Goal: Communication & Community: Answer question/provide support

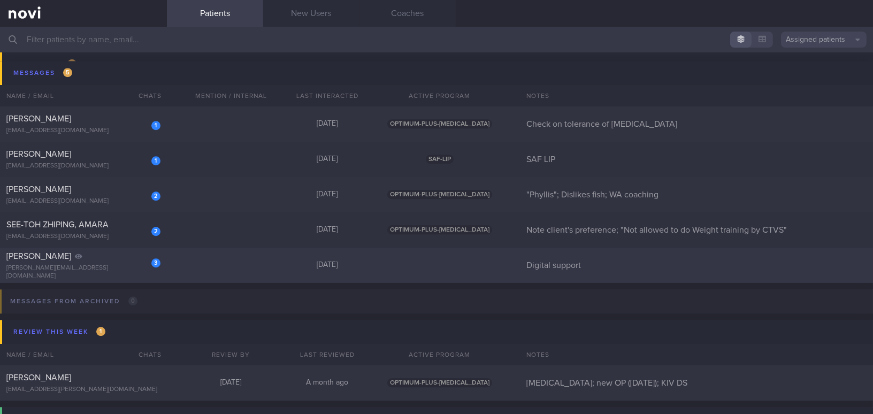
scroll to position [4960, 0]
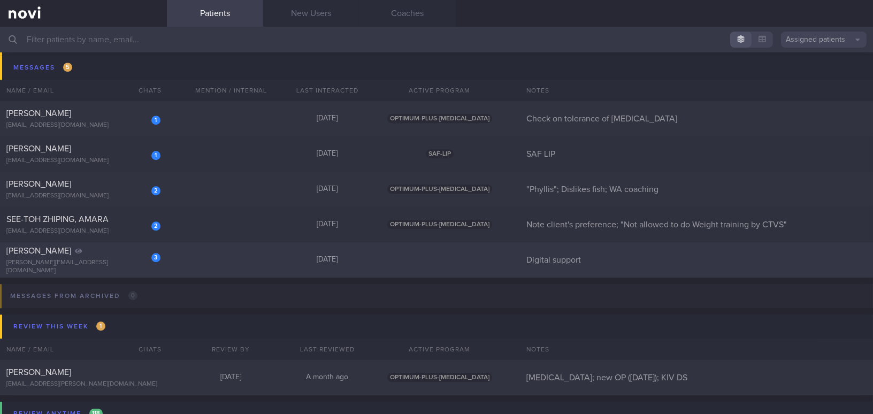
click at [69, 261] on div "3 Jordan Claudette claudette@solutionsforlife.co" at bounding box center [83, 260] width 167 height 29
select select "7"
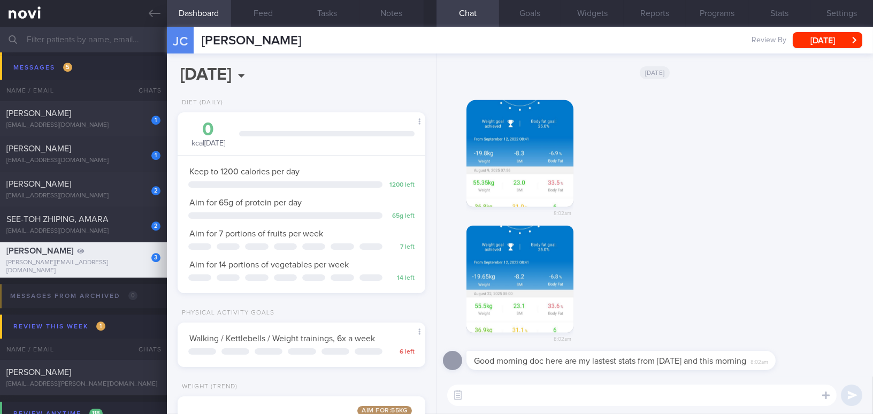
scroll to position [126, 221]
click at [523, 166] on button "button" at bounding box center [519, 153] width 107 height 107
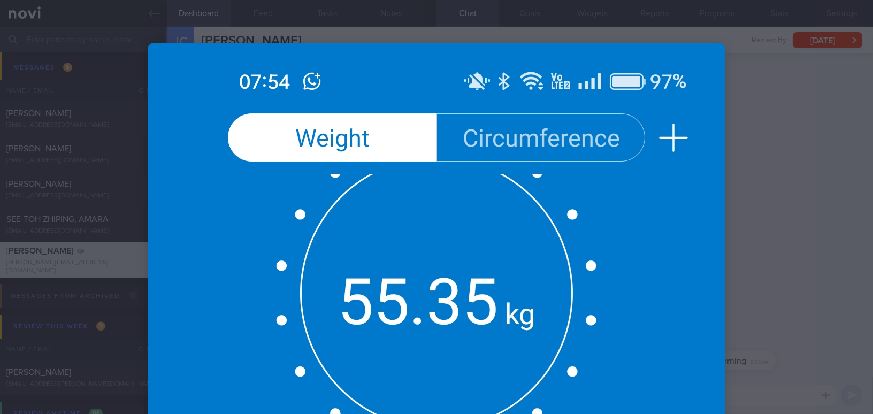
click at [683, 191] on div at bounding box center [436, 207] width 873 height 414
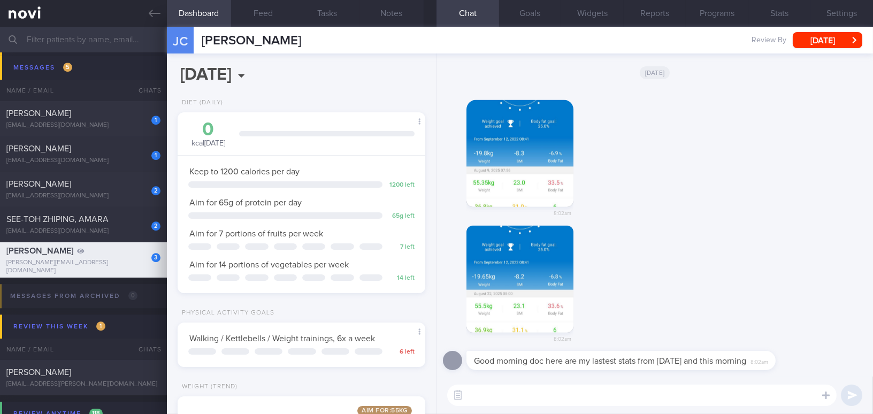
click at [548, 255] on button "button" at bounding box center [519, 279] width 107 height 107
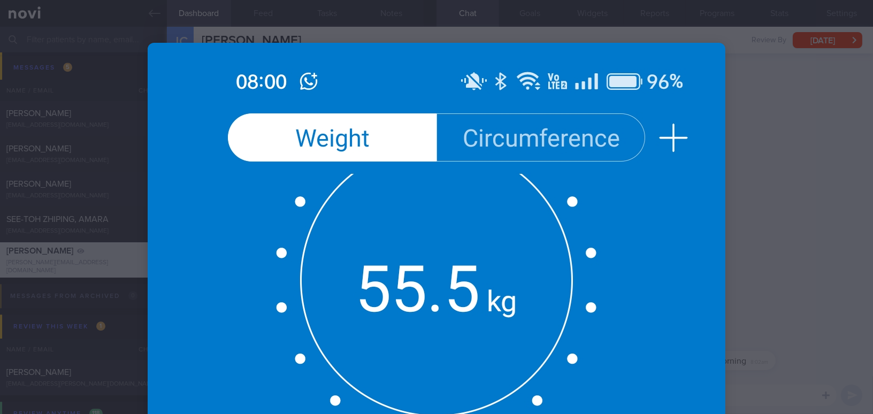
click at [683, 222] on div at bounding box center [436, 207] width 873 height 414
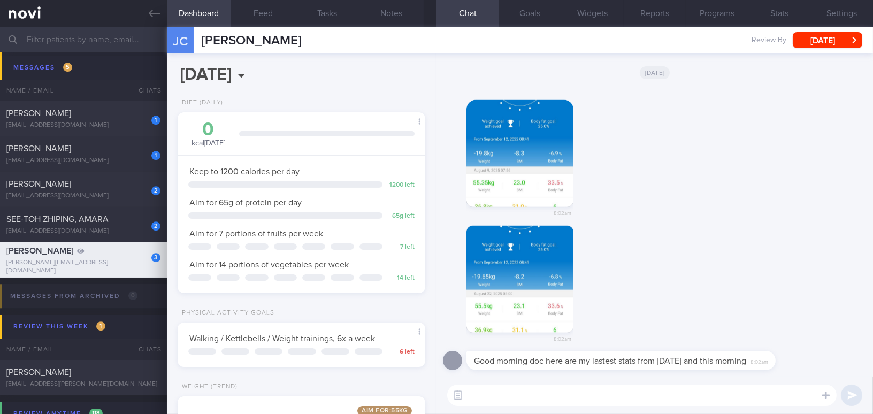
click at [683, 378] on textarea at bounding box center [641, 395] width 389 height 21
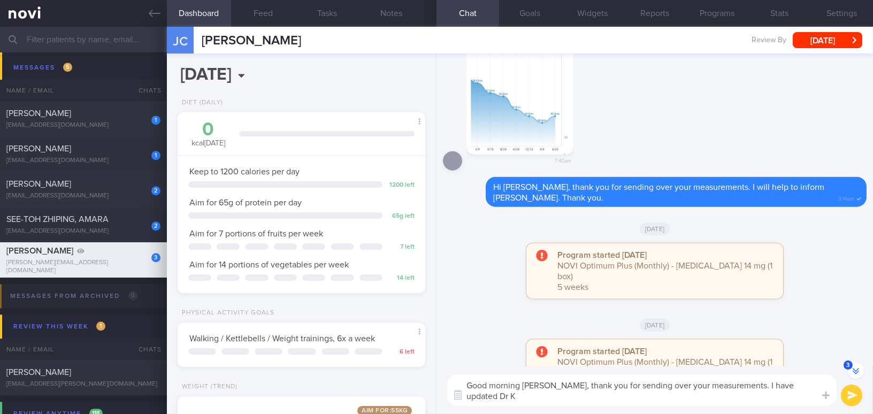
scroll to position [-400, 0]
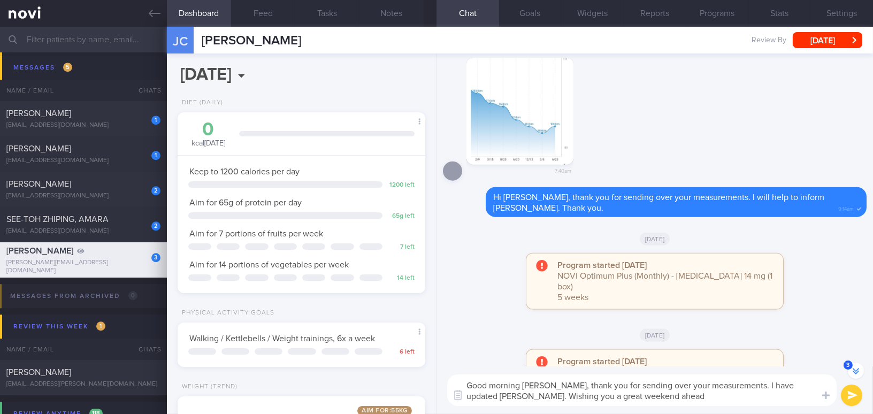
type textarea "Good morning Claudette, thank you for sending over your measurements. I have up…"
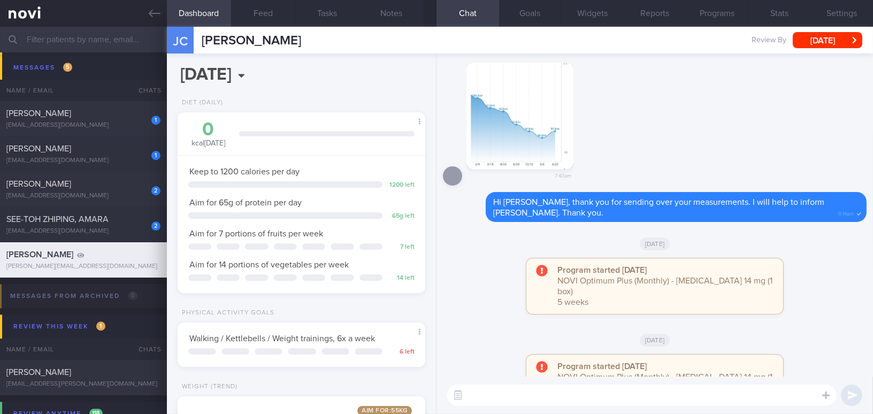
scroll to position [0, 0]
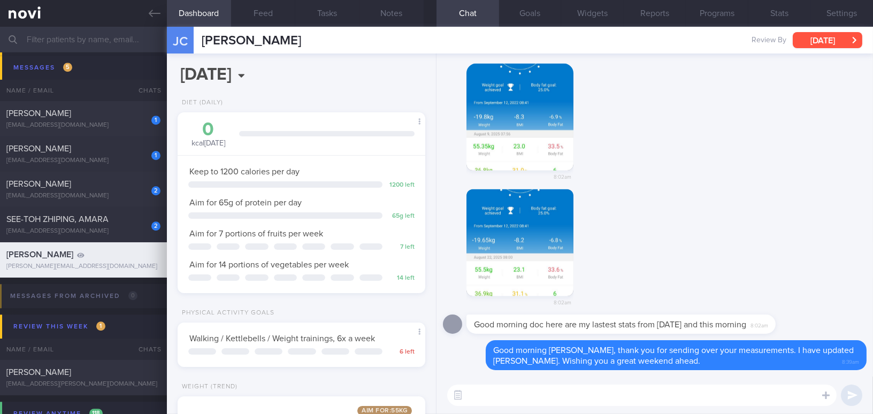
click at [683, 34] on button "Thu, 21 Aug" at bounding box center [828, 40] width 70 height 16
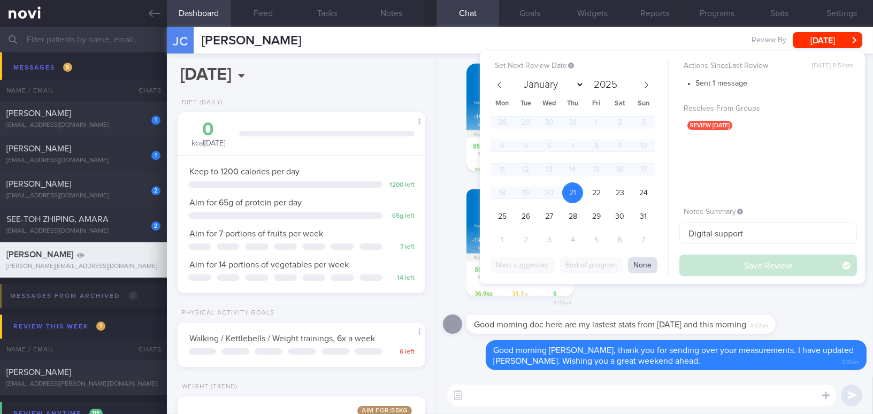
click at [637, 265] on button "None" at bounding box center [642, 265] width 29 height 16
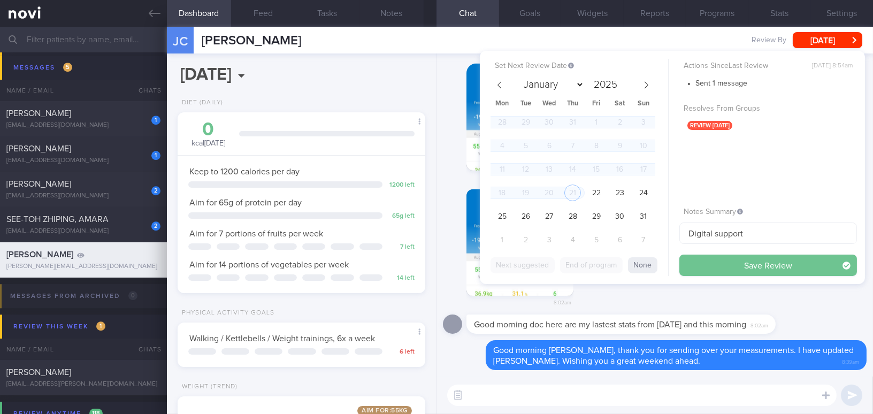
click at [683, 263] on button "Save Review" at bounding box center [768, 265] width 178 height 21
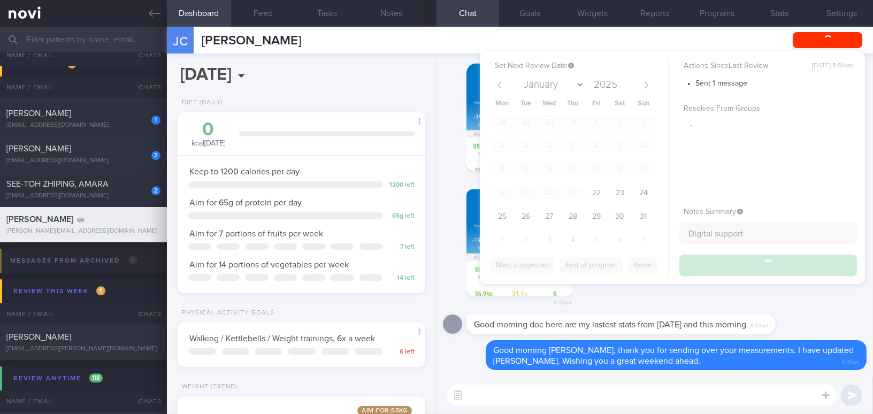
scroll to position [4925, 0]
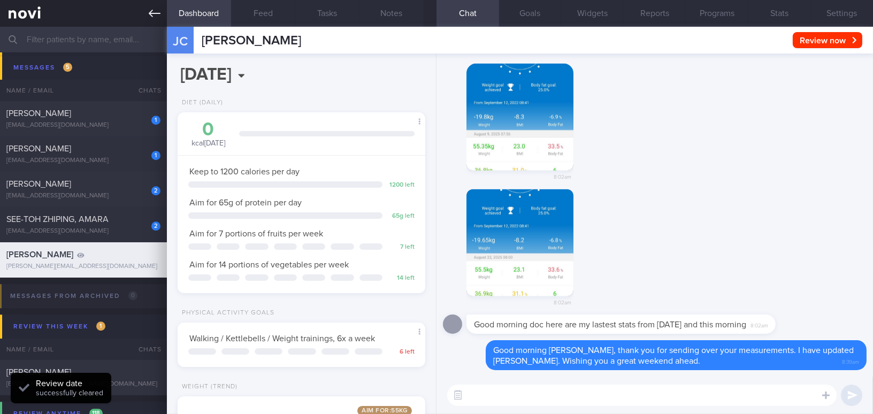
click at [151, 13] on icon at bounding box center [155, 13] width 12 height 7
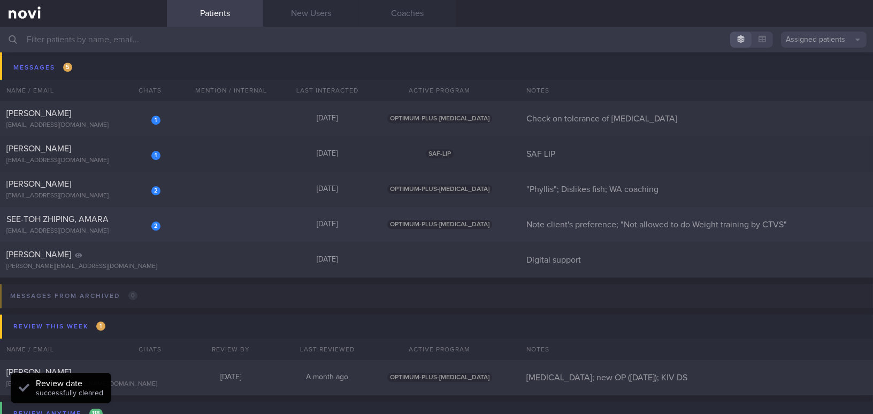
click at [93, 212] on div "2 SEE-TOH ZHIPING, AMARA amara.seetoh@gmail.com Yesterday OPTIMUM-PLUS-WEGOVY N…" at bounding box center [436, 224] width 873 height 35
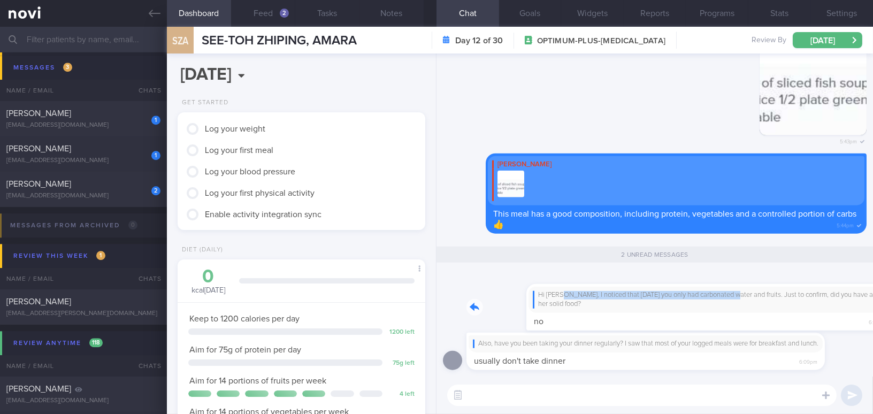
drag, startPoint x: 504, startPoint y: 275, endPoint x: 677, endPoint y: 280, distance: 172.3
click at [677, 280] on div "Hi Amara, I noticed that yesterday you only had carbonated water and fruits. Ju…" at bounding box center [666, 300] width 400 height 59
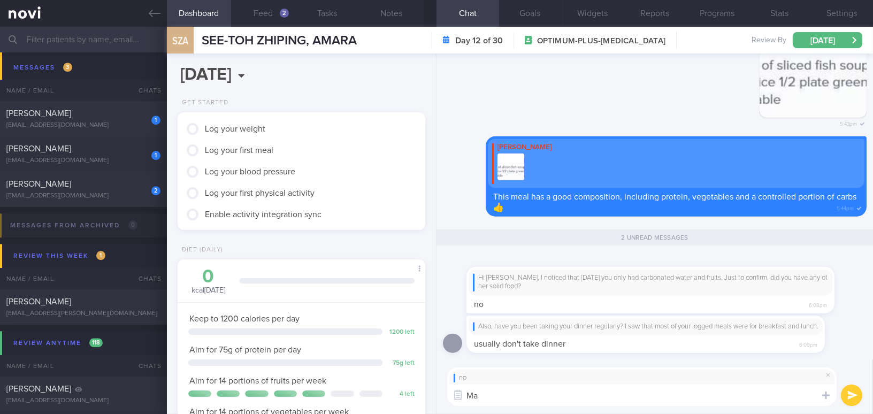
type textarea "M"
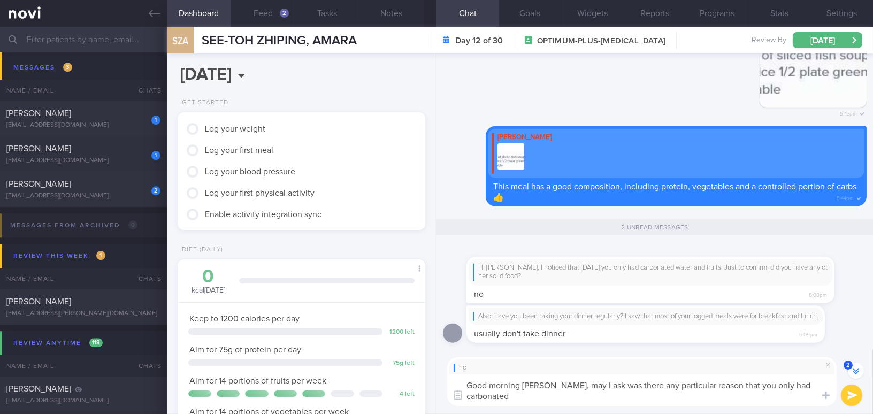
scroll to position [-2, 0]
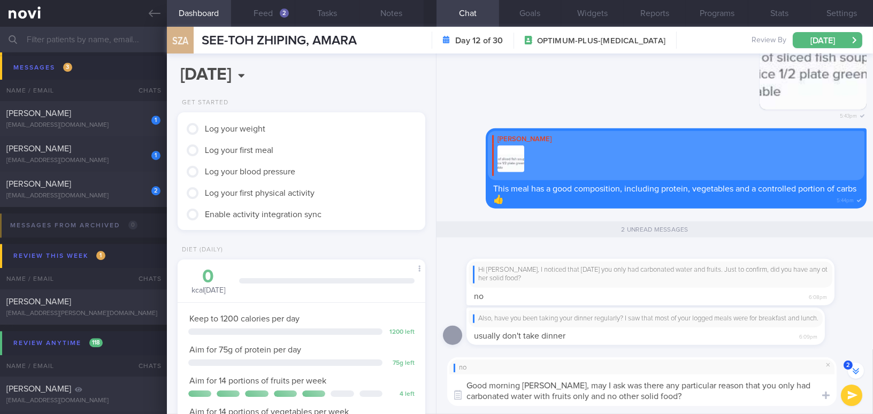
drag, startPoint x: 551, startPoint y: 384, endPoint x: 697, endPoint y: 395, distance: 147.0
click at [683, 378] on textarea "Good morning Amara, may I ask was there any particular reason that you only had…" at bounding box center [641, 390] width 389 height 32
click at [580, 378] on textarea "Good morning Amara, may I ask was there any particular reason that you only had…" at bounding box center [641, 390] width 389 height 32
drag, startPoint x: 553, startPoint y: 387, endPoint x: 695, endPoint y: 396, distance: 142.0
click at [683, 378] on textarea "Good morning Amara, may I ask was there any particular reason that you only had…" at bounding box center [641, 390] width 389 height 32
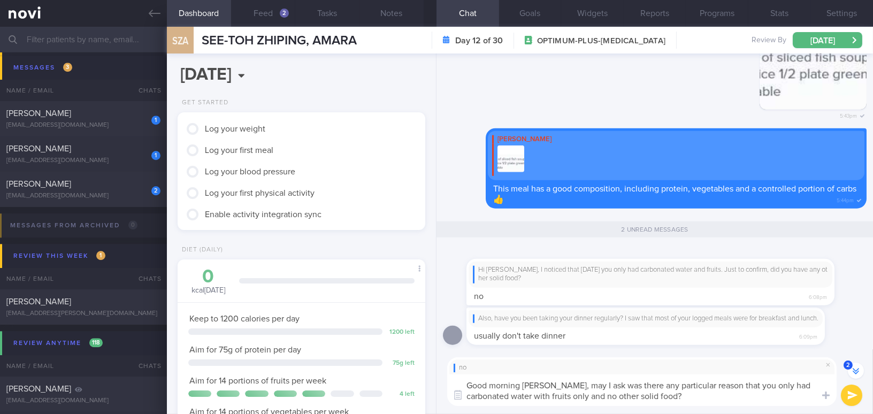
paste textarea "May I ask if there was any particular reason you only had carbonated water with…"
click at [556, 378] on textarea "Good morning Amara, May I ask if there was any particular reason you only had c…" at bounding box center [641, 390] width 389 height 32
type textarea "Good morning Amara, may I ask if there was any particular reason you only had c…"
click at [683, 378] on button "submit" at bounding box center [851, 395] width 21 height 21
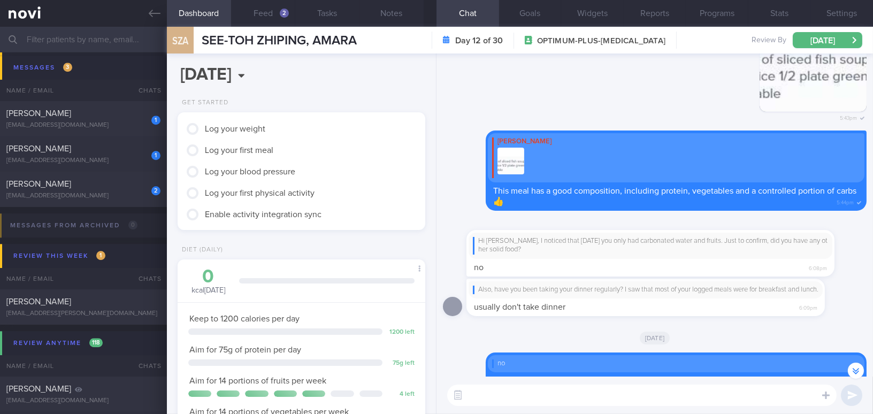
scroll to position [0, 0]
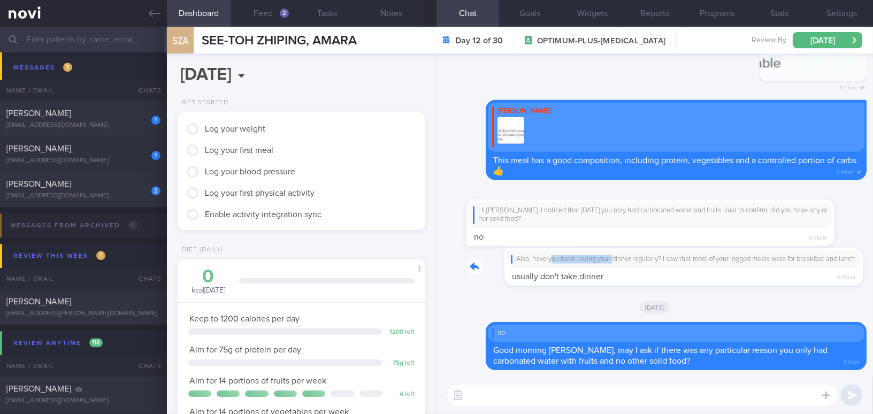
drag, startPoint x: 516, startPoint y: 250, endPoint x: 576, endPoint y: 254, distance: 60.6
click at [576, 254] on div "Also, have you been taking your dinner regularly? I saw that most of your logge…" at bounding box center [661, 266] width 390 height 37
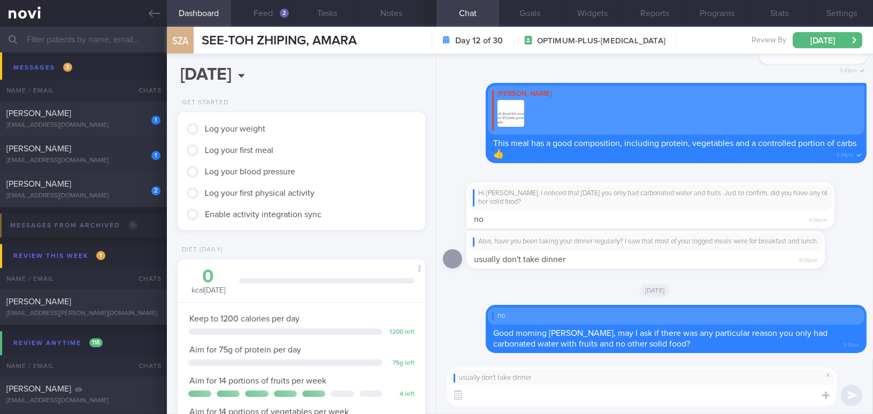
paste textarea "If you prefer not to have dinner, I suggest including a good amount of protein …"
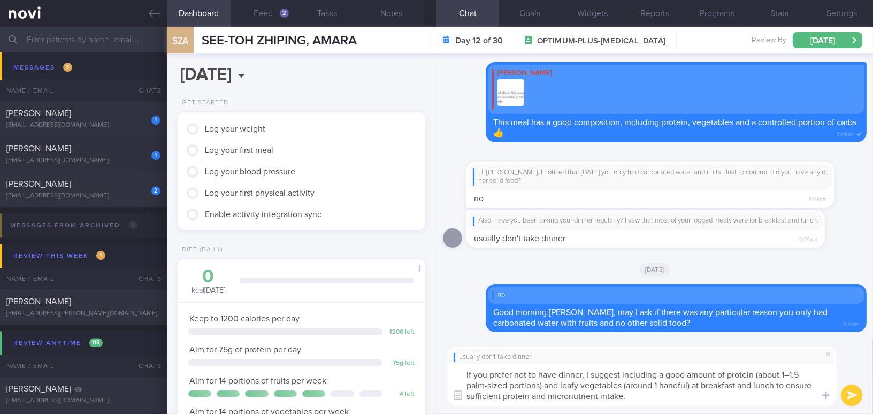
click at [683, 373] on textarea "If you prefer not to have dinner, I suggest including a good amount of protein …" at bounding box center [641, 385] width 389 height 42
click at [596, 378] on textarea "If you prefer not to have dinner, I suggest including a good amount of protein …" at bounding box center [641, 385] width 389 height 42
type textarea "If you prefer not to have dinner, I suggest including a good amount of protein …"
click at [683, 378] on button "submit" at bounding box center [851, 395] width 21 height 21
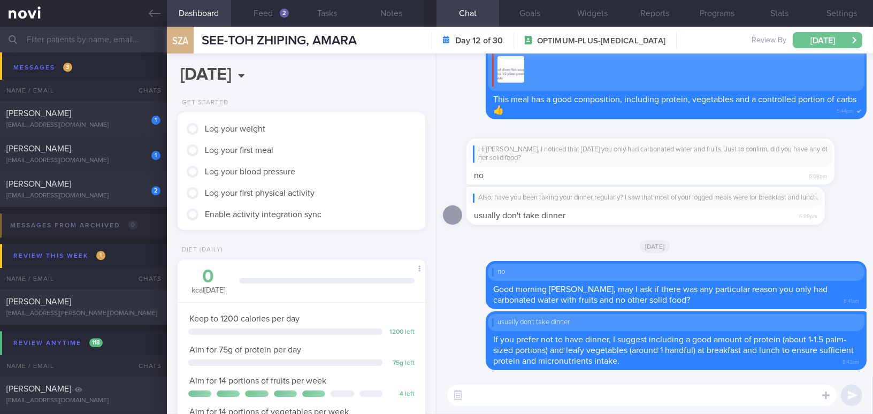
click at [683, 35] on button "[DATE]" at bounding box center [828, 40] width 70 height 16
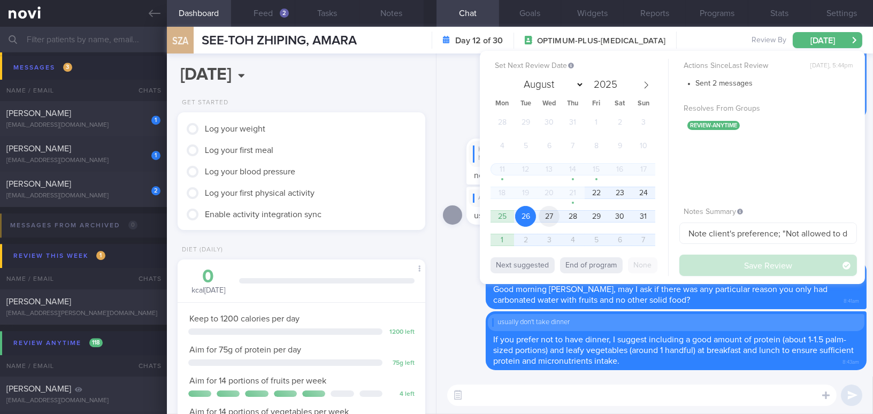
click at [555, 213] on span "27" at bounding box center [549, 216] width 21 height 21
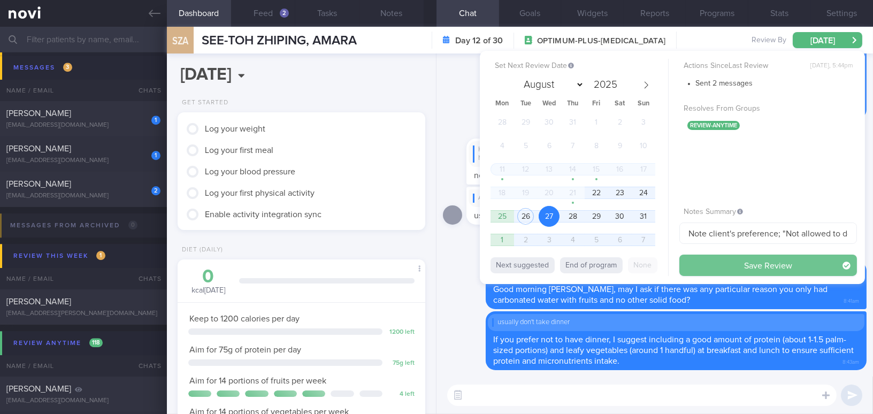
click at [683, 267] on button "Save Review" at bounding box center [768, 265] width 178 height 21
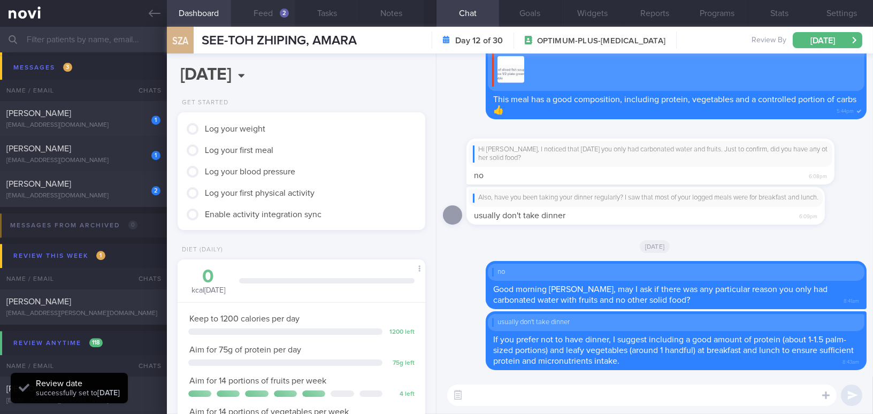
click at [262, 19] on button "Feed 2" at bounding box center [263, 13] width 64 height 27
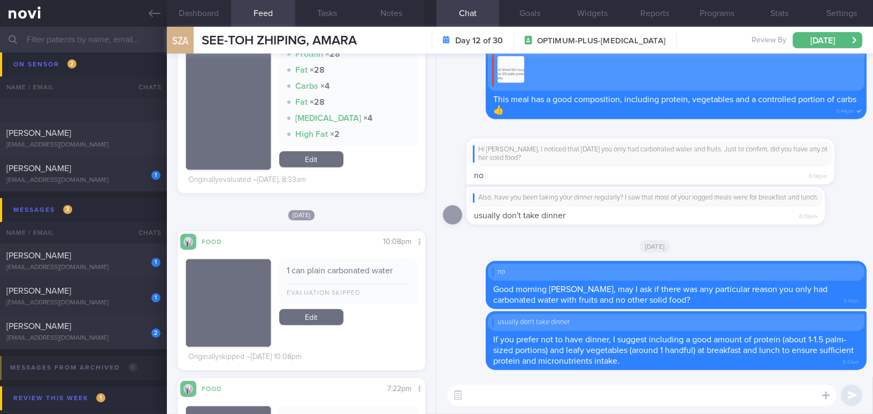
scroll to position [4779, 0]
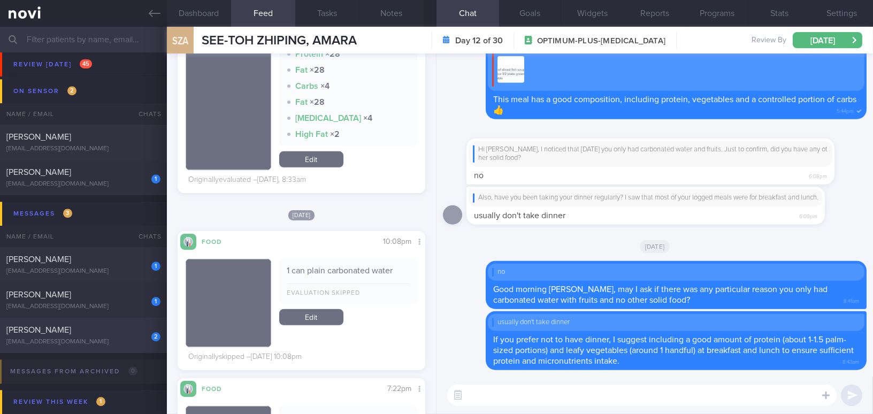
click at [81, 335] on div "2 CHONG SIOK KUAN phylliscsk@gmail.com" at bounding box center [83, 335] width 167 height 21
type input ""Phyllis"; Dislikes fish; WA coaching"
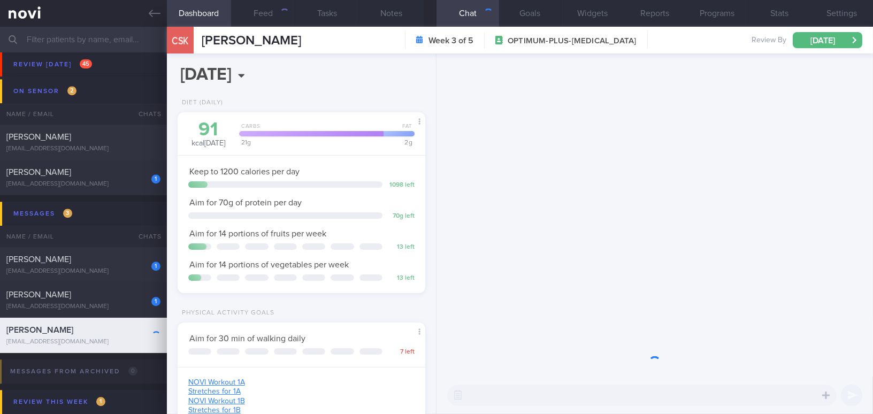
scroll to position [126, 221]
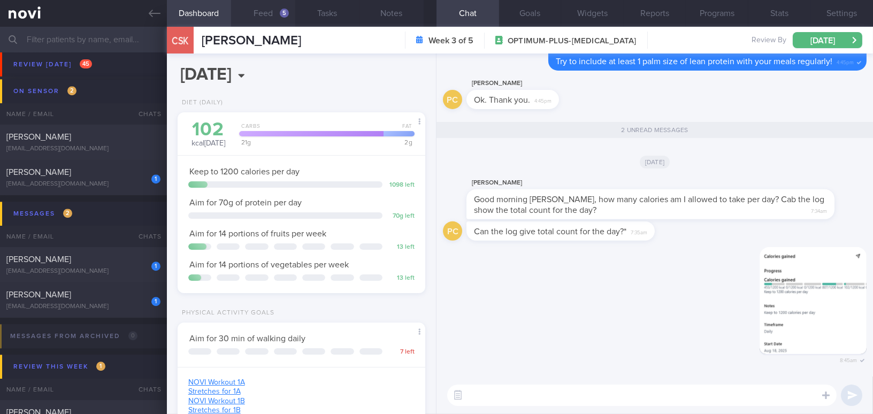
click at [267, 13] on button "Feed 5" at bounding box center [263, 13] width 64 height 27
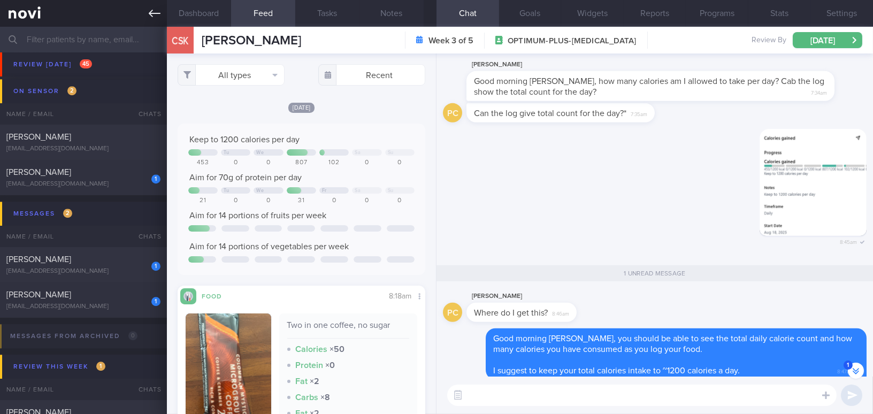
scroll to position [-105, 0]
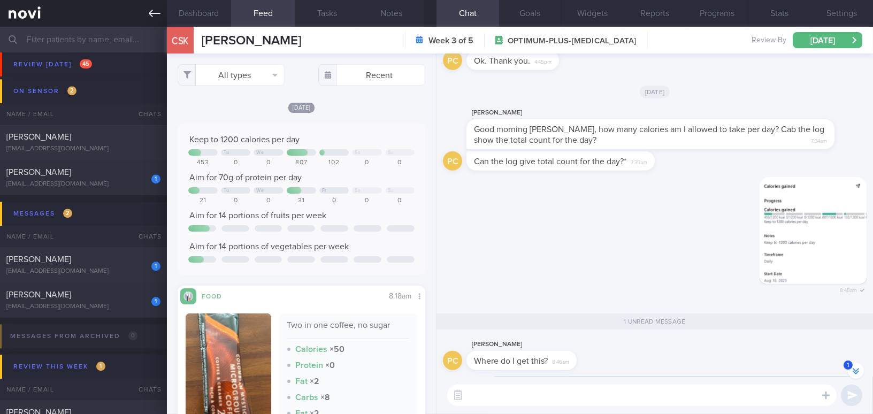
click at [148, 10] on link at bounding box center [83, 13] width 167 height 27
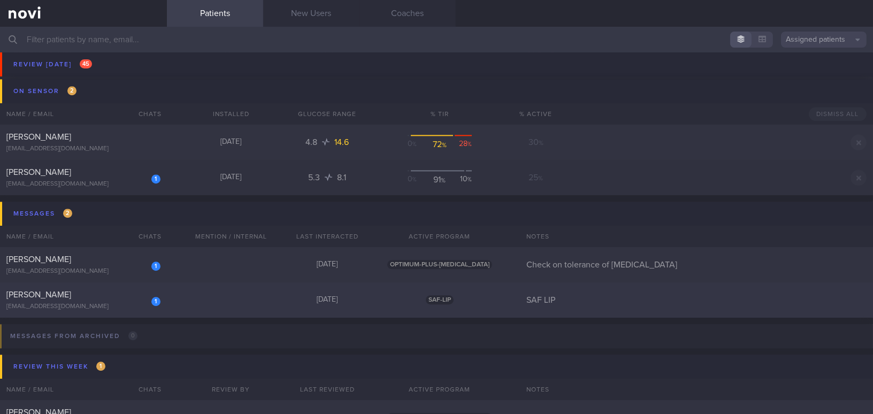
click at [78, 292] on div "[PERSON_NAME]" at bounding box center [81, 294] width 151 height 11
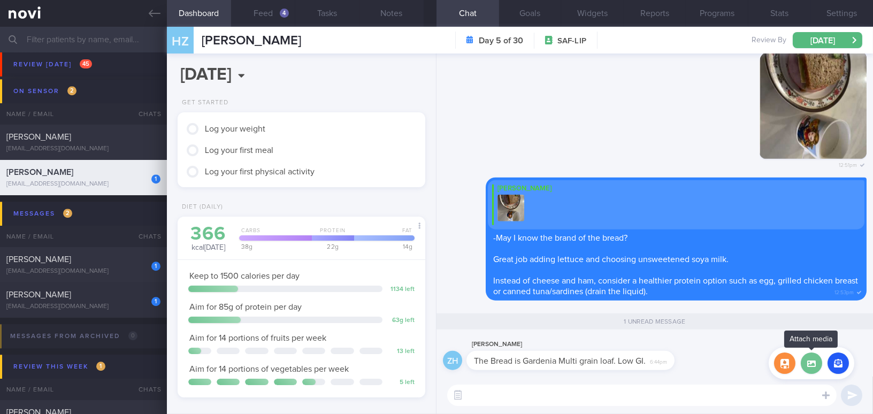
click at [683, 362] on label at bounding box center [811, 362] width 21 height 21
click at [0, 0] on input "file" at bounding box center [0, 0] width 0 height 0
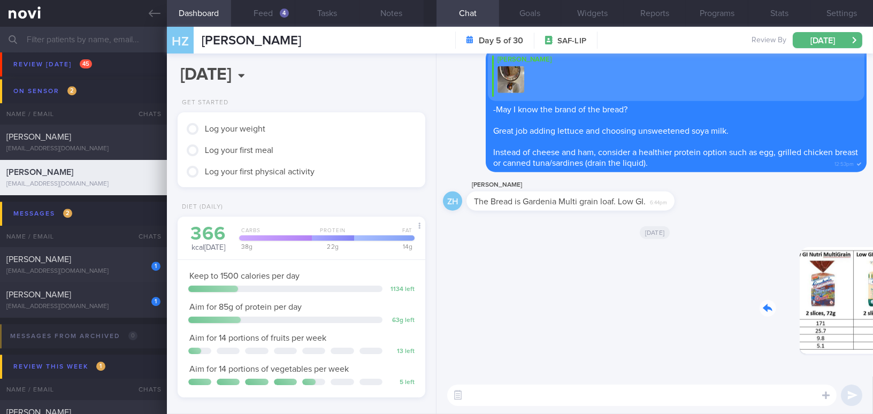
drag, startPoint x: 791, startPoint y: 313, endPoint x: 863, endPoint y: 315, distance: 72.2
click at [683, 315] on div "Delete 8:50am Today ZH Zongren Huang The Bread is Gardenia Multi grain loaf. Lo…" at bounding box center [654, 214] width 436 height 323
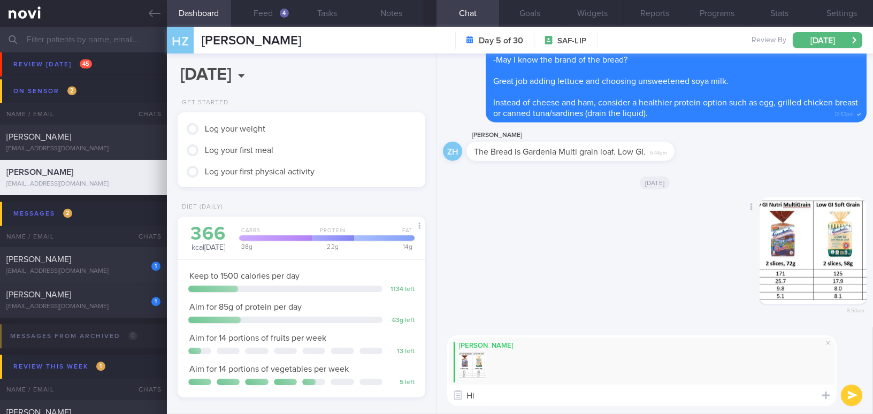
click at [683, 266] on button "button" at bounding box center [813, 250] width 107 height 107
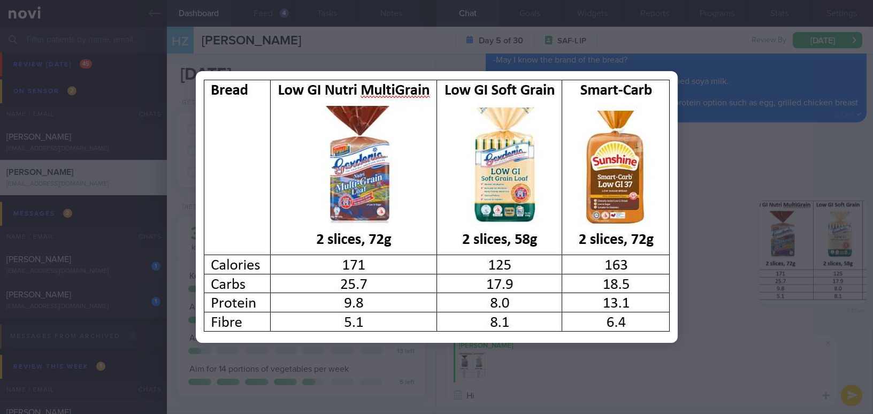
click at [604, 378] on div at bounding box center [437, 207] width 568 height 414
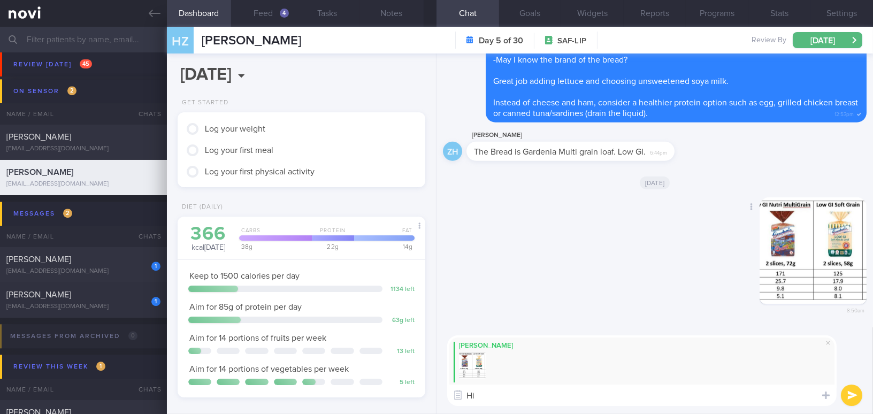
click at [683, 239] on button "button" at bounding box center [813, 250] width 107 height 107
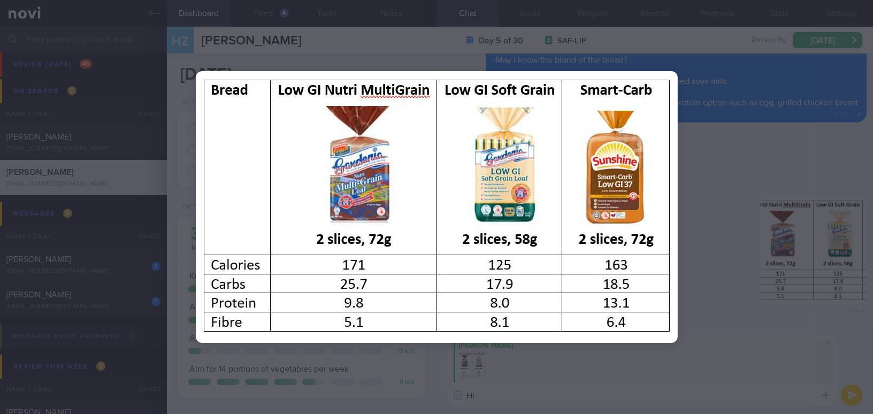
click at [655, 352] on div at bounding box center [437, 207] width 568 height 414
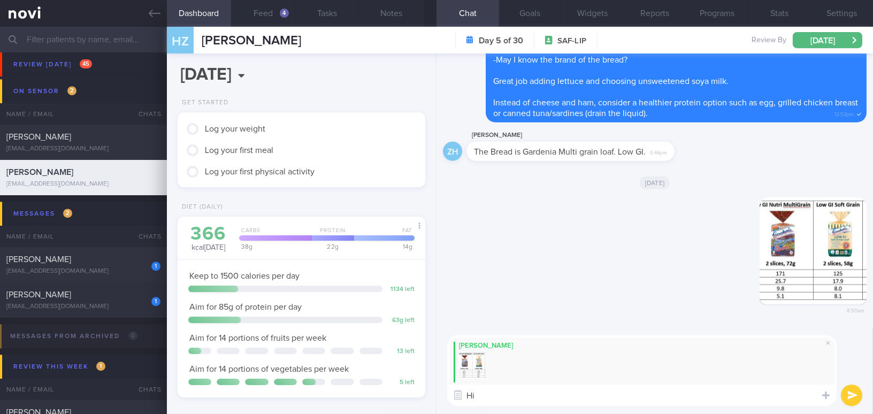
click at [488, 378] on textarea "Hi" at bounding box center [641, 395] width 389 height 21
paste textarea "Here is a comparison for your reference. You could try Gardenia Low GI Soft Gra…"
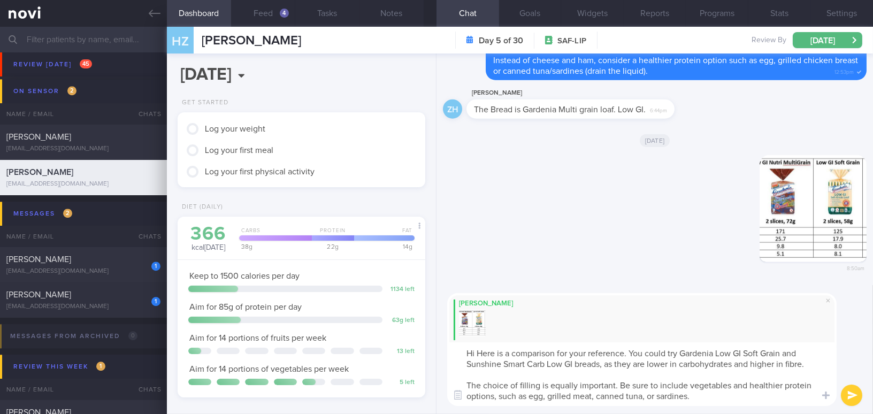
click at [478, 354] on textarea "Hi Here is a comparison for your reference. You could try Gardenia Low GI Soft …" at bounding box center [641, 374] width 389 height 64
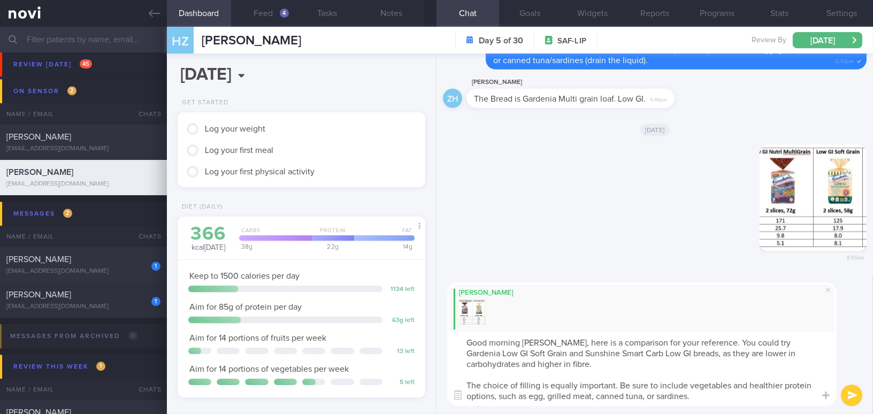
click at [526, 378] on textarea "Good morning Mr Huang, here is a comparison for your reference. You could try G…" at bounding box center [641, 369] width 389 height 74
drag, startPoint x: 620, startPoint y: 382, endPoint x: 646, endPoint y: 382, distance: 26.2
click at [646, 378] on textarea "Good morning Mr Huang, here is a comparison for your reference. You could try G…" at bounding box center [641, 369] width 389 height 74
click at [628, 378] on textarea "Good morning Mr Huang, here is a comparison for your reference. You could try G…" at bounding box center [641, 369] width 389 height 74
click at [635, 378] on textarea "Good morning Mr Huang, here is a comparison for your reference. You could try G…" at bounding box center [641, 369] width 389 height 74
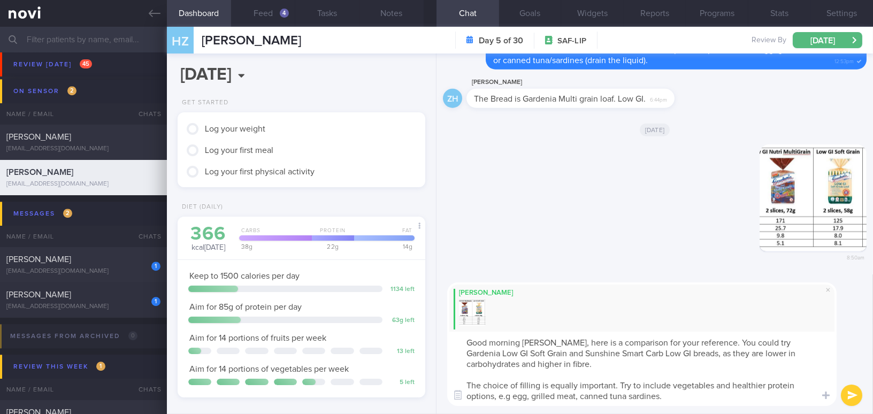
type textarea "Good morning Mr Huang, here is a comparison for your reference. You could try G…"
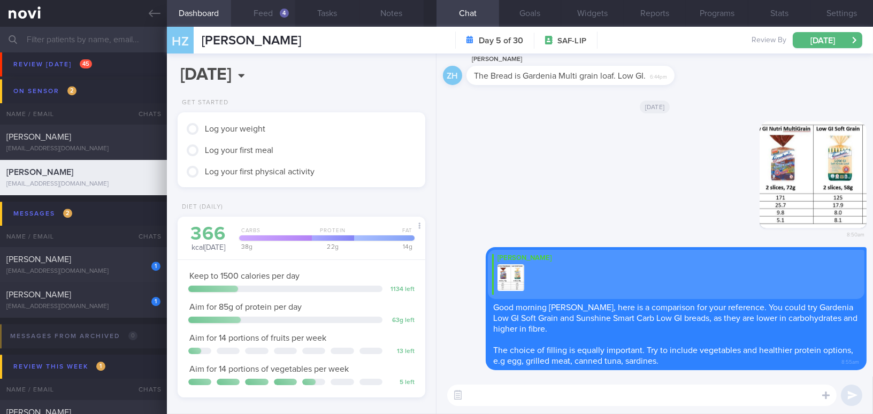
click at [273, 15] on button "Feed 4" at bounding box center [263, 13] width 64 height 27
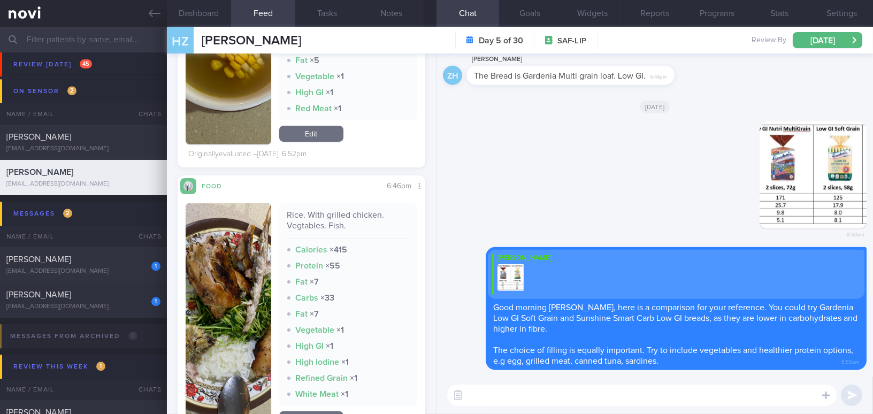
scroll to position [680, 0]
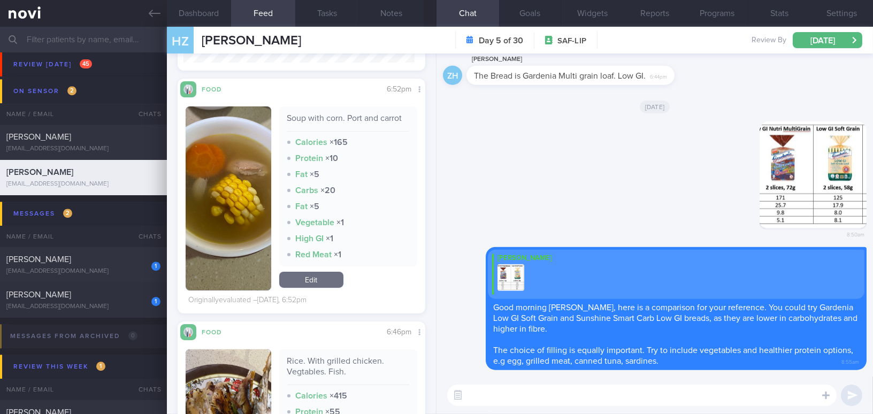
click at [490, 378] on textarea at bounding box center [641, 395] width 389 height 21
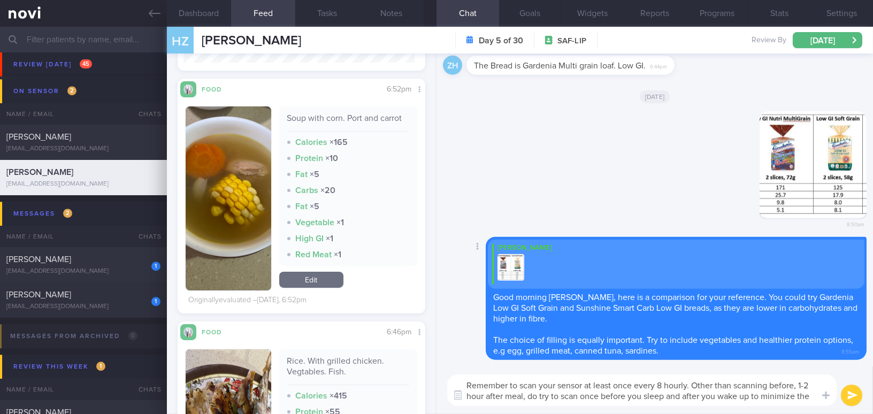
scroll to position [0, 0]
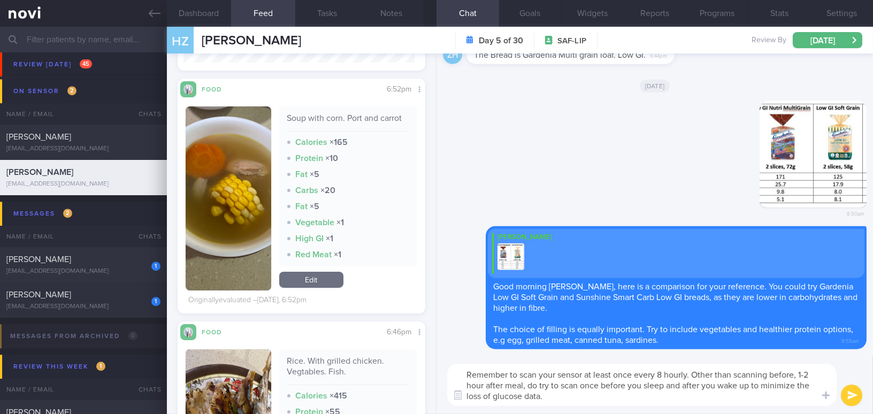
drag, startPoint x: 567, startPoint y: 400, endPoint x: 452, endPoint y: 365, distance: 120.1
click at [452, 365] on textarea "Remember to scan your sensor at least once every 8 hourly. Other than scanning …" at bounding box center [641, 385] width 389 height 42
click at [528, 378] on textarea "Remember to scan your sensor at least once every 8 hourly. Other than scanning …" at bounding box center [641, 385] width 389 height 42
drag, startPoint x: 553, startPoint y: 398, endPoint x: 453, endPoint y: 367, distance: 104.7
click at [453, 367] on textarea "Remember to scan your sensor at least once every 8 hourly. Other than scanning …" at bounding box center [641, 385] width 389 height 42
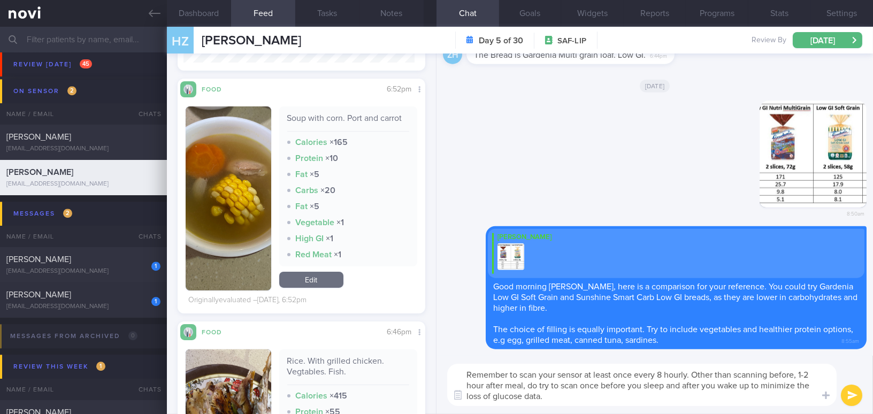
paste textarea "s. In addition to scanning before and 1–2 hours after meals, try to scan once b…"
click at [490, 378] on textarea "Remember to scan your sensor at least once every 8 hours. In addition to scanni…" at bounding box center [641, 385] width 389 height 42
type textarea "Remember to scan your sensor at least once every 8 hours. In addition to scanni…"
click at [683, 378] on button "submit" at bounding box center [851, 395] width 21 height 21
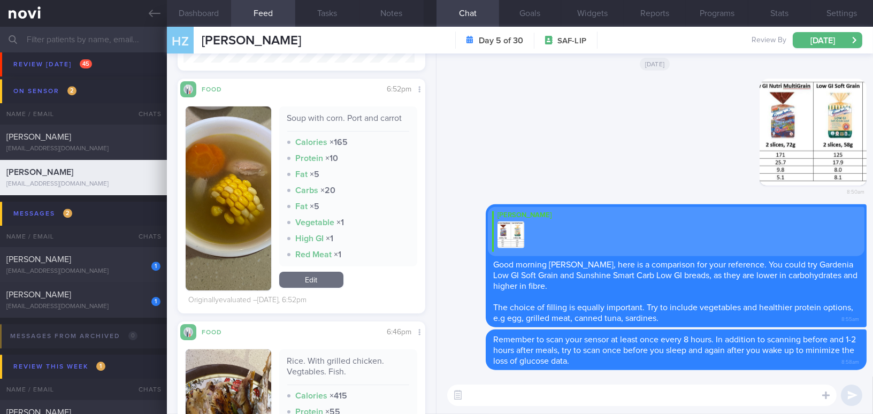
click at [190, 12] on button "Dashboard" at bounding box center [199, 13] width 64 height 27
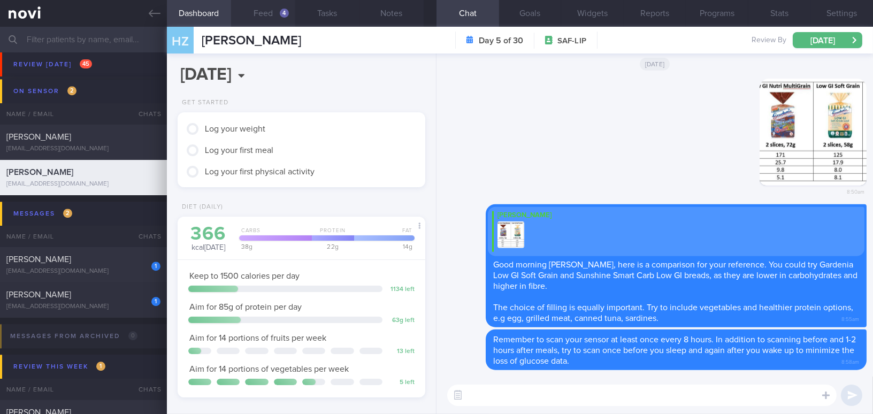
click at [254, 18] on button "Feed 4" at bounding box center [263, 13] width 64 height 27
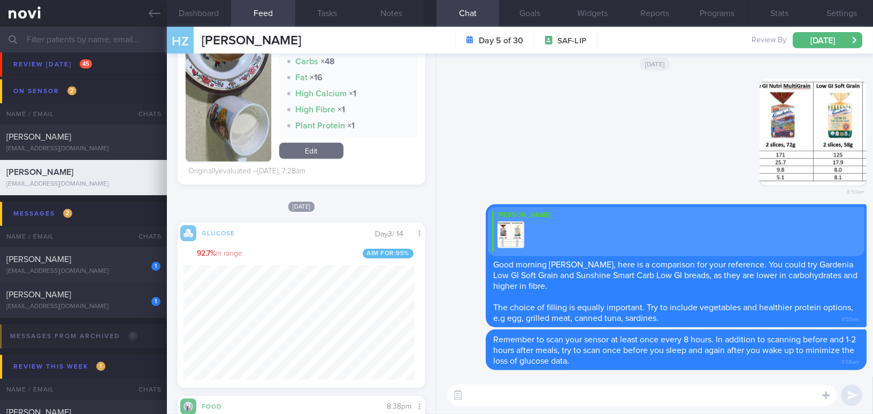
scroll to position [1750, 0]
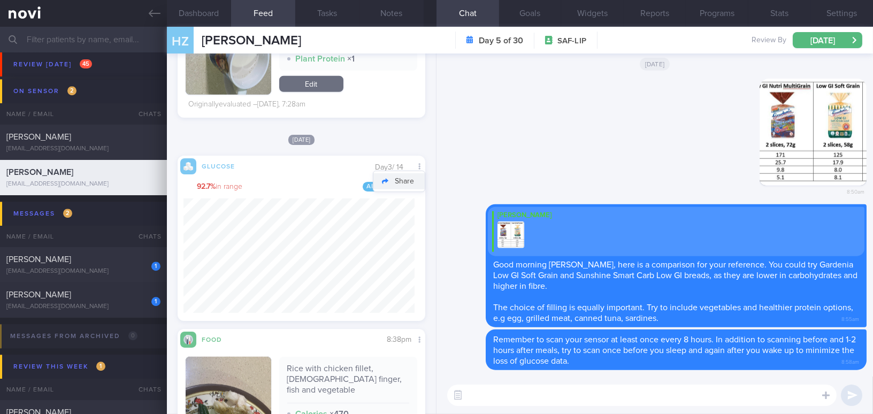
click at [409, 177] on button "Share" at bounding box center [398, 181] width 51 height 16
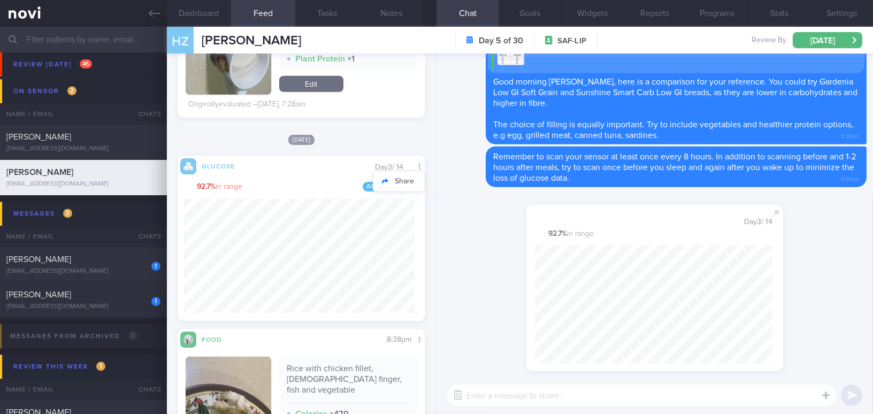
scroll to position [147, 237]
click at [683, 216] on span at bounding box center [776, 212] width 13 height 13
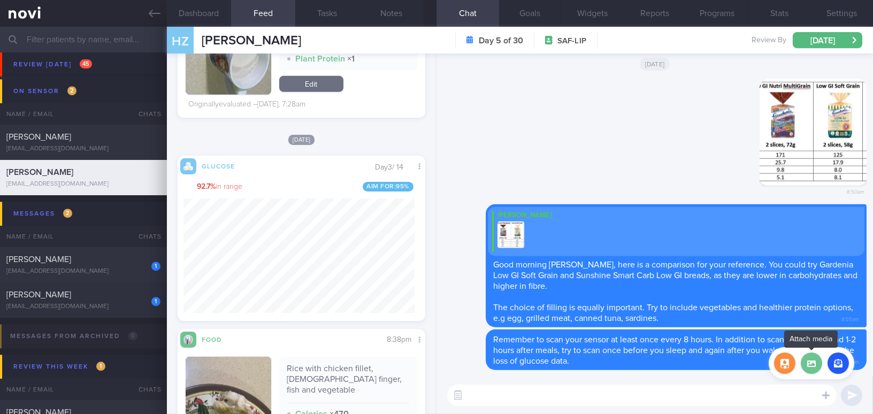
click at [683, 366] on label at bounding box center [811, 362] width 21 height 21
click at [0, 0] on input "file" at bounding box center [0, 0] width 0 height 0
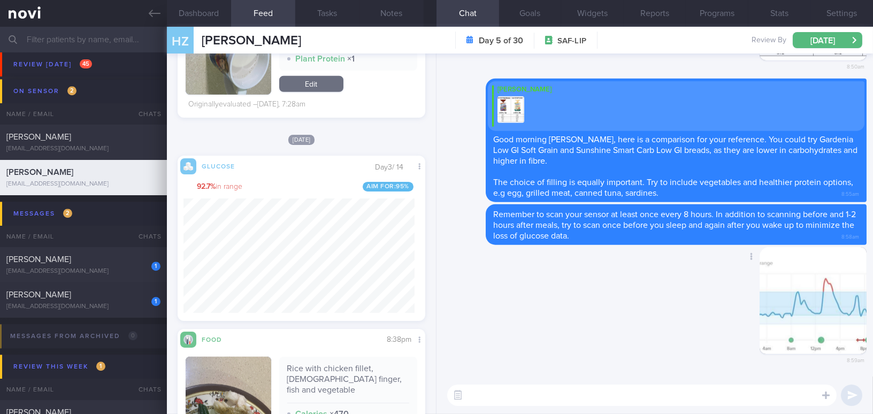
drag, startPoint x: 785, startPoint y: 312, endPoint x: 849, endPoint y: 316, distance: 63.7
click at [683, 316] on button "button" at bounding box center [813, 300] width 107 height 107
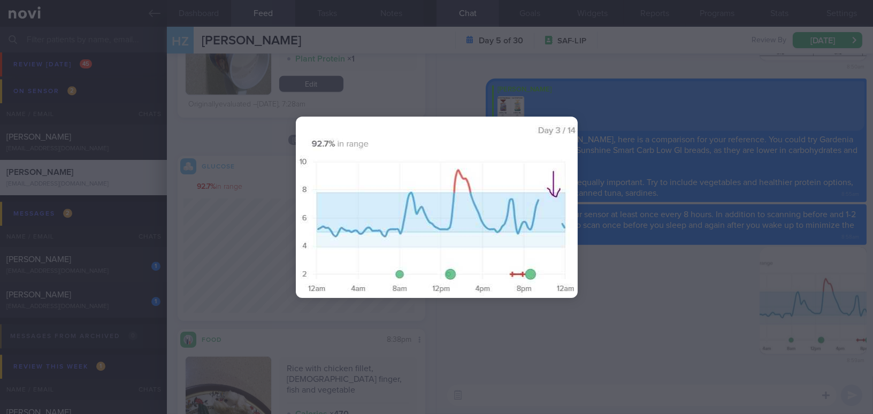
click at [664, 337] on div at bounding box center [436, 207] width 873 height 414
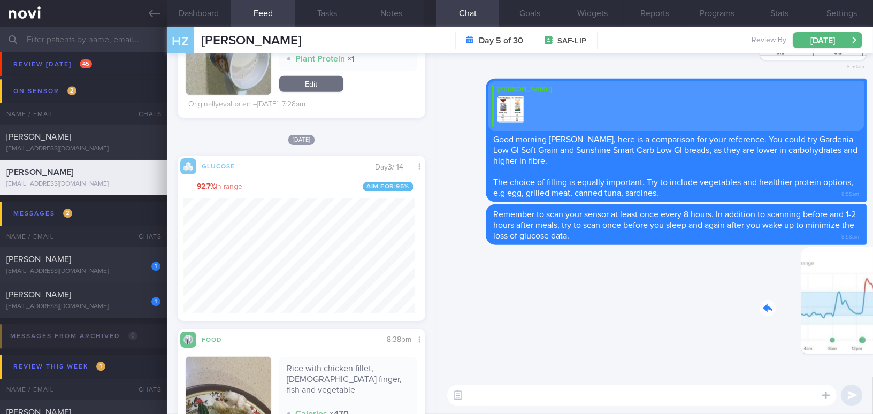
drag, startPoint x: 769, startPoint y: 318, endPoint x: 847, endPoint y: 329, distance: 78.8
click at [683, 329] on div "Delete 8:59am" at bounding box center [792, 309] width 150 height 124
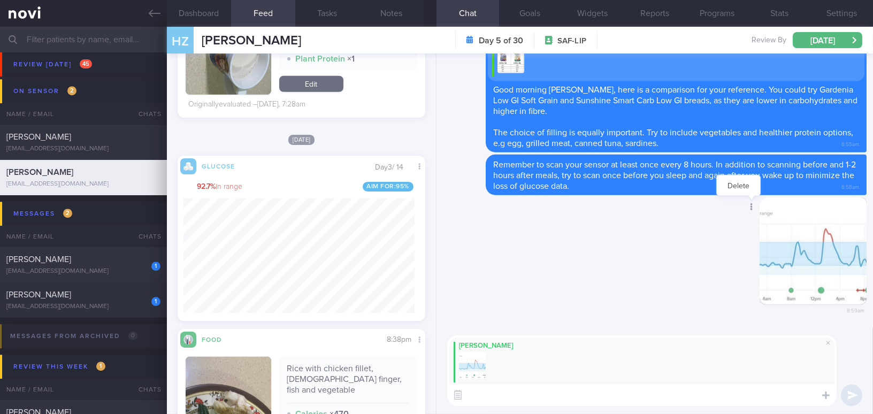
click at [683, 210] on div at bounding box center [750, 208] width 19 height 20
click at [683, 189] on button "Delete" at bounding box center [738, 186] width 43 height 16
click at [683, 341] on span at bounding box center [828, 342] width 13 height 13
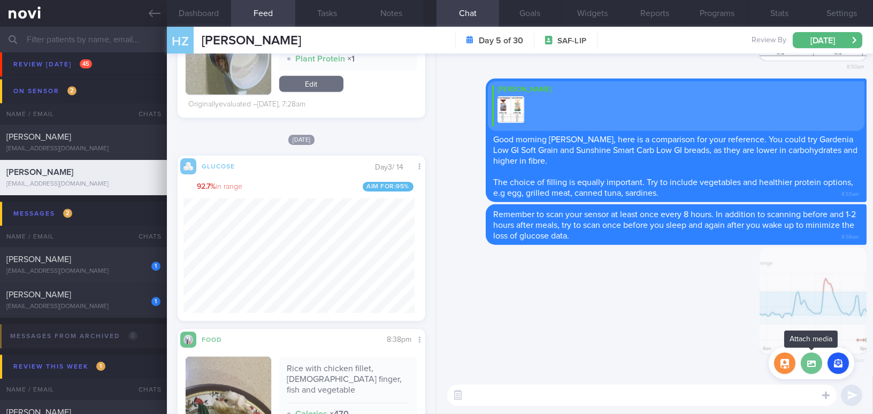
click at [683, 367] on label at bounding box center [811, 362] width 21 height 21
click at [0, 0] on input "file" at bounding box center [0, 0] width 0 height 0
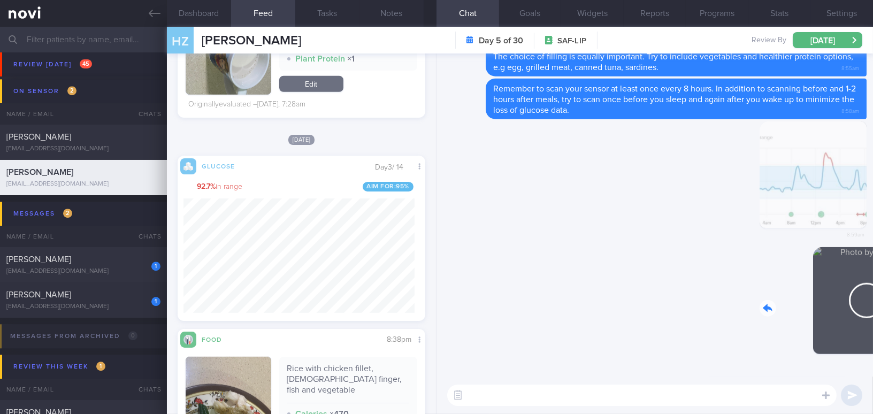
drag, startPoint x: 791, startPoint y: 297, endPoint x: 930, endPoint y: 320, distance: 141.0
click at [683, 320] on html "You are offline! Some functionality will be unavailable Patients New Users Coac…" at bounding box center [436, 207] width 873 height 414
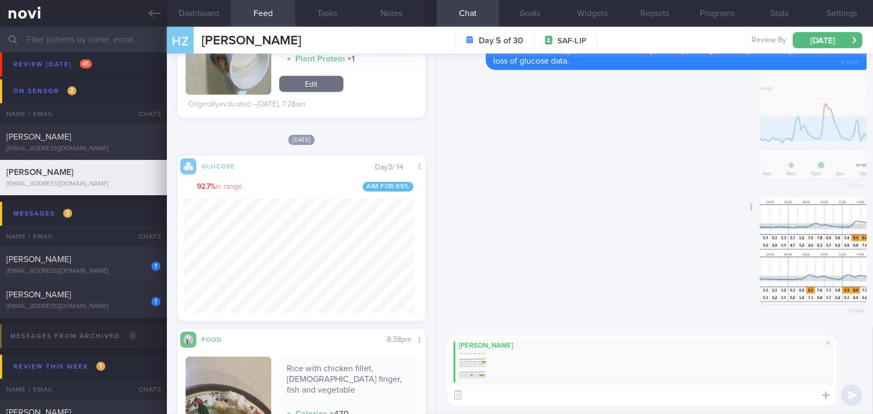
click at [683, 271] on button "button" at bounding box center [813, 250] width 107 height 107
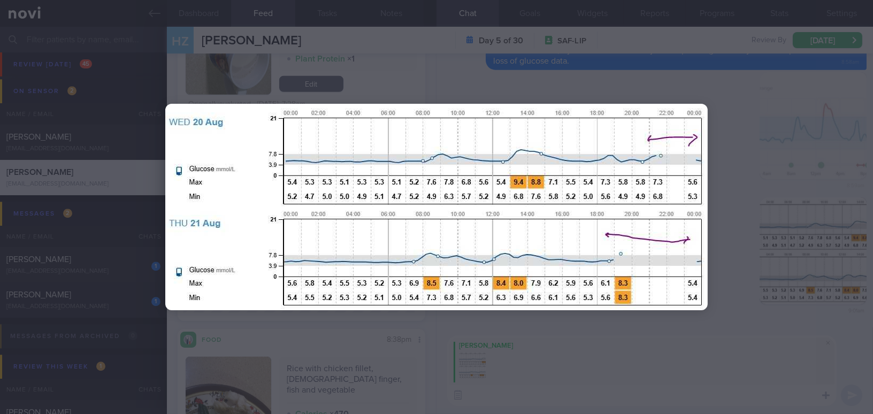
click at [683, 326] on div at bounding box center [436, 207] width 628 height 414
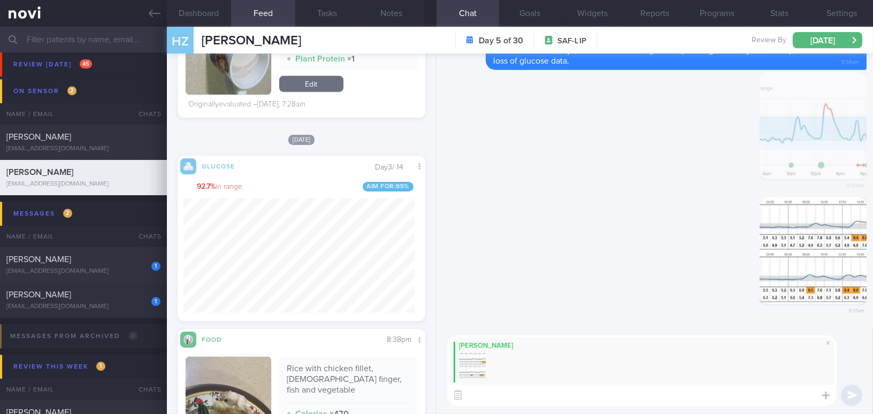
click at [557, 378] on textarea at bounding box center [641, 395] width 389 height 21
paste textarea "There have been missing glucose data at night, mainly after your dinner period.…"
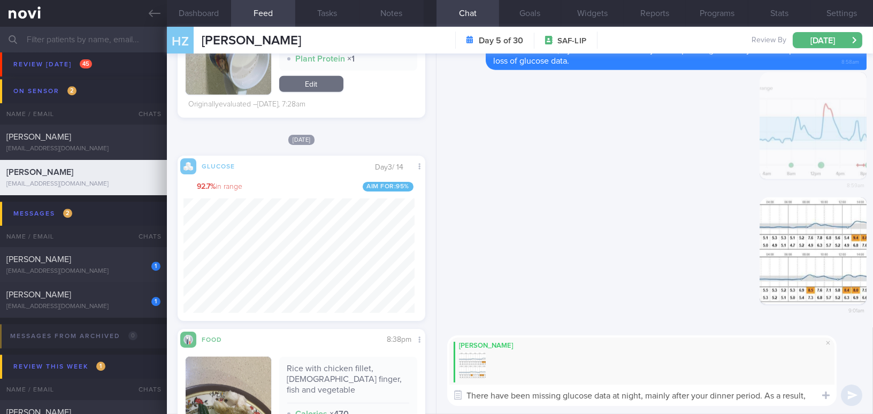
scroll to position [0, 0]
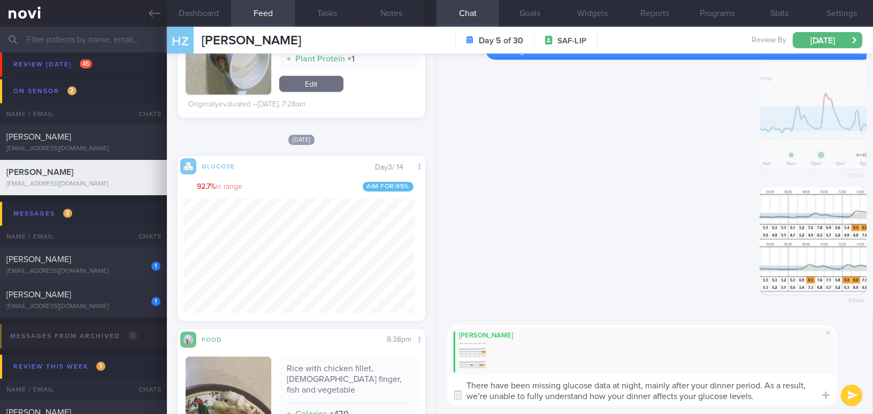
click at [485, 378] on textarea "There have been missing glucose data at night, mainly after your dinner period.…" at bounding box center [641, 390] width 389 height 32
type textarea "There have been missing glucose data at night, mainly after your dinner period.…"
click at [683, 378] on button "submit" at bounding box center [851, 395] width 21 height 21
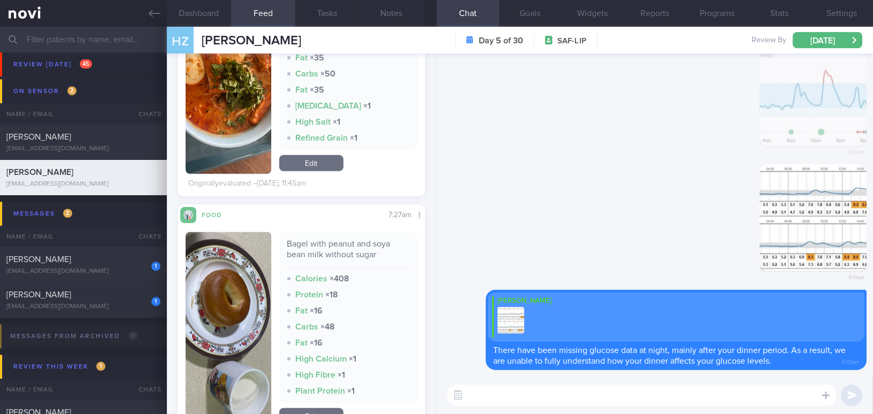
scroll to position [1409, 0]
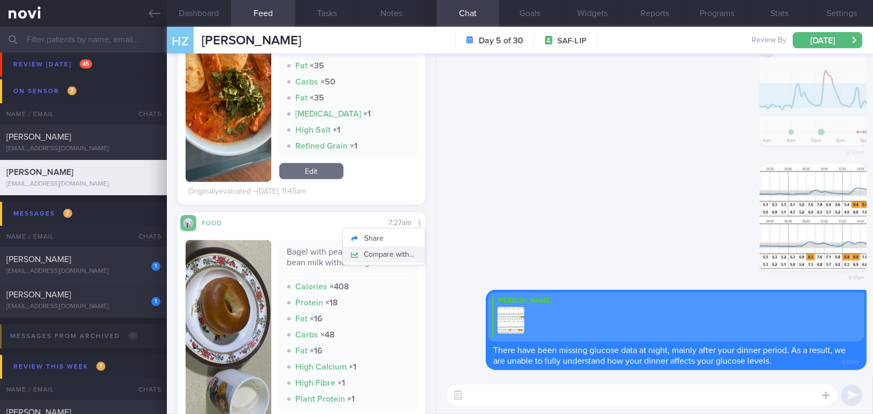
click at [397, 255] on button "Compare with..." at bounding box center [384, 255] width 82 height 16
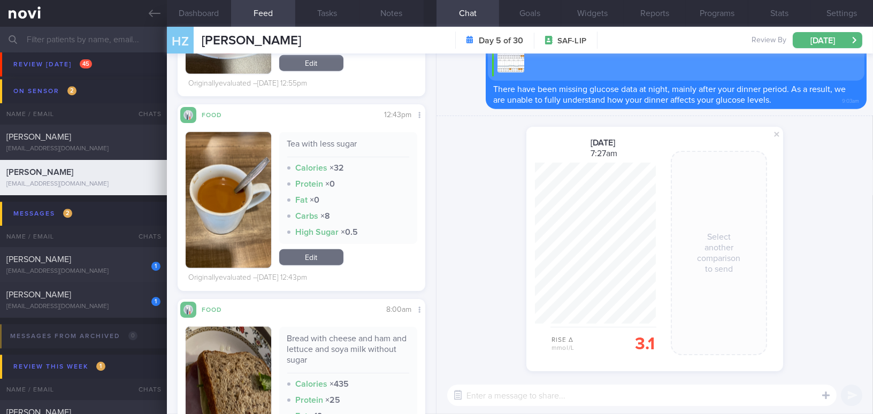
scroll to position [2674, 0]
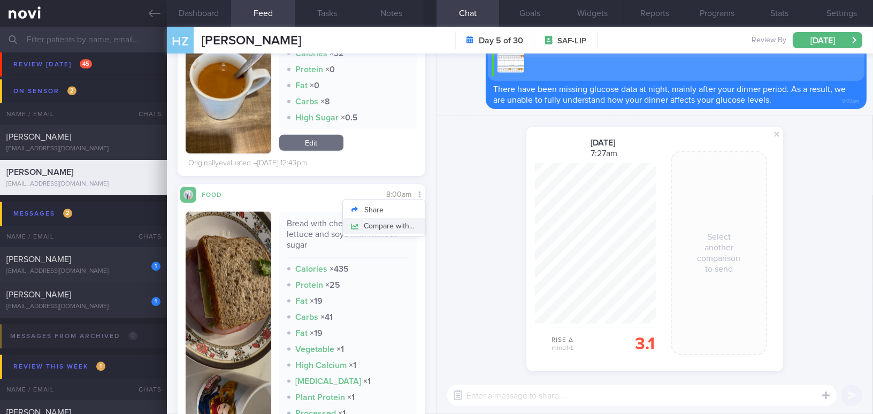
click at [407, 224] on button "Compare with..." at bounding box center [384, 226] width 82 height 16
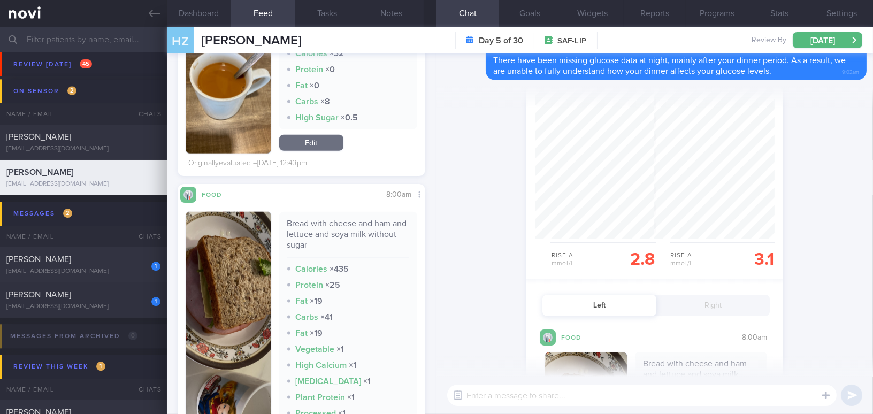
scroll to position [0, 0]
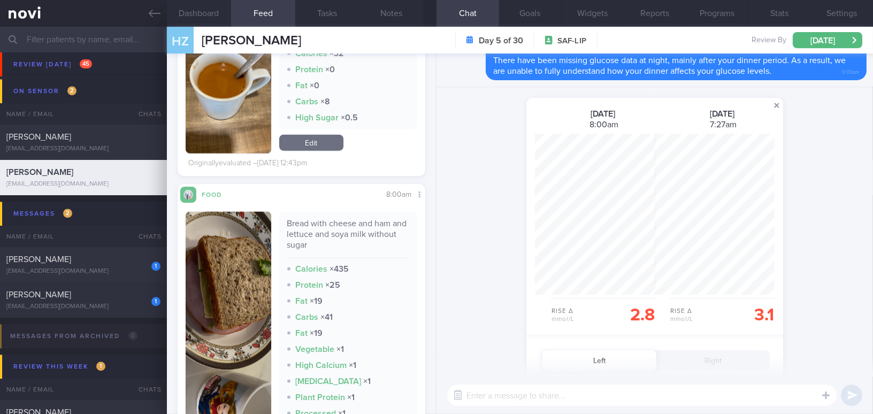
click at [683, 104] on span at bounding box center [776, 105] width 13 height 13
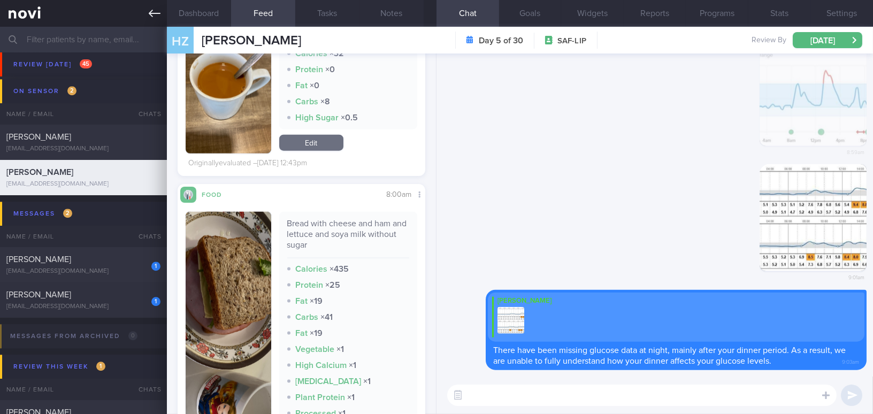
click at [162, 13] on link at bounding box center [83, 13] width 167 height 27
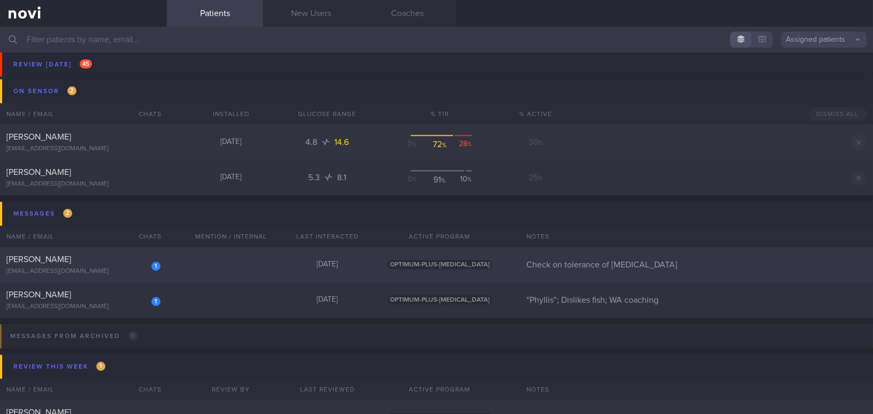
click at [105, 259] on div "Wei Fa" at bounding box center [81, 259] width 151 height 11
select select "7"
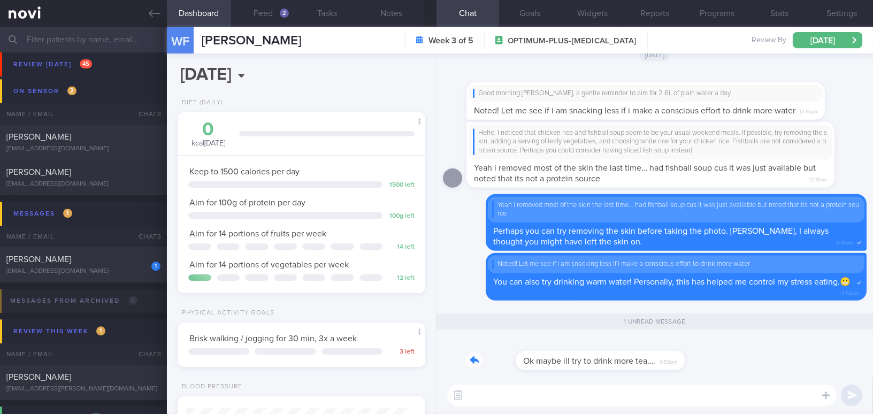
drag, startPoint x: 596, startPoint y: 354, endPoint x: 687, endPoint y: 352, distance: 90.9
click at [683, 349] on div "Ok maybe ill try to drink more tea…. 9:59pm" at bounding box center [655, 357] width 424 height 39
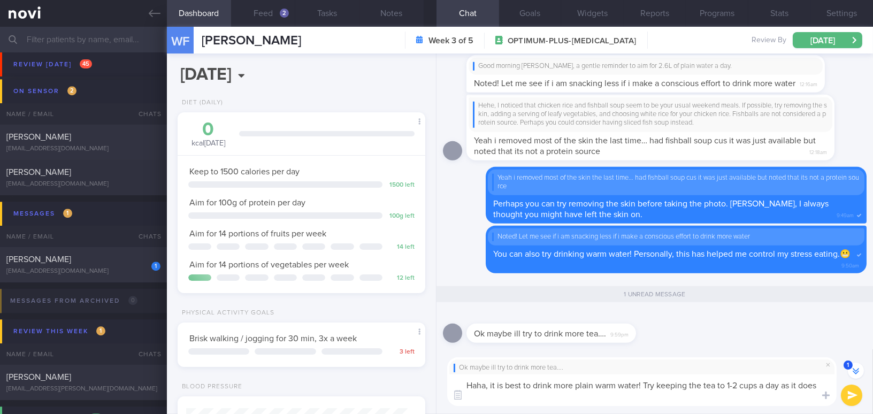
scroll to position [-2, 0]
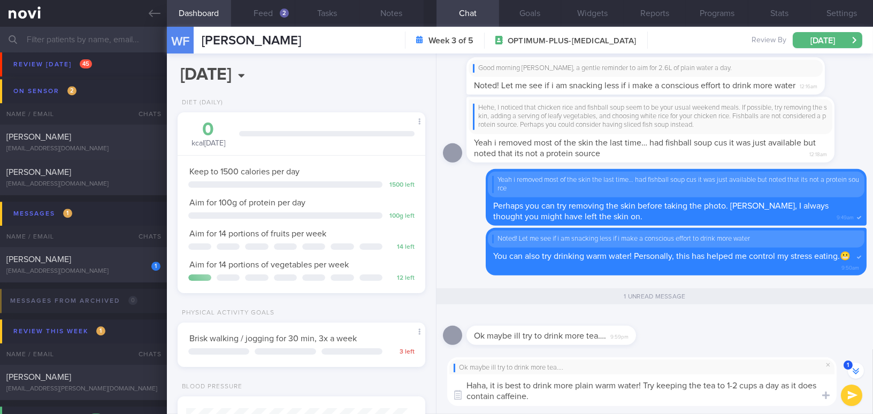
drag, startPoint x: 556, startPoint y: 392, endPoint x: 435, endPoint y: 382, distance: 121.8
click at [435, 378] on div "Dashboard Feed 2 Tasks Notes Chat 1 Goals Widgets Reports Programs Stats Settin…" at bounding box center [520, 220] width 706 height 387
click at [570, 378] on textarea "Haha, it is best to drink more plain warm water! Try keeping the tea to 1-2 cup…" at bounding box center [641, 390] width 389 height 32
drag, startPoint x: 570, startPoint y: 400, endPoint x: 369, endPoint y: 358, distance: 205.3
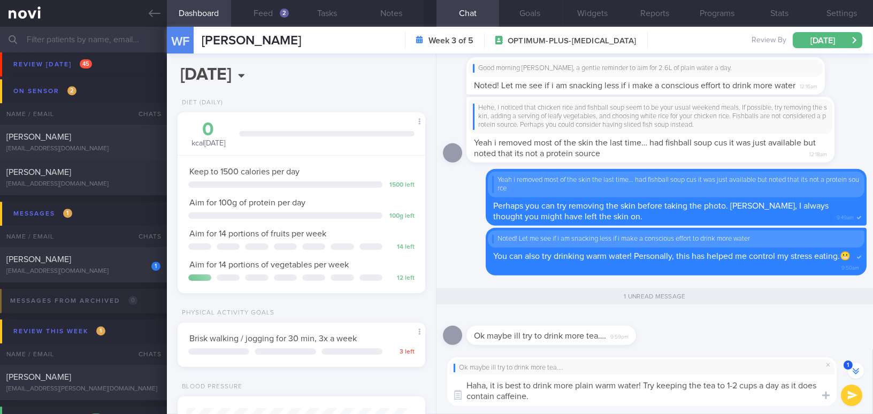
click at [369, 358] on div "Dashboard Feed 2 Tasks Notes Chat 1 Goals Widgets Reports Programs Stats Settin…" at bounding box center [520, 220] width 706 height 387
paste textarea "’s best to drink more plain warm water! Try to keep tea to 1–2 cups a day,"
click at [499, 378] on textarea "Haha, it’s best to drink more plain warm water! Try to keep tea to 1–2 cups a d…" at bounding box center [641, 390] width 389 height 32
click at [683, 378] on textarea "Haha, it is best to drink more plain warm water! Try to keep tea to 1–2 cups a …" at bounding box center [641, 390] width 389 height 32
type textarea "Haha, it is best to drink more plain warm water! Try to keep tea to 1-2 cups a …"
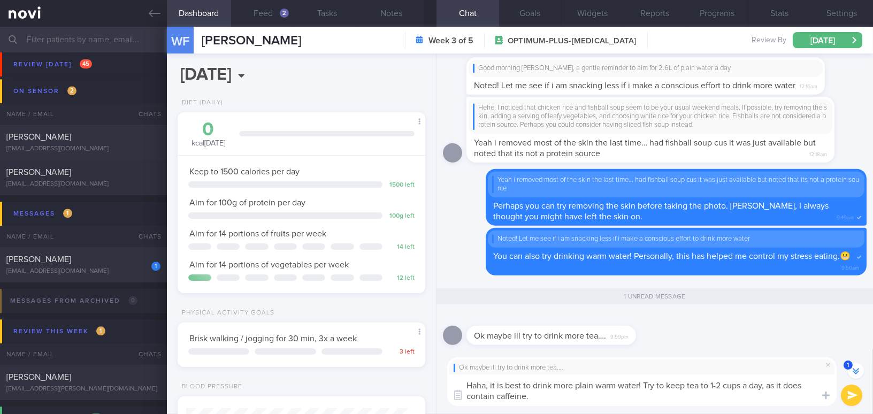
click at [683, 378] on button "submit" at bounding box center [851, 395] width 21 height 21
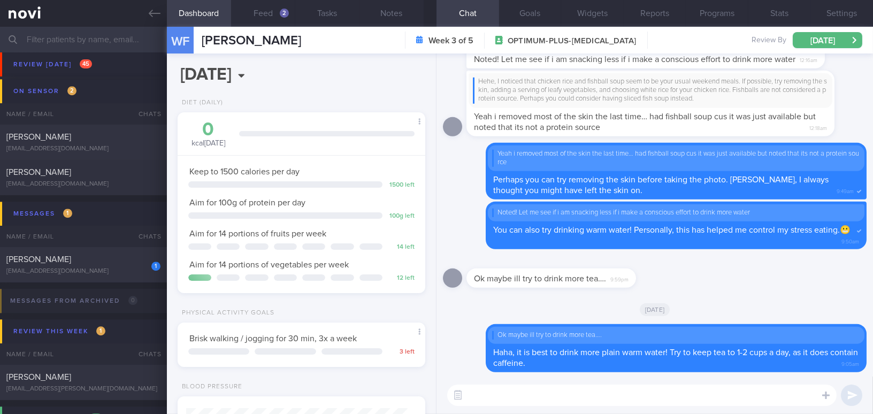
scroll to position [0, 0]
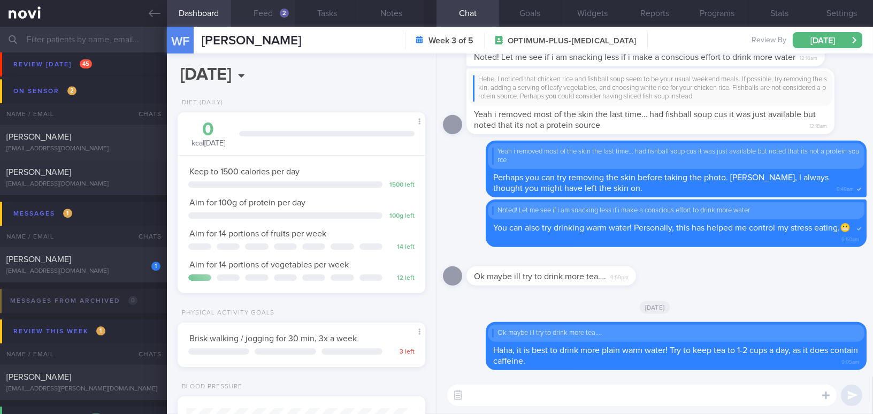
click at [272, 14] on button "Feed 2" at bounding box center [263, 13] width 64 height 27
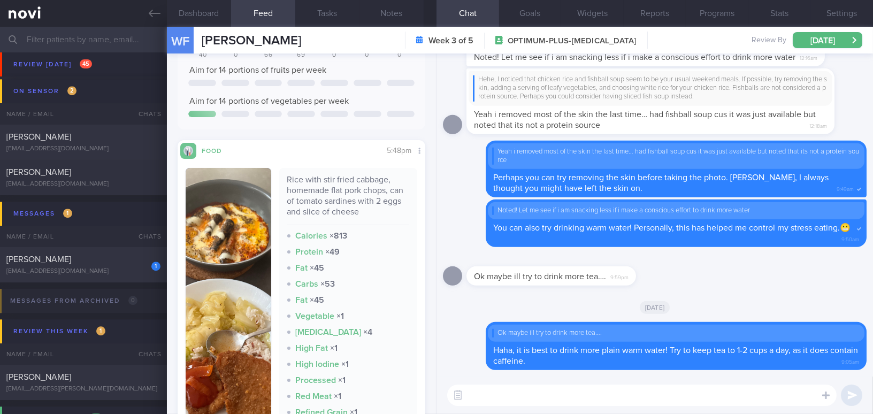
scroll to position [243, 0]
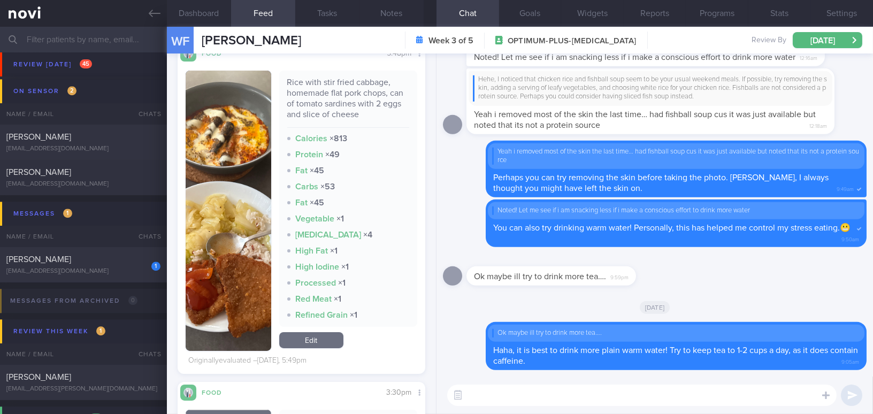
click at [487, 378] on textarea at bounding box center [641, 395] width 389 height 21
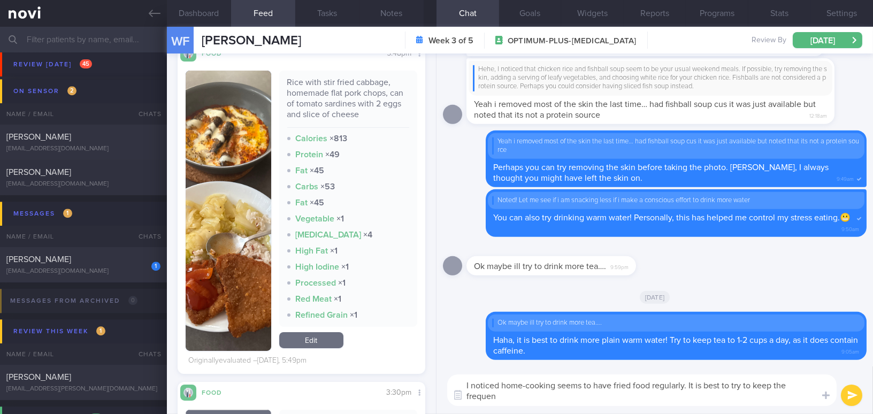
scroll to position [0, 0]
drag, startPoint x: 546, startPoint y: 389, endPoint x: 431, endPoint y: 372, distance: 116.3
click at [431, 372] on div "Dashboard Feed 2 Tasks Notes Chat Goals Widgets Reports Programs Stats Settings…" at bounding box center [520, 220] width 706 height 387
type textarea "I noticed home-cooking seems to have fried food regularly. It is best to try to…"
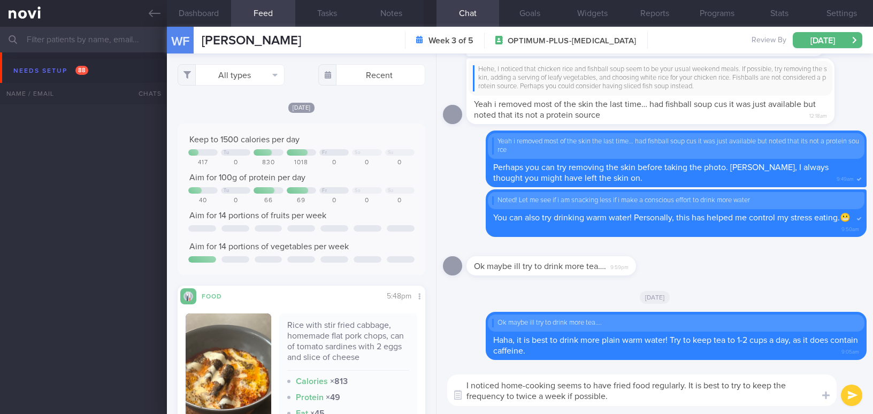
select select "7"
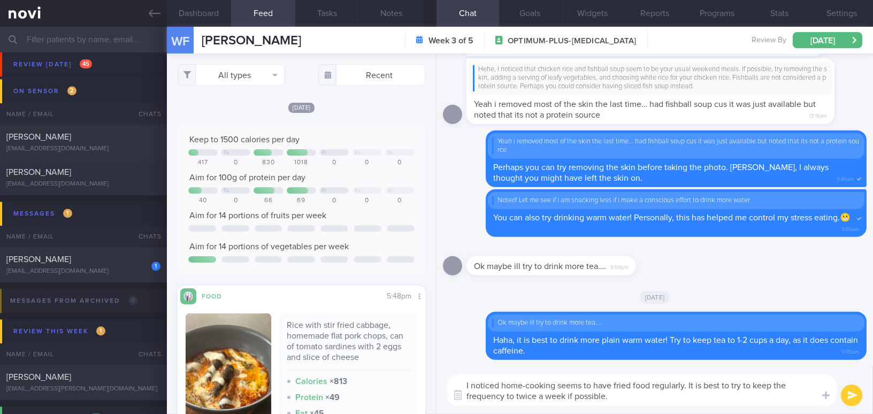
scroll to position [243, 0]
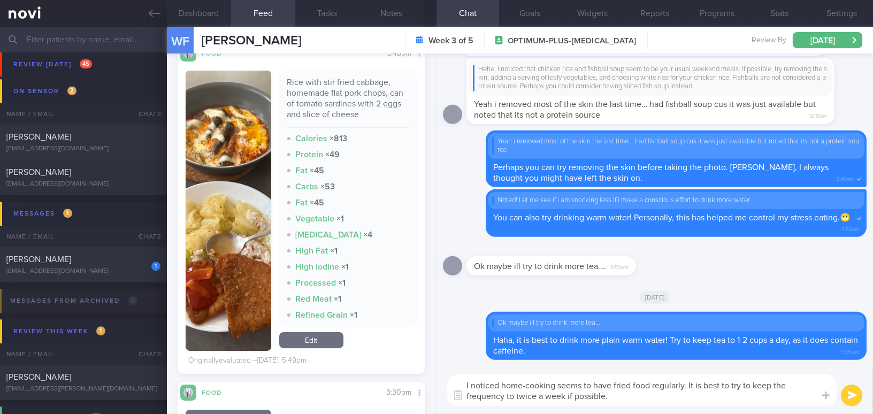
click at [667, 398] on textarea "I noticed home-cooking seems to have fried food regularly. It is best to try to…" at bounding box center [641, 390] width 389 height 32
drag, startPoint x: 650, startPoint y: 399, endPoint x: 436, endPoint y: 363, distance: 217.0
click at [436, 363] on div "Delete Ok maybe ill try to drink more tea…. Haha, it is best to drink more plai…" at bounding box center [654, 233] width 436 height 361
paste textarea "that home-cooked meals often include fried food. It’s best to try to limit the …"
click at [695, 385] on textarea "I noticed that home-cooked meals often include fried food. It’s best to try to …" at bounding box center [641, 390] width 389 height 32
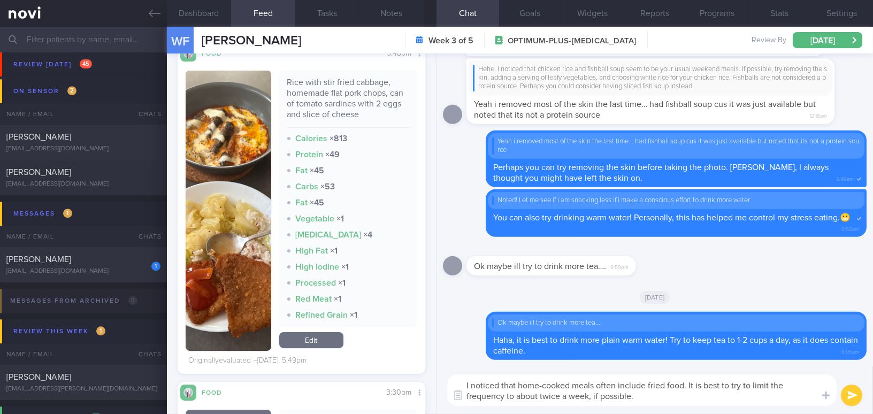
drag, startPoint x: 540, startPoint y: 396, endPoint x: 560, endPoint y: 397, distance: 20.4
click at [560, 397] on textarea "I noticed that home-cooked meals often include fried food. It is best to try to…" at bounding box center [641, 390] width 389 height 32
type textarea "I noticed that home-cooked meals often include fried food. It is best to try to…"
click at [852, 390] on button "submit" at bounding box center [851, 395] width 21 height 21
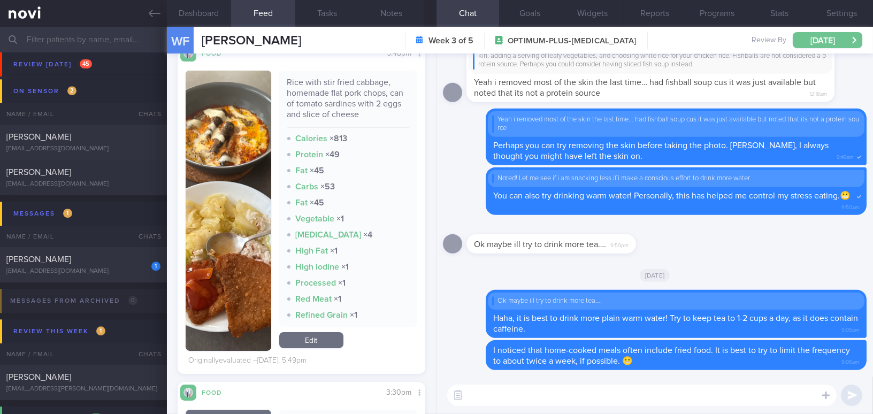
click at [840, 43] on button "[DATE]" at bounding box center [828, 40] width 70 height 16
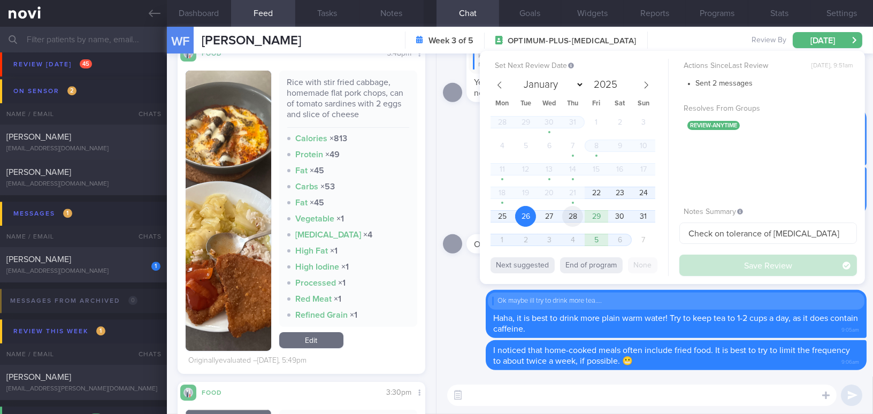
click at [562, 216] on span "28" at bounding box center [572, 216] width 21 height 21
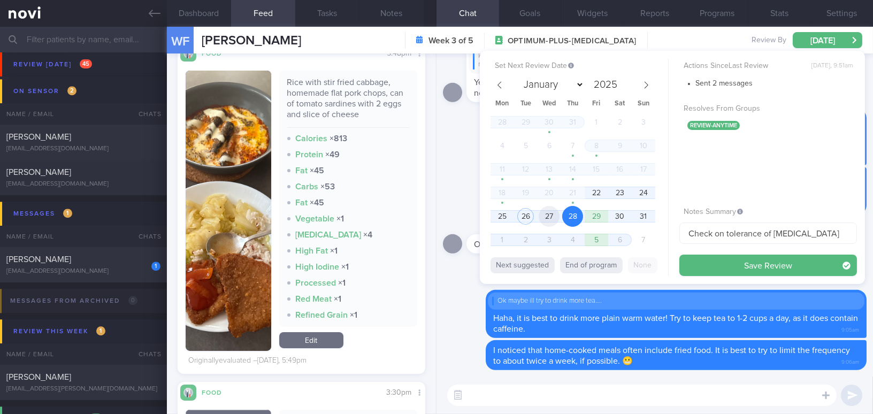
click at [550, 217] on span "27" at bounding box center [549, 216] width 21 height 21
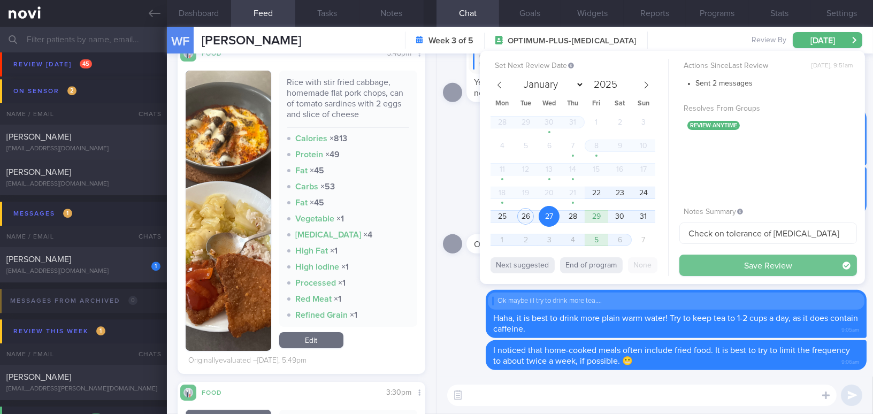
click at [726, 267] on button "Save Review" at bounding box center [768, 265] width 178 height 21
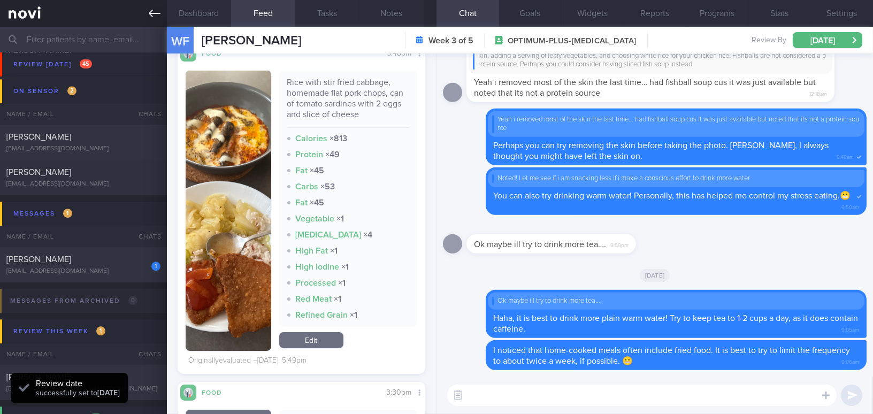
click at [152, 16] on icon at bounding box center [155, 13] width 12 height 12
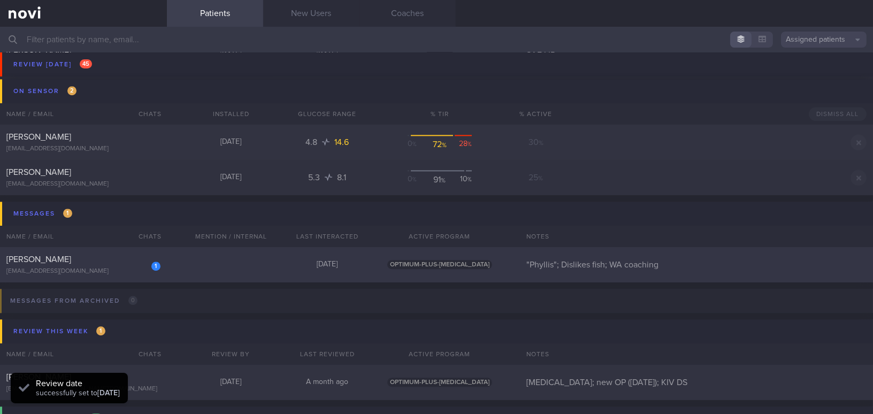
click at [120, 270] on div "[EMAIL_ADDRESS][DOMAIN_NAME]" at bounding box center [83, 271] width 154 height 8
select select "7"
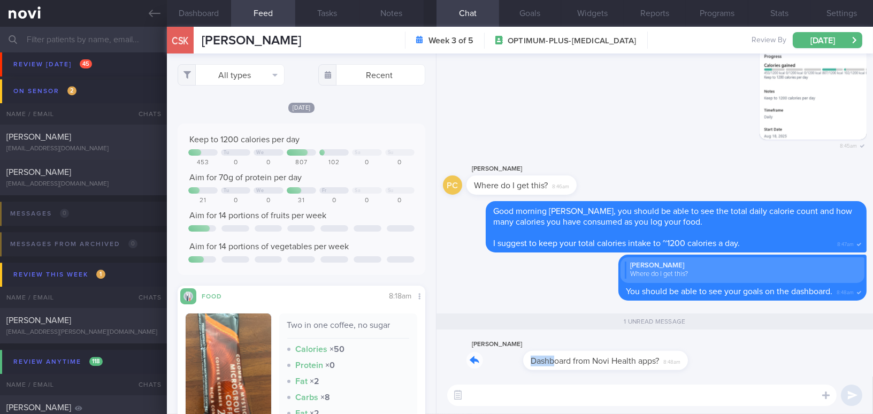
drag, startPoint x: 497, startPoint y: 354, endPoint x: 651, endPoint y: 355, distance: 154.1
click at [651, 355] on div "Phyllis Chong Dashboard from Novi Health apps? 8:48am" at bounding box center [564, 354] width 197 height 32
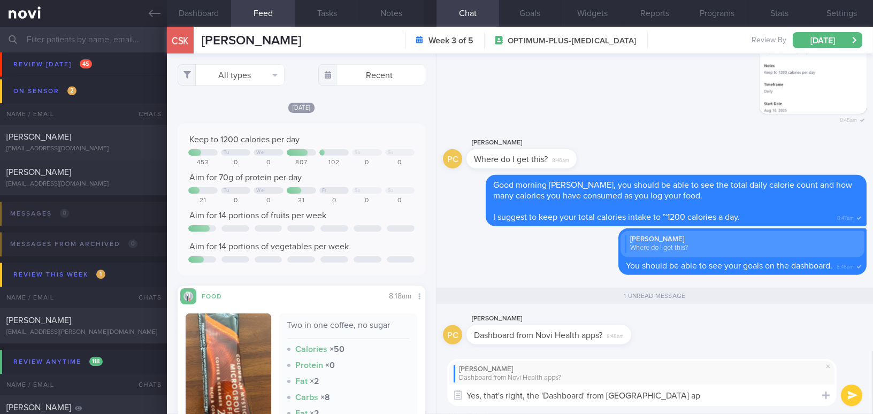
type textarea "Yes, that's right, the 'Dashboard' from Novi Health app"
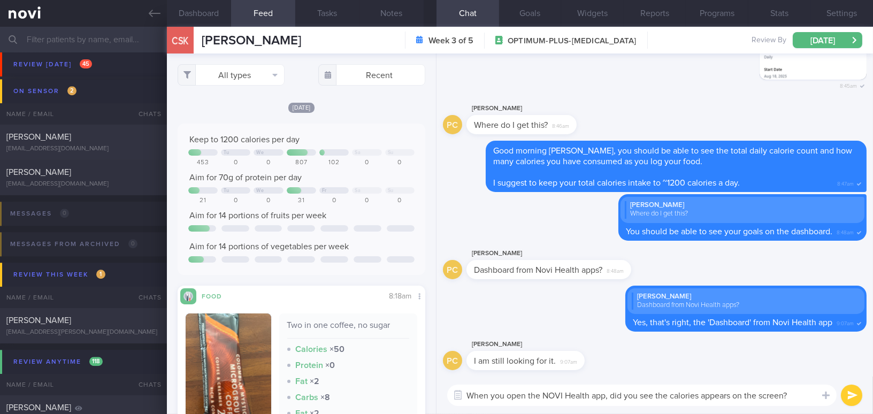
drag, startPoint x: 801, startPoint y: 396, endPoint x: 402, endPoint y: 402, distance: 399.1
click at [402, 402] on div "Dashboard Feed Tasks Notes Chat Goals Widgets Reports Programs Stats Settings C…" at bounding box center [520, 220] width 706 height 387
type textarea "When you open the NOVI Health app, did you see the calories appears on the scre…"
click at [793, 392] on textarea "When you open the NOVI Health app, did you see the calories appears on the scre…" at bounding box center [641, 395] width 389 height 21
drag, startPoint x: 794, startPoint y: 394, endPoint x: 410, endPoint y: 390, distance: 383.5
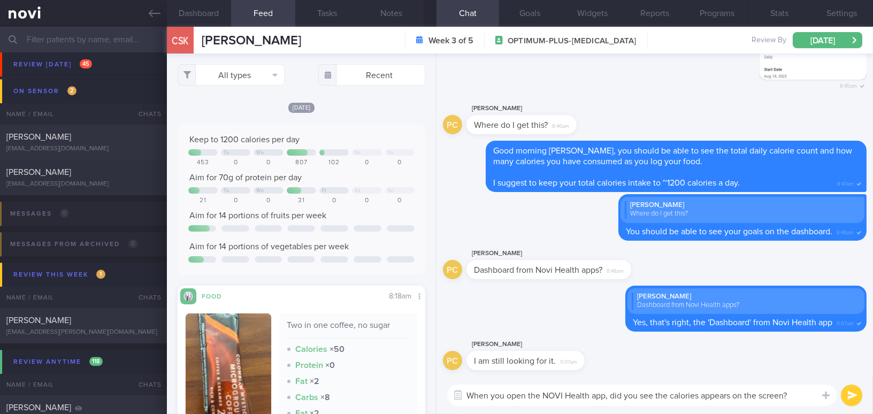
click at [410, 390] on div "Dashboard Feed Tasks Notes Chat Goals Widgets Reports Programs Stats Settings C…" at bounding box center [520, 220] width 706 height 387
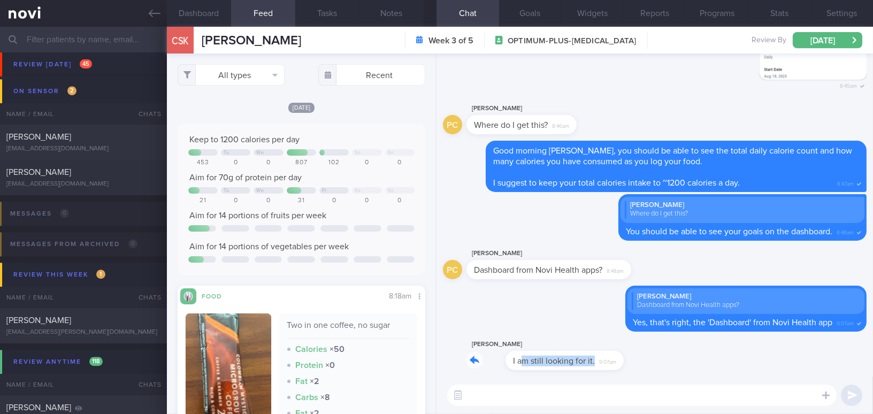
drag, startPoint x: 483, startPoint y: 355, endPoint x: 559, endPoint y: 359, distance: 76.6
click at [559, 359] on div "Phyllis Chong I am still looking for it. 9:07am" at bounding box center [541, 354] width 150 height 32
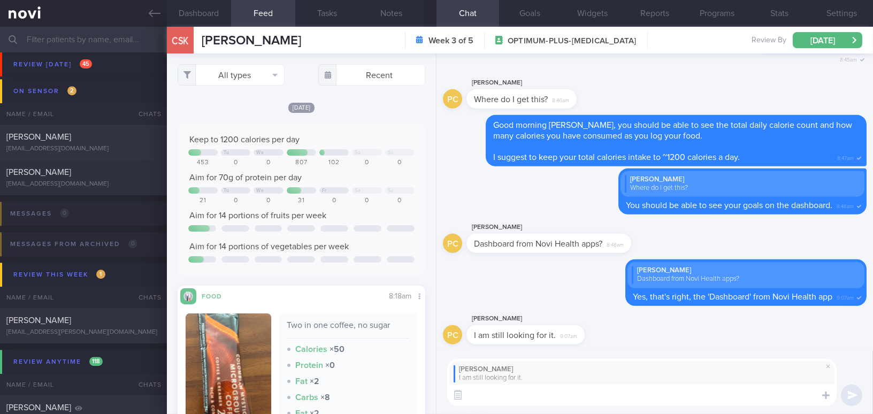
paste textarea "When you open the NOVI Health app, do the calories appear on the screen?"
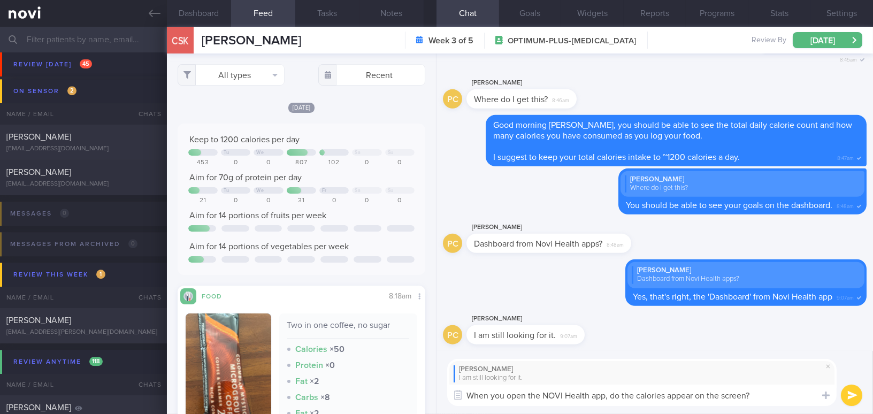
type textarea "When you open the NOVI Health app, do the calories appear on the screen?"
click at [849, 393] on button "submit" at bounding box center [851, 395] width 21 height 21
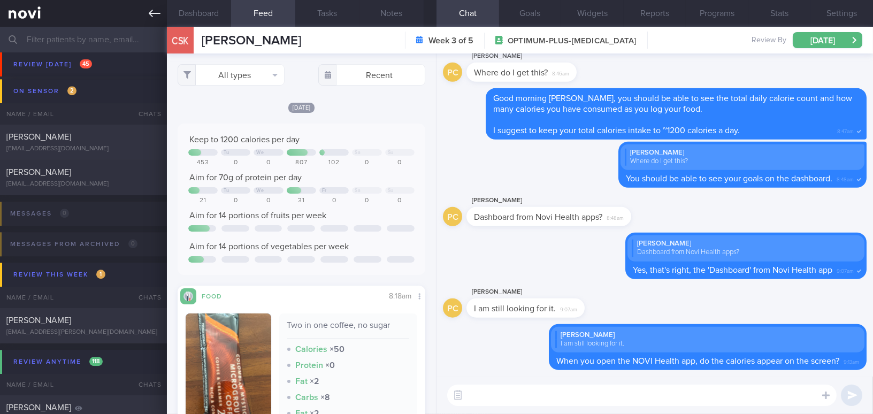
click at [155, 14] on icon at bounding box center [155, 13] width 12 height 12
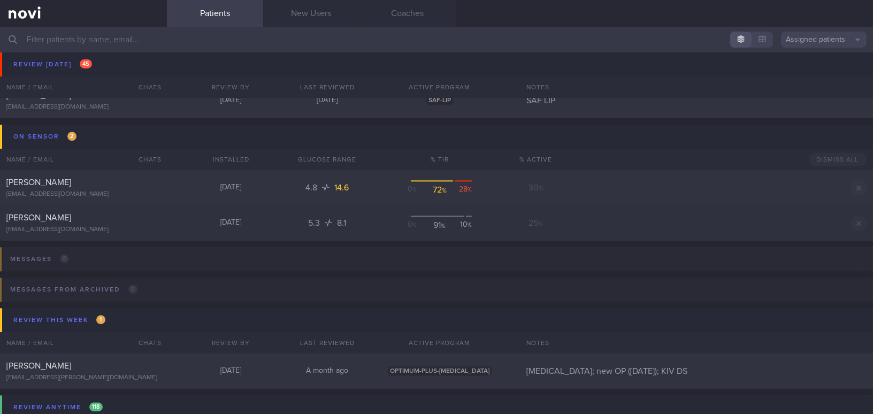
scroll to position [4681, 0]
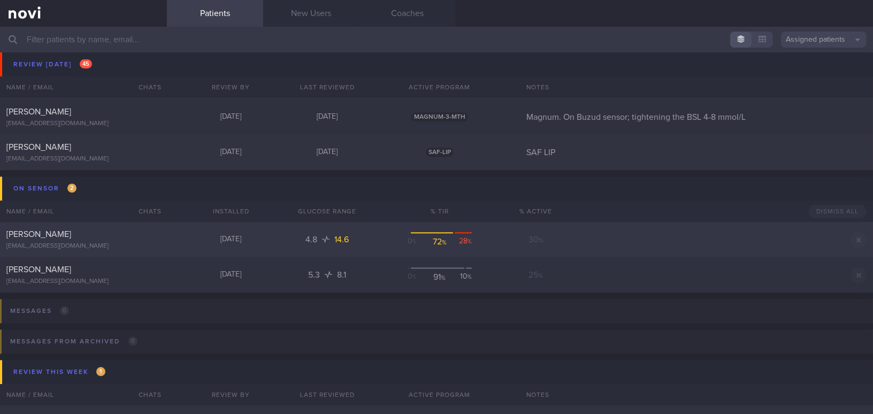
click at [108, 226] on div "Sim Kang Wee Sky kangweesim@yahoo.com.sg 4 days ago 4.8 14.6 0 % 72 % 28 % 30 %…" at bounding box center [436, 239] width 873 height 35
select select "7"
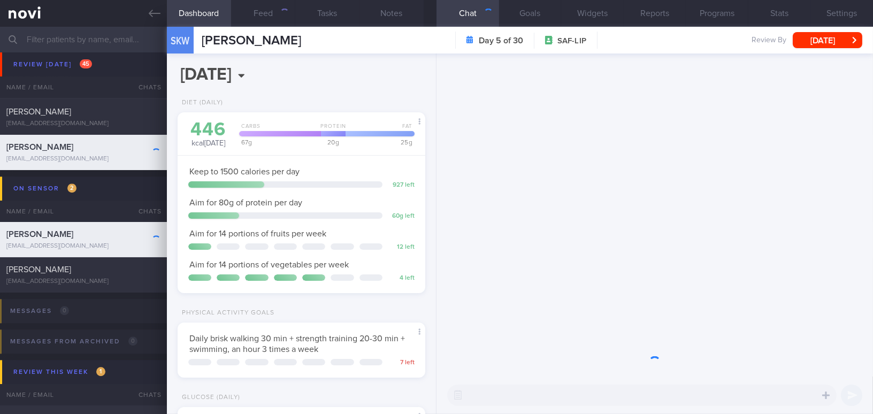
scroll to position [141, 225]
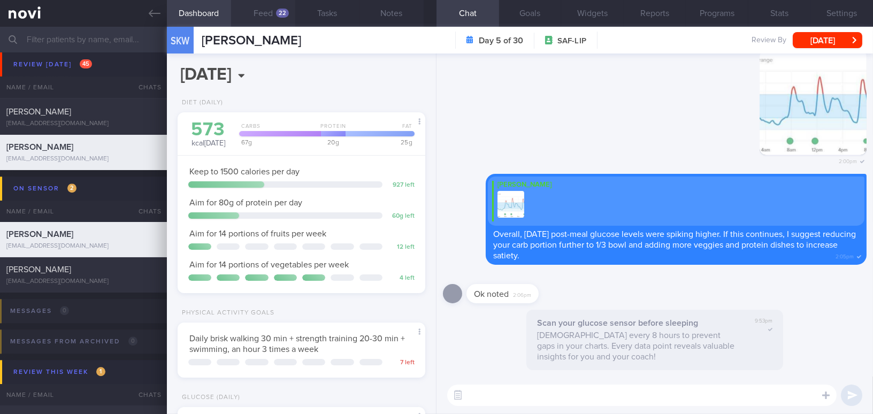
click at [269, 15] on button "Feed 22" at bounding box center [263, 13] width 64 height 27
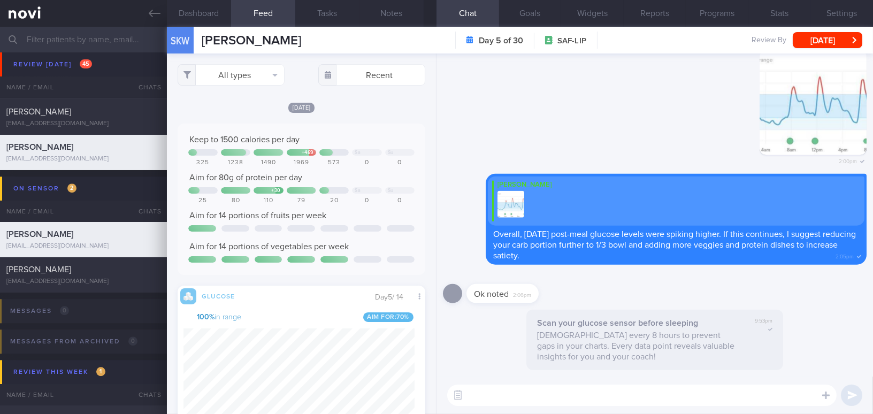
scroll to position [151, 231]
click at [85, 269] on div "[PERSON_NAME]" at bounding box center [81, 269] width 151 height 11
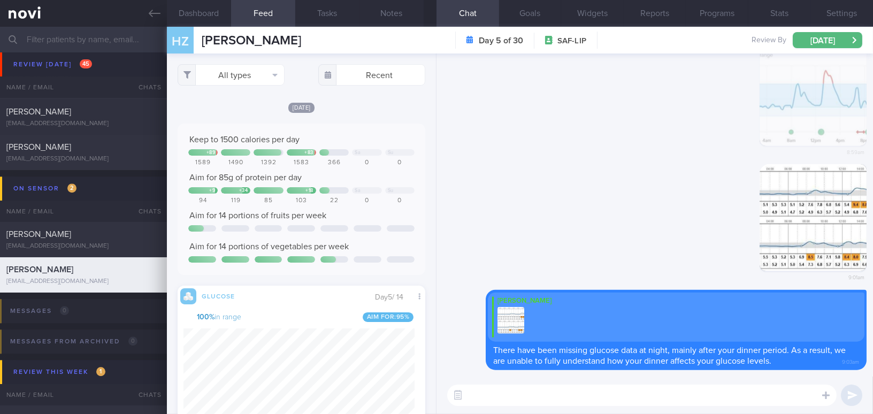
scroll to position [151, 231]
click at [116, 240] on div "Sim Kang Wee Sky kangweesim@yahoo.com.sg" at bounding box center [83, 239] width 167 height 21
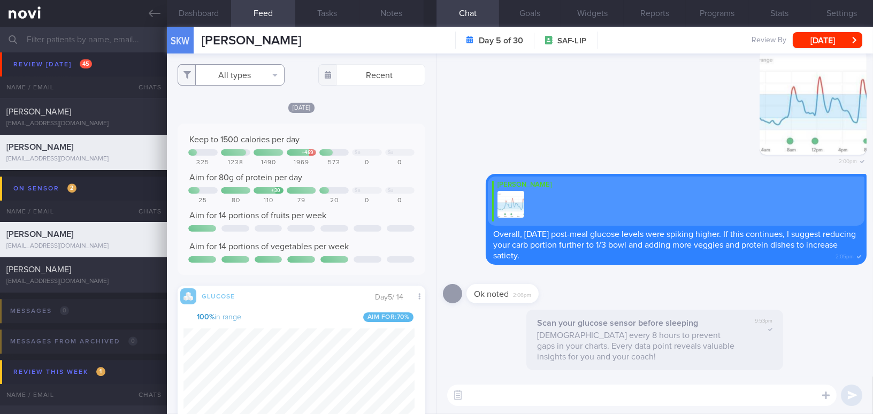
click at [237, 79] on button "All types" at bounding box center [231, 74] width 107 height 21
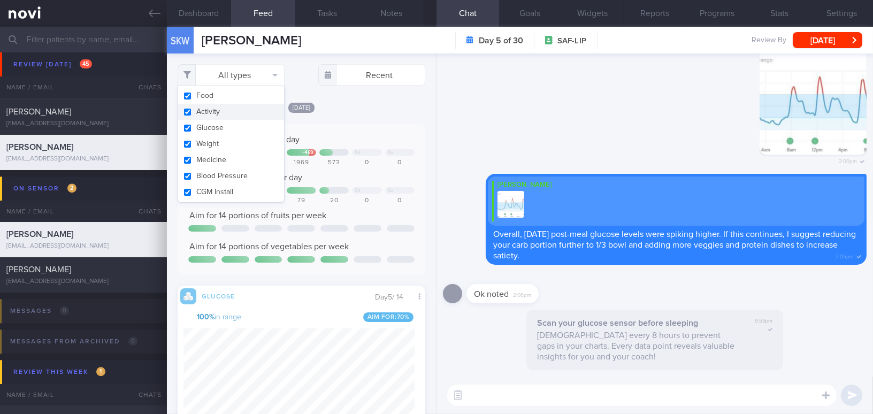
click at [189, 115] on button "Activity" at bounding box center [231, 112] width 106 height 16
checkbox input "false"
click at [351, 124] on div "Keep to 1500 calories per day + 469 Sa Su 325 1238 1490 1969 573 0 0 Aim for 80…" at bounding box center [302, 199] width 248 height 151
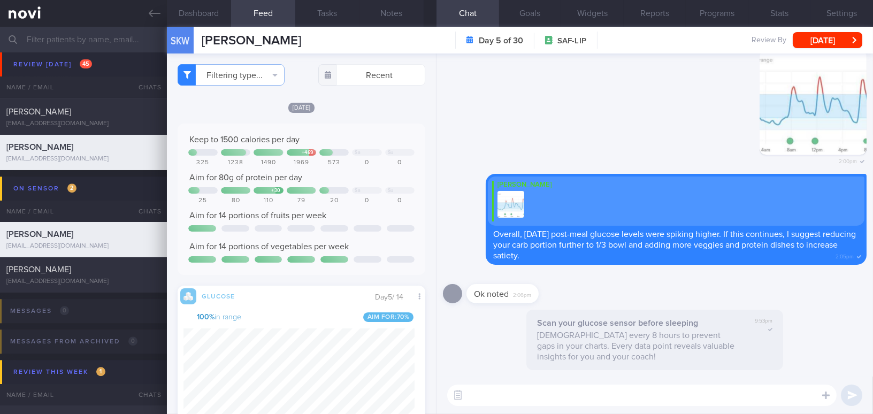
scroll to position [0, 0]
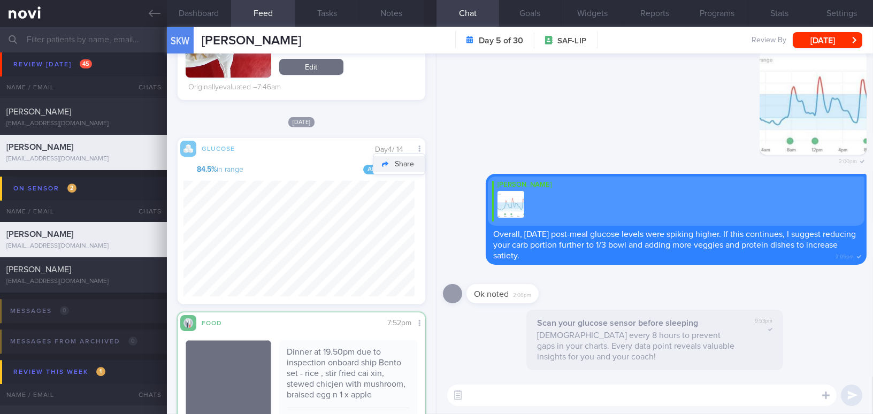
click at [408, 163] on button "Share" at bounding box center [398, 164] width 51 height 16
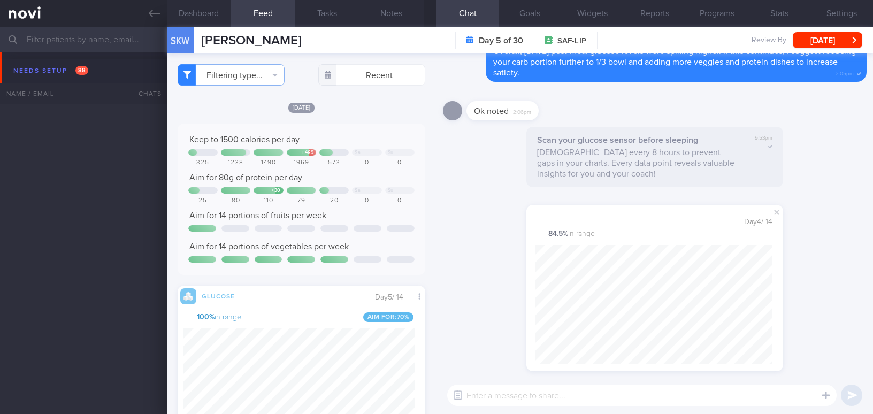
select select "7"
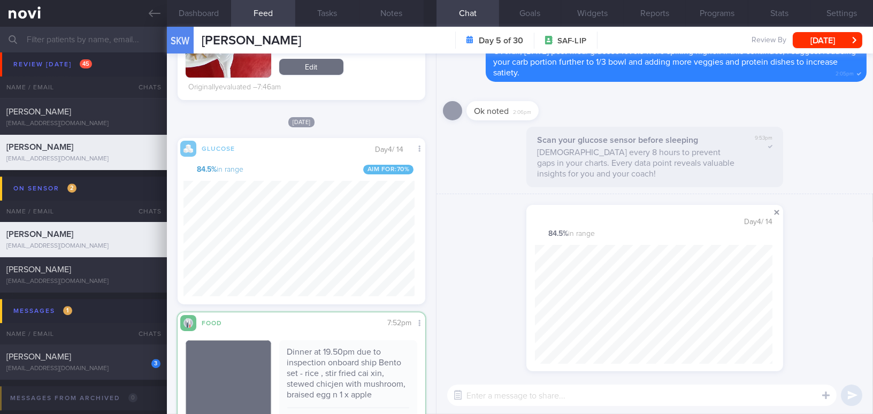
click at [776, 210] on span at bounding box center [776, 212] width 13 height 13
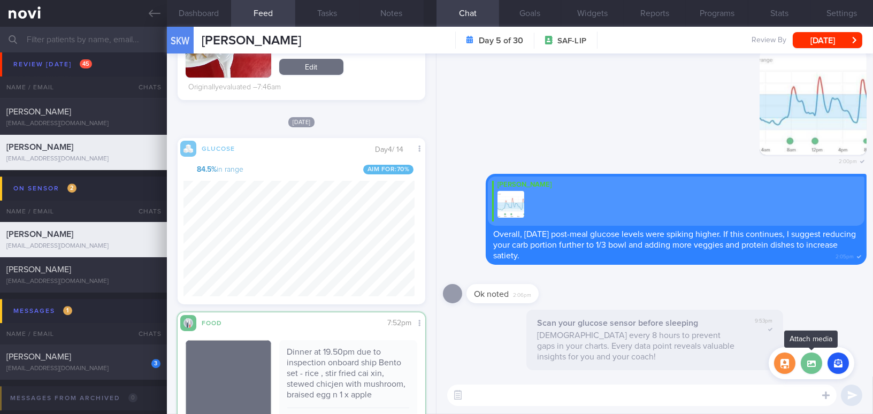
click at [812, 370] on label at bounding box center [811, 362] width 21 height 21
click at [0, 0] on input "file" at bounding box center [0, 0] width 0 height 0
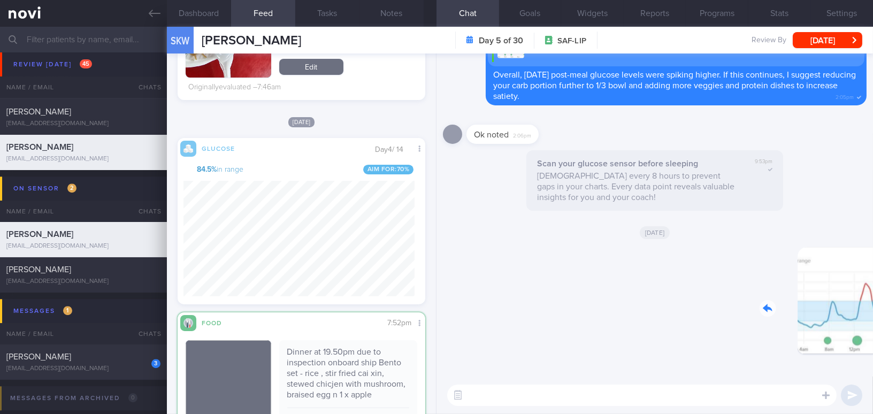
drag, startPoint x: 807, startPoint y: 308, endPoint x: 870, endPoint y: 313, distance: 63.9
click at [870, 313] on div "Delete 9:19am Today Scan your glucose sensor before sleeping Scan every 8 hours…" at bounding box center [654, 214] width 436 height 323
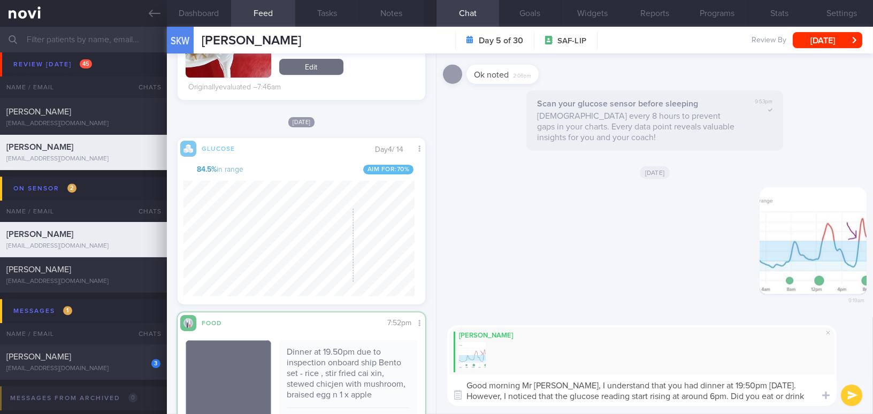
scroll to position [0, 0]
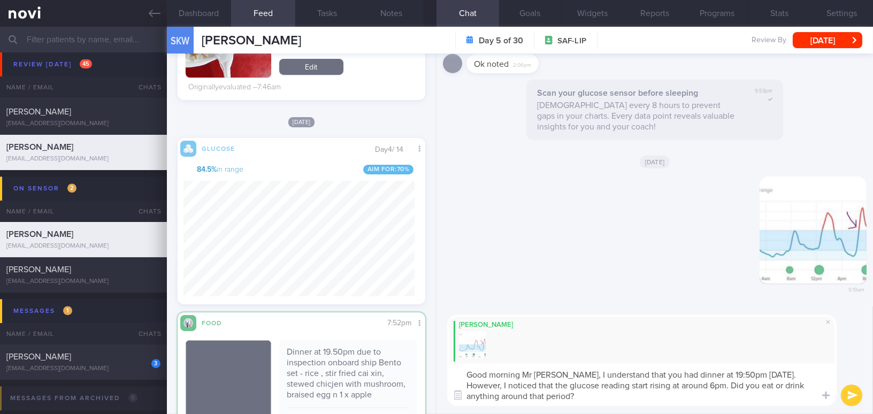
drag, startPoint x: 550, startPoint y: 373, endPoint x: 573, endPoint y: 395, distance: 31.0
click at [573, 395] on textarea "Good morning Mr Sim, I understand that you had dinner at 19:50pm yesterday. How…" at bounding box center [641, 385] width 389 height 42
click at [565, 395] on textarea "Good morning Mr Sim, I understand that you had dinner at 19:50pm yesterday. How…" at bounding box center [641, 385] width 389 height 42
drag, startPoint x: 553, startPoint y: 374, endPoint x: 565, endPoint y: 393, distance: 22.1
click at [565, 393] on textarea "Good morning Mr Sim, I understand that you had dinner at 19:50pm yesterday. How…" at bounding box center [641, 385] width 389 height 42
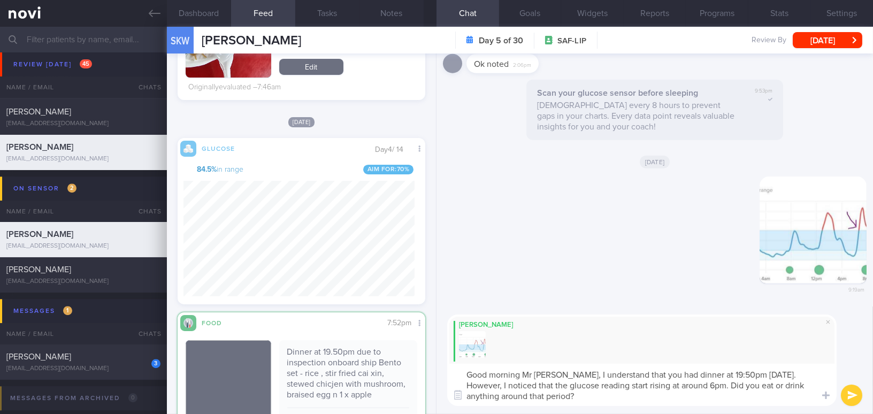
paste textarea "7:50 PM yesterday. However, I noticed that your glucose readings started rising…"
click at [716, 375] on textarea "Good morning Mr Sim, I understand that you had dinner at 7:50 PM yesterday. How…" at bounding box center [641, 385] width 389 height 42
click at [697, 386] on textarea "Good morning Mr Sim, I understand that you had dinner at 7:50pm yesterday. Howe…" at bounding box center [641, 385] width 389 height 42
type textarea "Good morning Mr [PERSON_NAME], I understand that you had dinner at 7:50pm [DATE…"
click at [846, 396] on button "submit" at bounding box center [851, 395] width 21 height 21
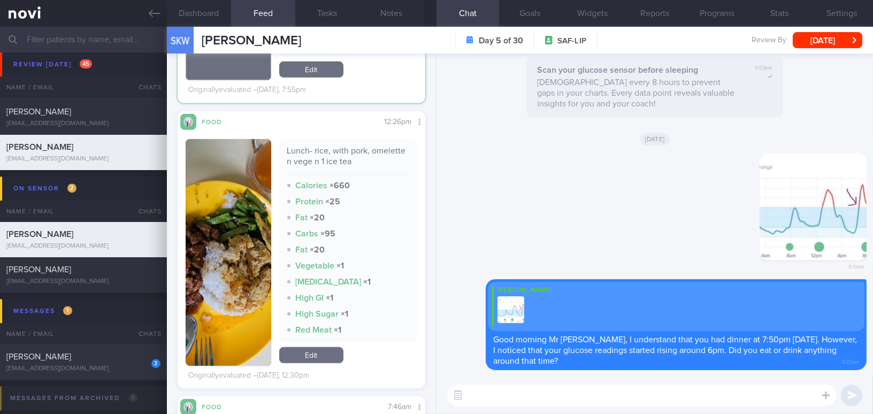
scroll to position [151, 231]
click at [403, 160] on button "Compare with..." at bounding box center [384, 153] width 82 height 16
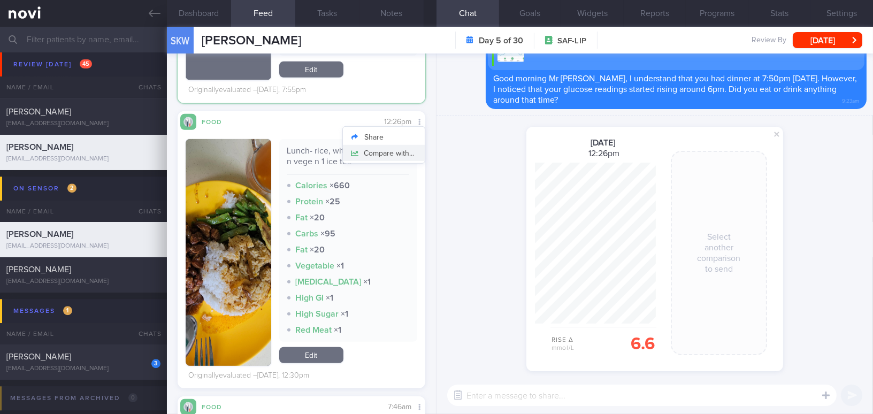
scroll to position [161, 120]
click at [776, 138] on span at bounding box center [776, 134] width 13 height 13
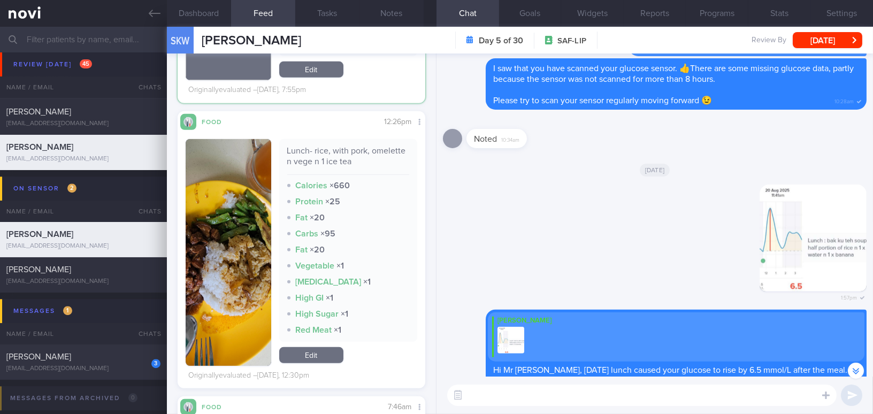
scroll to position [-681, 0]
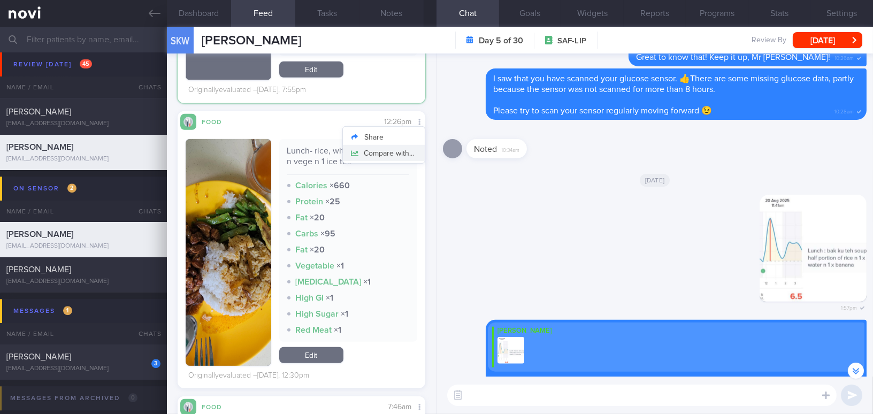
click at [404, 159] on button "Compare with..." at bounding box center [384, 153] width 82 height 16
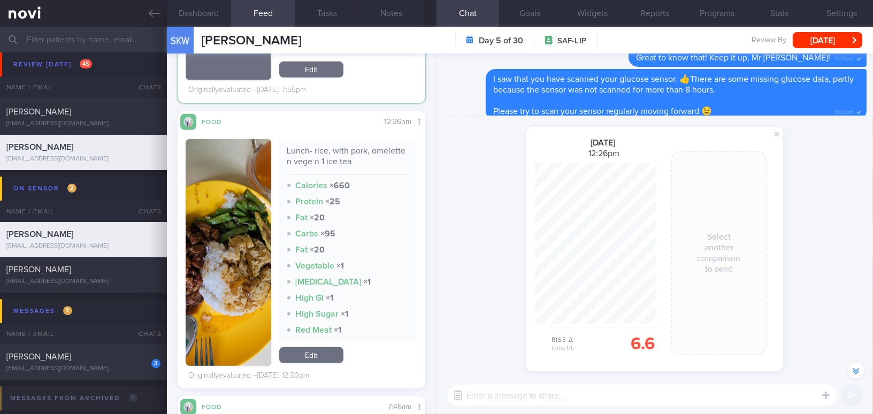
scroll to position [1410, 0]
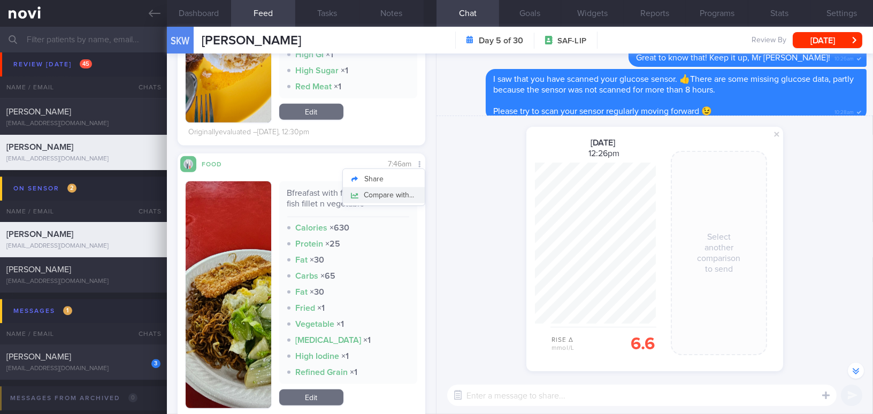
click at [398, 203] on button "Compare with..." at bounding box center [384, 195] width 82 height 16
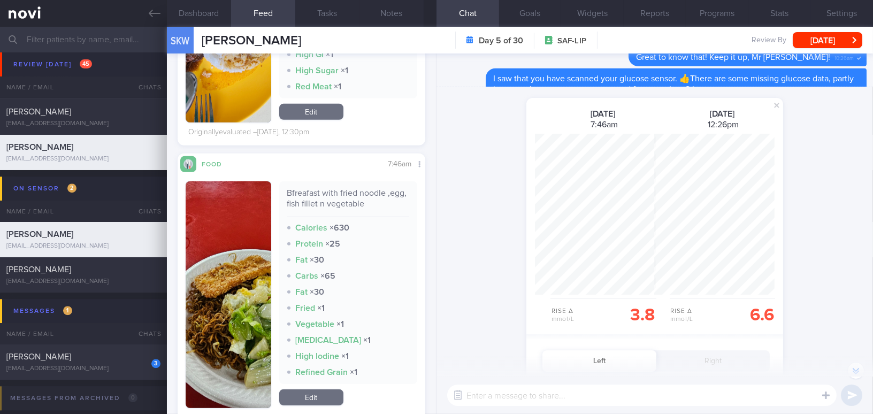
scroll to position [161, 120]
click at [771, 101] on span at bounding box center [776, 105] width 13 height 13
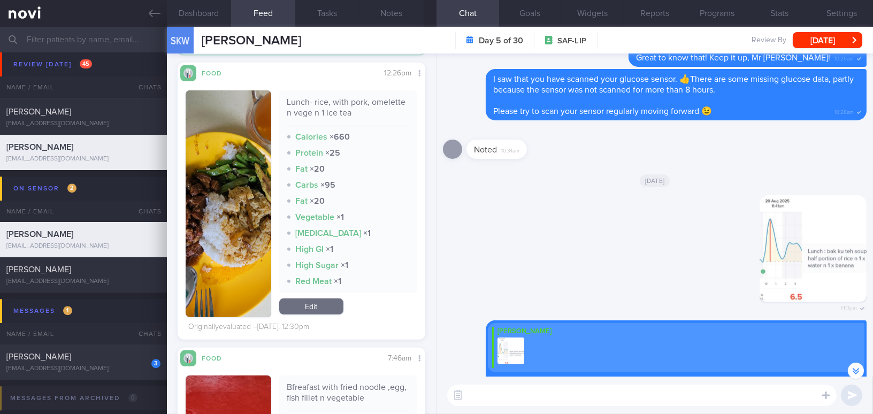
scroll to position [151, 231]
click at [402, 112] on button "Compare with..." at bounding box center [384, 104] width 82 height 16
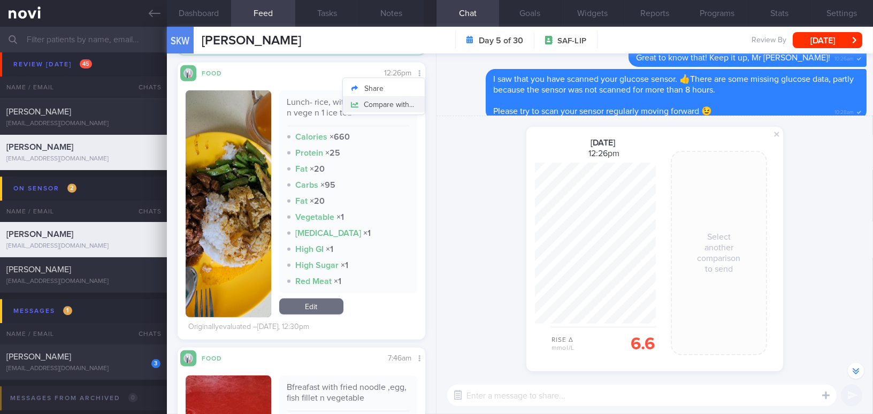
scroll to position [161, 120]
click at [818, 267] on div "shared a glucose comparison: 21 Aug 2025 12:26pm Rise Δ mmol/L 6.6 Select anoth…" at bounding box center [654, 246] width 436 height 260
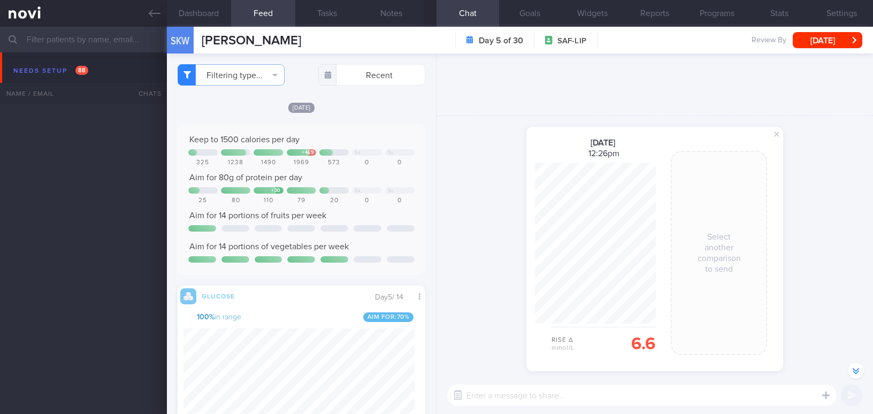
select select "7"
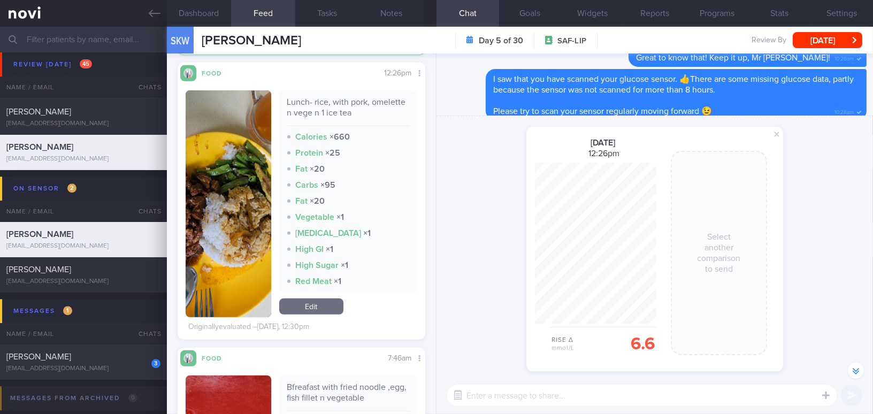
click at [231, 231] on button "button" at bounding box center [229, 203] width 86 height 227
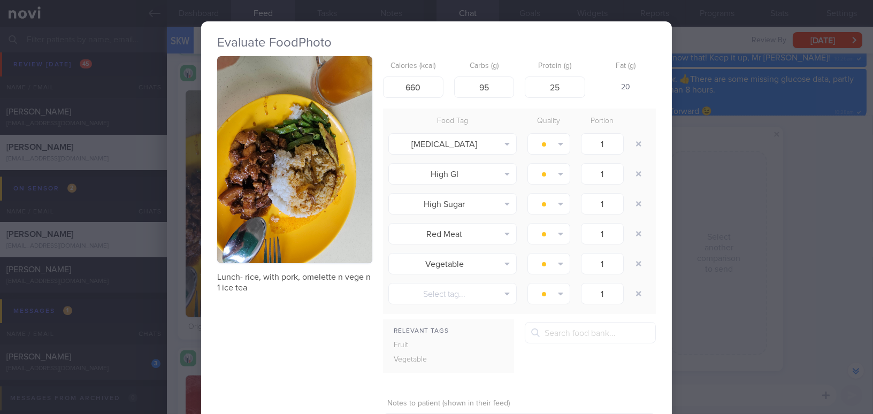
click at [810, 202] on div "Evaluate Food Photo Lunch- rice, with pork, omelette n vege n 1 ice tea Calorie…" at bounding box center [436, 207] width 873 height 414
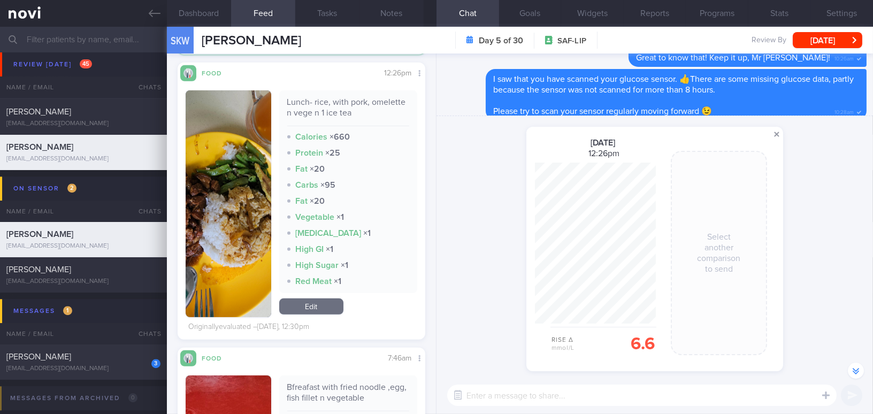
click at [779, 133] on span at bounding box center [776, 134] width 13 height 13
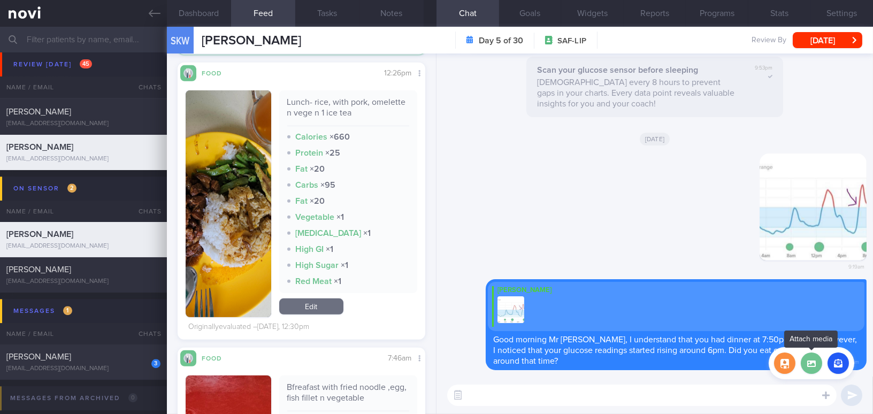
click at [812, 365] on label at bounding box center [811, 362] width 21 height 21
click at [0, 0] on input "file" at bounding box center [0, 0] width 0 height 0
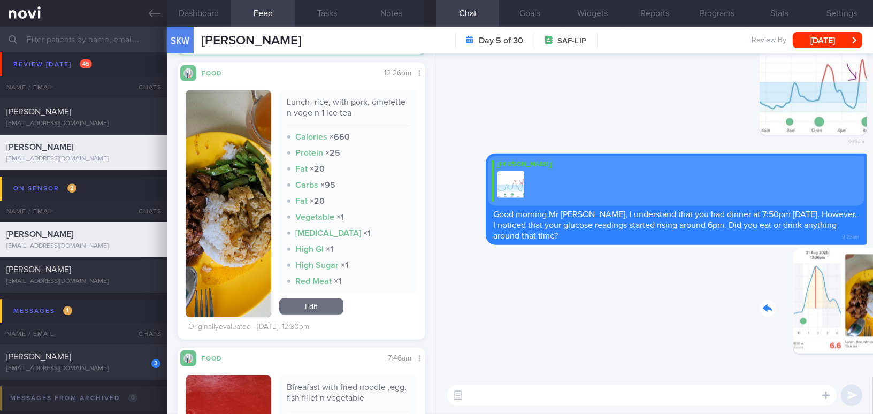
drag, startPoint x: 807, startPoint y: 308, endPoint x: 848, endPoint y: 315, distance: 41.7
click at [848, 315] on div "Delete 9:28am" at bounding box center [792, 309] width 150 height 124
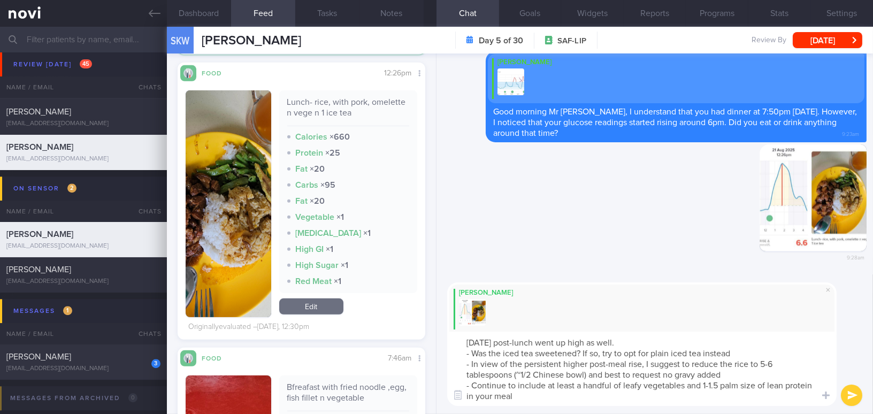
drag, startPoint x: 504, startPoint y: 394, endPoint x: 438, endPoint y: 340, distance: 85.5
click at [438, 340] on div "[PERSON_NAME] [DATE] post-lunch went up high as well. - Was the iced tea sweete…" at bounding box center [654, 344] width 436 height 140
click at [504, 357] on textarea "[DATE] post-lunch went up high as well. - Was the iced tea sweetened? If so, tr…" at bounding box center [641, 369] width 389 height 74
drag, startPoint x: 459, startPoint y: 341, endPoint x: 556, endPoint y: 401, distance: 113.4
click at [556, 401] on textarea "[DATE] post-lunch went up high as well. - Was the iced tea sweetened? If so, tr…" at bounding box center [641, 369] width 389 height 74
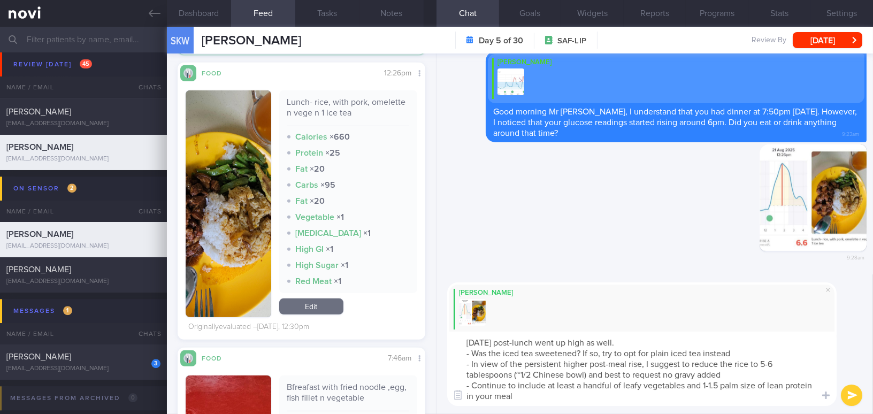
paste textarea "’s post-lunch glucose also went high. Was the iced tea sweetened? If so, try op…"
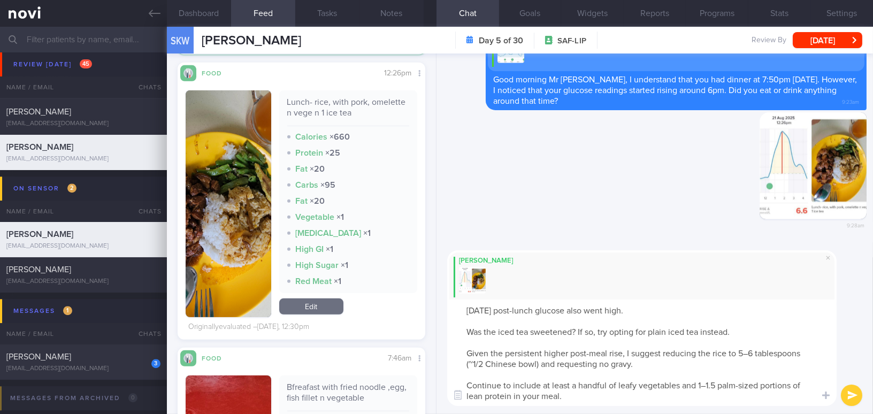
click at [464, 331] on textarea "[DATE] post-lunch glucose also went high. Was the iced tea sweetened? If so, tr…" at bounding box center [641, 353] width 389 height 106
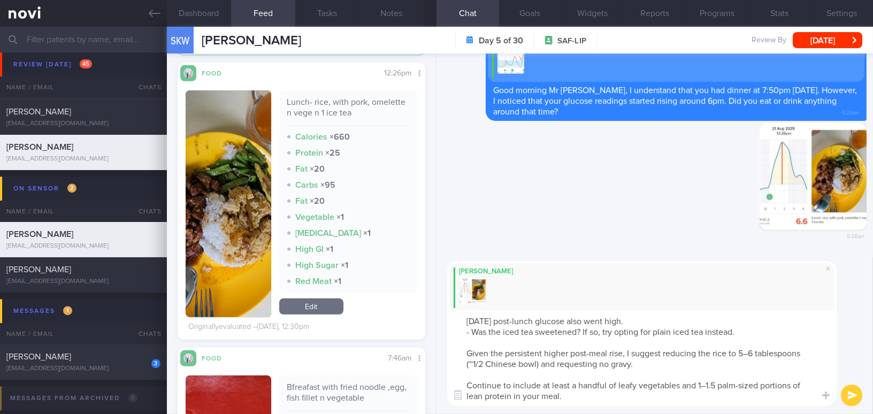
click at [464, 355] on textarea "[DATE] post-lunch glucose also went high. - Was the iced tea sweetened? If so, …" at bounding box center [641, 358] width 389 height 96
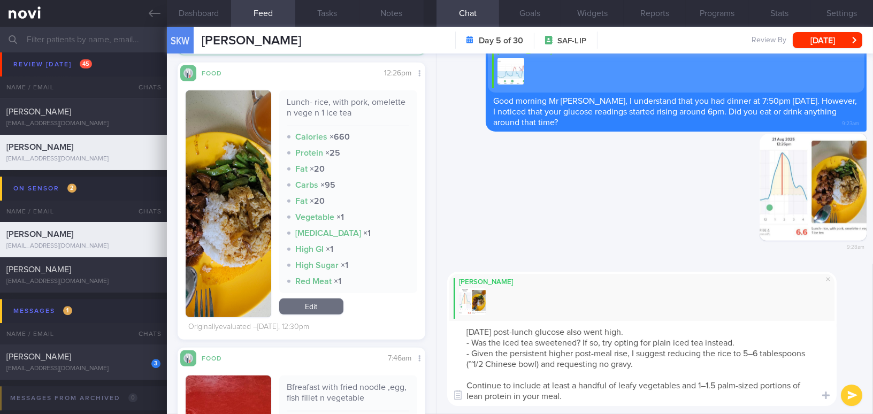
click at [753, 352] on textarea "[DATE] post-lunch glucose also went high. - Was the iced tea sweetened? If so, …" at bounding box center [641, 363] width 389 height 85
click at [472, 362] on textarea "[DATE] post-lunch glucose also went high. - Was the iced tea sweetened? If so, …" at bounding box center [641, 363] width 389 height 85
click at [465, 385] on textarea "[DATE] post-lunch glucose also went high. - Was the iced tea sweetened? If so, …" at bounding box center [641, 363] width 389 height 85
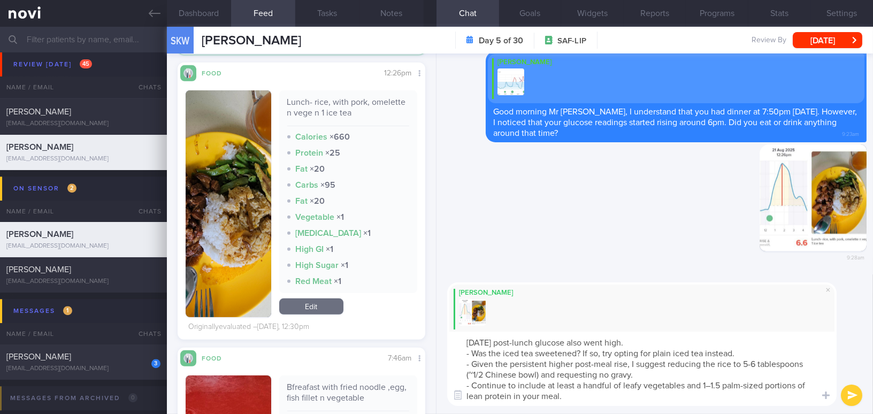
click at [710, 387] on textarea "[DATE] post-lunch glucose also went high. - Was the iced tea sweetened? If so, …" at bounding box center [641, 369] width 389 height 74
click at [614, 400] on textarea "[DATE] post-lunch glucose also went high. - Was the iced tea sweetened? If so, …" at bounding box center [641, 369] width 389 height 74
type textarea "[DATE] post-lunch glucose also went high. - Was the iced tea sweetened? If so, …"
click at [847, 391] on button "submit" at bounding box center [851, 395] width 21 height 21
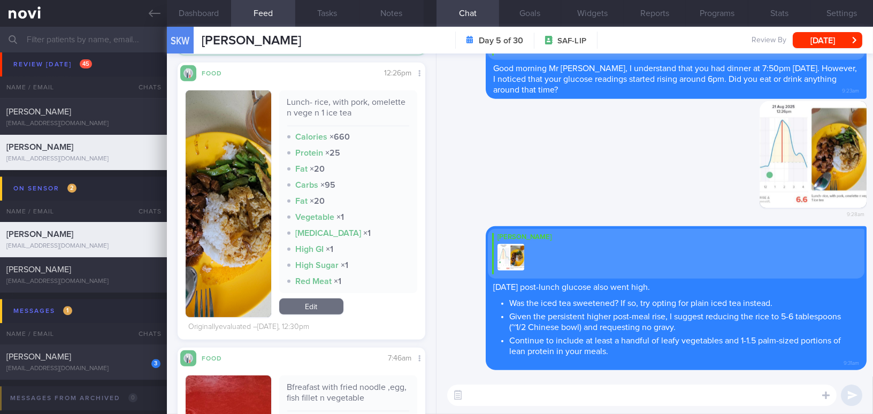
scroll to position [1069, 0]
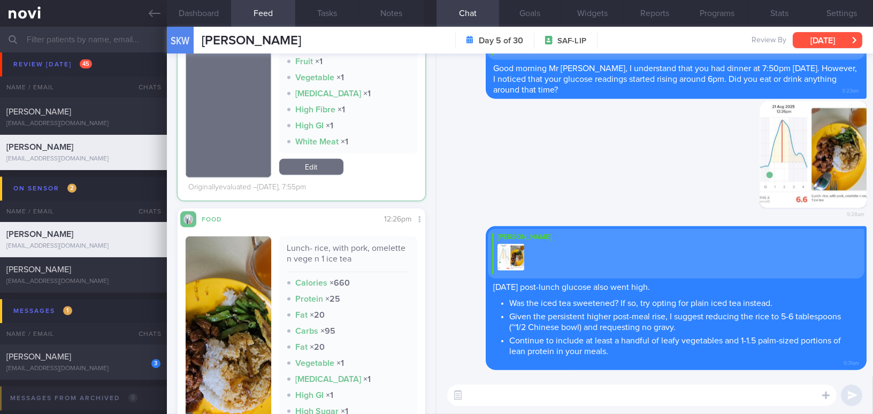
click at [836, 43] on button "[DATE]" at bounding box center [828, 40] width 70 height 16
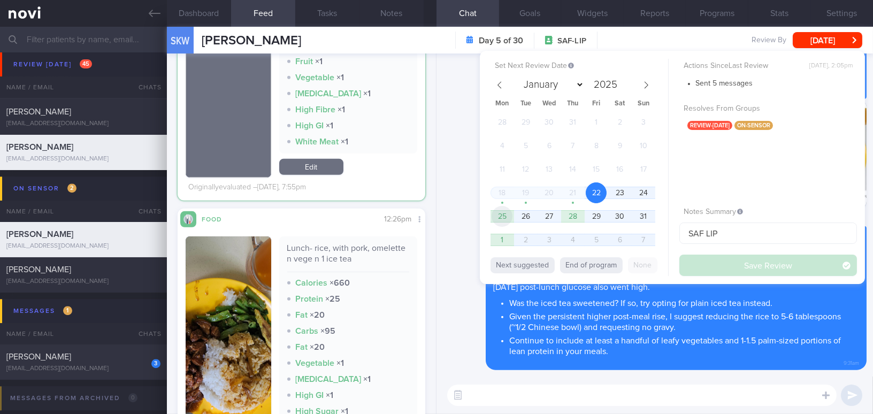
click at [508, 214] on span "25" at bounding box center [502, 216] width 21 height 21
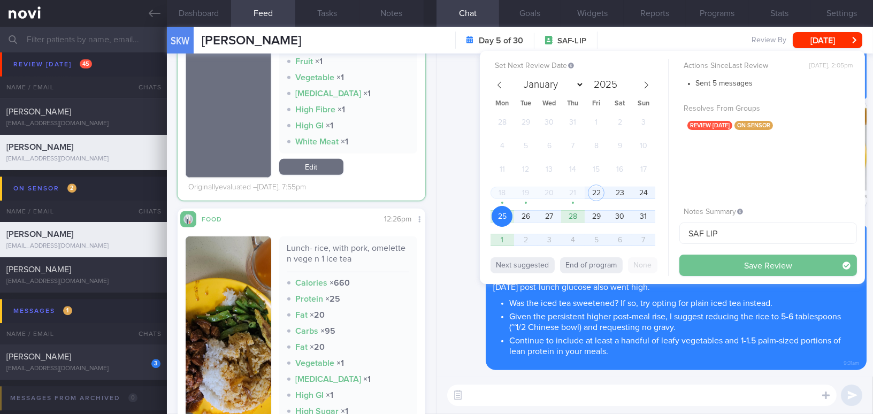
click at [706, 262] on button "Save Review" at bounding box center [768, 265] width 178 height 21
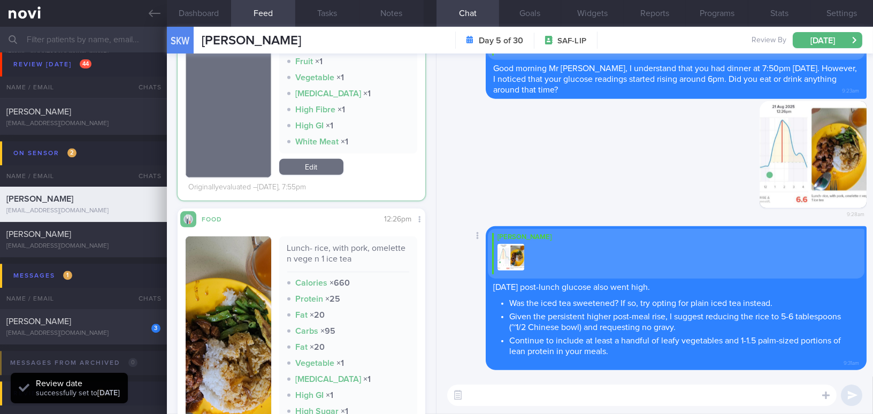
scroll to position [151, 231]
click at [145, 11] on link at bounding box center [83, 13] width 167 height 27
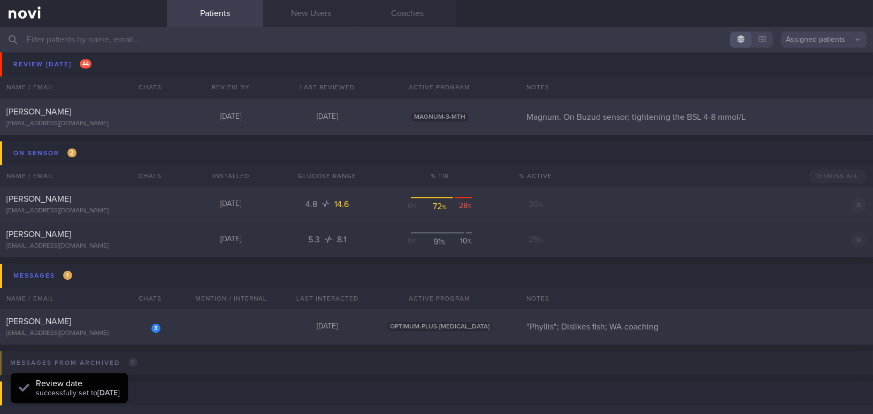
click at [118, 118] on div "Huang Chih-Yi duagihuang@gmail.com" at bounding box center [83, 116] width 167 height 21
select select "7"
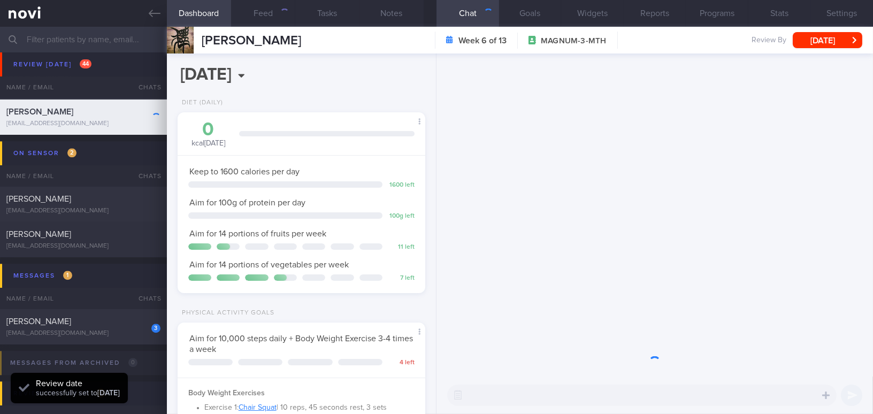
scroll to position [126, 221]
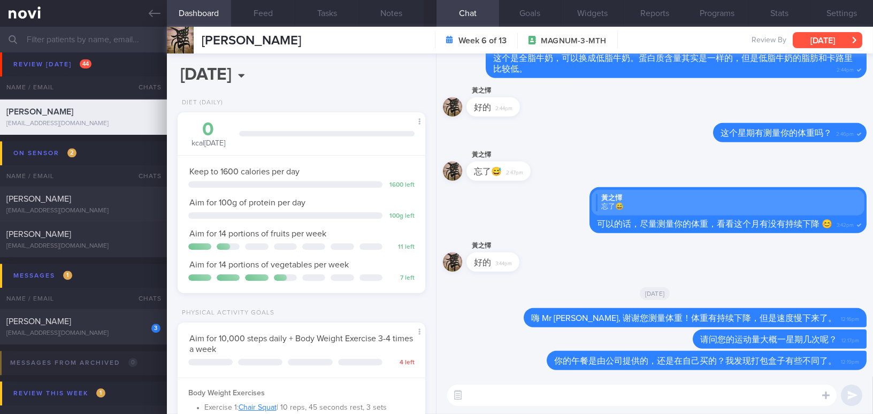
click at [834, 37] on button "[DATE]" at bounding box center [828, 40] width 70 height 16
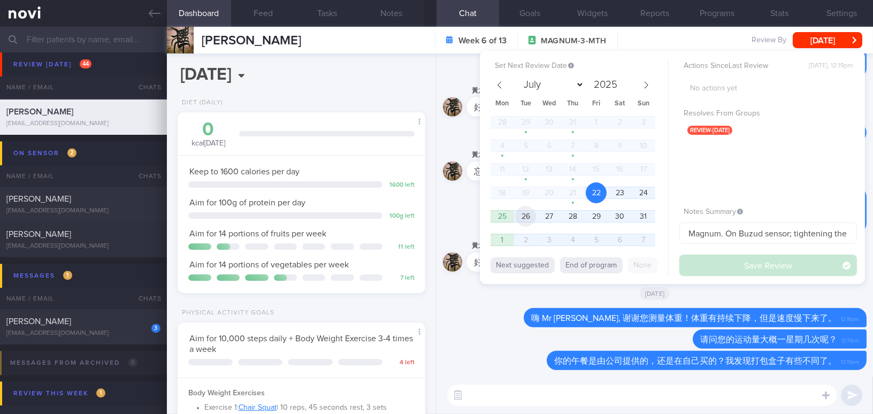
click at [527, 211] on span "26" at bounding box center [525, 216] width 21 height 21
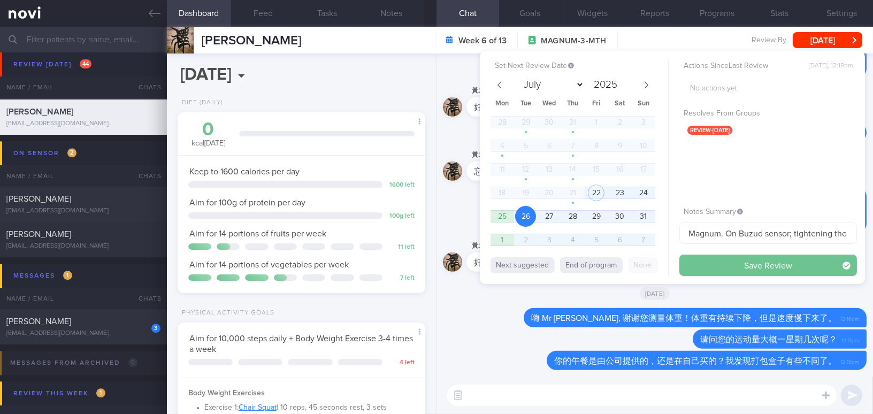
click at [736, 261] on button "Save Review" at bounding box center [768, 265] width 178 height 21
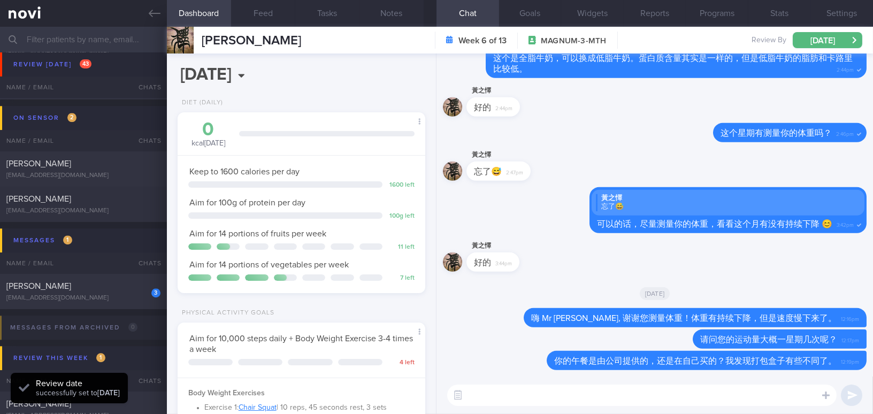
scroll to position [113, 225]
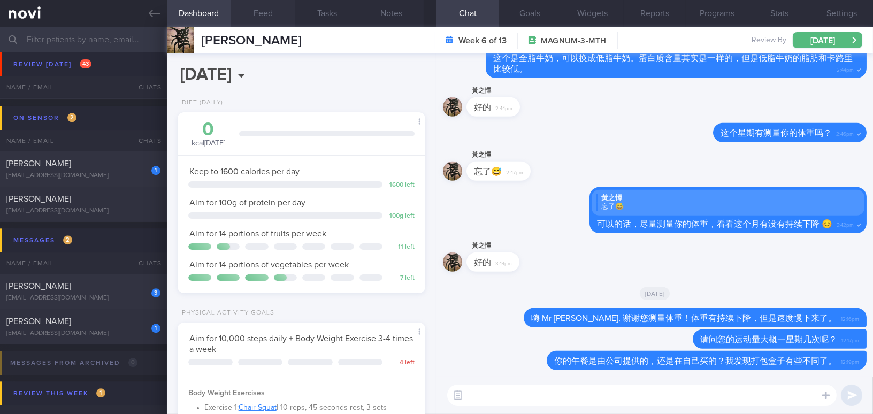
click at [251, 10] on button "Feed" at bounding box center [263, 13] width 64 height 27
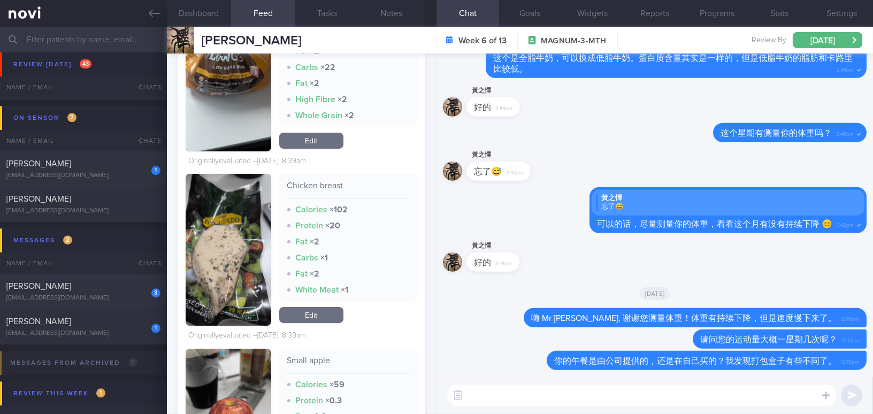
scroll to position [486, 0]
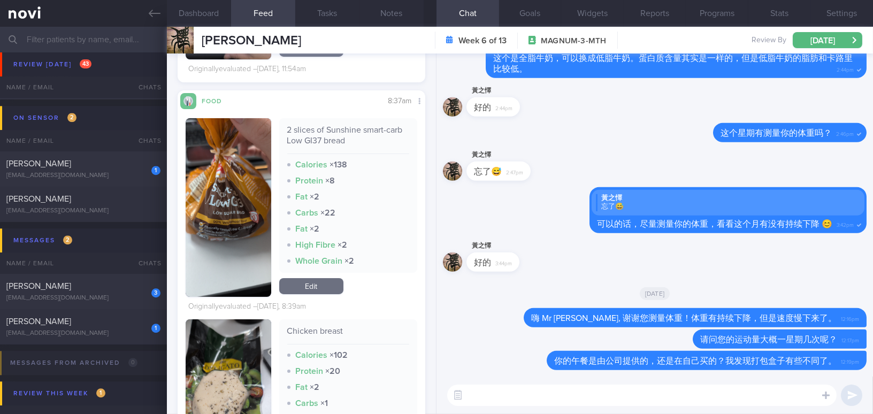
click at [505, 400] on textarea at bounding box center [641, 395] width 389 height 21
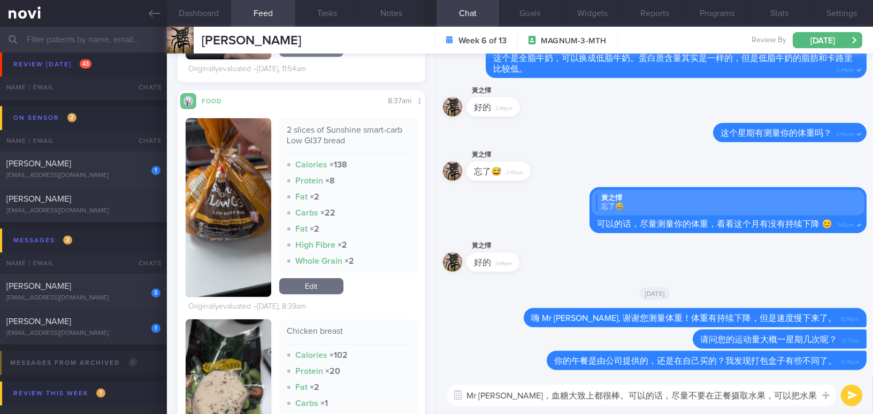
scroll to position [0, 0]
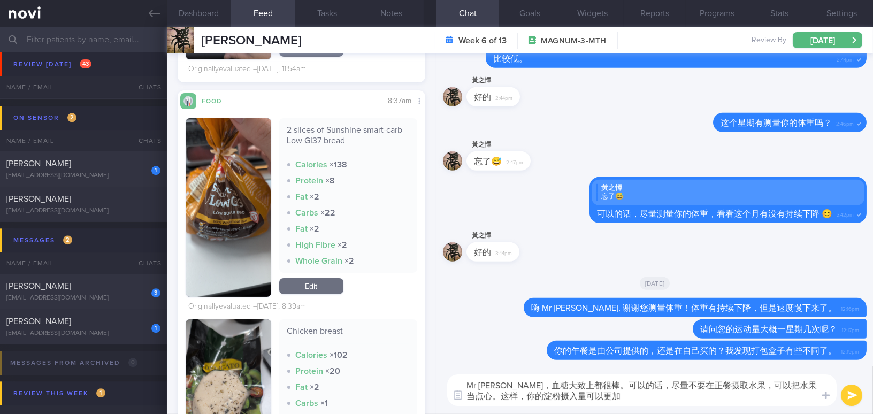
type textarea "Mr Huang 早，血糖大致上都很棒。可以的话，尽量不要在正餐摄取水果，可以把水果当点心。这样，你的淀粉摄入量可以更加d"
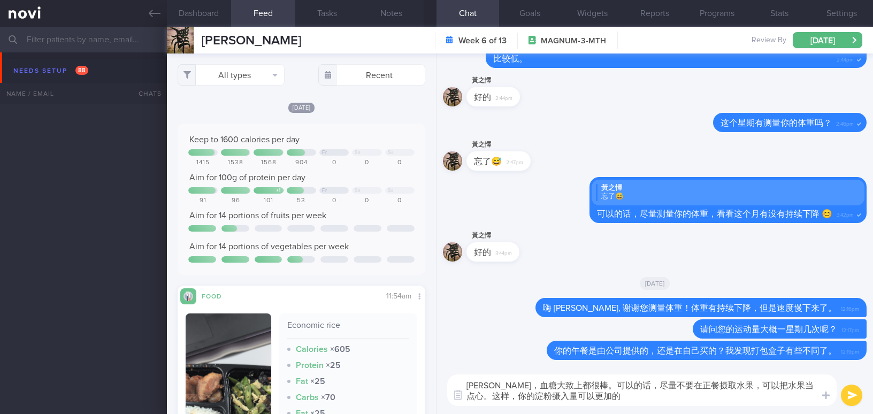
select select "7"
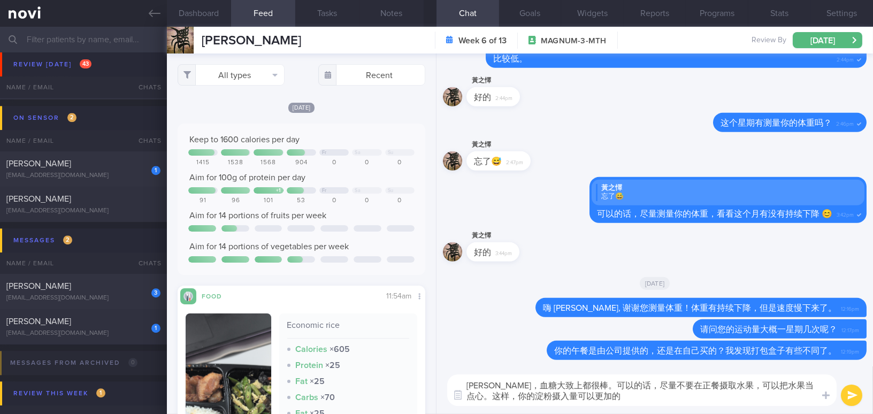
scroll to position [486, 0]
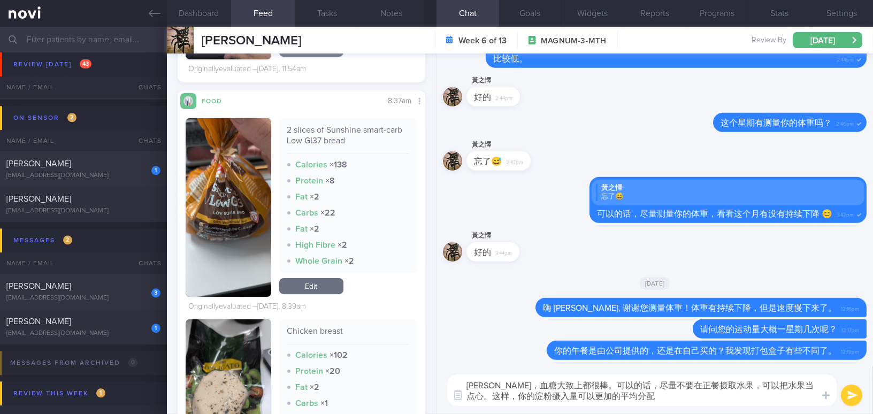
type textarea "[PERSON_NAME]，血糖大致上都很棒。可以的话，尽量不要在正餐摄取水果，可以把水果当点心。这样，你的淀粉摄入量可以更加的平均分配。"
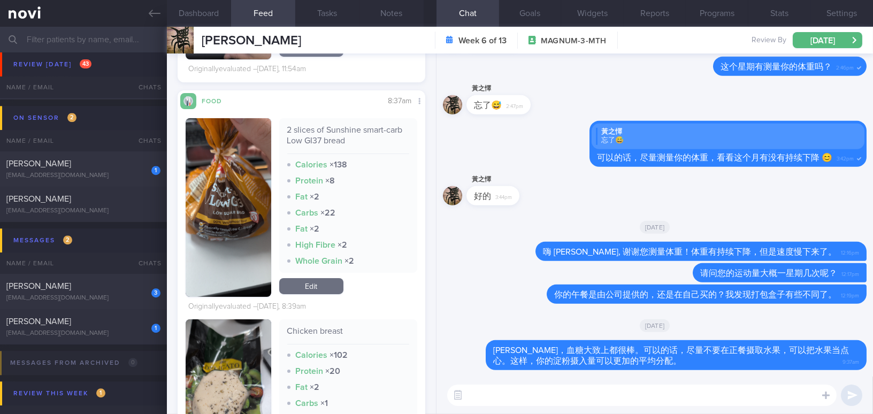
type textarea "z"
drag, startPoint x: 528, startPoint y: 395, endPoint x: 543, endPoint y: 397, distance: 15.1
click at [543, 397] on textarea "祝你周末愉快。可以" at bounding box center [641, 395] width 389 height 21
paste textarea "你可以做一些运动。"
type textarea "祝你周末愉快。你可以做一些运动。😊"
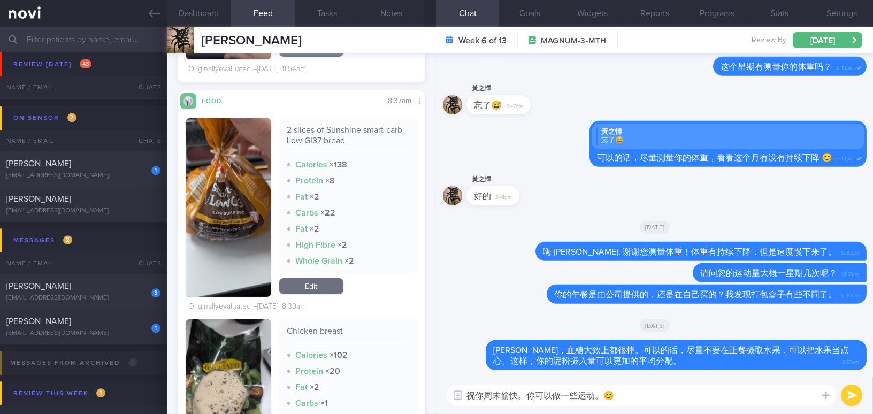
click at [846, 394] on button "submit" at bounding box center [851, 395] width 21 height 21
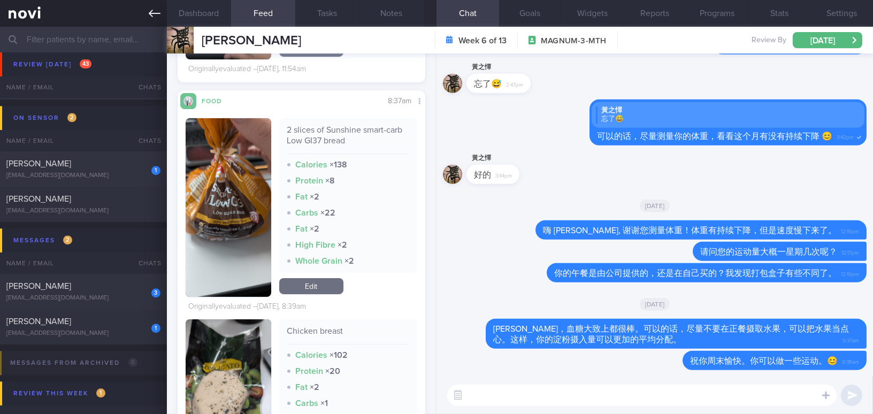
click at [153, 12] on icon at bounding box center [155, 13] width 12 height 12
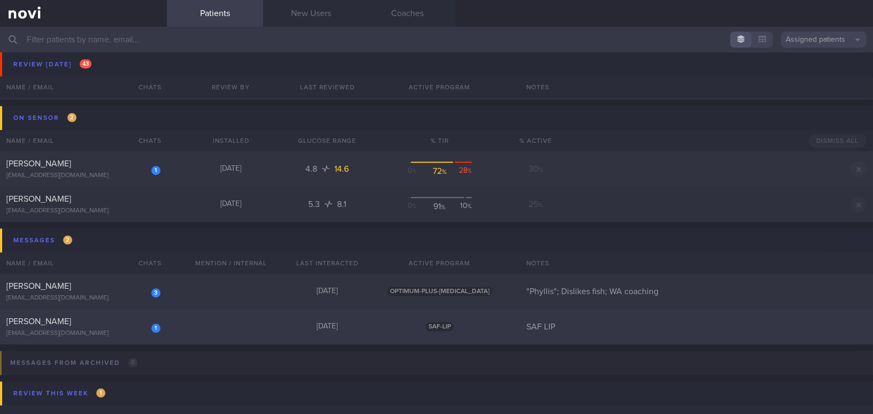
click at [76, 322] on div "[PERSON_NAME]" at bounding box center [81, 321] width 151 height 11
select select "7"
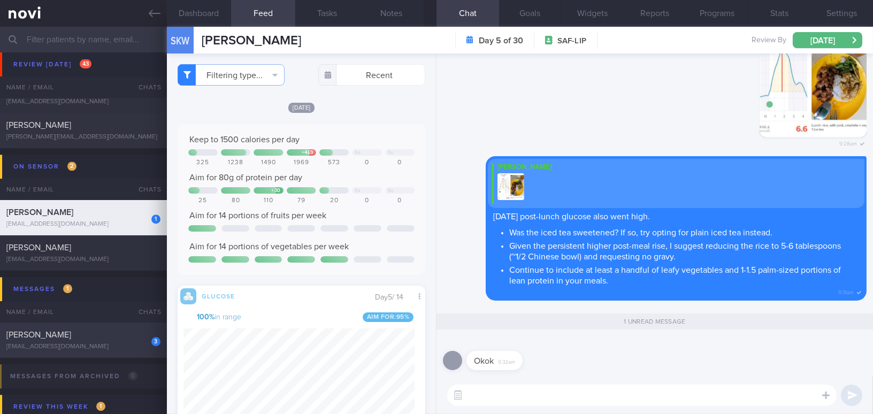
scroll to position [4584, 0]
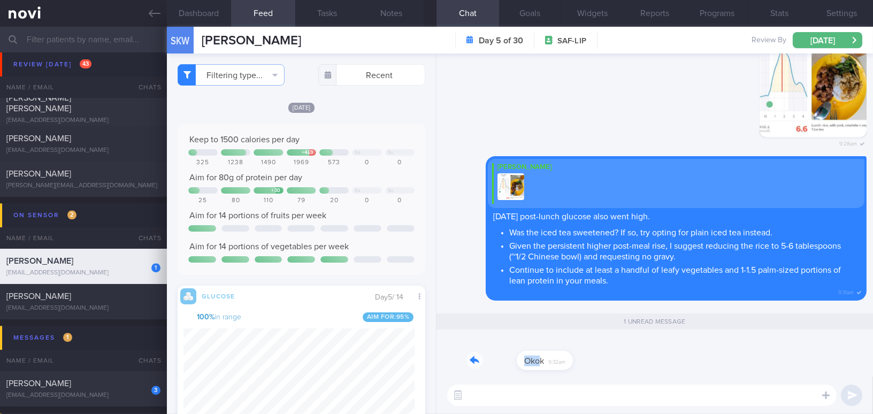
drag, startPoint x: 491, startPoint y: 352, endPoint x: 614, endPoint y: 357, distance: 123.1
click at [614, 357] on div "Okok 9:32am" at bounding box center [655, 357] width 424 height 39
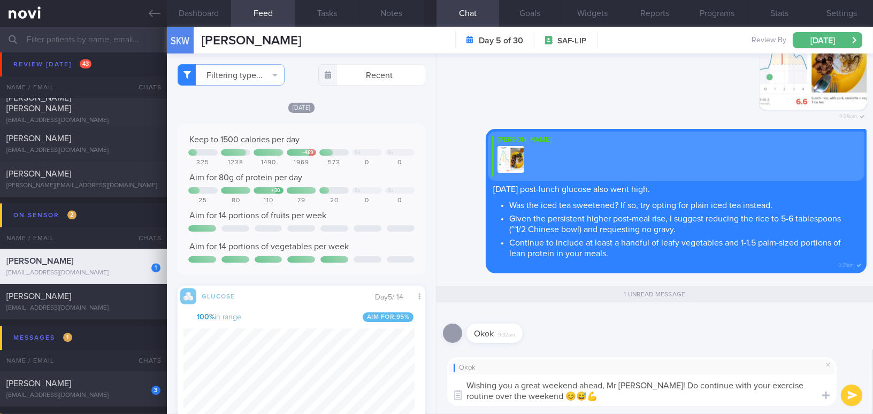
click at [526, 396] on textarea "Wishing you a great weekend ahead, Mr Sim! Do continue with your exercise routi…" at bounding box center [641, 390] width 389 height 32
type textarea "Wishing you a great weekend ahead, Mr Sim! Do continue with your exercise routi…"
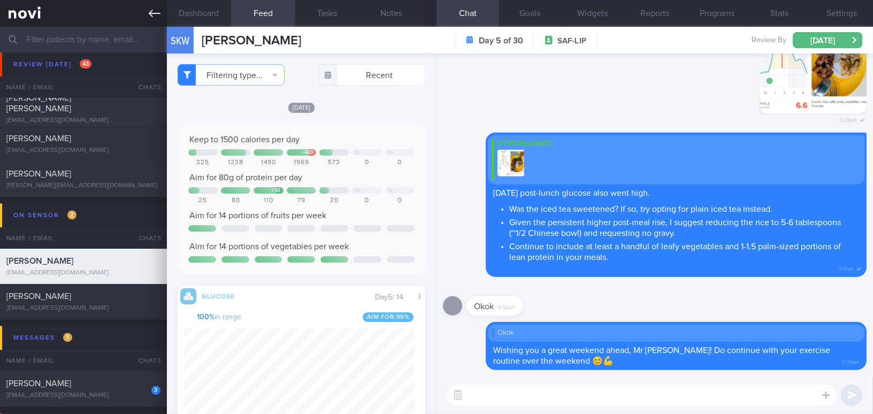
click at [150, 14] on icon at bounding box center [155, 13] width 12 height 7
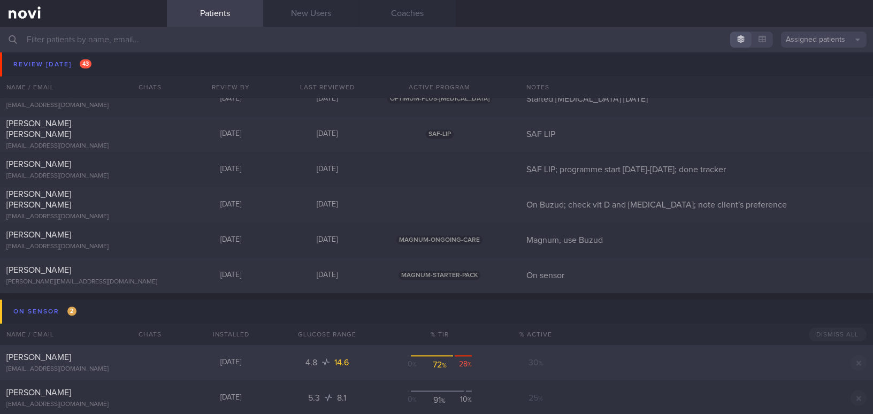
scroll to position [4487, 0]
click at [117, 213] on div "[EMAIL_ADDRESS][DOMAIN_NAME]" at bounding box center [83, 217] width 154 height 8
select select "7"
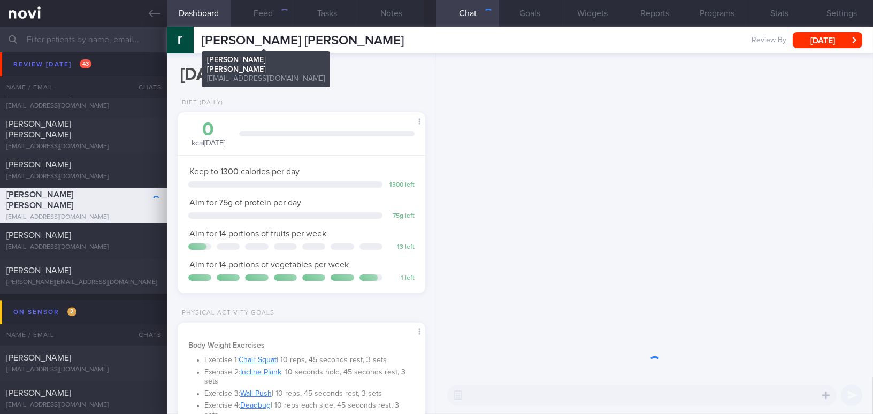
scroll to position [110, 221]
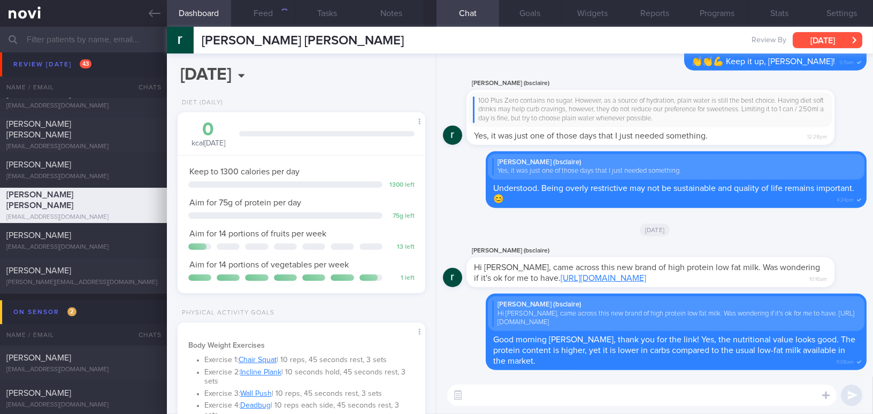
click at [826, 37] on button "[DATE]" at bounding box center [828, 40] width 70 height 16
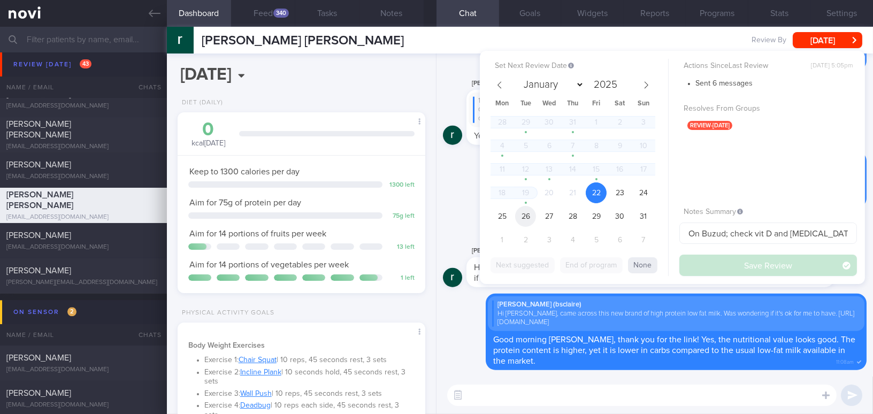
scroll to position [113, 225]
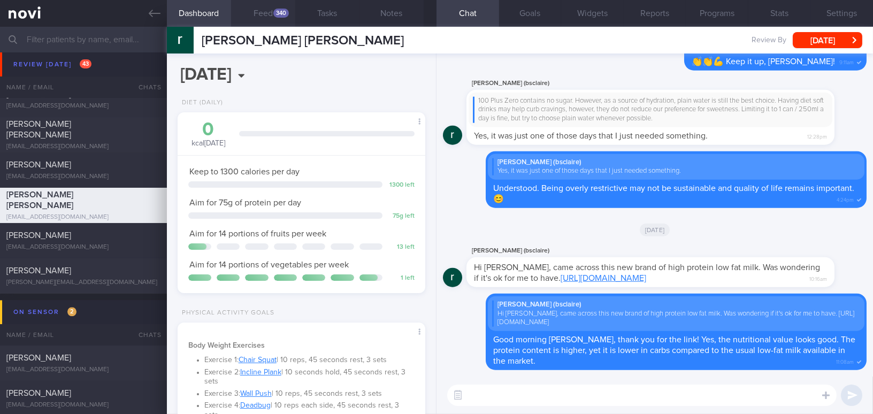
click at [259, 5] on button "Feed 340" at bounding box center [263, 13] width 64 height 27
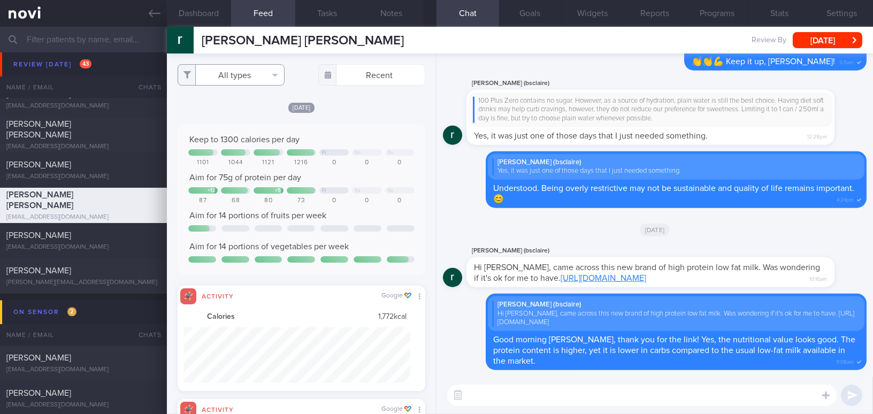
click at [235, 73] on button "All types" at bounding box center [231, 74] width 107 height 21
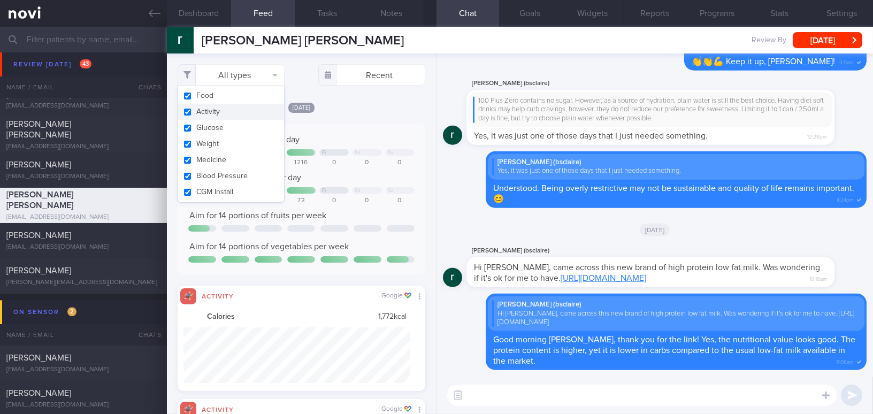
click at [183, 110] on button "Activity" at bounding box center [231, 112] width 106 height 16
checkbox input "false"
click at [396, 112] on div "[DATE]" at bounding box center [302, 107] width 248 height 11
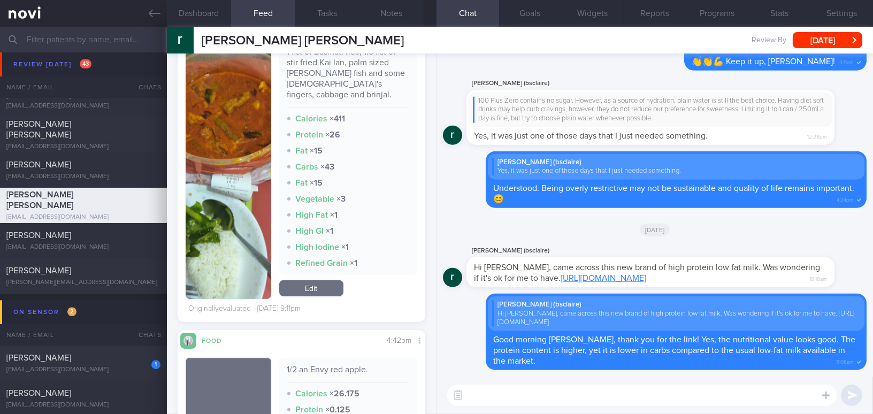
scroll to position [1653, 0]
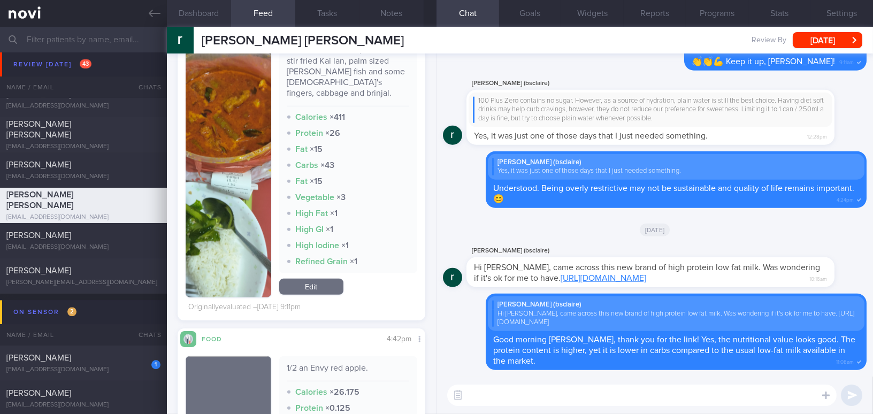
click at [209, 13] on button "Dashboard" at bounding box center [199, 13] width 64 height 27
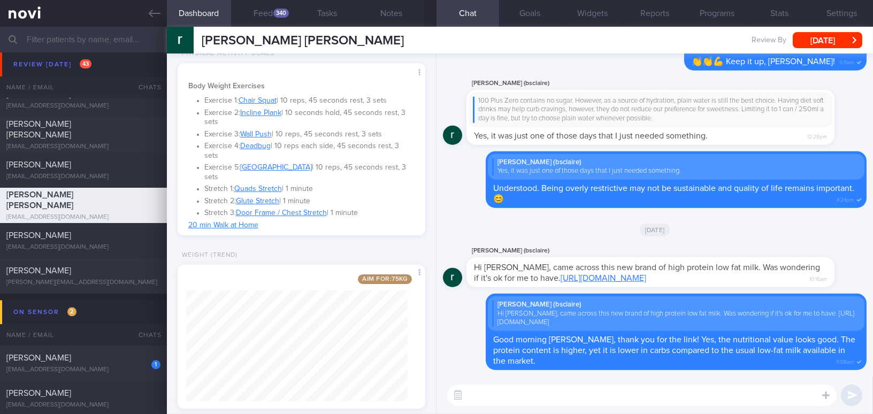
scroll to position [389, 0]
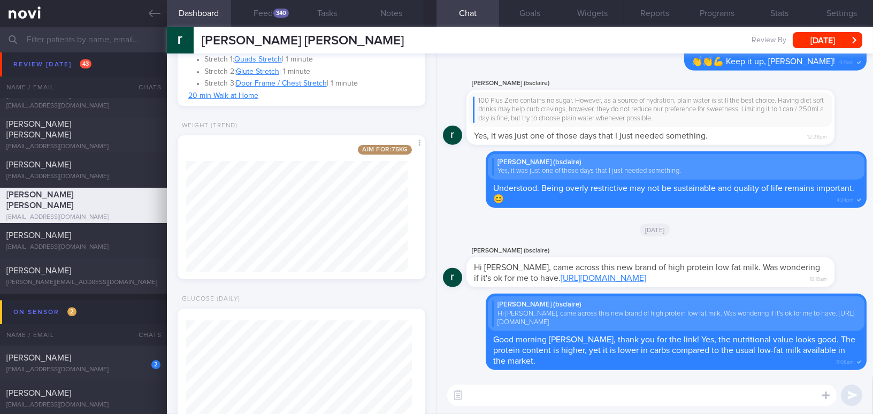
click at [668, 392] on textarea at bounding box center [641, 395] width 389 height 21
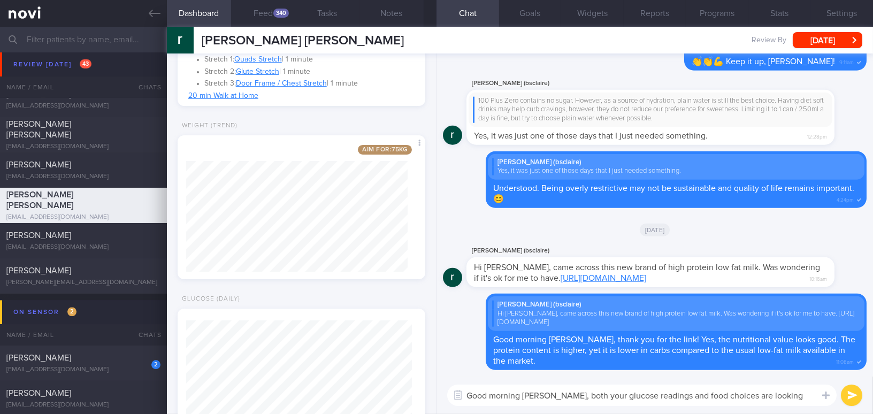
scroll to position [0, 0]
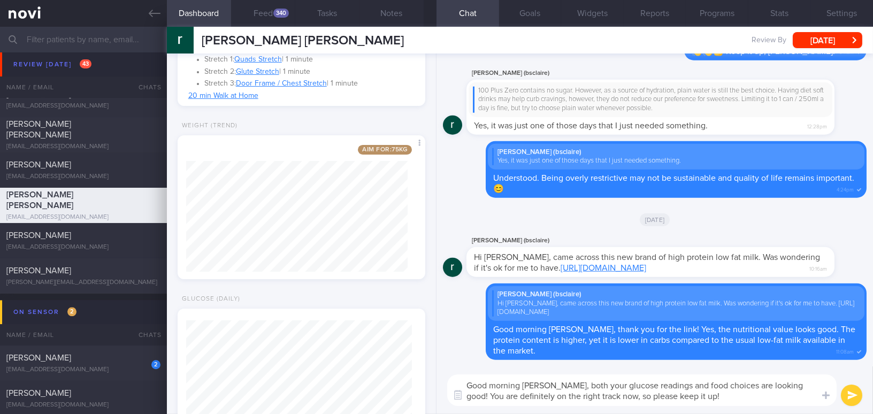
drag, startPoint x: 553, startPoint y: 387, endPoint x: 690, endPoint y: 402, distance: 138.2
click at [690, 402] on textarea "Good morning Rachel, both your glucose readings and food choices are looking go…" at bounding box center [641, 390] width 389 height 32
click at [571, 386] on textarea "Good morning Rachel, both your glucose readings and food choices are looking go…" at bounding box center [641, 390] width 389 height 32
drag, startPoint x: 553, startPoint y: 384, endPoint x: 688, endPoint y: 406, distance: 137.6
click at [688, 406] on div "Good morning Rachel, both your glucose readings and food choices are looking go…" at bounding box center [654, 390] width 436 height 48
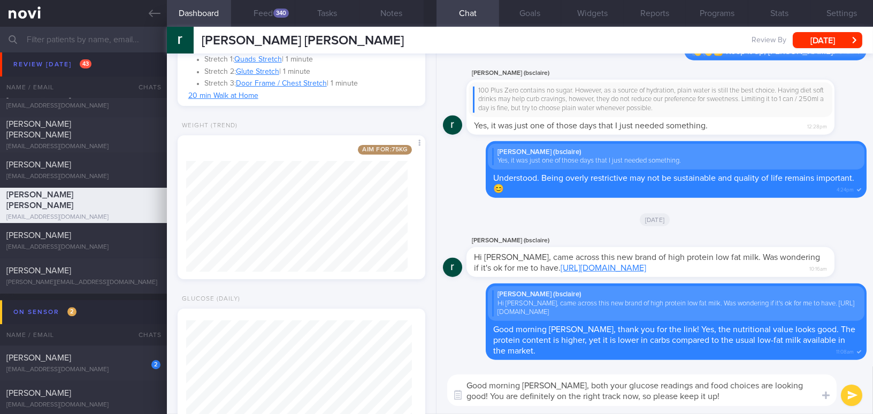
paste textarea "Both your glucose readings and food choices are looking good! You’re definitely…"
click at [557, 384] on textarea "Good morning Rachel, Both your glucose readings and food choices are looking go…" at bounding box center [641, 390] width 389 height 32
click at [815, 387] on textarea "Good morning Rachel, both your glucose readings and food choices are looking go…" at bounding box center [641, 390] width 389 height 32
type textarea "Good morning Rachel, both your glucose readings and food choices are looking go…"
click at [855, 394] on button "submit" at bounding box center [851, 395] width 21 height 21
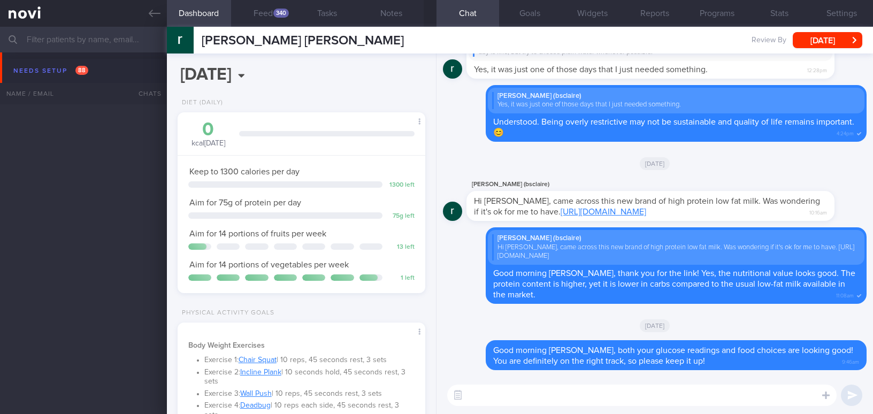
select select "7"
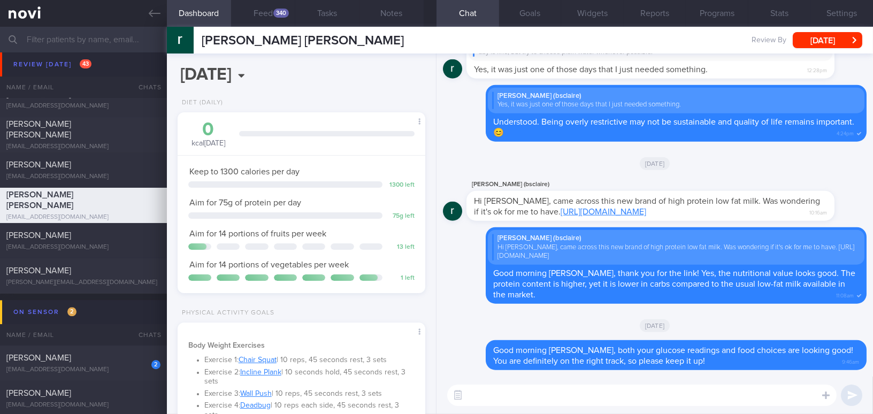
scroll to position [1653, 0]
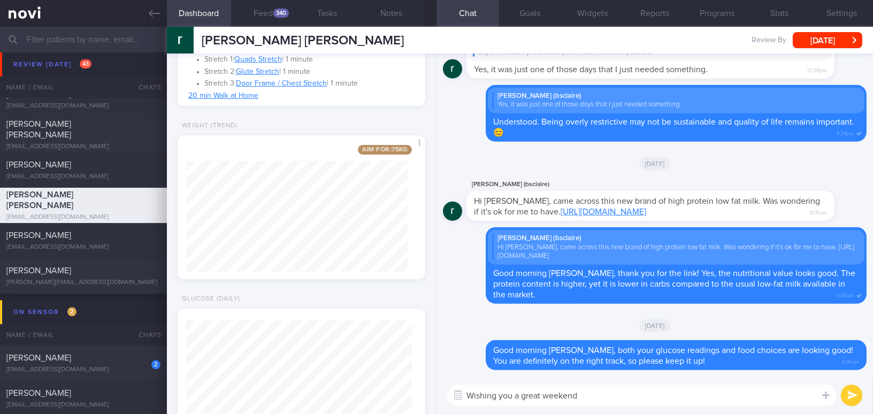
type textarea "Wishing you a great weekend!"
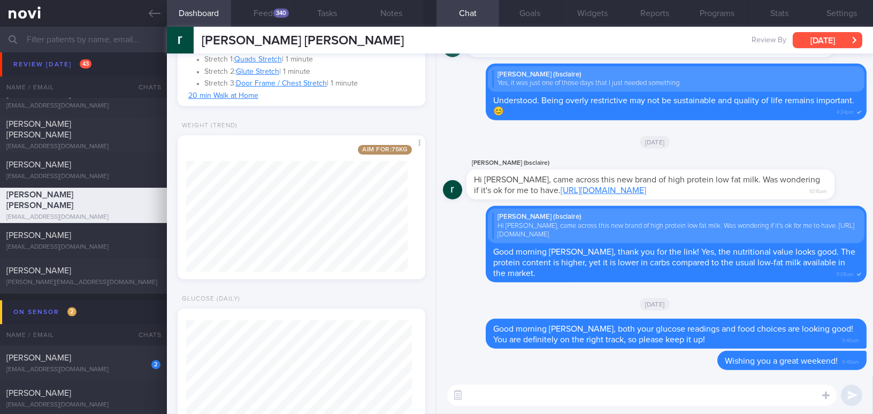
click at [832, 35] on button "[DATE]" at bounding box center [828, 40] width 70 height 16
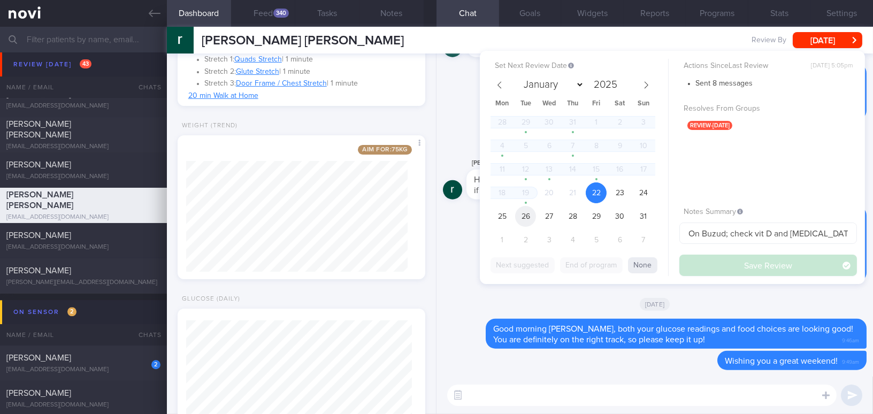
click at [530, 216] on span "26" at bounding box center [525, 216] width 21 height 21
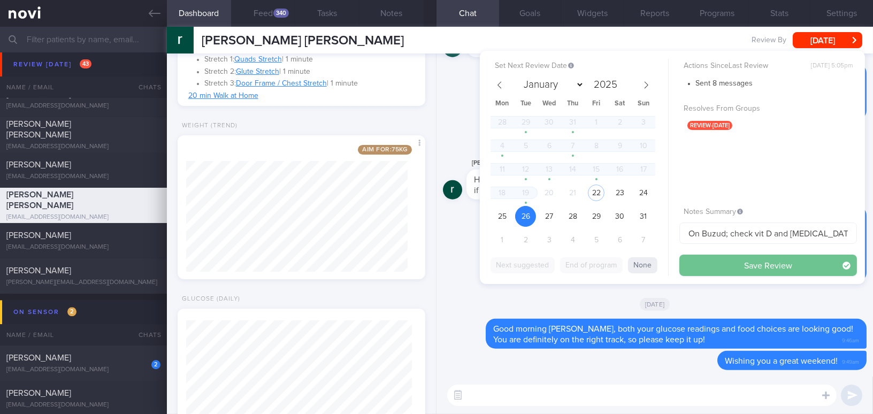
click at [698, 258] on button "Save Review" at bounding box center [768, 265] width 178 height 21
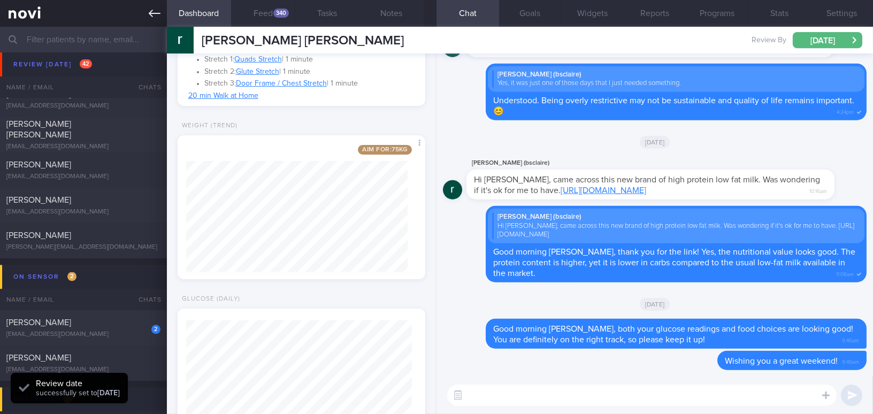
scroll to position [113, 225]
click at [158, 19] on icon at bounding box center [155, 13] width 12 height 12
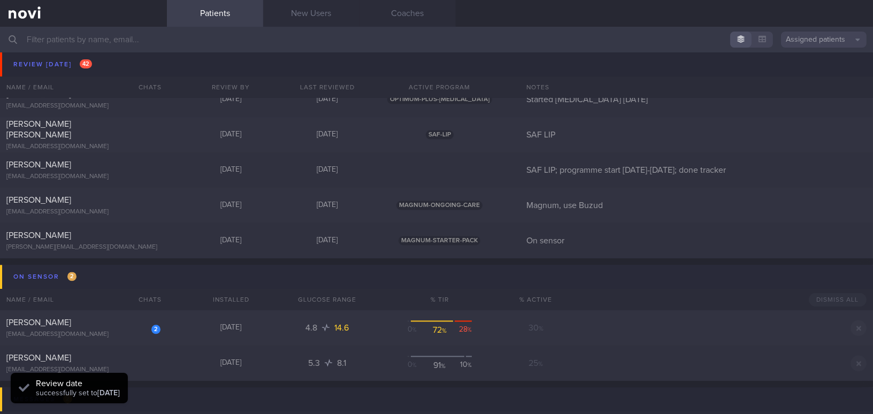
scroll to position [4584, 0]
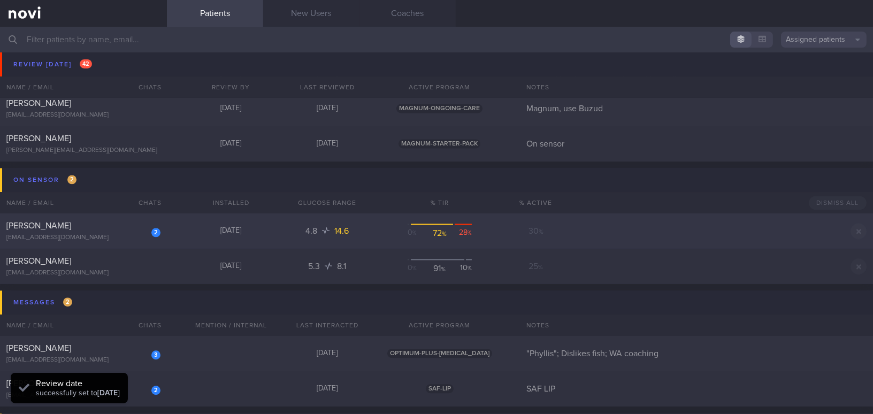
click at [93, 235] on div "[EMAIL_ADDRESS][DOMAIN_NAME]" at bounding box center [83, 238] width 154 height 8
select select "7"
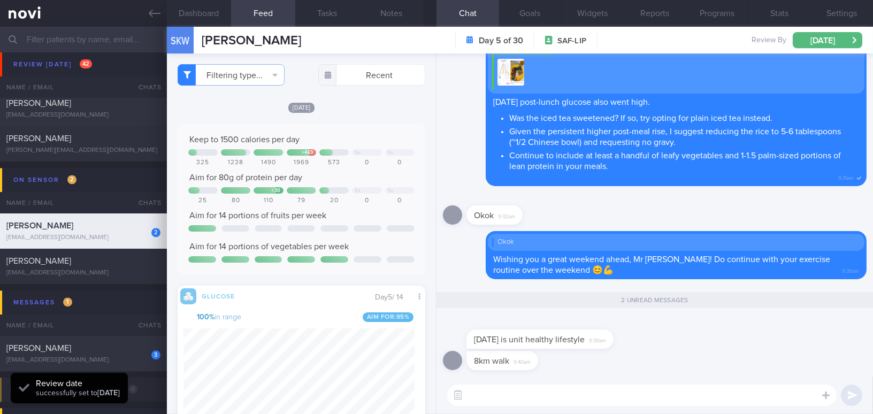
scroll to position [151, 231]
drag, startPoint x: 490, startPoint y: 329, endPoint x: 578, endPoint y: 328, distance: 87.2
click at [578, 328] on div "Today is unit healthy lifestyle 9:39am" at bounding box center [555, 333] width 179 height 32
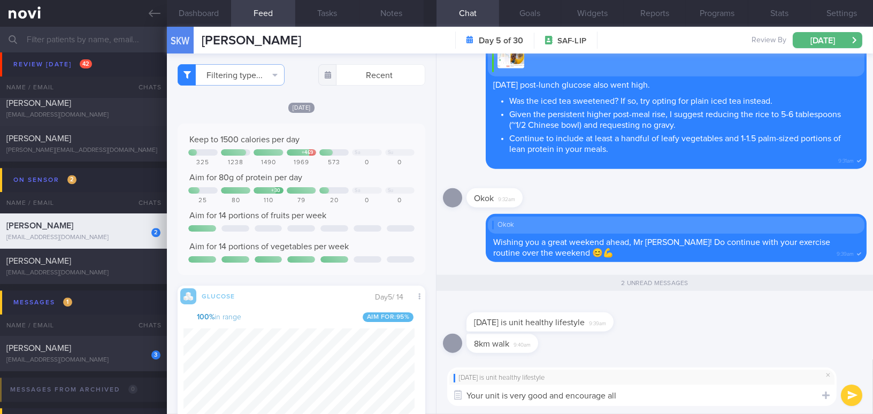
type textarea "Your unit is very good and encourage allt"
drag, startPoint x: 2, startPoint y: 122, endPoint x: 664, endPoint y: 396, distance: 717.1
click at [664, 396] on textarea "Your unit is very good and encourage allt" at bounding box center [641, 395] width 389 height 21
drag, startPoint x: 663, startPoint y: 394, endPoint x: 451, endPoint y: 403, distance: 212.5
click at [451, 403] on textarea "Your unit is very good and encourage allt" at bounding box center [641, 395] width 389 height 21
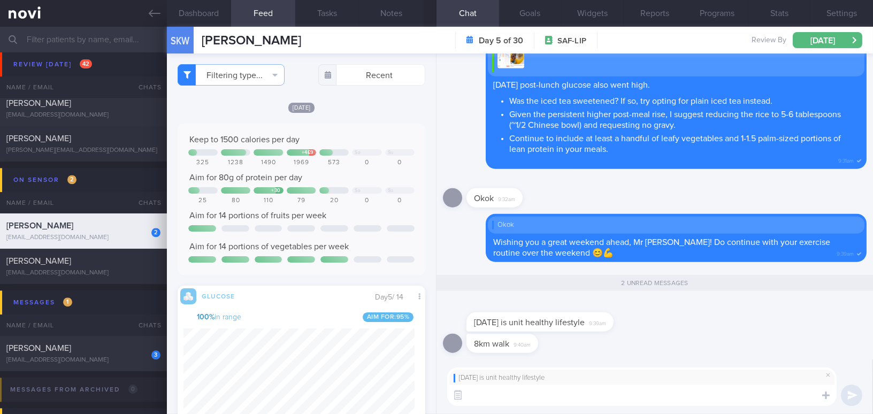
click at [499, 401] on textarea at bounding box center [641, 395] width 389 height 21
paste textarea "Your unit is doing very well and encourages healthy lifestyle habits. In additi…"
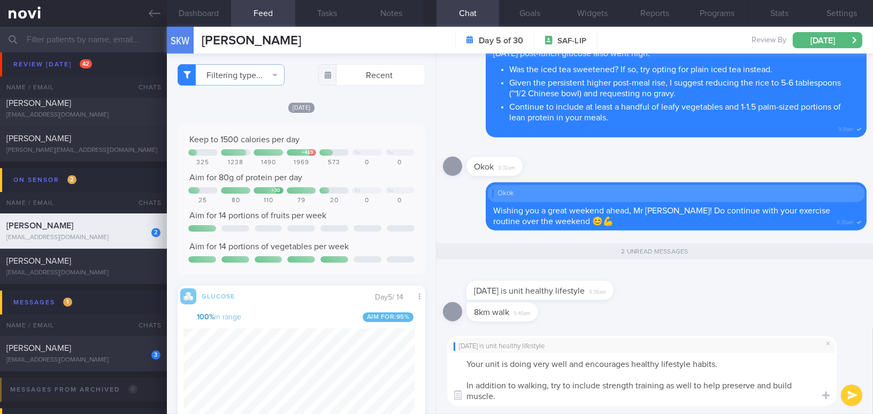
scroll to position [0, 0]
drag, startPoint x: 468, startPoint y: 372, endPoint x: 498, endPoint y: 398, distance: 39.8
click at [498, 398] on textarea "Your unit is doing very well and encourages healthy lifestyle habits. In additi…" at bounding box center [641, 379] width 389 height 53
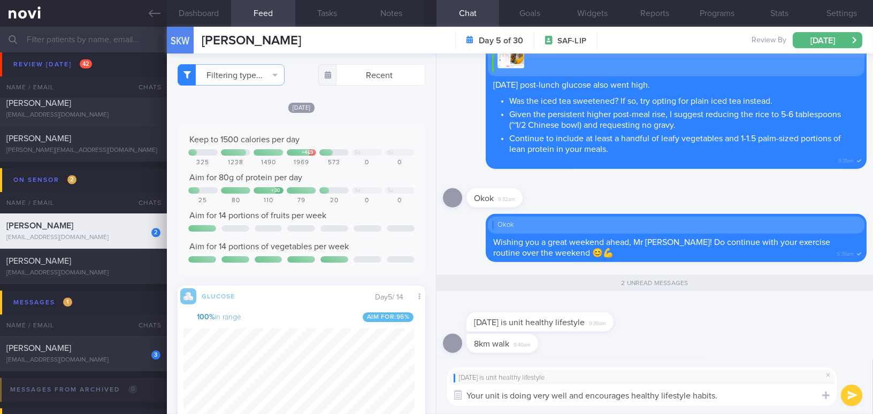
drag, startPoint x: 510, startPoint y: 395, endPoint x: 569, endPoint y: 396, distance: 59.4
click at [569, 396] on textarea "Your unit is doing very well and encourages healthy lifestyle habits." at bounding box center [641, 395] width 389 height 21
click at [741, 400] on textarea "Your unit is very good and encourages healthy lifestyle habits." at bounding box center [641, 395] width 389 height 21
type textarea "Your unit is very good and encourages healthy lifestyle habits."
click at [856, 395] on button "submit" at bounding box center [851, 395] width 21 height 21
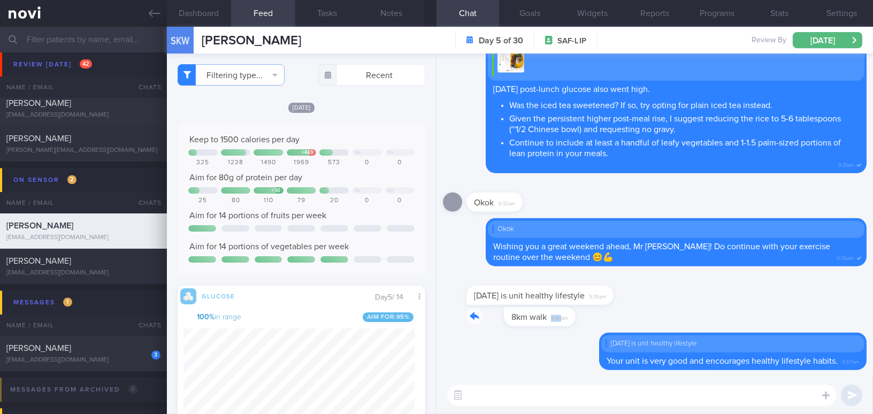
drag, startPoint x: 524, startPoint y: 311, endPoint x: 584, endPoint y: 310, distance: 59.4
click at [584, 310] on div "8km walk 9:40am" at bounding box center [655, 320] width 424 height 26
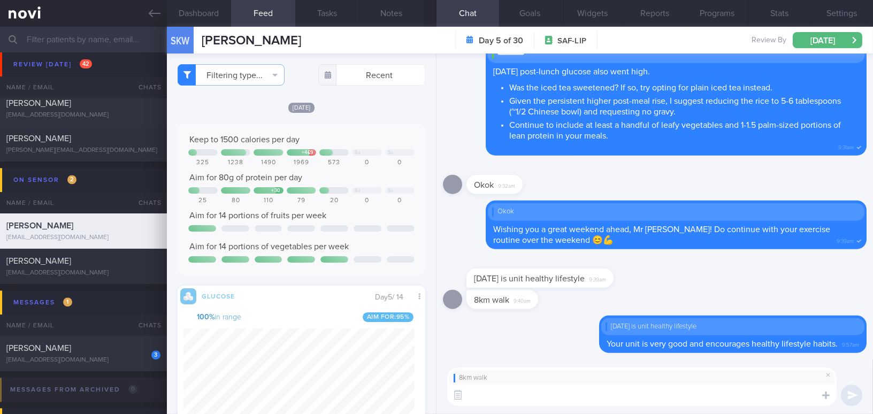
paste textarea "In addition to walking, try to include strength training as well to help preser…"
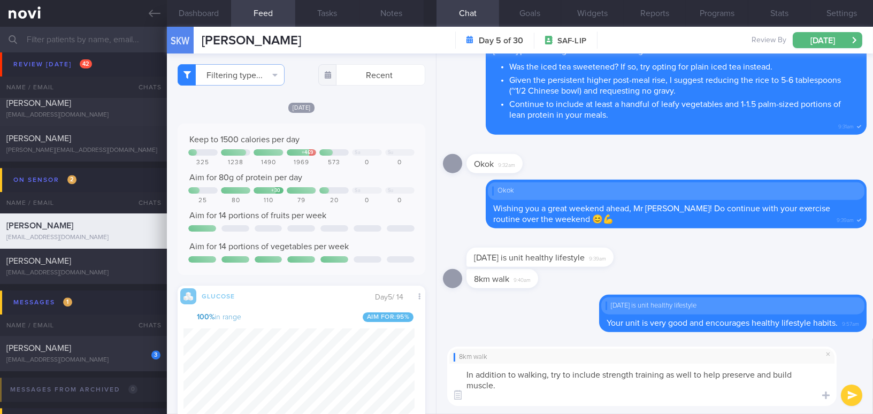
click at [465, 380] on textarea "In addition to walking, try to include strength training as well to help preser…" at bounding box center [641, 385] width 389 height 42
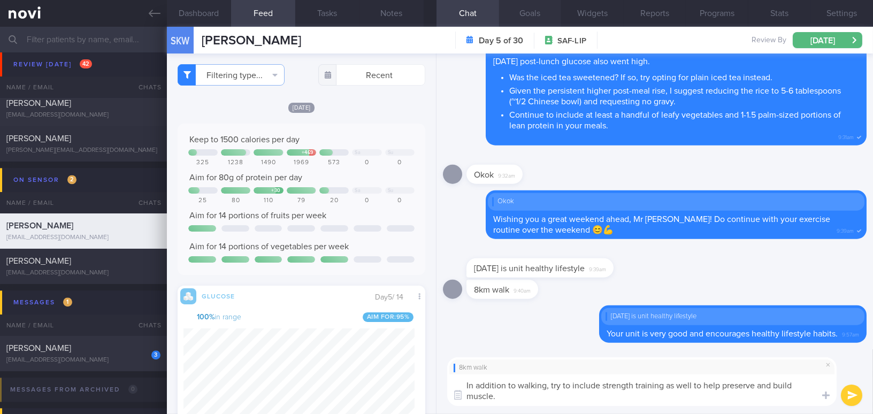
type textarea "In addition to walking, try to include strength training as well to help preser…"
click at [844, 391] on button "submit" at bounding box center [851, 395] width 21 height 21
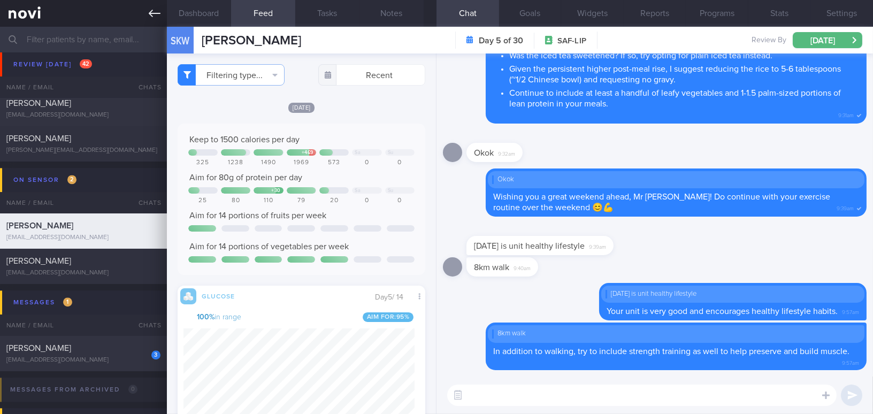
click at [157, 10] on icon at bounding box center [155, 13] width 12 height 12
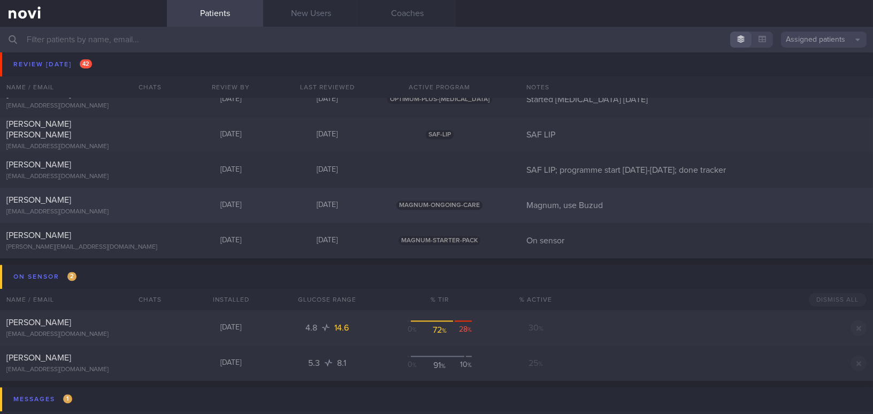
scroll to position [4390, 0]
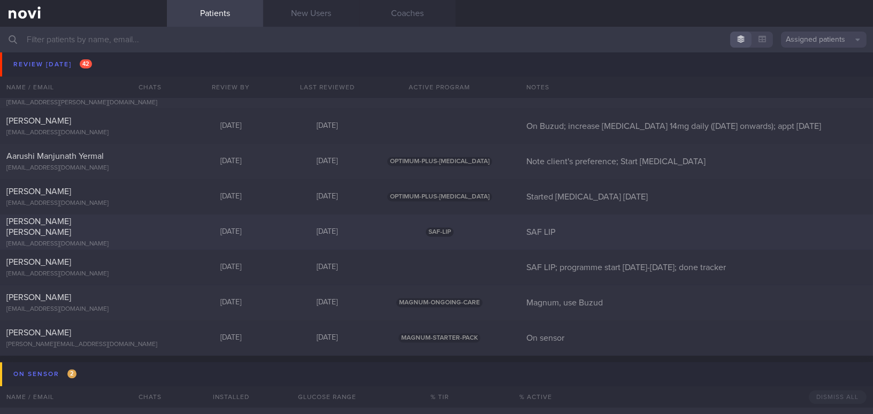
click at [119, 240] on div "[EMAIL_ADDRESS][DOMAIN_NAME]" at bounding box center [83, 244] width 154 height 8
select select "7"
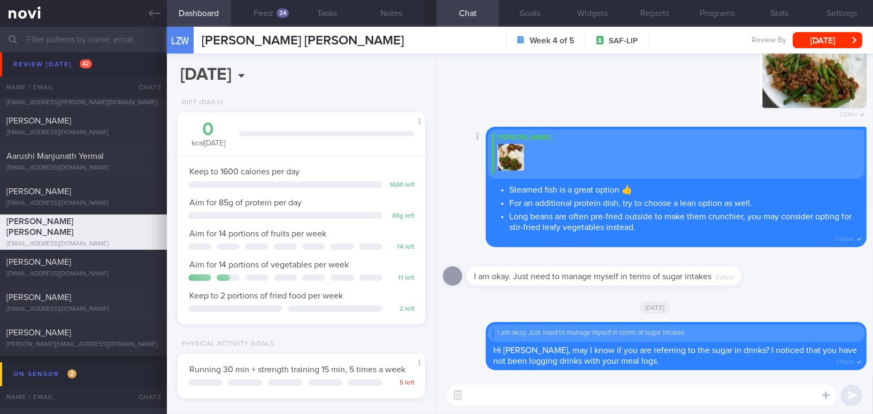
scroll to position [113, 225]
click at [274, 13] on button "Feed 24" at bounding box center [263, 13] width 64 height 27
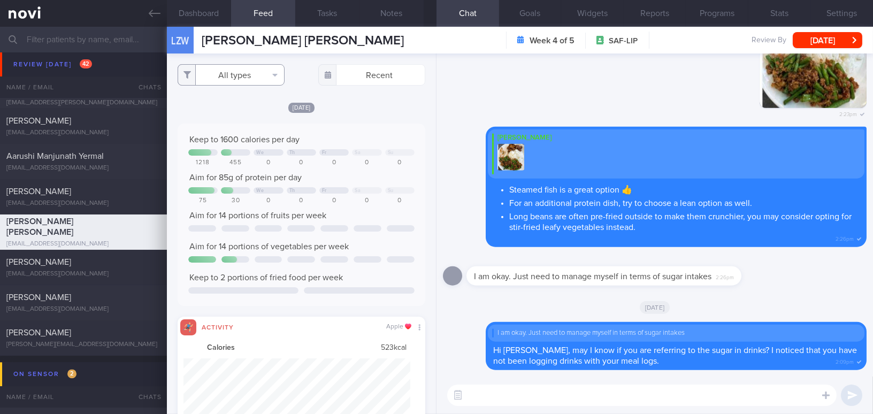
click at [229, 79] on button "All types" at bounding box center [231, 74] width 107 height 21
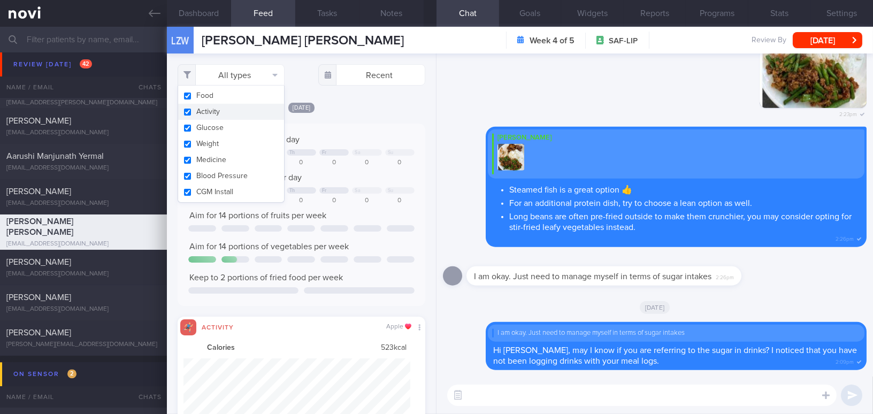
click at [187, 111] on button "Activity" at bounding box center [231, 112] width 106 height 16
checkbox input "false"
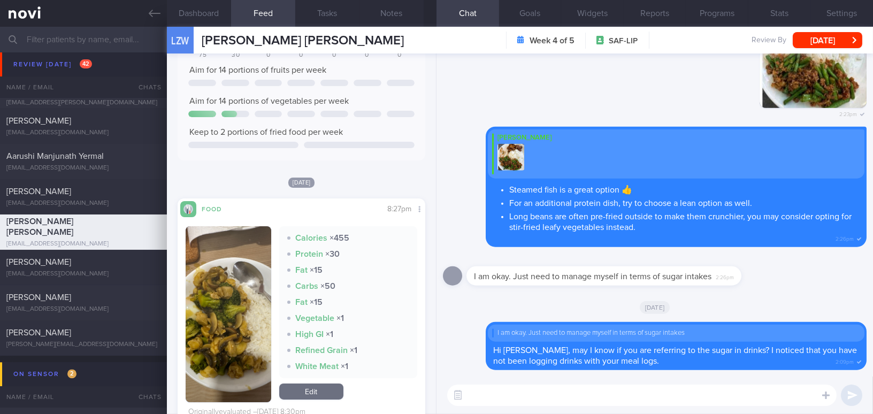
click at [203, 311] on button "button" at bounding box center [229, 314] width 86 height 176
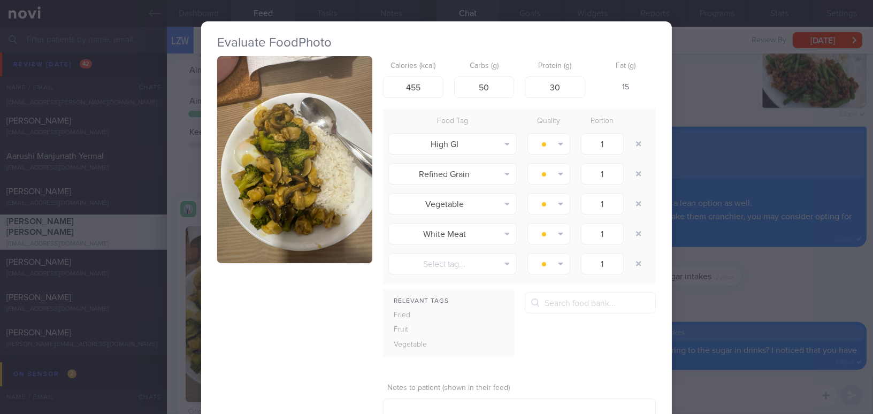
click at [262, 223] on button "button" at bounding box center [294, 159] width 155 height 207
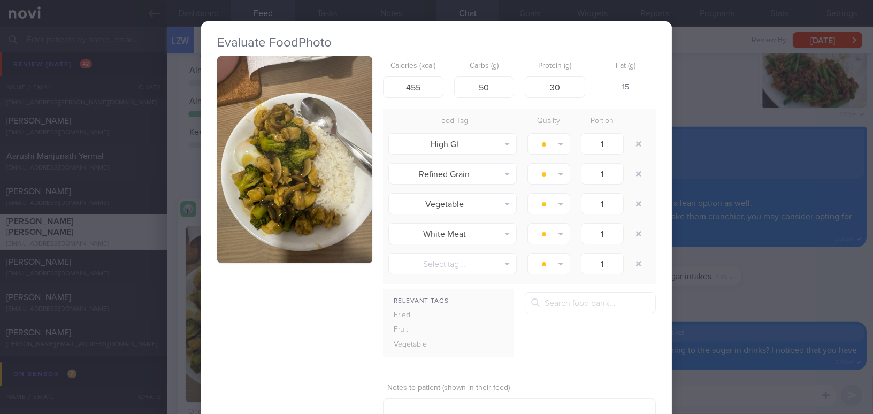
click at [689, 291] on div "Evaluate Food Photo Calories (kcal) 455 Carbs (g) 50 Protein (g) 30 Fat (g) 15 …" at bounding box center [436, 207] width 873 height 414
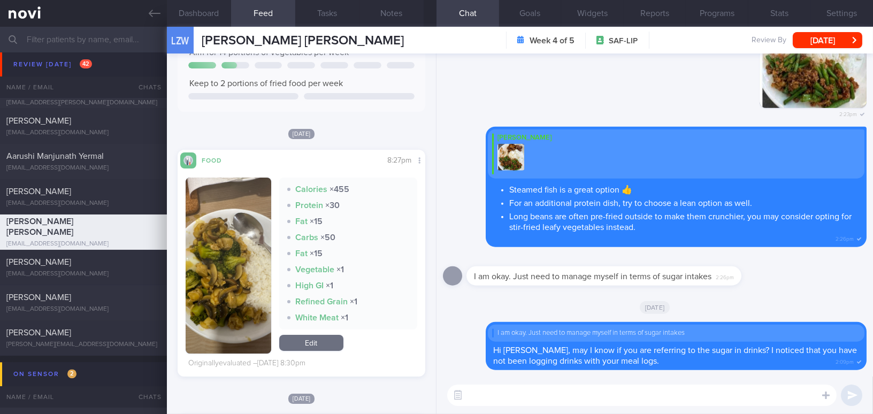
click at [496, 405] on textarea at bounding box center [641, 395] width 389 height 21
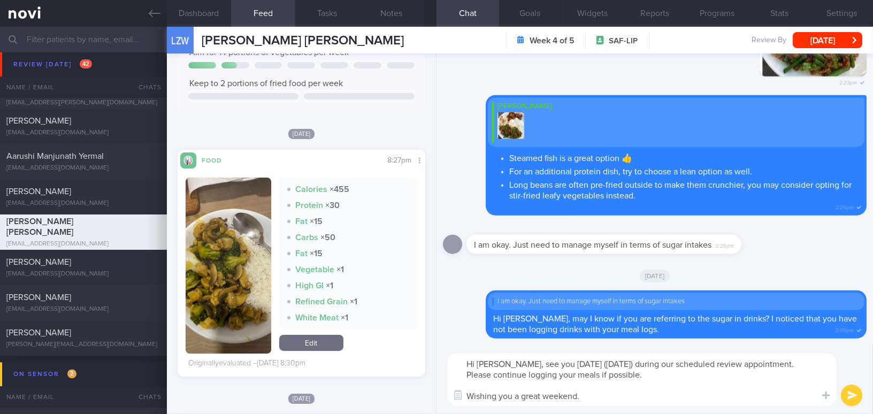
drag, startPoint x: 509, startPoint y: 362, endPoint x: 586, endPoint y: 395, distance: 84.1
click at [586, 395] on textarea "Hi Zhi Wei, see you next Monday (25/8/25) during our scheduled review appointme…" at bounding box center [641, 379] width 389 height 53
click at [510, 369] on textarea "Hi Zhi Wei, see you next Monday (25/8/25) during our scheduled review appointme…" at bounding box center [641, 379] width 389 height 53
drag, startPoint x: 510, startPoint y: 365, endPoint x: 602, endPoint y: 417, distance: 105.6
click at [602, 413] on html "You are offline! Some functionality will be unavailable Patients New Users Coac…" at bounding box center [436, 207] width 873 height 414
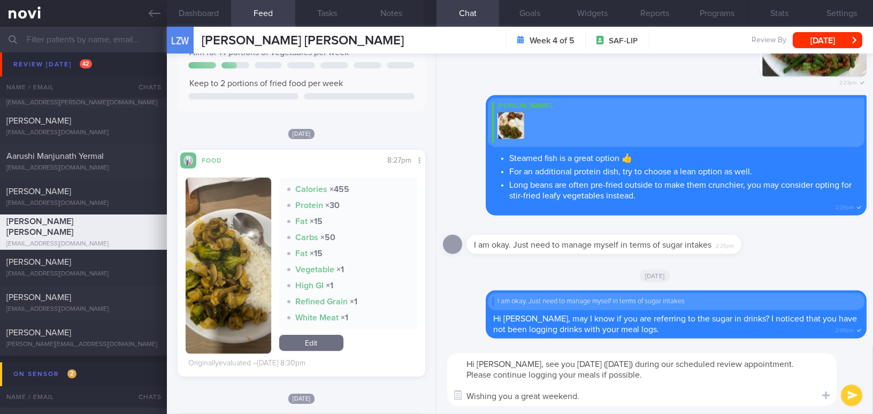
paste textarea "See you next Monday (25/8/25) for our scheduled review appointment. Please cont…"
click at [513, 362] on textarea "Hi Zhi Wei, See you next Monday (25/8/25) for our scheduled review appointment.…" at bounding box center [641, 379] width 389 height 53
type textarea "Hi Zhi Wei, see you next Monday (25/8/25) for our scheduled review appointment.…"
click at [849, 392] on button "submit" at bounding box center [851, 395] width 21 height 21
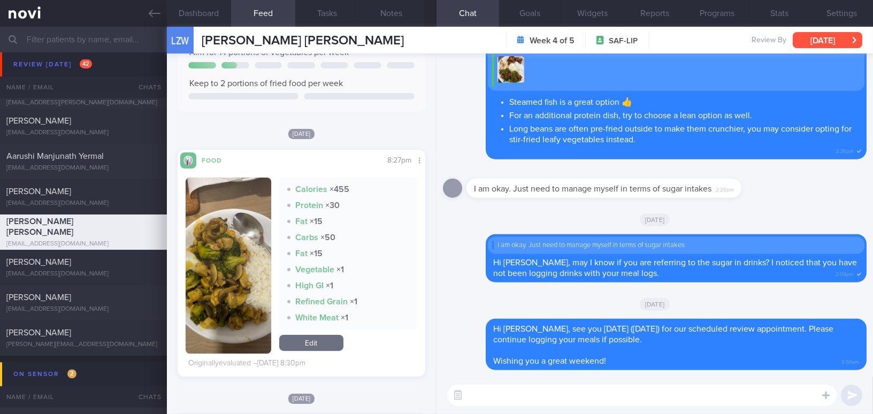
click at [828, 42] on button "[DATE]" at bounding box center [828, 40] width 70 height 16
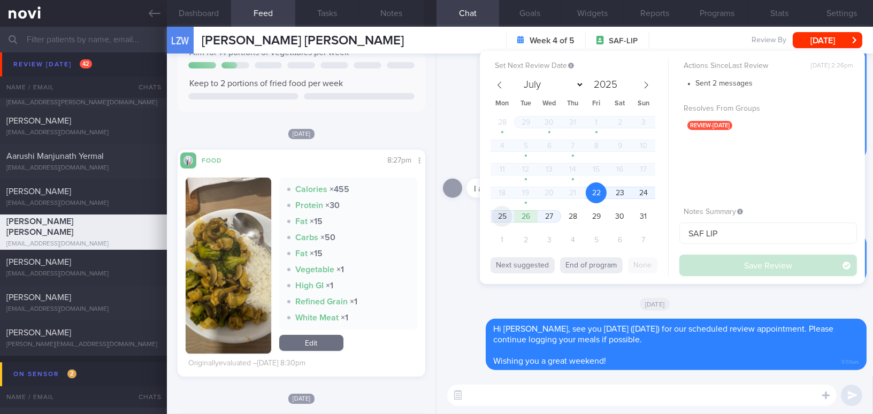
click at [505, 217] on span "25" at bounding box center [502, 216] width 21 height 21
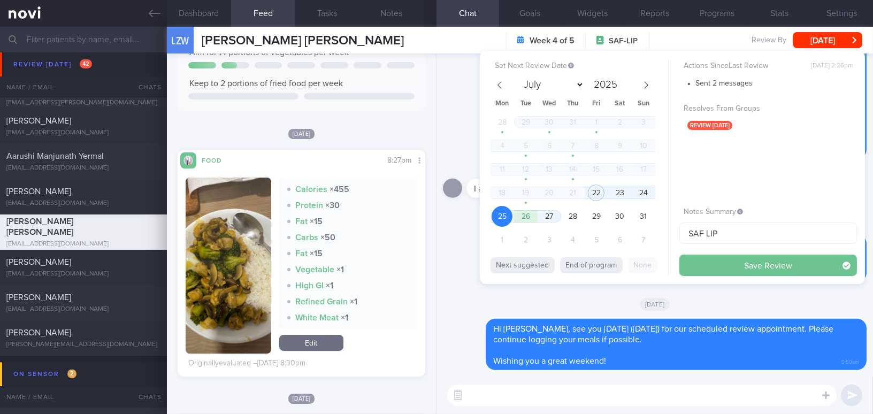
click at [710, 262] on button "Save Review" at bounding box center [768, 265] width 178 height 21
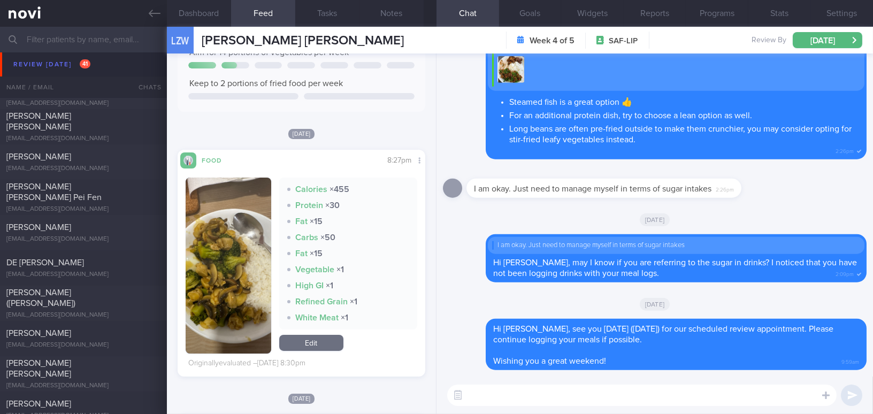
scroll to position [3895, 0]
click at [153, 7] on icon at bounding box center [155, 13] width 12 height 12
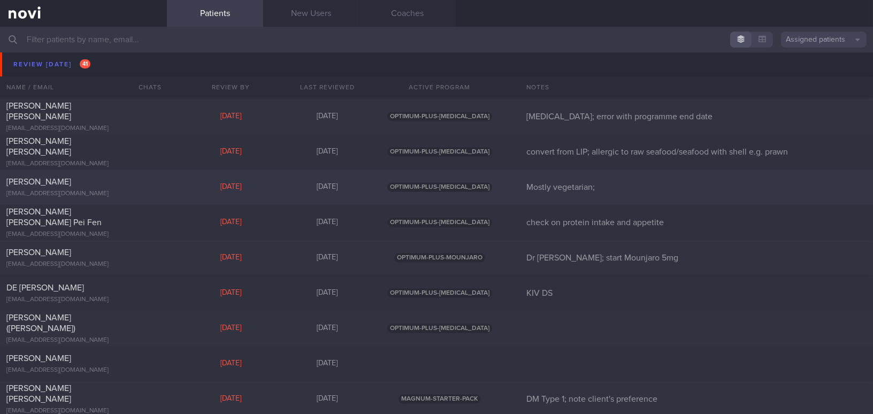
scroll to position [3797, 0]
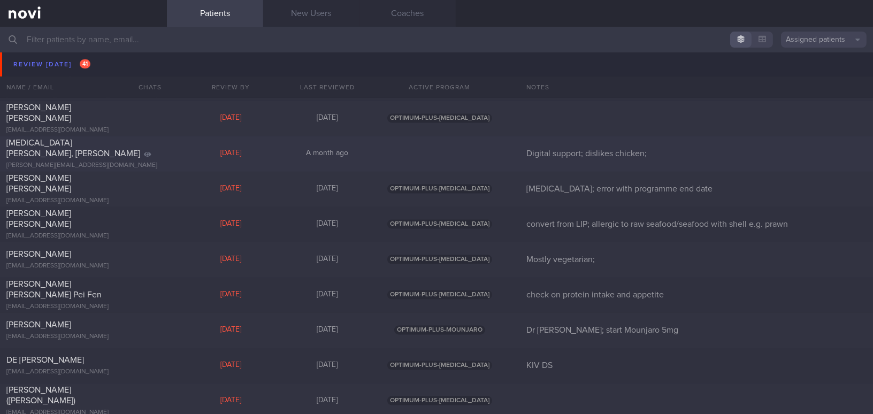
click at [70, 152] on span "THAM KENG SUM, ALEX" at bounding box center [73, 148] width 134 height 19
select select "7"
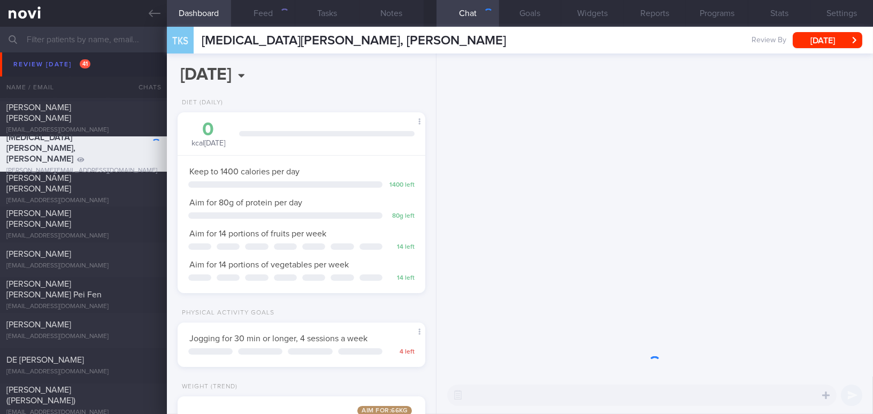
scroll to position [110, 221]
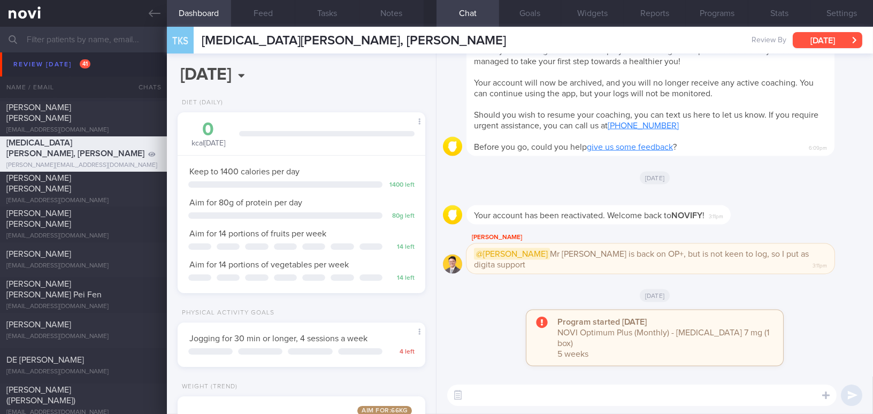
click at [809, 37] on button "[DATE]" at bounding box center [828, 40] width 70 height 16
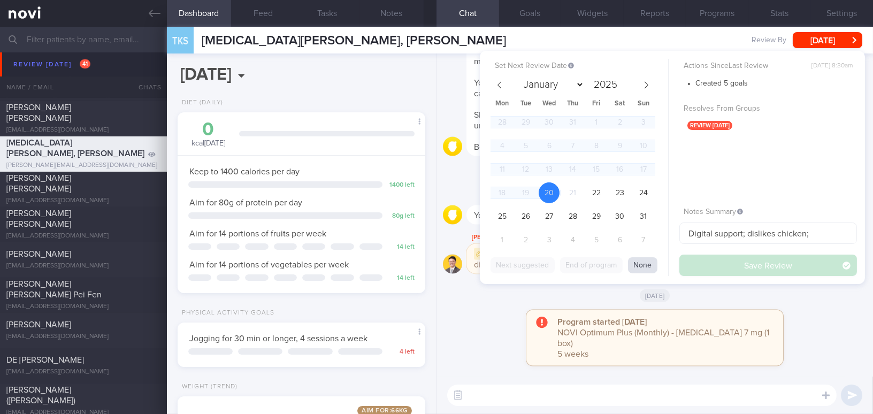
click at [640, 264] on button "None" at bounding box center [642, 265] width 29 height 16
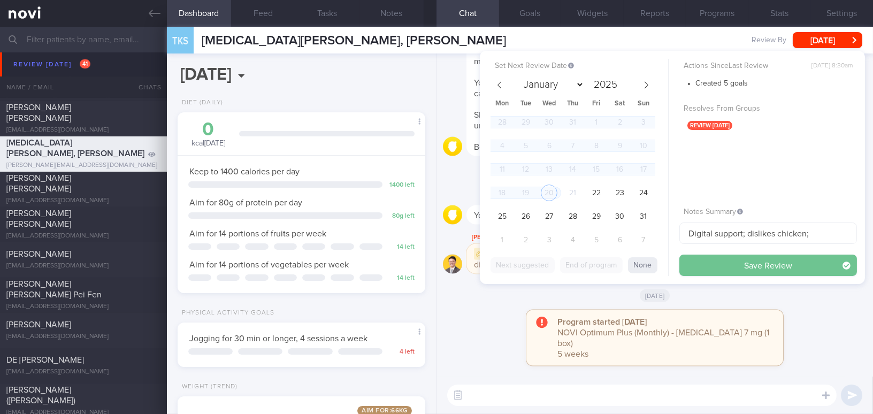
click at [711, 262] on button "Save Review" at bounding box center [768, 265] width 178 height 21
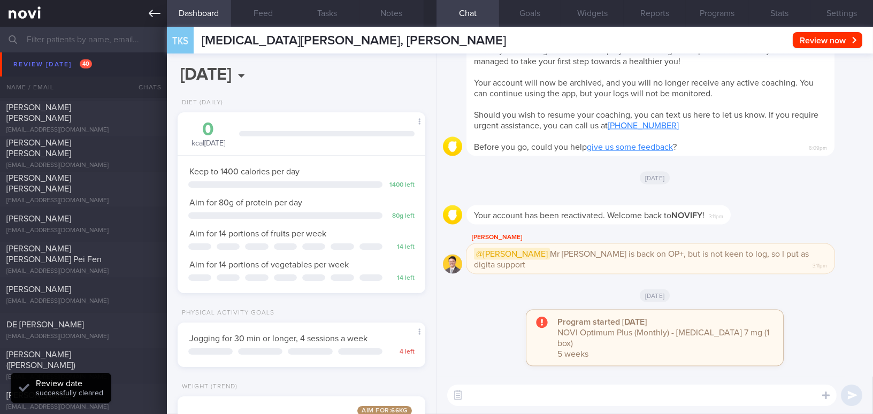
click at [149, 13] on icon at bounding box center [155, 13] width 12 height 7
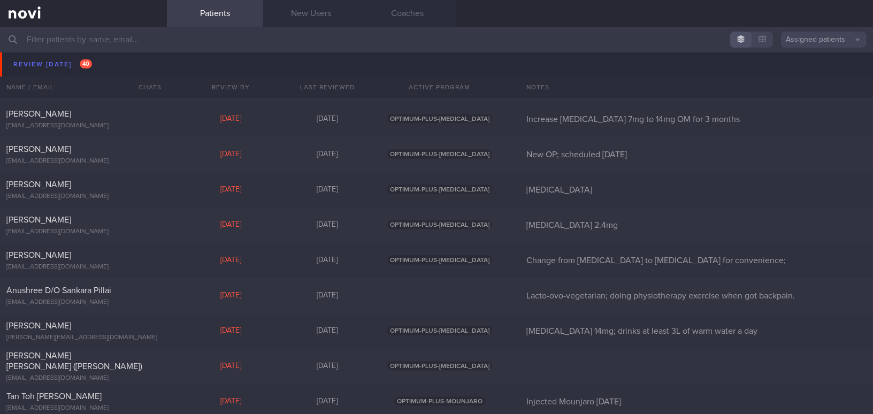
scroll to position [3311, 0]
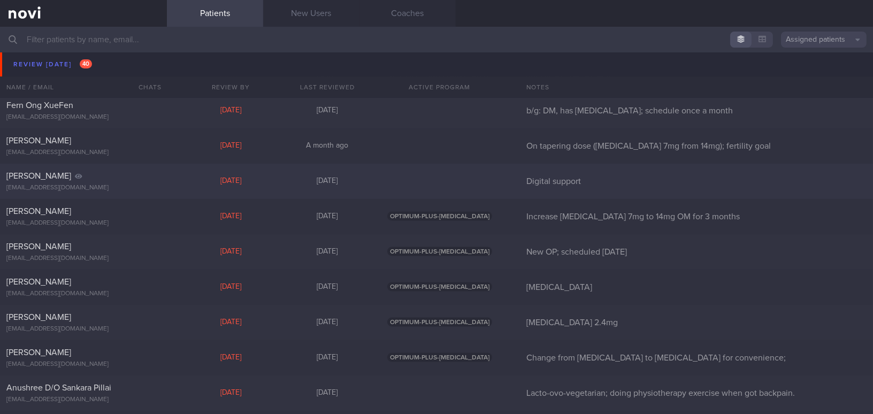
click at [102, 180] on div "Graef Meagan" at bounding box center [81, 176] width 151 height 11
select select "7"
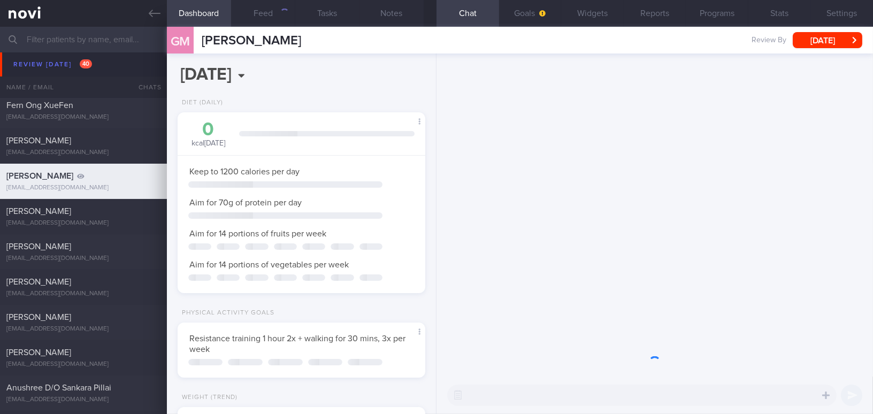
scroll to position [534778, 534667]
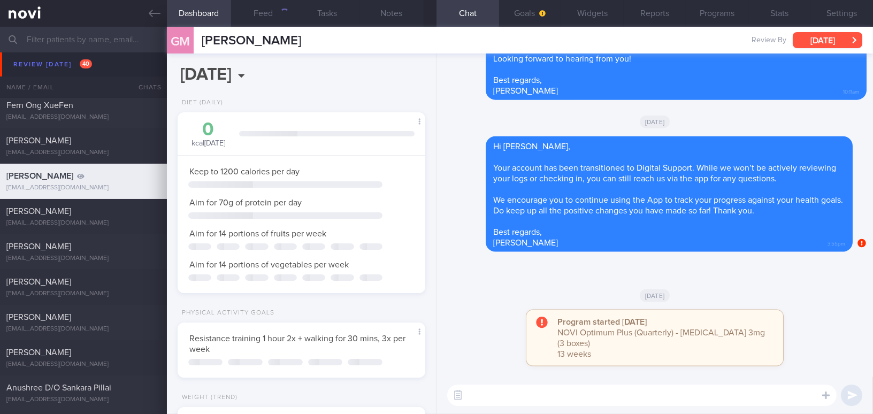
click at [830, 40] on button "[DATE]" at bounding box center [828, 40] width 70 height 16
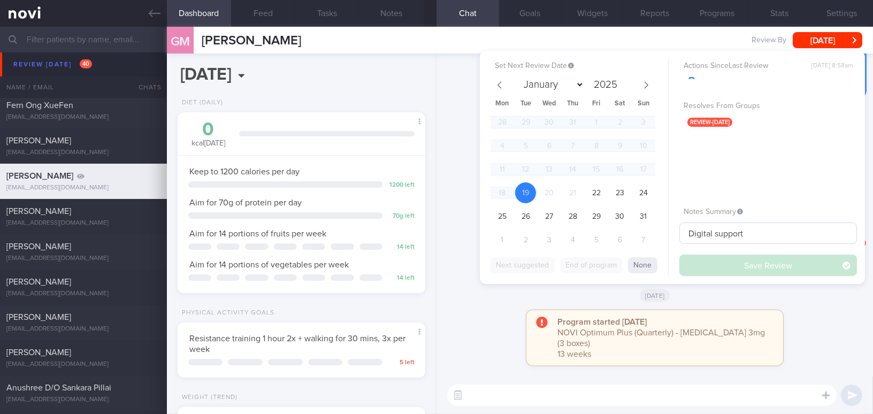
scroll to position [126, 221]
click at [646, 266] on button "None" at bounding box center [642, 265] width 29 height 16
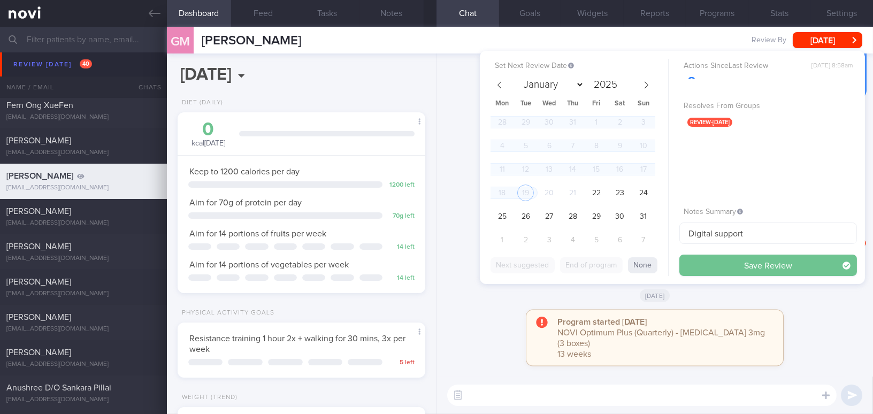
click at [720, 269] on button "Save Review" at bounding box center [768, 265] width 178 height 21
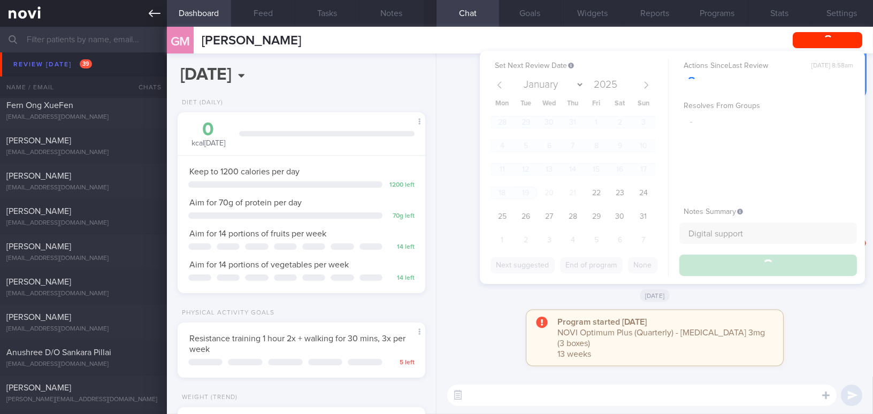
click at [157, 13] on icon at bounding box center [155, 13] width 12 height 7
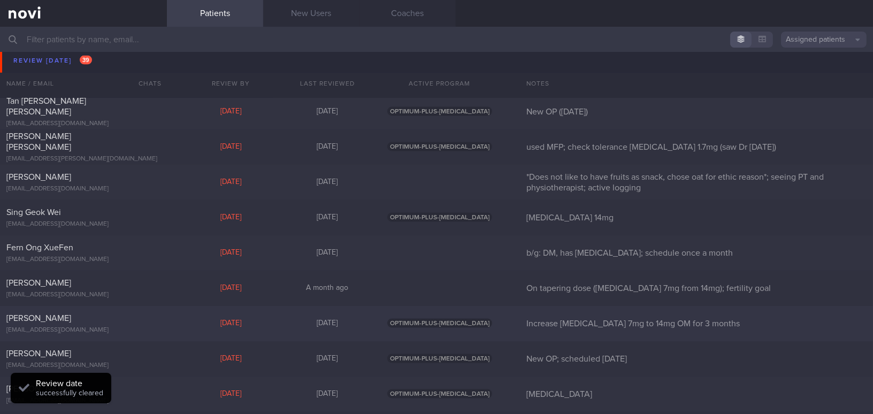
scroll to position [3116, 0]
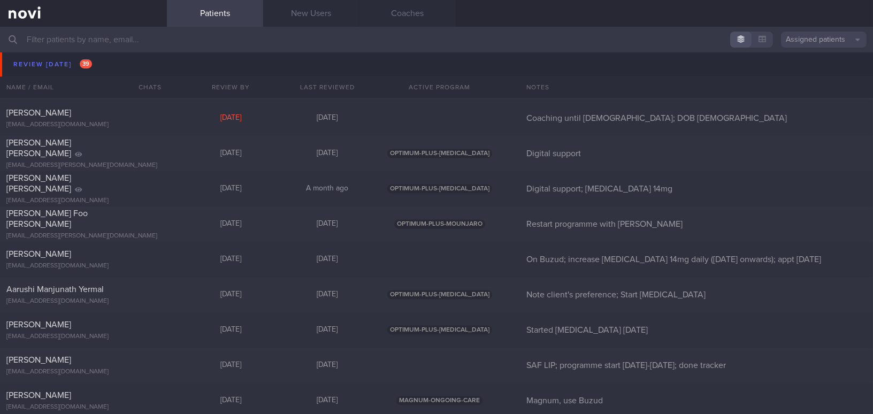
scroll to position [4235, 0]
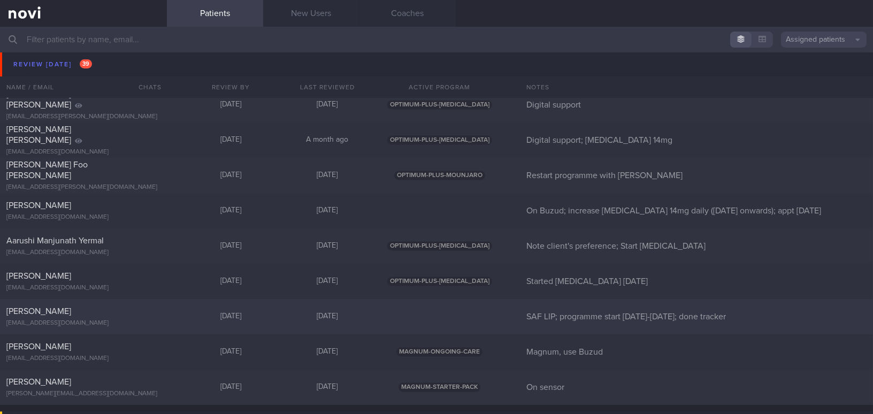
click at [75, 306] on div "[PERSON_NAME]" at bounding box center [81, 311] width 151 height 11
select select "7"
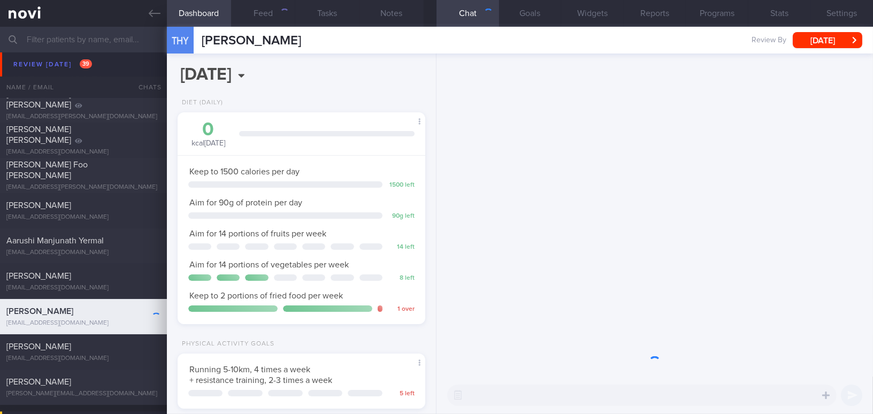
scroll to position [126, 221]
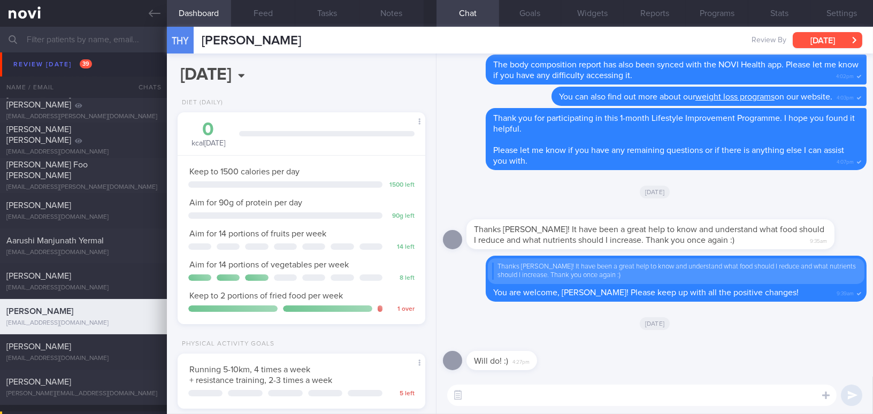
click at [827, 36] on button "[DATE]" at bounding box center [828, 40] width 70 height 16
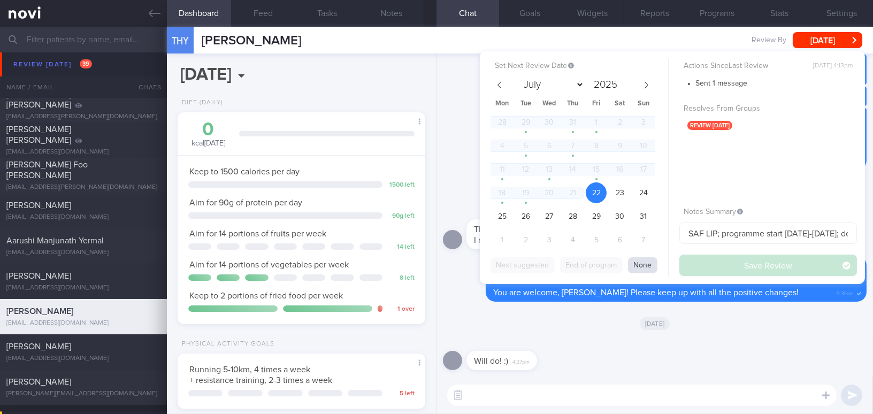
click at [640, 265] on button "None" at bounding box center [642, 265] width 29 height 16
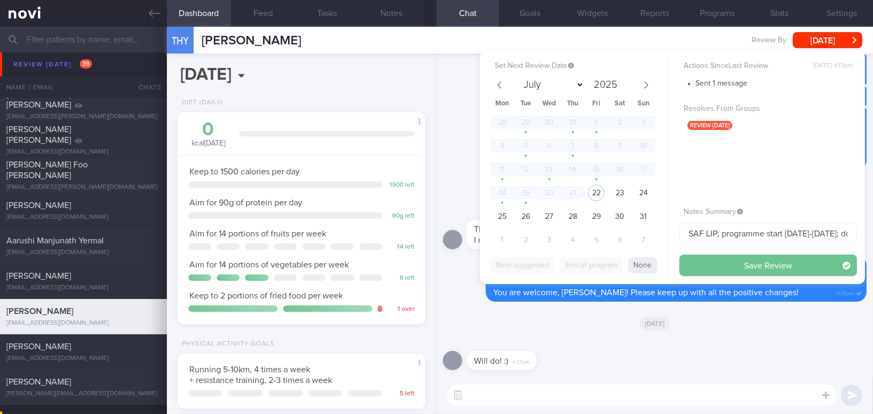
click at [721, 265] on button "Save Review" at bounding box center [768, 265] width 178 height 21
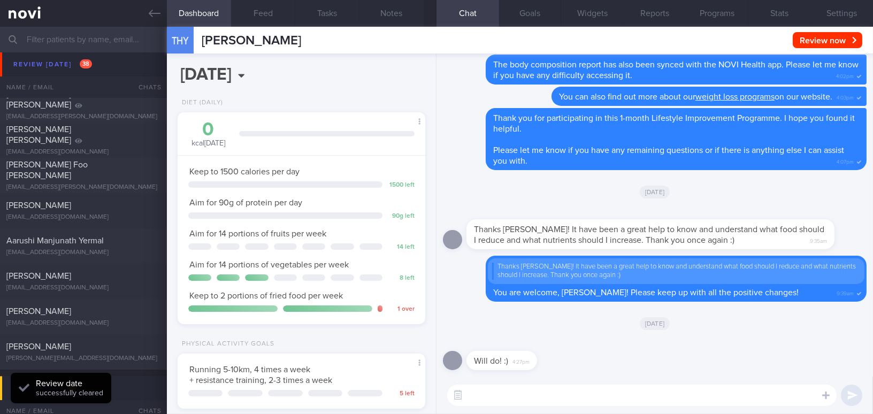
scroll to position [113, 225]
click at [398, 15] on button "Notes" at bounding box center [391, 13] width 64 height 27
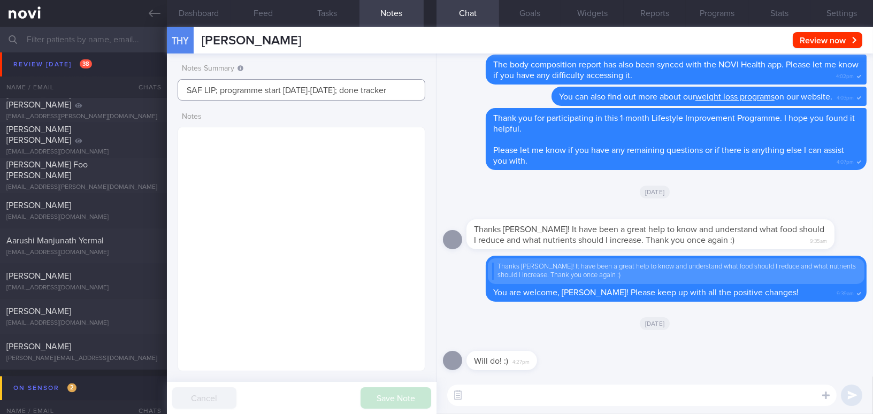
drag, startPoint x: 221, startPoint y: 90, endPoint x: 347, endPoint y: 92, distance: 125.7
click at [347, 92] on input "SAF LIP; programme start [DATE]-[DATE]; done tracker" at bounding box center [302, 89] width 248 height 21
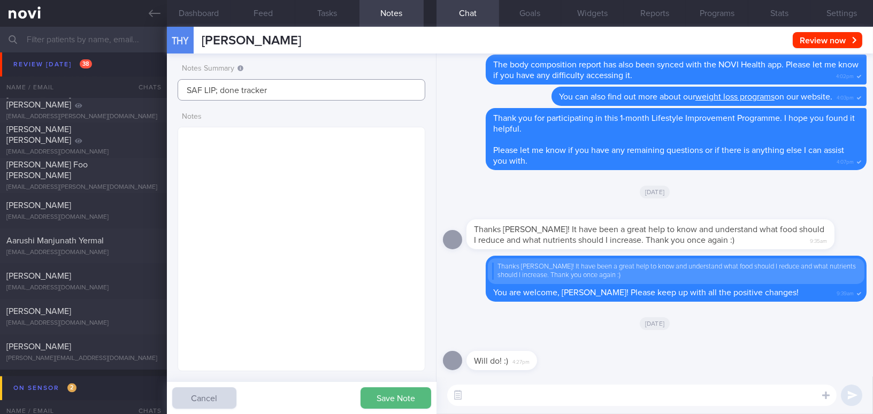
drag, startPoint x: 347, startPoint y: 92, endPoint x: 217, endPoint y: 92, distance: 130.0
click at [217, 92] on input "SAF LIP; done tracker" at bounding box center [302, 89] width 248 height 21
type input "SAF LIP"
click at [404, 407] on button "Save Note" at bounding box center [396, 397] width 71 height 21
type input "SAF LIP"
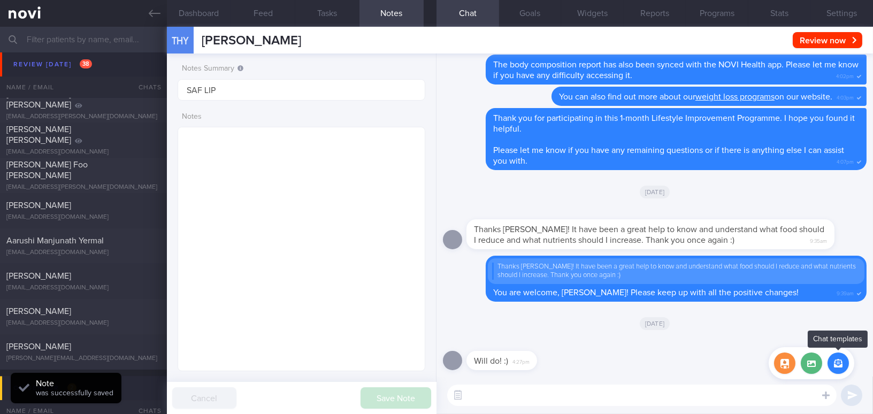
click at [834, 370] on button "button" at bounding box center [837, 362] width 21 height 21
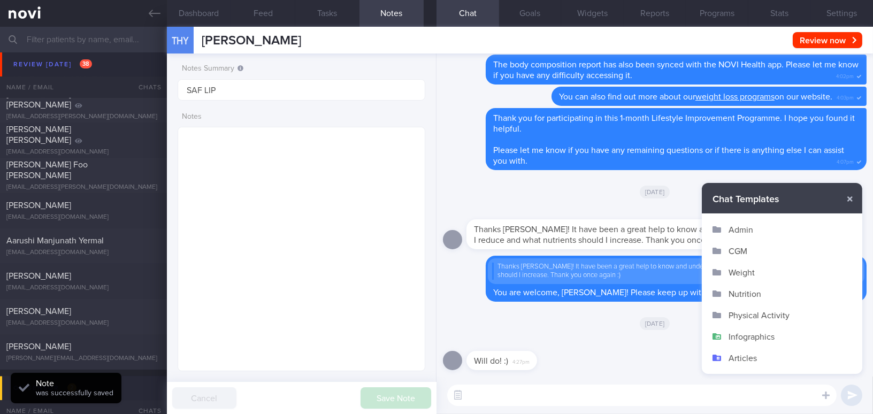
click at [748, 227] on button "Admin" at bounding box center [782, 229] width 160 height 21
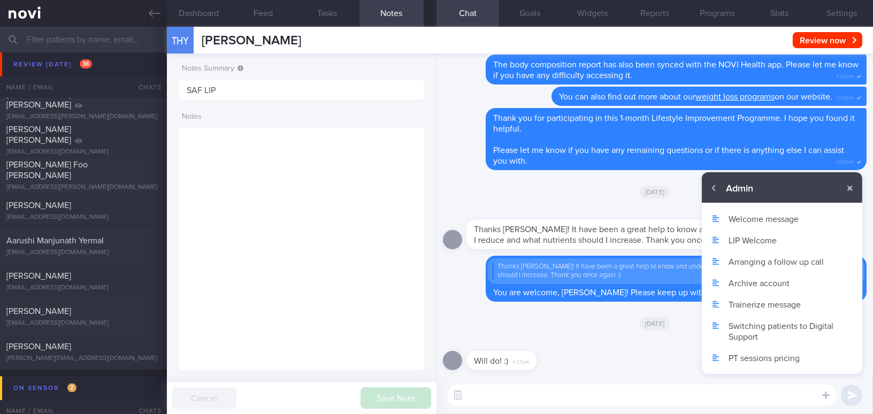
click at [752, 280] on button "Archive account" at bounding box center [782, 282] width 160 height 21
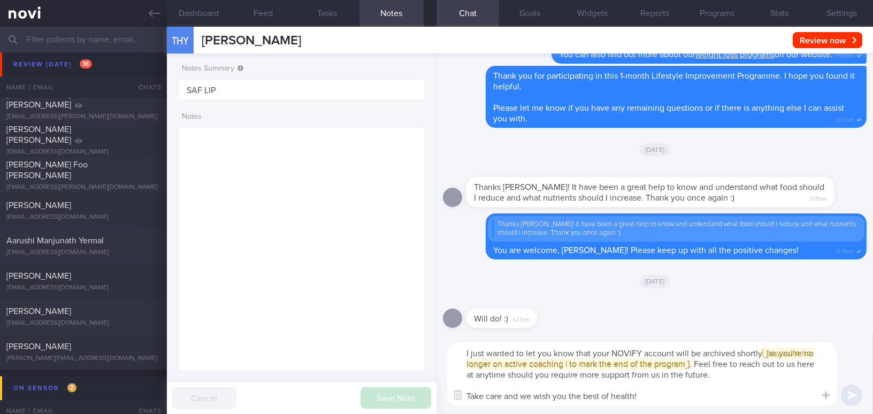
click at [465, 355] on textarea "I just wanted to let you know that your NOVIFY account will be archived shortly…" at bounding box center [641, 374] width 389 height 64
click at [603, 363] on span "[ [ as you're no longer on active coaching | to mark the end of the program ] ]" at bounding box center [629, 363] width 274 height 9
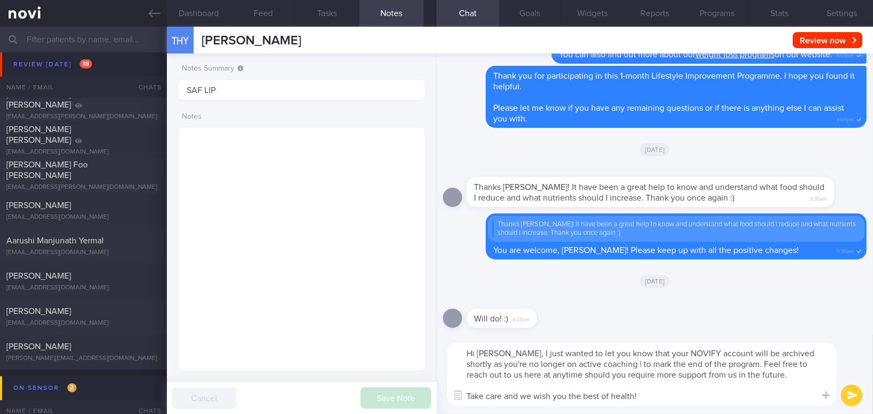
click at [603, 363] on textarea "Hi Mr Tan, I just wanted to let you know that your NOVIFY account will be archi…" at bounding box center [641, 374] width 389 height 64
drag, startPoint x: 601, startPoint y: 363, endPoint x: 725, endPoint y: 359, distance: 123.6
click at [725, 359] on textarea "Hi Mr Tan, I just wanted to let you know that your NOVIFY account will be archi…" at bounding box center [641, 374] width 389 height 64
click at [649, 371] on textarea "Hi Mr Tan, I just wanted to let you know that your NOVIFY account will be archi…" at bounding box center [641, 374] width 389 height 64
drag, startPoint x: 606, startPoint y: 363, endPoint x: 645, endPoint y: 365, distance: 38.6
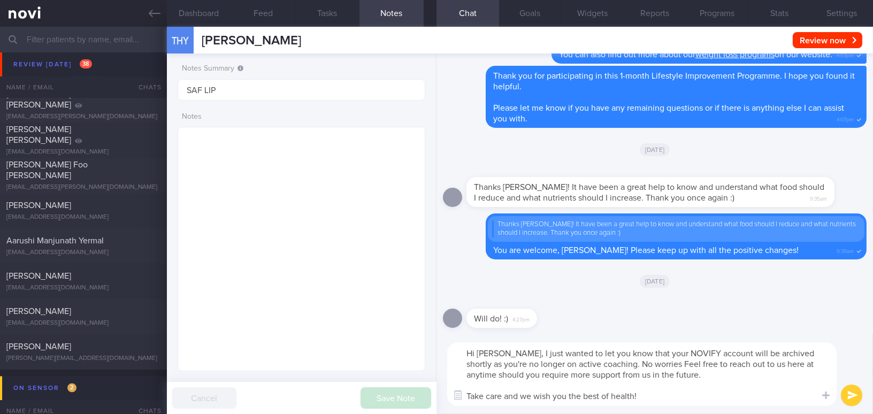
click at [645, 365] on textarea "Hi Mr Tan, I just wanted to let you know that your NOVIFY account will be archi…" at bounding box center [641, 374] width 389 height 64
paste textarea "You may continue using the app as usual to track your health progress."
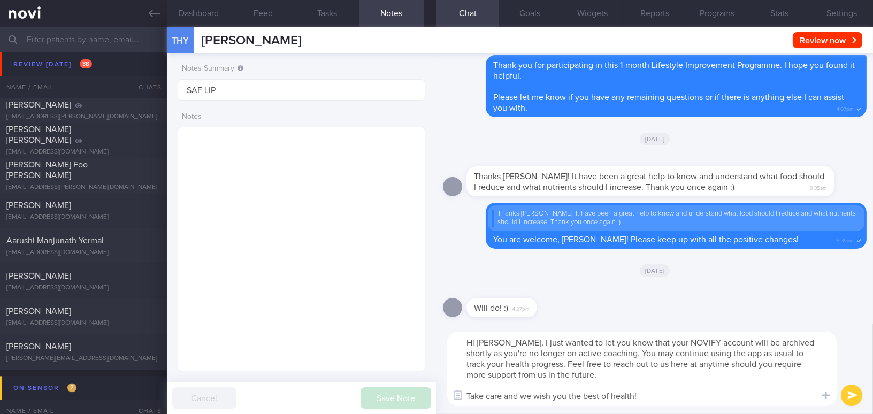
click at [680, 340] on textarea "Hi Mr Tan, I just wanted to let you know that your NOVIFY account will be archi…" at bounding box center [641, 369] width 389 height 74
type textarea "Hi Mr Tan, I just wanted to let you know that your NOVI Health account will be …"
click at [848, 401] on button "submit" at bounding box center [851, 395] width 21 height 21
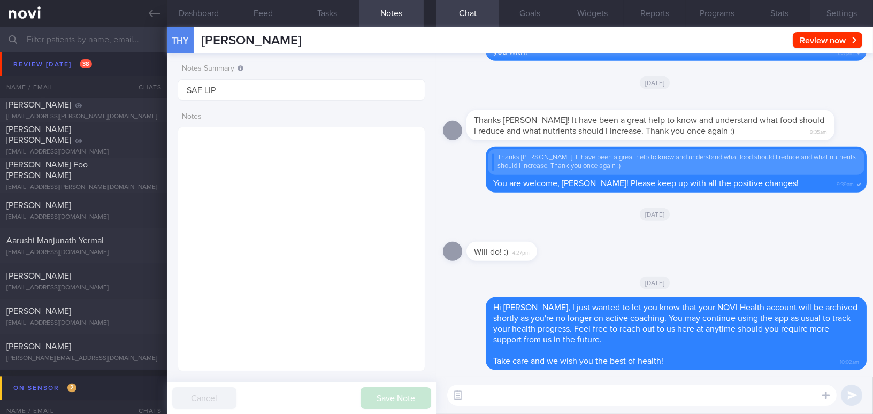
click at [844, 13] on button "Settings" at bounding box center [841, 13] width 63 height 27
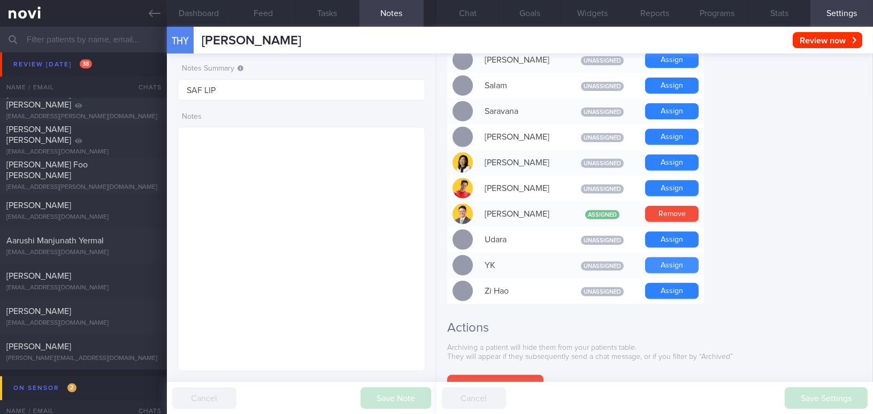
scroll to position [993, 0]
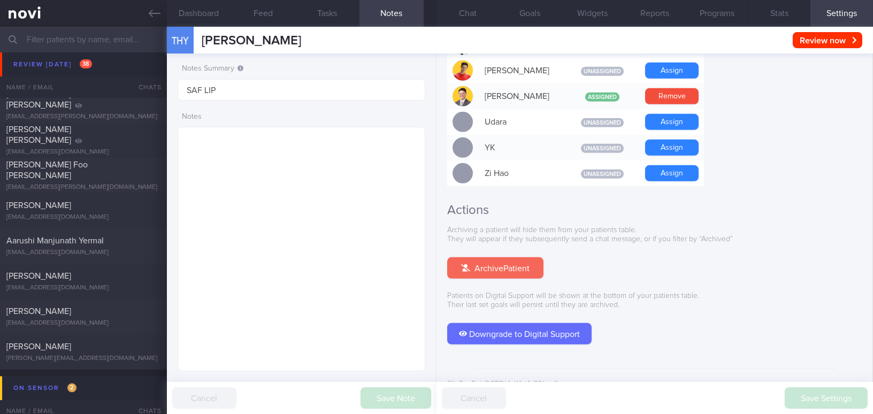
click at [519, 257] on button "Archive Patient" at bounding box center [495, 267] width 96 height 21
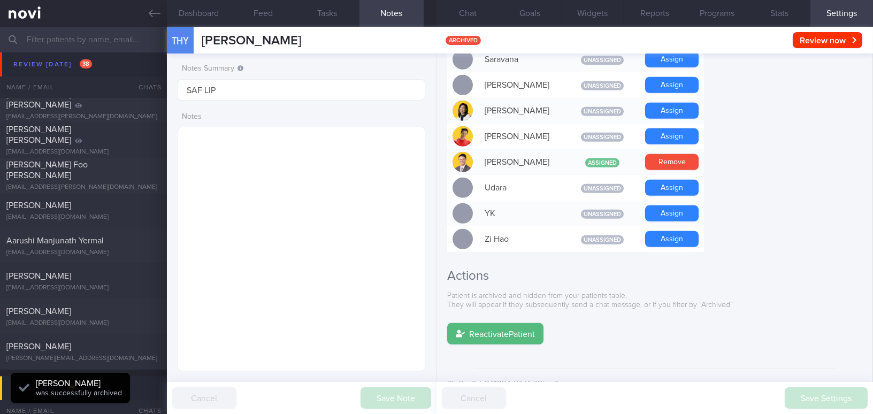
scroll to position [113, 225]
click at [145, 13] on link at bounding box center [83, 13] width 167 height 27
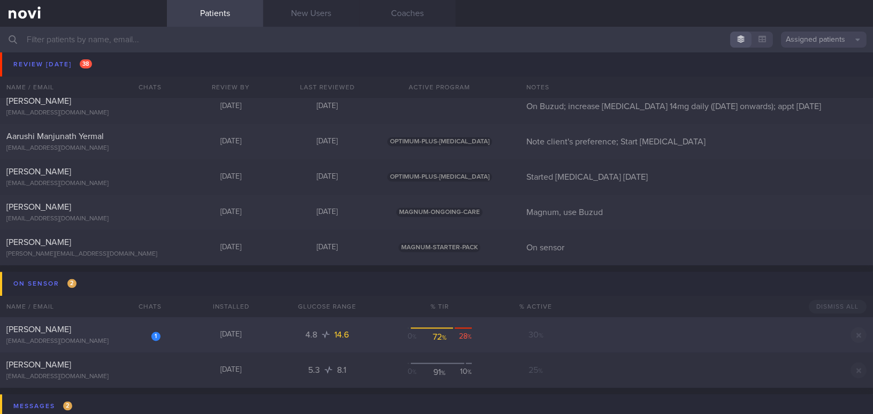
scroll to position [4381, 0]
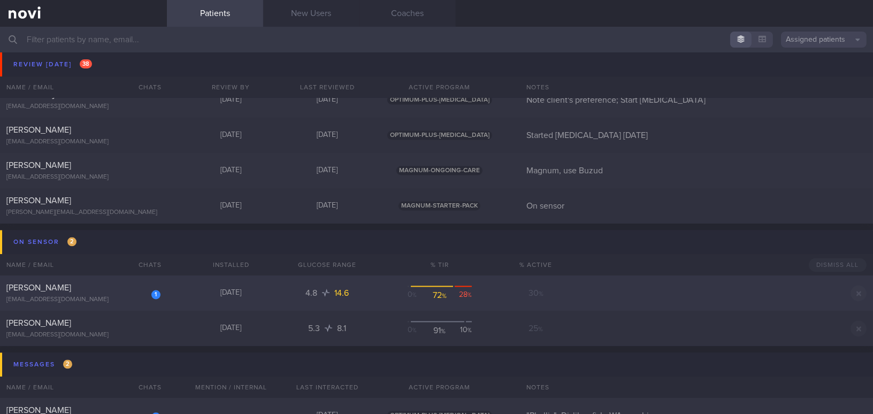
click at [88, 296] on div "[EMAIL_ADDRESS][DOMAIN_NAME]" at bounding box center [83, 300] width 154 height 8
select select "7"
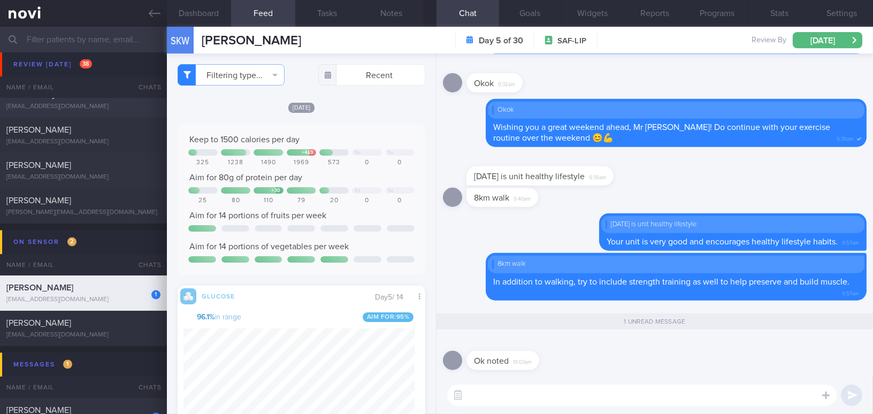
scroll to position [151, 231]
click at [145, 18] on link at bounding box center [83, 13] width 167 height 27
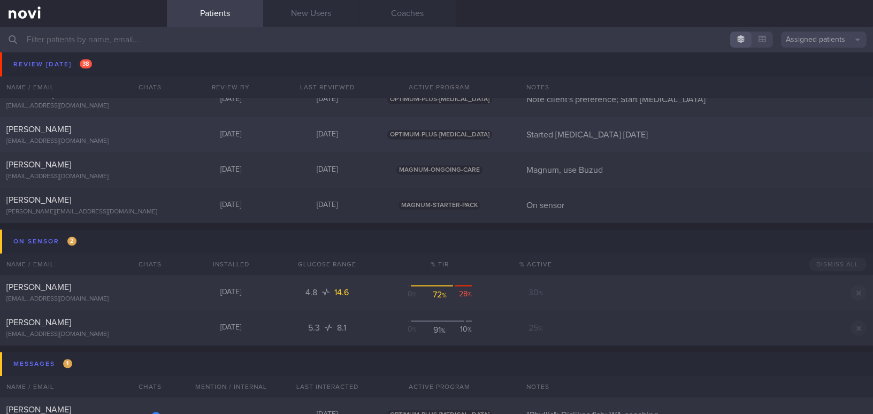
scroll to position [4332, 0]
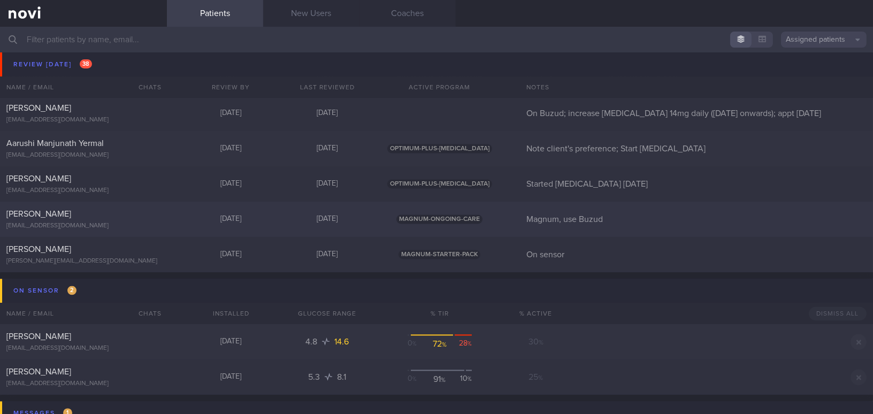
click at [87, 218] on div "[PERSON_NAME]" at bounding box center [81, 214] width 151 height 11
select select "7"
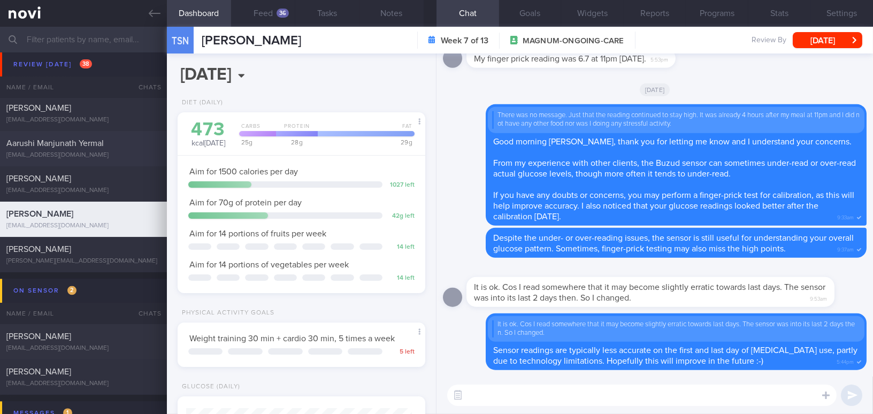
scroll to position [113, 225]
click at [266, 14] on button "Feed 36" at bounding box center [263, 13] width 64 height 27
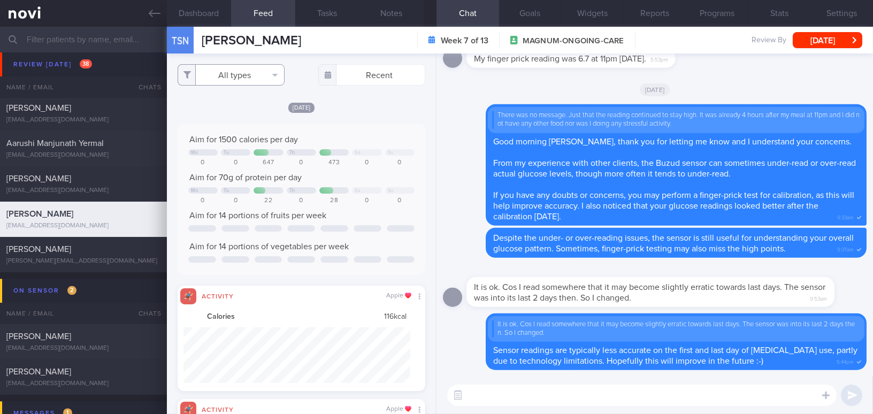
click at [240, 73] on button "All types" at bounding box center [231, 74] width 107 height 21
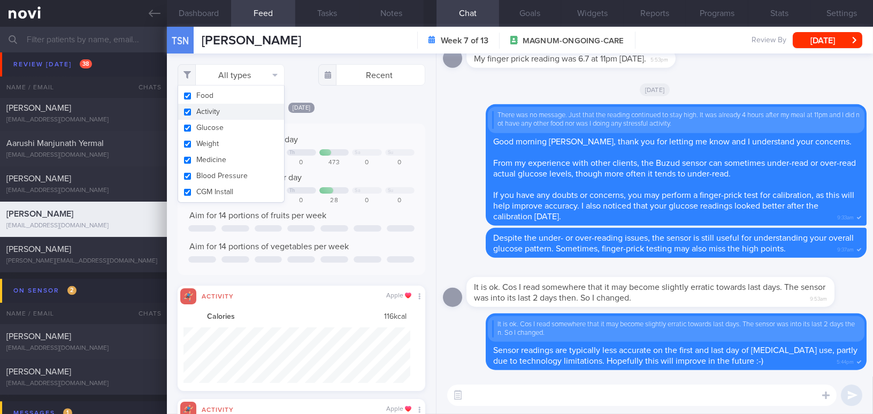
click at [190, 110] on button "Activity" at bounding box center [231, 112] width 106 height 16
checkbox input "false"
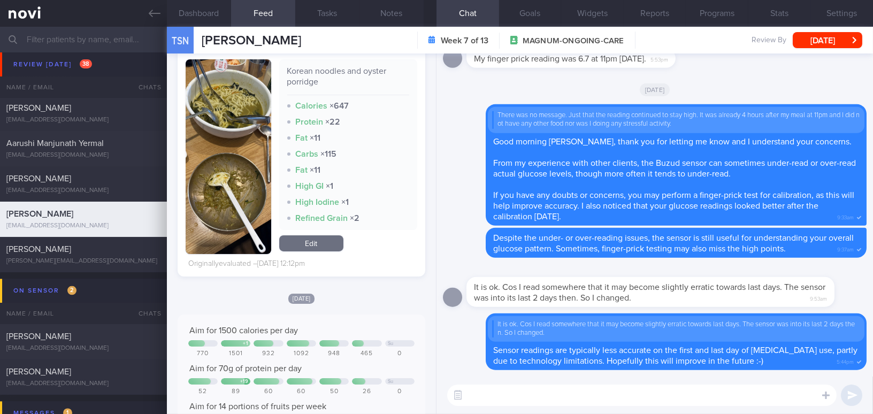
scroll to position [534, 0]
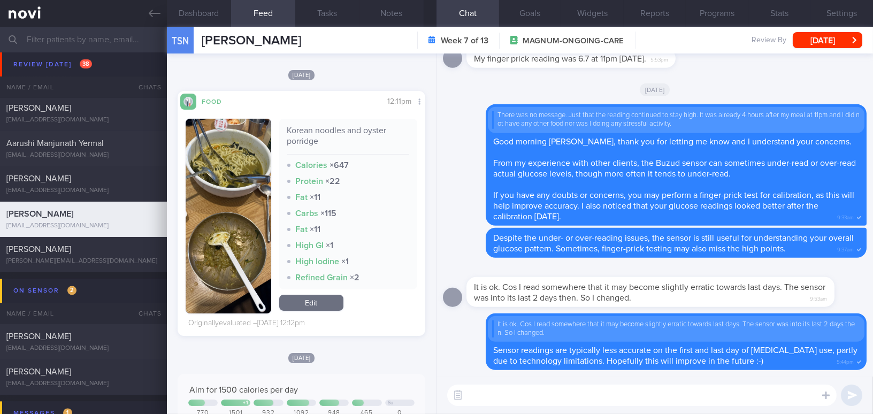
click at [254, 163] on img "button" at bounding box center [229, 216] width 86 height 195
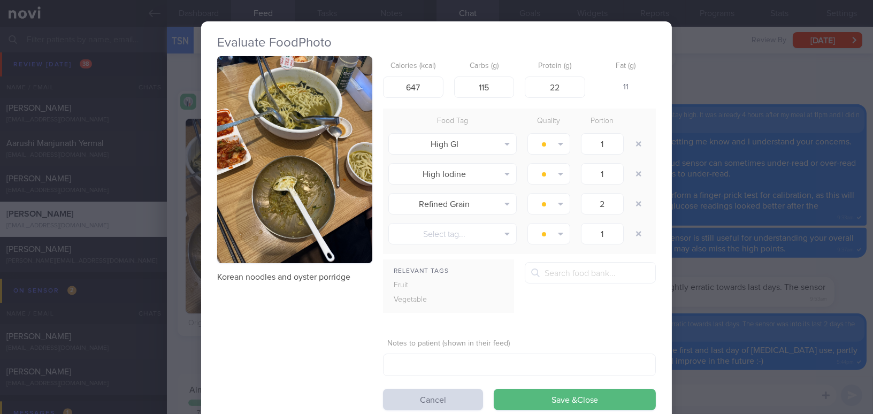
click at [282, 137] on button "button" at bounding box center [294, 159] width 155 height 207
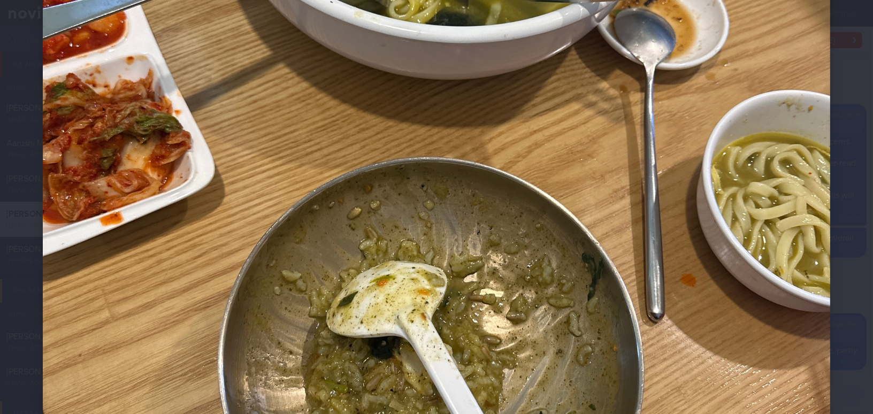
scroll to position [534, 0]
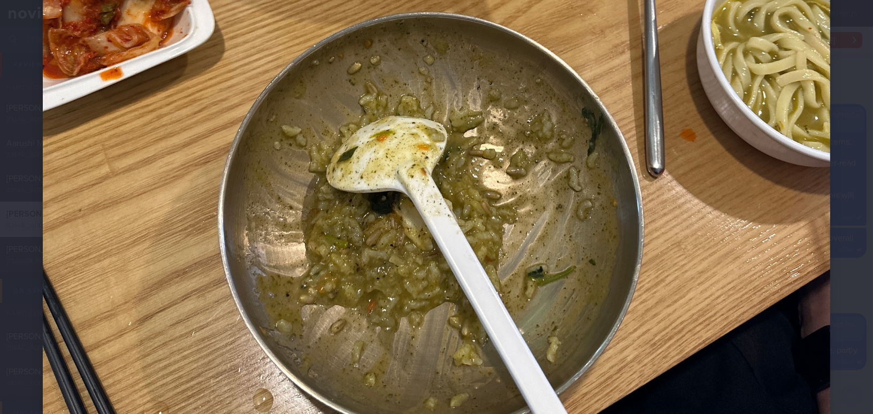
click at [318, 125] on img at bounding box center [436, 33] width 787 height 1050
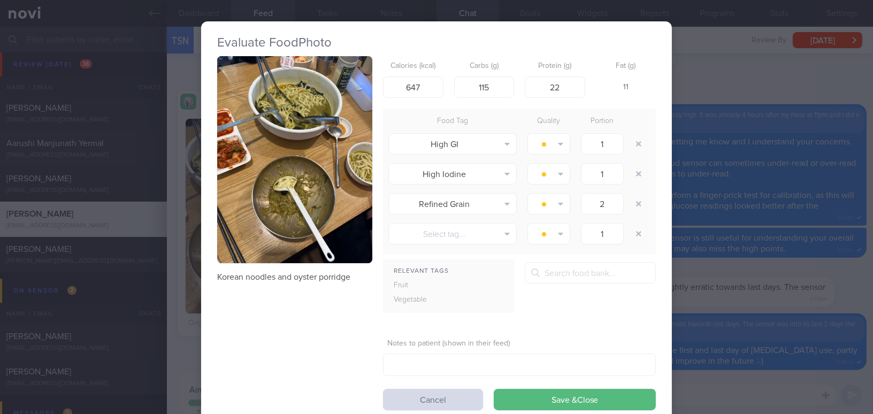
click at [731, 297] on div "Evaluate Food Photo Korean noodles and oyster porridge Calories (kcal) 647 Carb…" at bounding box center [436, 207] width 873 height 414
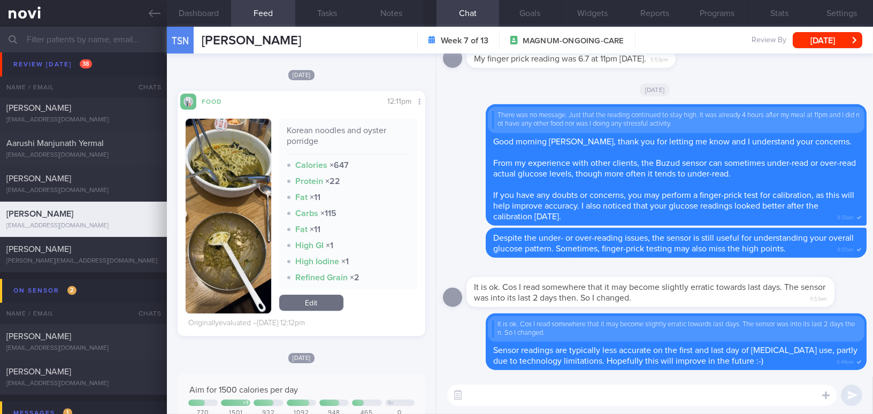
click at [492, 395] on textarea at bounding box center [641, 395] width 389 height 21
type textarea "O"
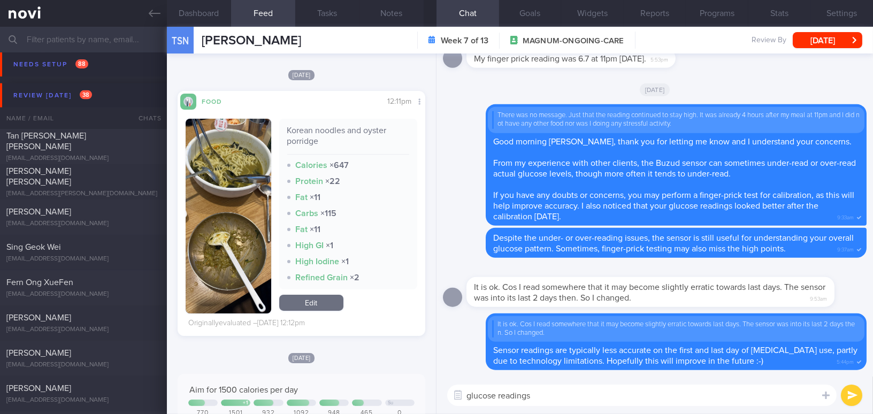
scroll to position [3129, 0]
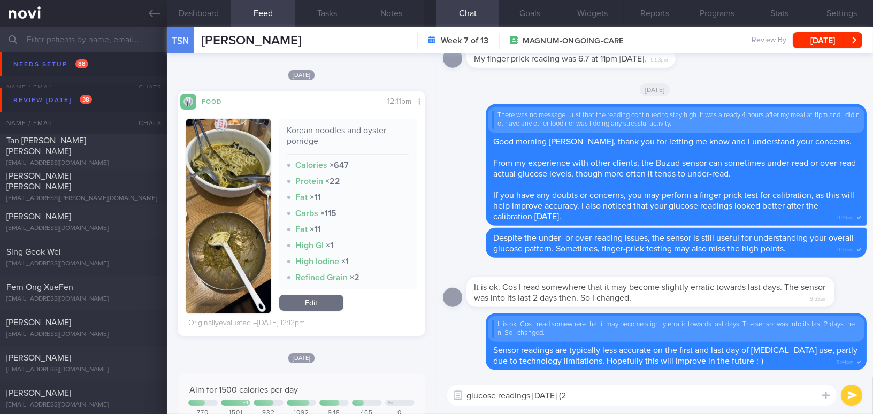
type textarea "glucose readings on Wednesday (20"
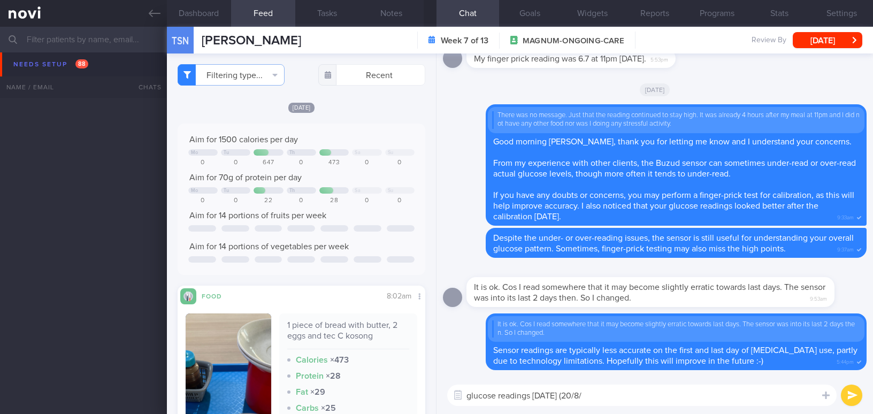
select select "7"
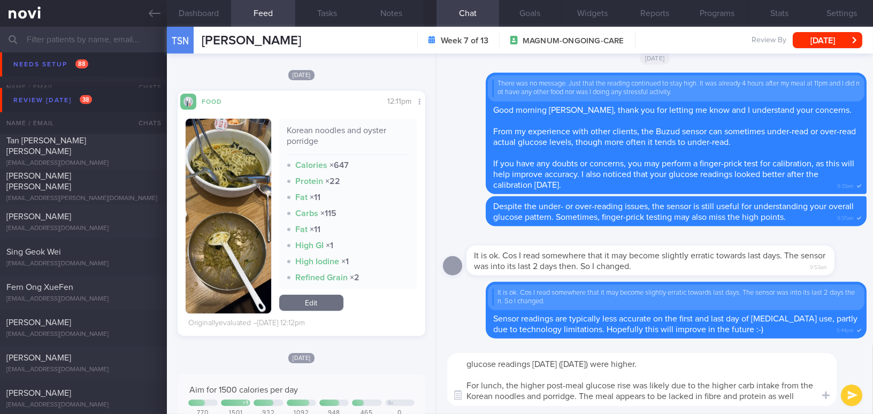
type textarea "glucose readings on Wednesday (20/8/25) were higher. For lunch, the higher post…"
drag, startPoint x: 804, startPoint y: 395, endPoint x: 465, endPoint y: 361, distance: 340.8
click at [465, 361] on textarea "glucose readings on Wednesday (20/8/25) were higher. For lunch, the higher post…" at bounding box center [641, 379] width 389 height 53
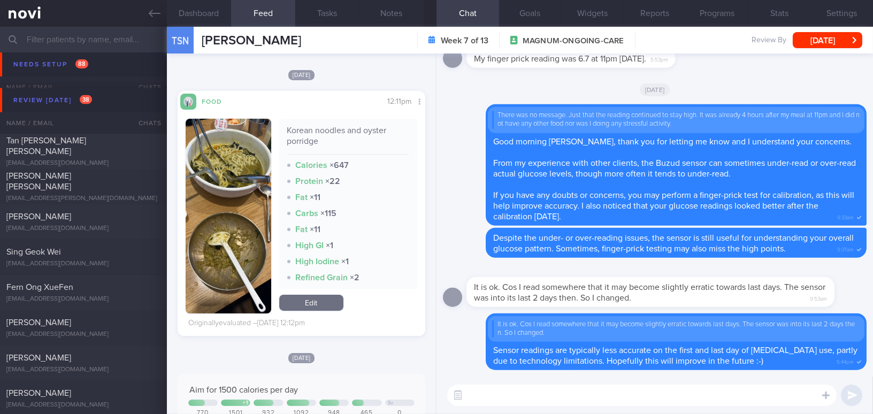
click at [534, 402] on textarea at bounding box center [641, 395] width 389 height 21
paste textarea "Glucose readings on Wednesday (20/8/25) were higher. For lunch, the elevated po…"
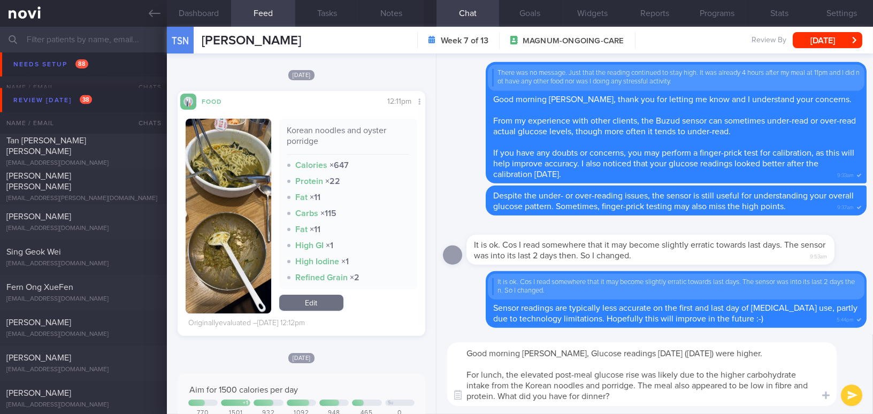
click at [557, 355] on textarea "Good morning Ms Tan, Glucose readings on Wednesday (20/8/25) were higher. For l…" at bounding box center [641, 374] width 389 height 64
drag, startPoint x: 761, startPoint y: 372, endPoint x: 796, endPoint y: 372, distance: 35.3
click at [796, 372] on textarea "Good morning Ms Tan, glucose readings on Wednesday (20/8/25) were higher. For l…" at bounding box center [641, 374] width 389 height 64
click at [469, 394] on textarea "Good morning Ms Tan, glucose readings on Wednesday (20/8/25) were higher. For l…" at bounding box center [641, 374] width 389 height 64
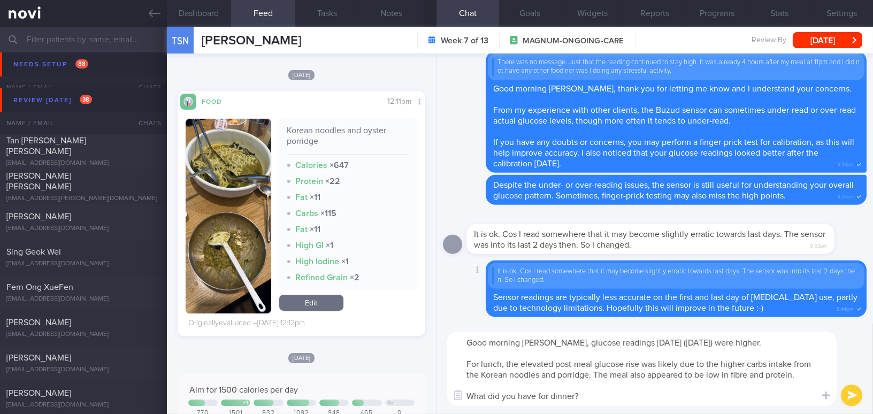
scroll to position [10, 0]
click at [585, 398] on textarea "Good morning Ms Tan, glucose readings on Wednesday (20/8/25) were higher. For l…" at bounding box center [641, 369] width 389 height 74
paste textarea "What did you have for dinner? I noticed that your post-meal glucose pattern was…"
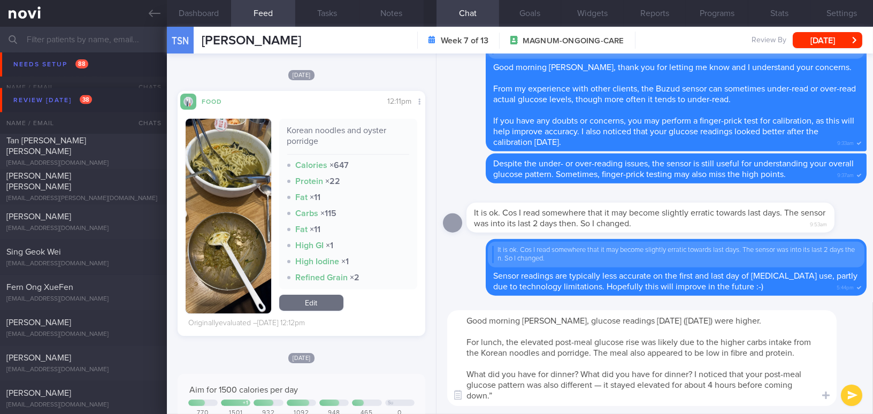
drag, startPoint x: 582, startPoint y: 374, endPoint x: 695, endPoint y: 371, distance: 112.4
click at [695, 371] on textarea "Good morning Ms Tan, glucose readings on Wednesday (20/8/25) were higher. For l…" at bounding box center [641, 358] width 389 height 96
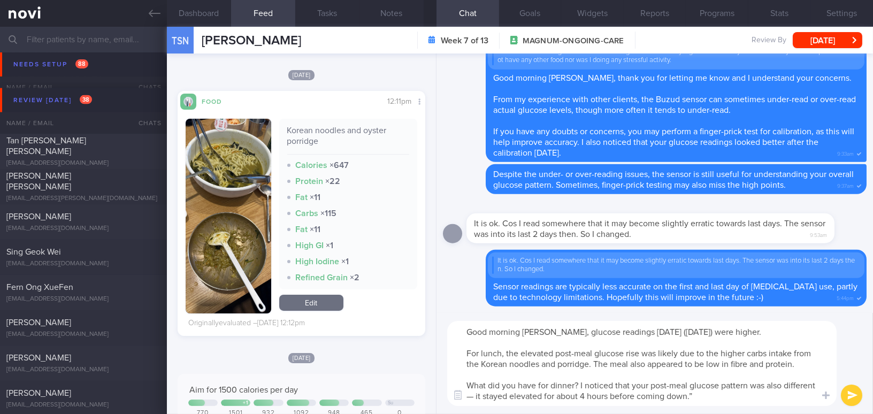
drag, startPoint x: 650, startPoint y: 384, endPoint x: 686, endPoint y: 383, distance: 35.8
click at [686, 383] on textarea "Good morning Ms Tan, glucose readings on Wednesday (20/8/25) were higher. For l…" at bounding box center [641, 363] width 389 height 85
drag, startPoint x: 668, startPoint y: 385, endPoint x: 686, endPoint y: 384, distance: 18.8
click at [686, 384] on textarea "Good morning Ms Tan, glucose readings on Wednesday (20/8/25) were higher. For l…" at bounding box center [641, 363] width 389 height 85
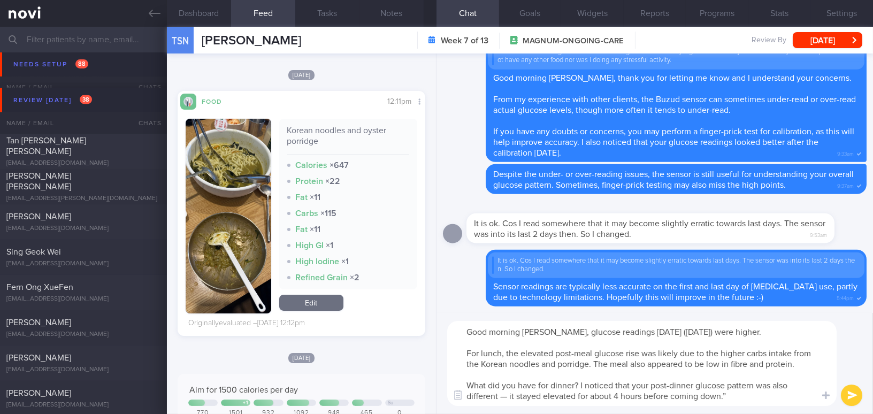
click at [507, 395] on textarea "Good morning Ms Tan, glucose readings on Wednesday (20/8/25) were higher. For l…" at bounding box center [641, 363] width 389 height 85
click at [723, 394] on textarea "Good morning Ms Tan, glucose readings on Wednesday (20/8/25) were higher. For l…" at bounding box center [641, 363] width 389 height 85
type textarea "Good morning Ms Tan, glucose readings on Wednesday (20/8/25) were higher. For l…"
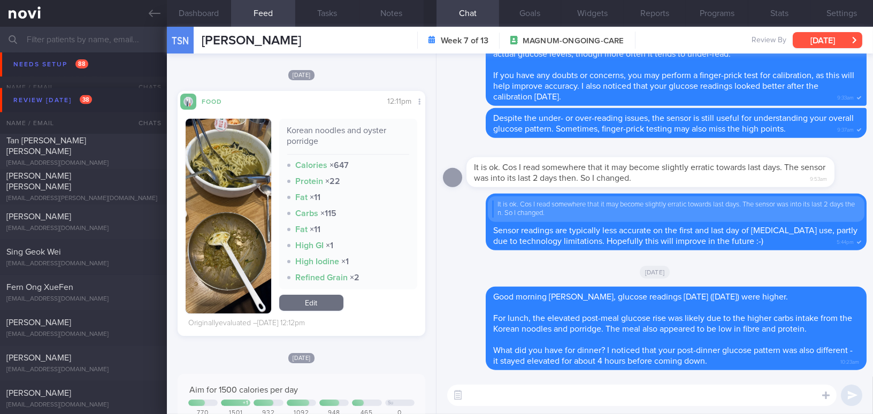
click at [825, 46] on button "[DATE]" at bounding box center [828, 40] width 70 height 16
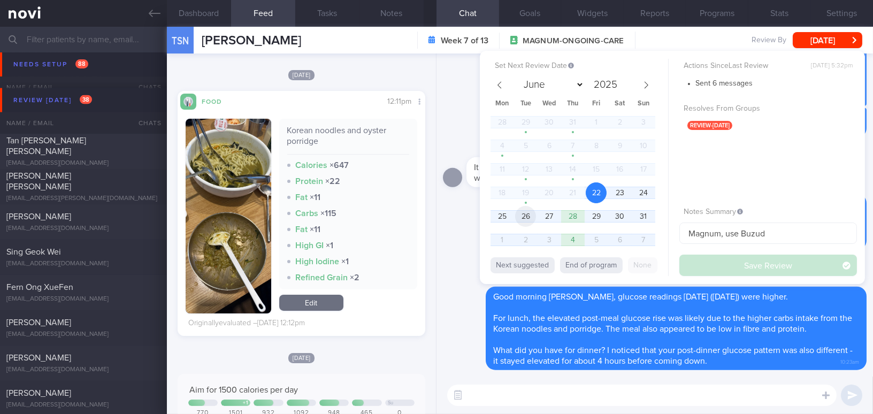
click at [533, 216] on span "26" at bounding box center [525, 216] width 21 height 21
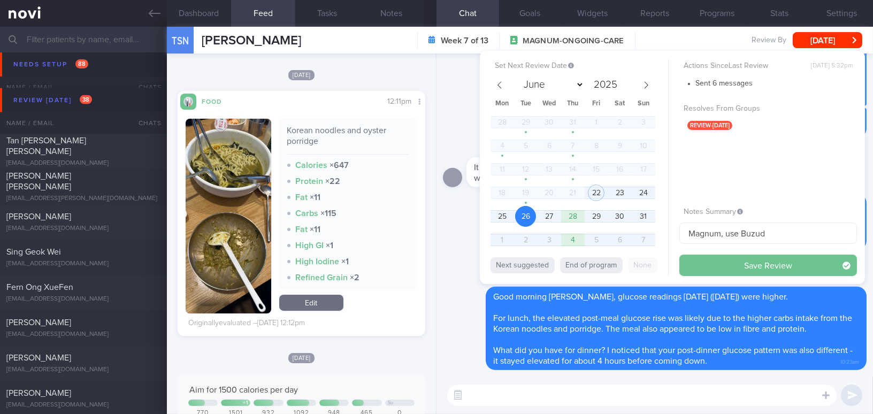
click at [716, 264] on button "Save Review" at bounding box center [768, 265] width 178 height 21
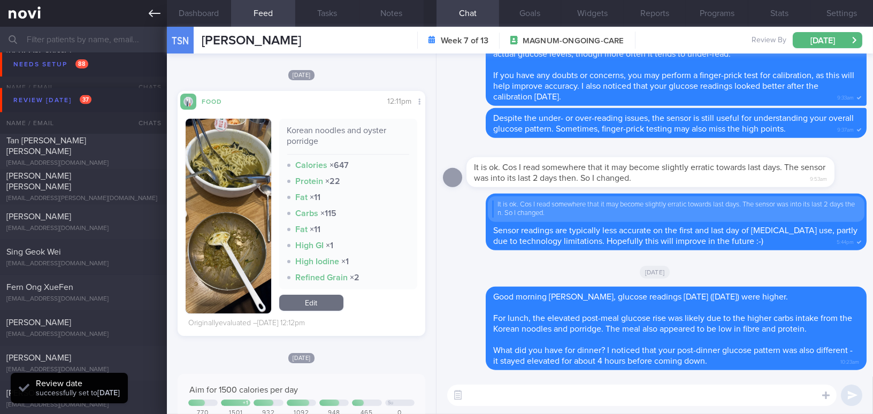
click at [156, 12] on icon at bounding box center [155, 13] width 12 height 12
click at [163, 12] on link at bounding box center [83, 13] width 167 height 27
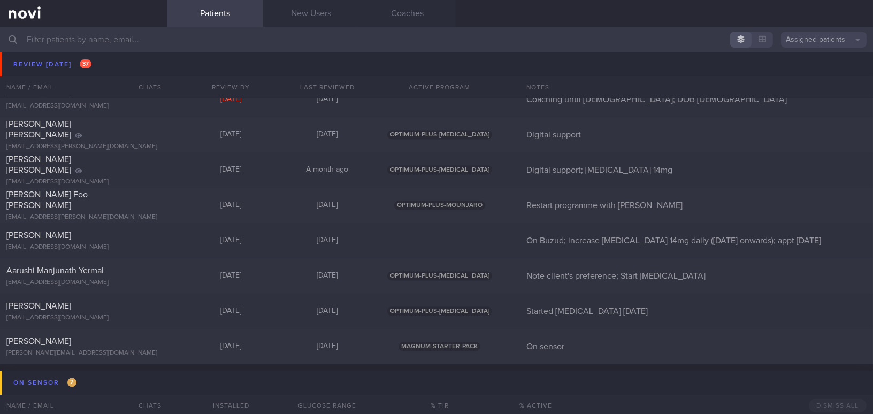
scroll to position [4248, 0]
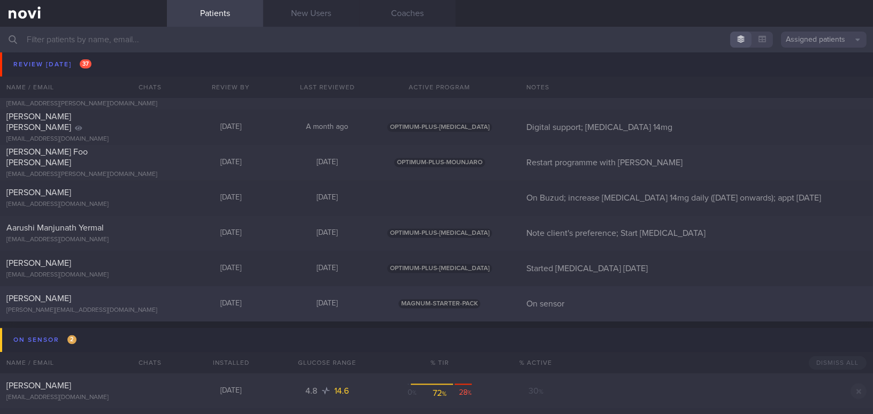
click at [81, 297] on div "[PERSON_NAME]" at bounding box center [81, 298] width 151 height 11
select select "7"
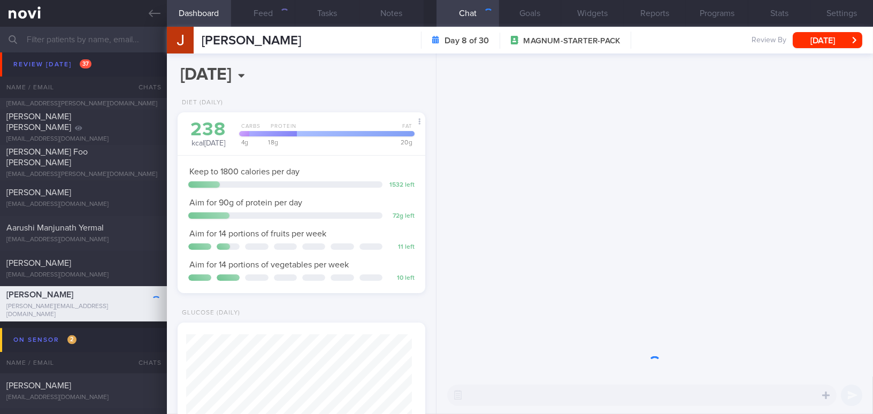
scroll to position [113, 225]
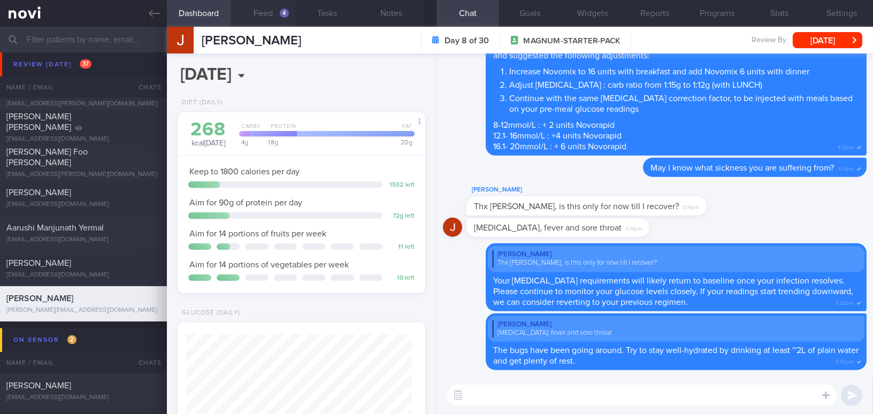
click at [274, 11] on button "Feed 4" at bounding box center [263, 13] width 64 height 27
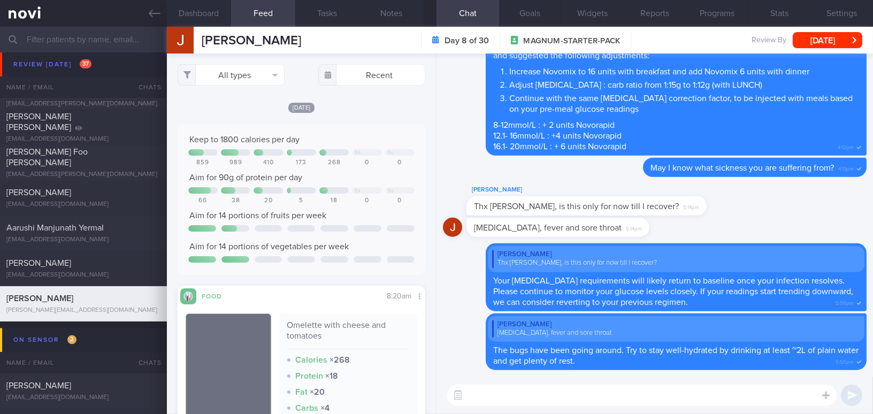
click at [520, 397] on textarea at bounding box center [641, 395] width 389 height 21
type textarea "Hi [PERSON_NAME], how are you feeling [DATE]?"
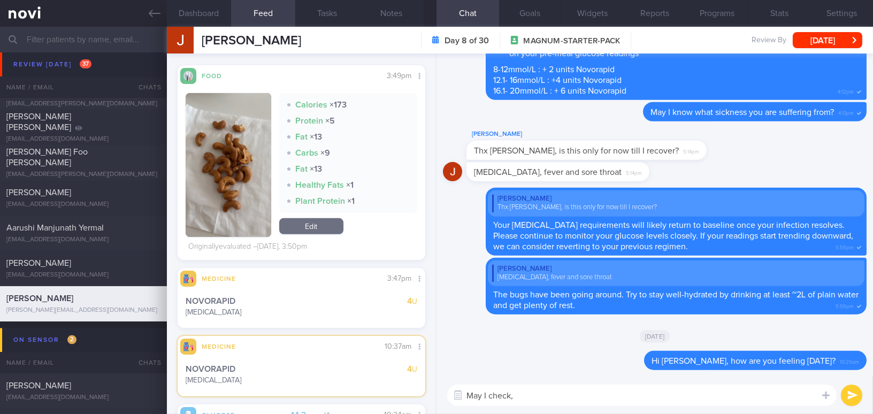
scroll to position [1069, 0]
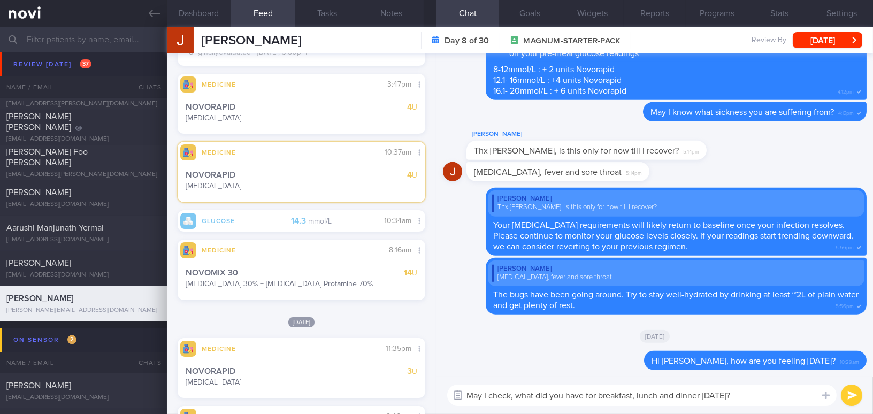
drag, startPoint x: 753, startPoint y: 400, endPoint x: 450, endPoint y: 395, distance: 303.3
click at [450, 395] on div "Chat Templates Admin CGM Weight Nutrition Physical Activity Infographics Articl…" at bounding box center [654, 395] width 436 height 37
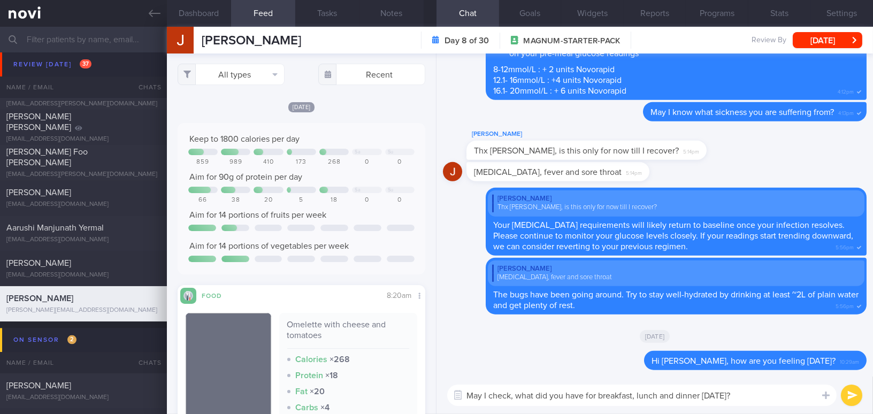
scroll to position [0, 0]
click at [205, 9] on button "Dashboard" at bounding box center [199, 13] width 64 height 27
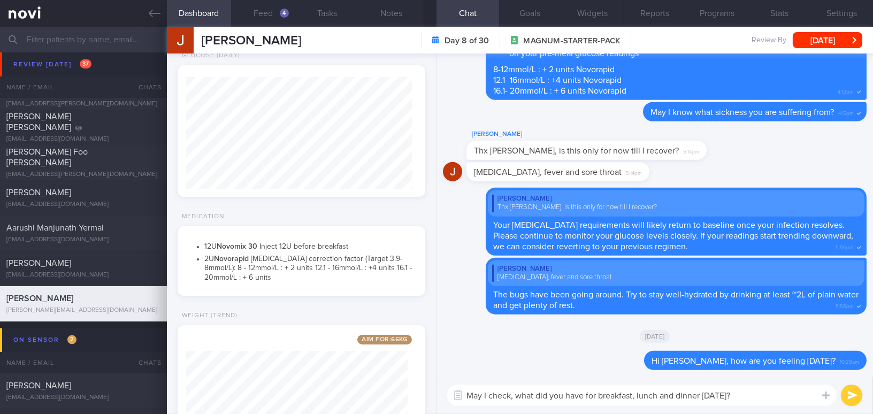
scroll to position [338, 0]
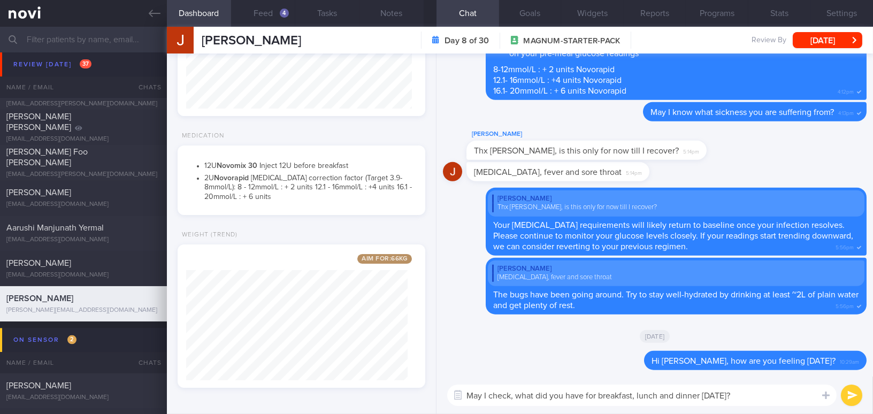
paste textarea "what you had for breakfast, lunch, and dinner yesterday? Did your meals include…"
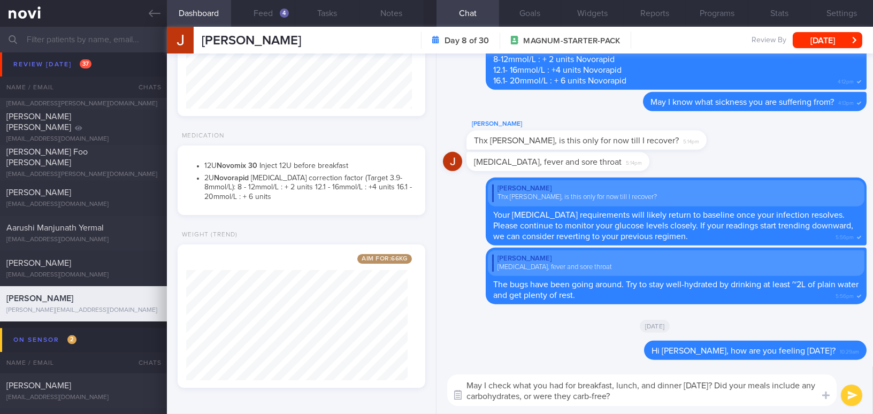
scroll to position [0, 0]
click at [640, 385] on textarea "May I check what you had for breakfast, lunch, and dinner yesterday? Did your m…" at bounding box center [641, 390] width 389 height 32
drag, startPoint x: 498, startPoint y: 396, endPoint x: 534, endPoint y: 395, distance: 36.4
click at [534, 395] on textarea "May I check what you had for breakfast, lunch and dinner yesterday? Did your me…" at bounding box center [641, 390] width 389 height 32
type textarea "May I check what you had for breakfast, lunch and dinner [DATE]? Did your meals…"
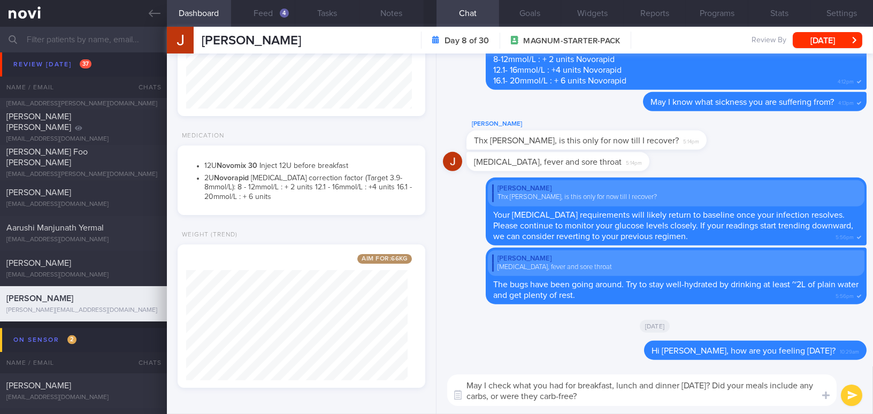
click at [856, 397] on button "submit" at bounding box center [851, 395] width 21 height 21
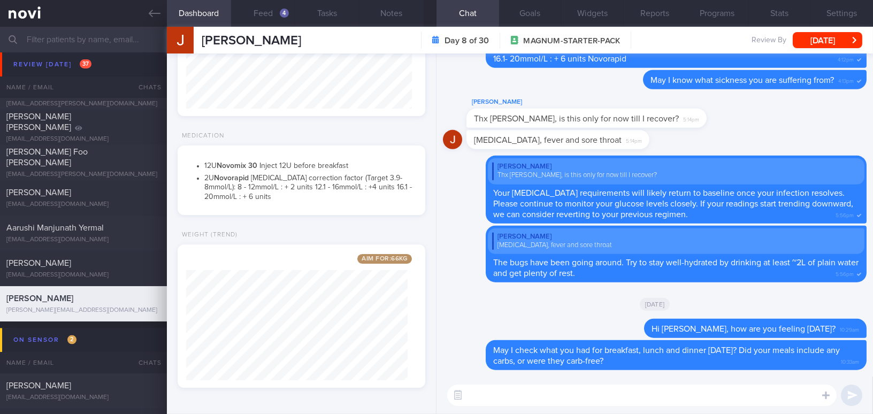
click at [785, 396] on textarea at bounding box center [641, 395] width 389 height 21
type textarea "F"
click at [269, 12] on button "Feed 4" at bounding box center [263, 13] width 64 height 27
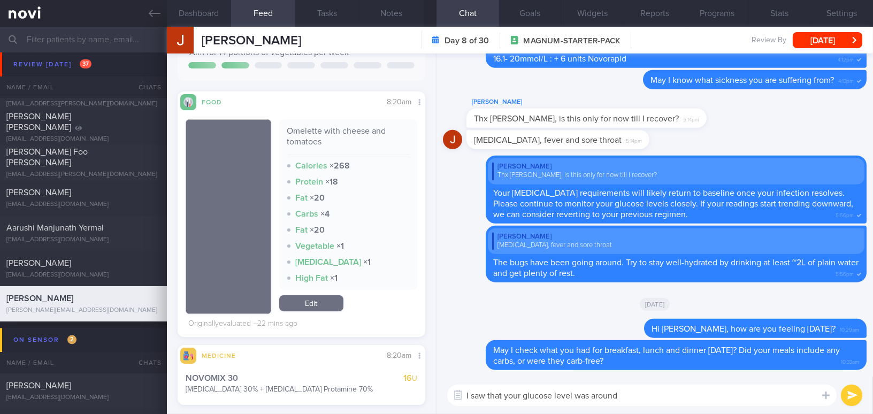
scroll to position [389, 0]
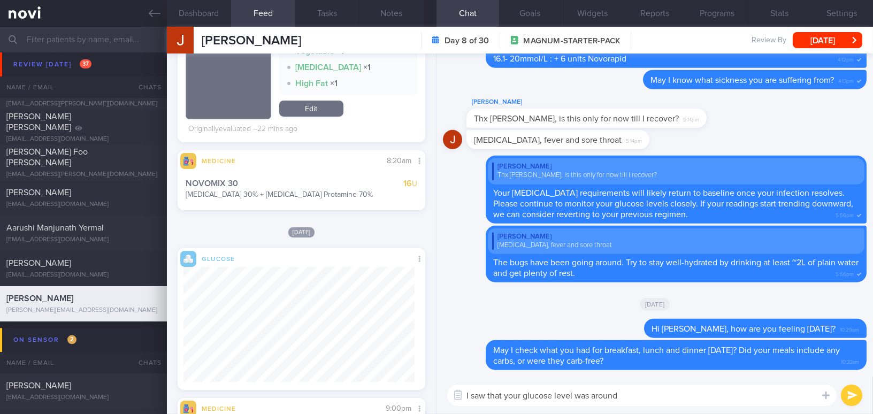
click at [656, 396] on textarea "I saw that your glucose level was around" at bounding box center [641, 395] width 389 height 21
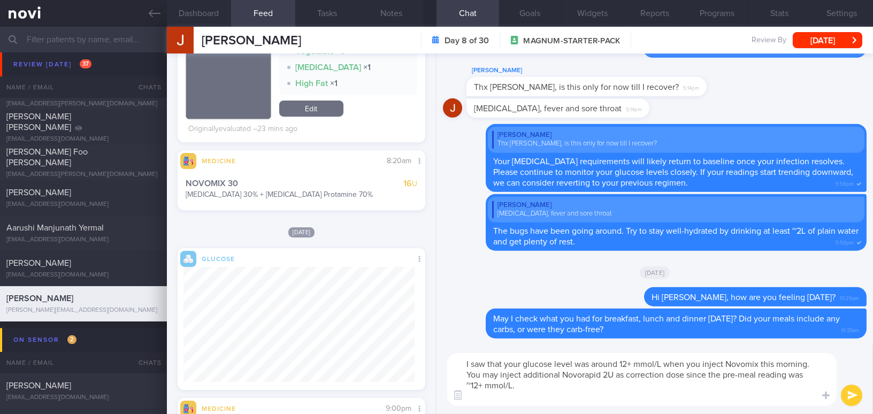
scroll to position [0, 0]
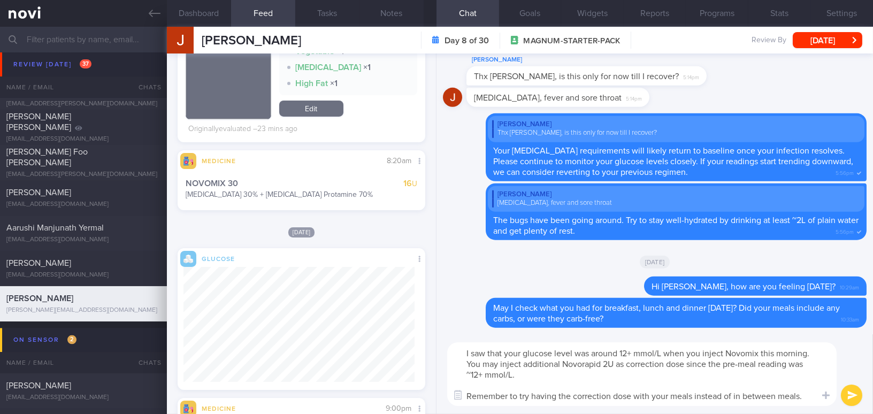
drag, startPoint x: 803, startPoint y: 396, endPoint x: 446, endPoint y: 346, distance: 360.9
click at [446, 346] on div "I saw that your glucose level was around 12+ mmol/L when you inject Novomix thi…" at bounding box center [654, 374] width 436 height 80
type textarea "I saw that your glucose level was around 12+ mmol/L when you inject Novomix thi…"
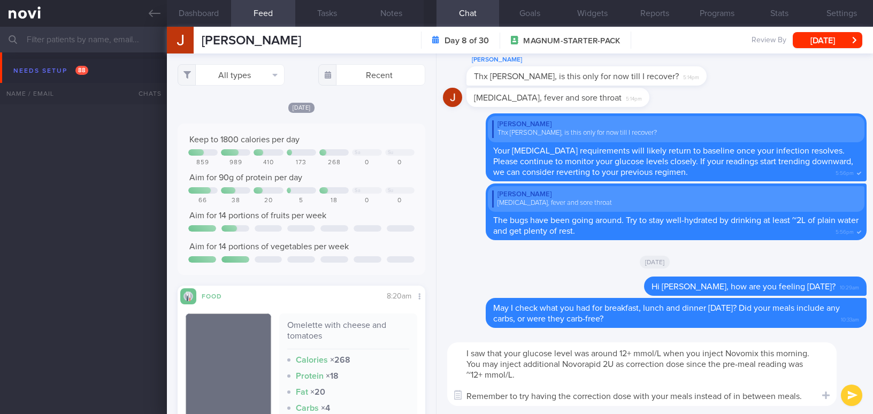
select select "7"
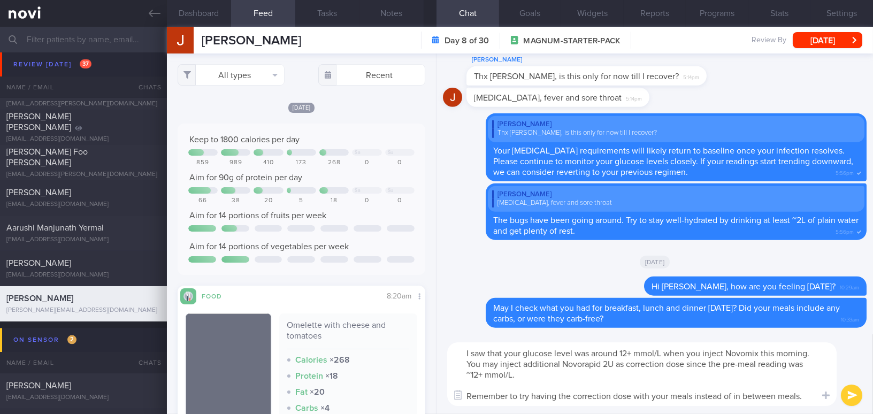
scroll to position [127, 231]
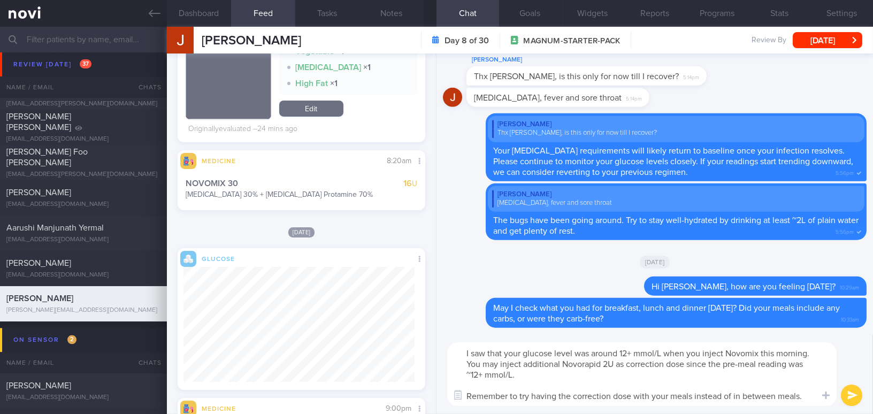
drag, startPoint x: 459, startPoint y: 351, endPoint x: 824, endPoint y: 413, distance: 370.1
click at [824, 413] on div "I saw that your glucose level was around 12+ mmol/L when you inject Novomix thi…" at bounding box center [654, 374] width 436 height 80
drag, startPoint x: 537, startPoint y: 364, endPoint x: 602, endPoint y: 364, distance: 64.7
click at [602, 364] on textarea "I saw that your glucose level was around 12+ mmol/L when you injected Novomix t…" at bounding box center [641, 374] width 389 height 64
click at [540, 363] on textarea "I saw that your glucose level was around 12+ mmol/L when you injected Novomix t…" at bounding box center [641, 374] width 389 height 64
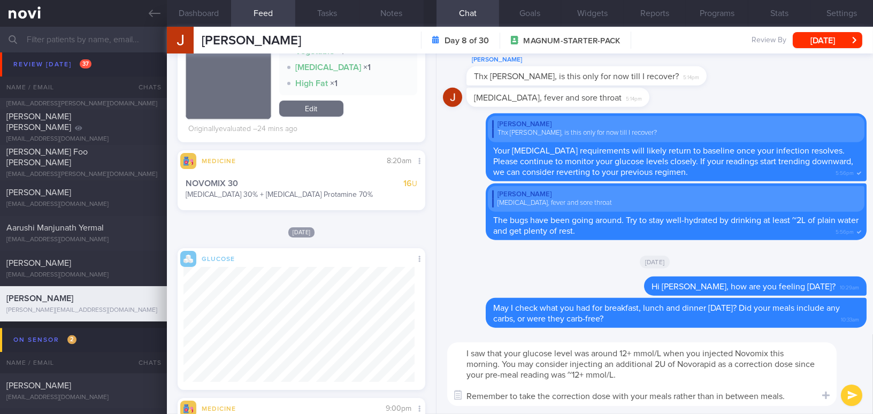
drag, startPoint x: 536, startPoint y: 364, endPoint x: 603, endPoint y: 367, distance: 66.4
click at [603, 367] on textarea "I saw that your glucose level was around 12+ mmol/L when you injected Novomix t…" at bounding box center [641, 374] width 389 height 64
drag, startPoint x: 609, startPoint y: 363, endPoint x: 631, endPoint y: 363, distance: 22.5
click at [631, 363] on textarea "I saw that your glucose level was around 12+ mmol/L when you injected Novomix t…" at bounding box center [641, 374] width 389 height 64
type textarea "I saw that your glucose level was around 12+ mmol/L when you injected Novomix t…"
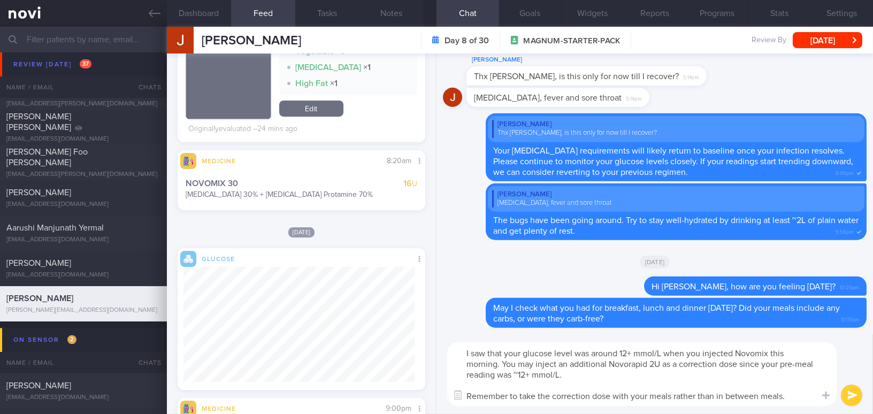
click at [854, 397] on button "submit" at bounding box center [851, 395] width 21 height 21
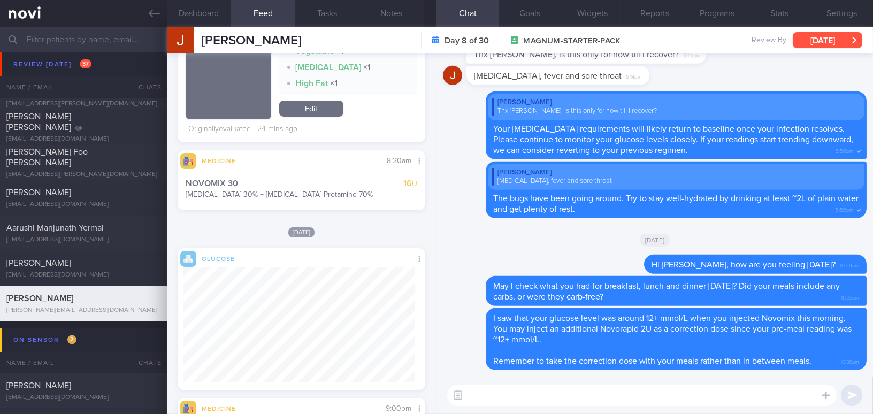
click at [817, 40] on button "[DATE]" at bounding box center [828, 40] width 70 height 16
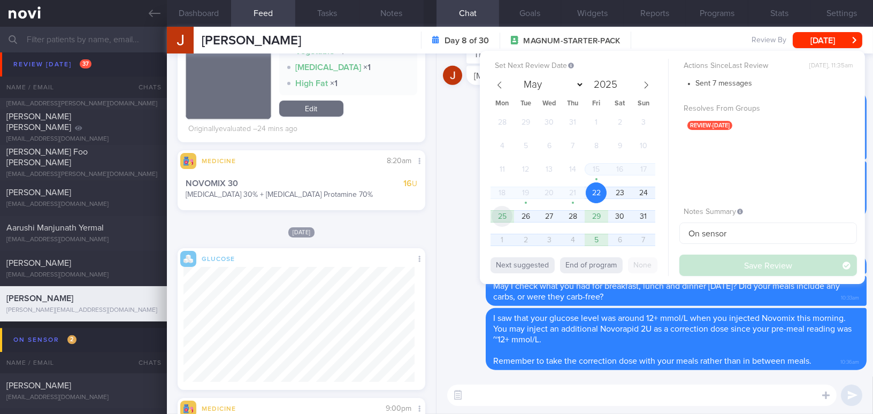
click at [506, 216] on span "25" at bounding box center [502, 216] width 21 height 21
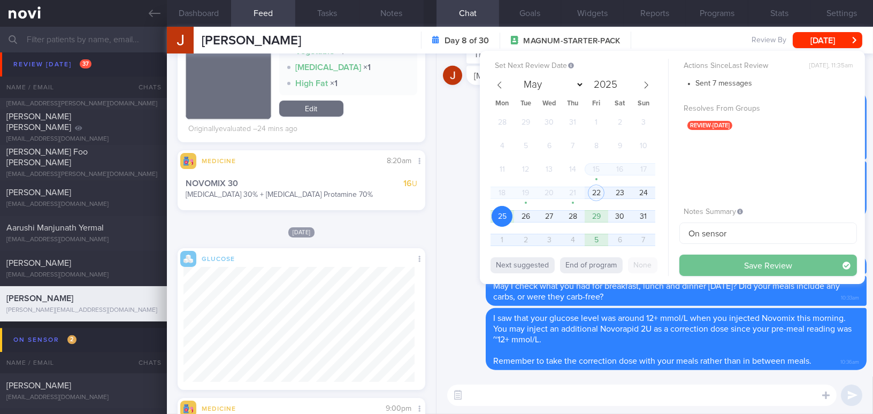
click at [699, 260] on button "Save Review" at bounding box center [768, 265] width 178 height 21
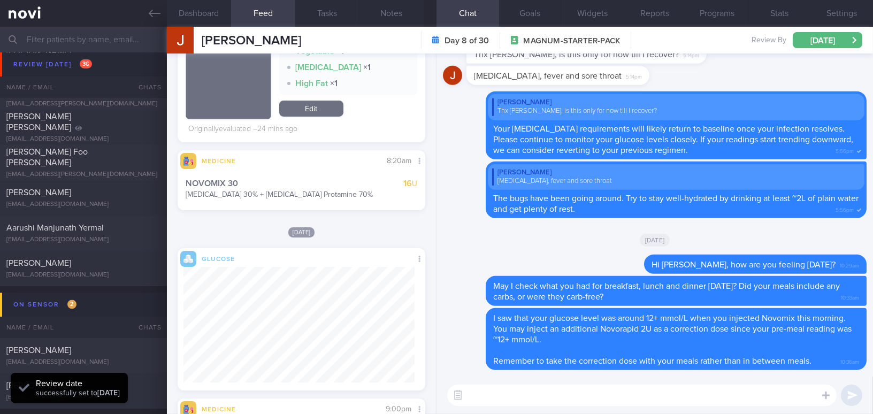
scroll to position [128, 231]
click at [152, 19] on link at bounding box center [83, 13] width 167 height 27
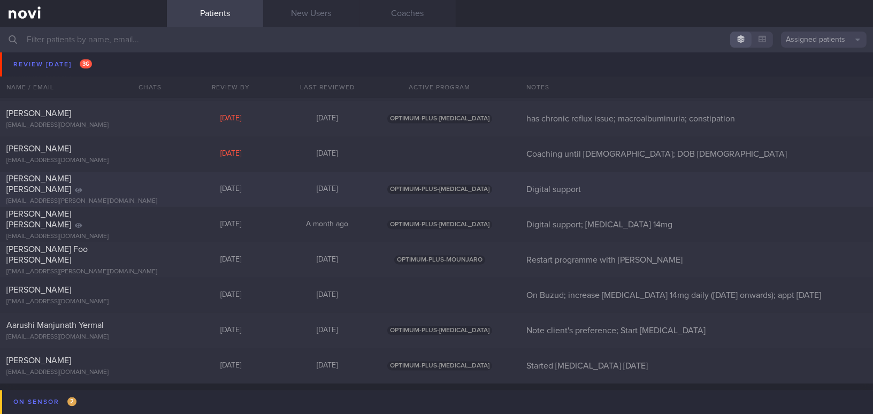
scroll to position [4053, 0]
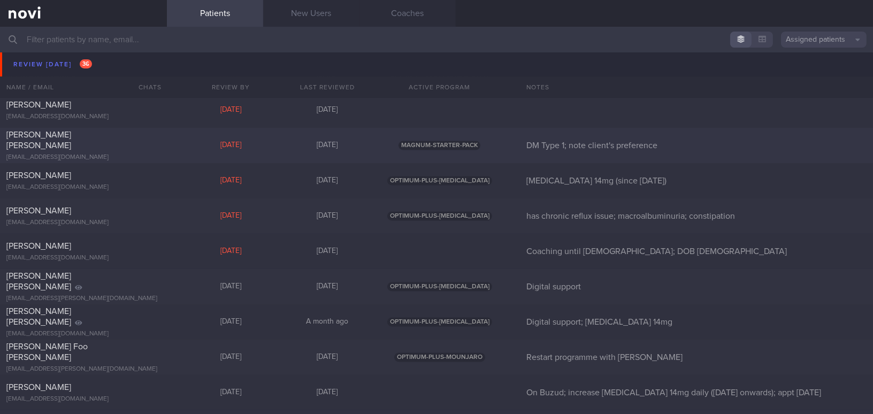
click at [82, 139] on div "[PERSON_NAME] [PERSON_NAME]" at bounding box center [81, 139] width 151 height 21
select select "7"
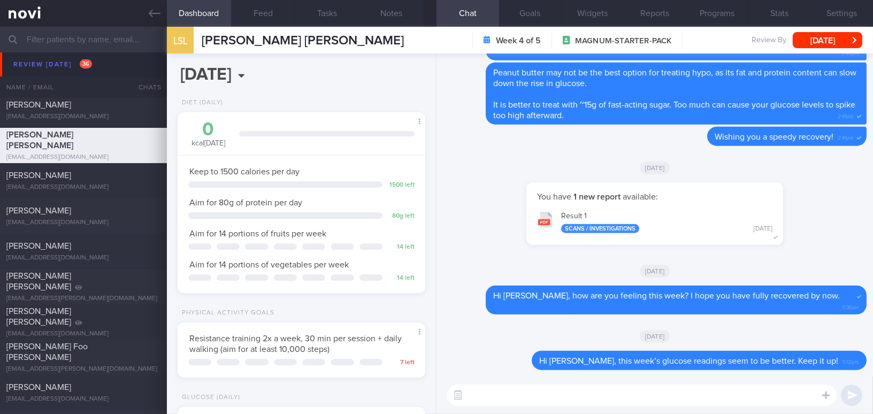
scroll to position [126, 221]
click at [558, 397] on textarea at bounding box center [641, 395] width 389 height 21
type textarea "Hi [PERSON_NAME],"
drag, startPoint x: 519, startPoint y: 391, endPoint x: 439, endPoint y: 395, distance: 80.3
click at [439, 395] on div "Hi [PERSON_NAME], Hi [PERSON_NAME], ​ Hi [PERSON_NAME], ​" at bounding box center [654, 395] width 436 height 37
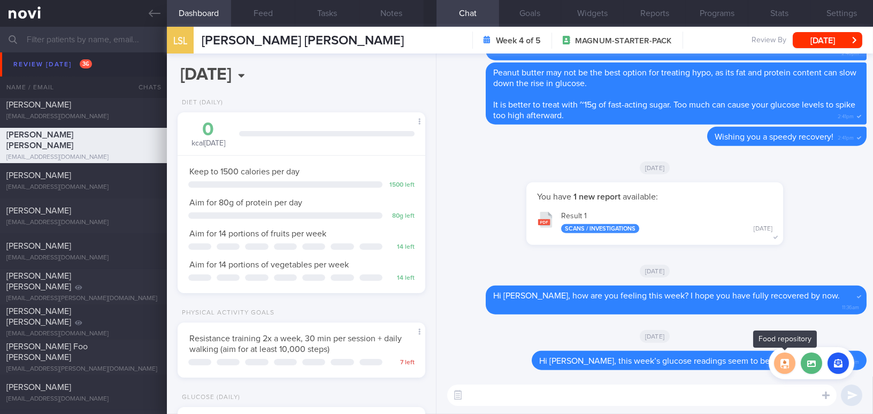
click at [780, 367] on button "button" at bounding box center [784, 362] width 21 height 21
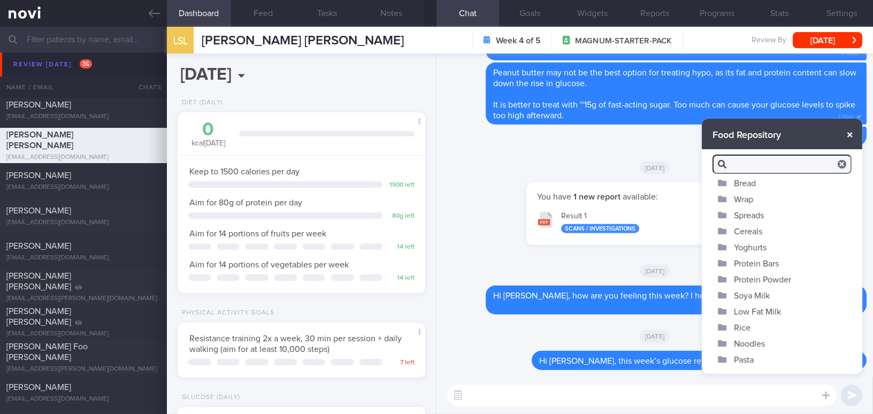
click at [852, 134] on button "button" at bounding box center [849, 134] width 19 height 19
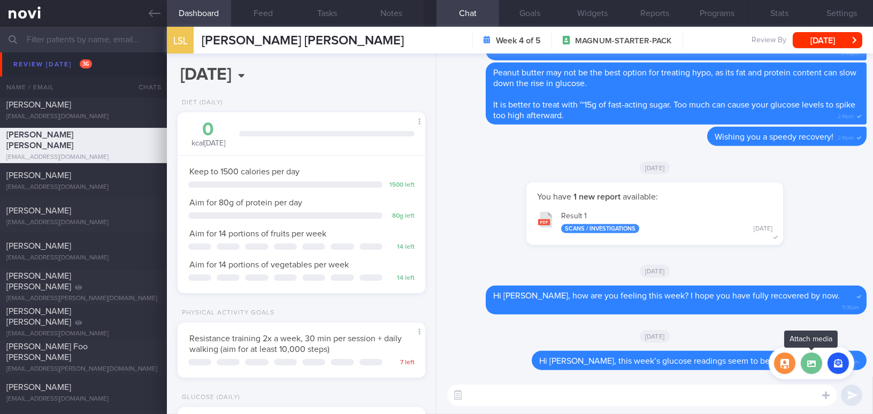
click at [814, 366] on label at bounding box center [811, 362] width 21 height 21
click at [0, 0] on input "file" at bounding box center [0, 0] width 0 height 0
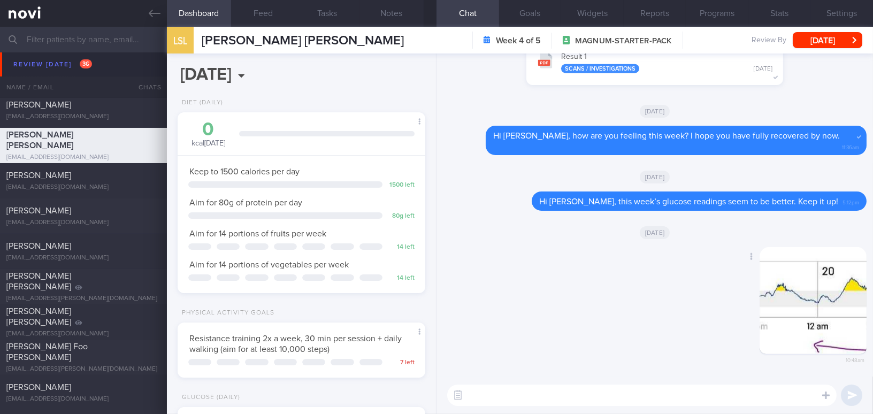
click at [798, 312] on button "button" at bounding box center [813, 300] width 107 height 107
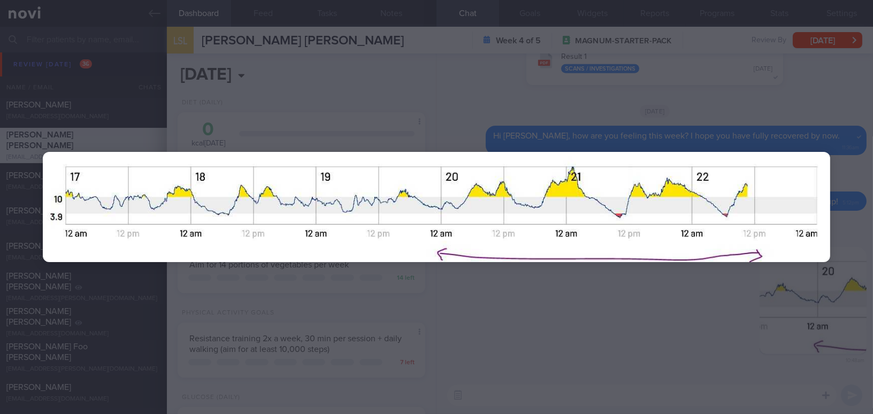
click at [664, 301] on div at bounding box center [436, 207] width 873 height 414
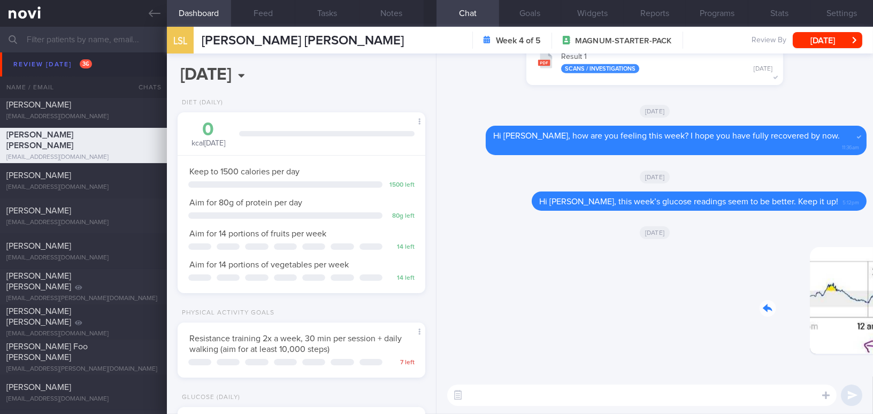
drag, startPoint x: 757, startPoint y: 321, endPoint x: 879, endPoint y: 335, distance: 123.2
click at [872, 335] on html "You are offline! Some functionality will be unavailable Patients New Users Coac…" at bounding box center [436, 207] width 873 height 414
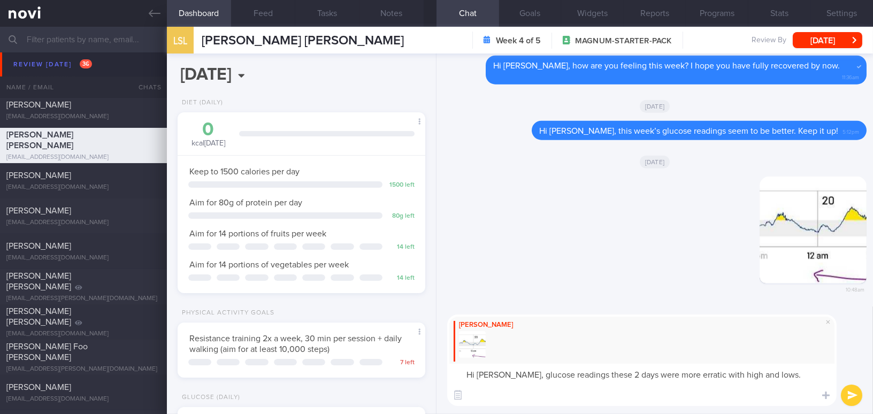
scroll to position [0, 0]
click at [795, 241] on button "button" at bounding box center [813, 230] width 107 height 107
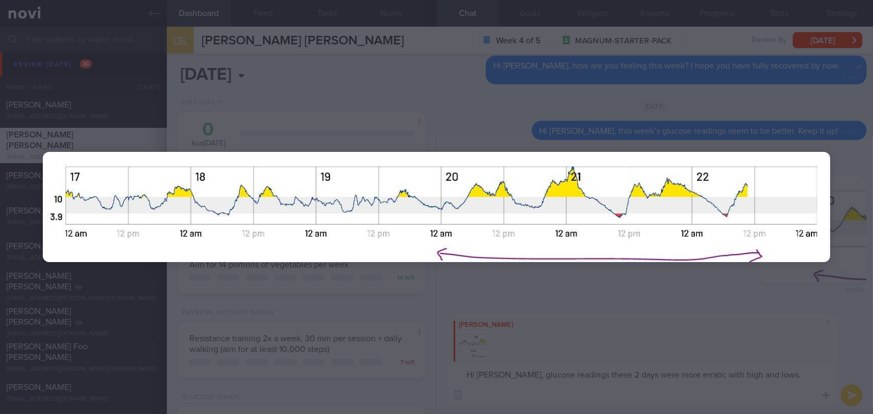
click at [601, 398] on div at bounding box center [436, 207] width 873 height 414
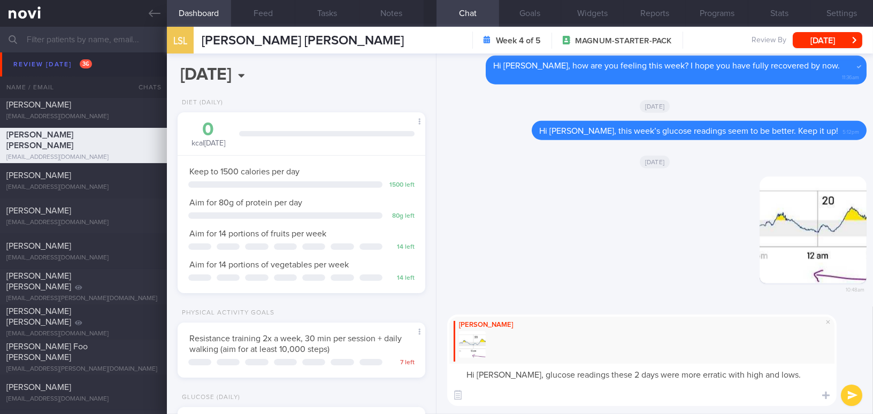
click at [601, 395] on textarea "Hi Stacey, glucose readings these 2 days were more erratic with high and lows." at bounding box center [641, 385] width 389 height 42
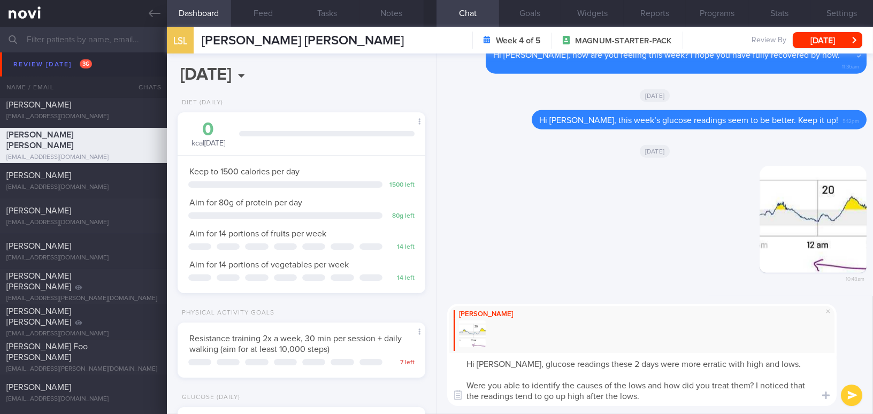
drag, startPoint x: 507, startPoint y: 364, endPoint x: 660, endPoint y: 398, distance: 156.2
click at [660, 398] on textarea "Hi Stacey, glucose readings these 2 days were more erratic with high and lows. …" at bounding box center [641, 379] width 389 height 53
click at [500, 365] on textarea "Hi Stacey, glucose readings these 2 days were more erratic with high and lows. …" at bounding box center [641, 379] width 389 height 53
drag, startPoint x: 507, startPoint y: 363, endPoint x: 650, endPoint y: 408, distance: 149.7
click at [650, 408] on div "Mee Li Hi Stacey, glucose readings these 2 days were more erratic with high and…" at bounding box center [654, 355] width 436 height 118
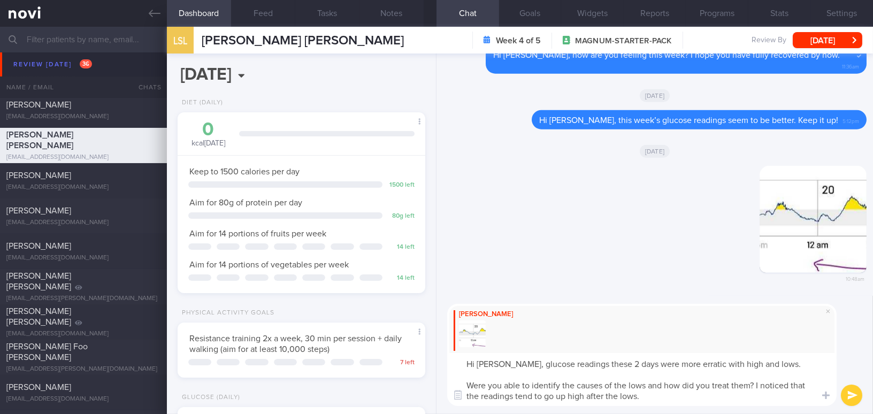
paste textarea "Glucose readings over the past two days have been more erratic, with both highs…"
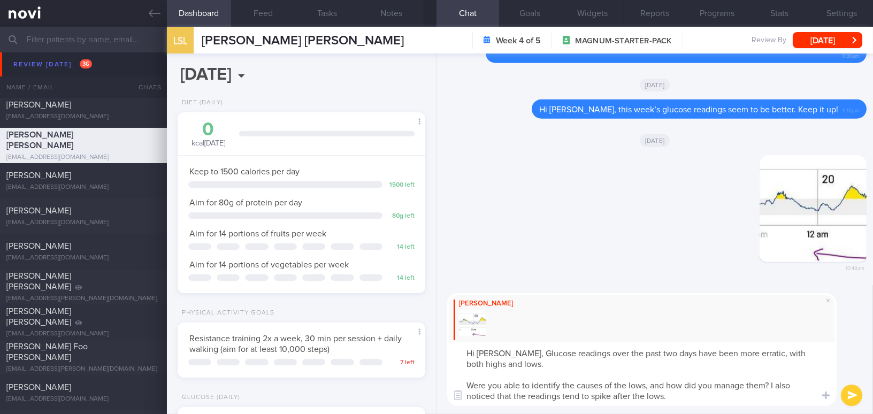
click at [511, 352] on textarea "Hi Stacey, Glucose readings over the past two days have been more erratic, with…" at bounding box center [641, 374] width 389 height 64
drag, startPoint x: 571, startPoint y: 354, endPoint x: 603, endPoint y: 354, distance: 32.1
click at [603, 354] on textarea "Hi Stacey, glucose readings over the past two days have been more erratic, with…" at bounding box center [641, 374] width 389 height 64
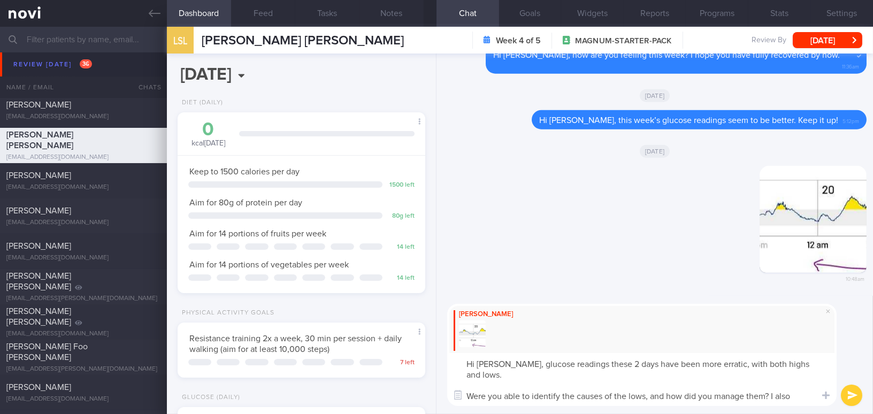
type textarea "Hi Stacey, glucose readings these 2 days have been more erratic, with both high…"
click at [855, 400] on button "submit" at bounding box center [851, 395] width 21 height 21
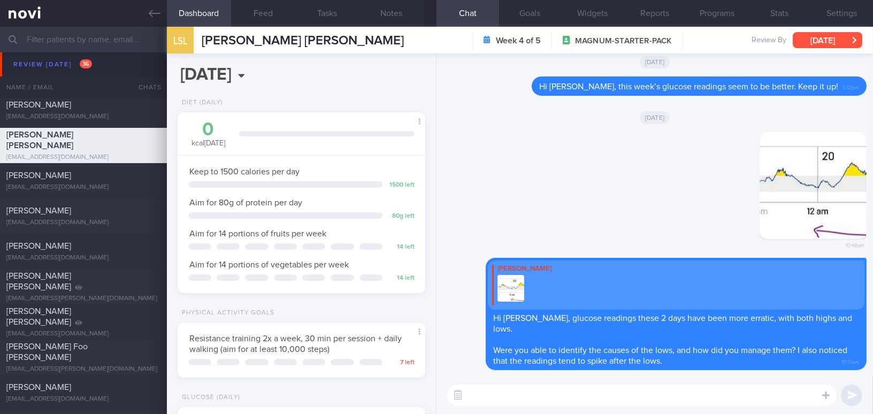
click at [819, 37] on button "Thu, 21 Aug" at bounding box center [828, 40] width 70 height 16
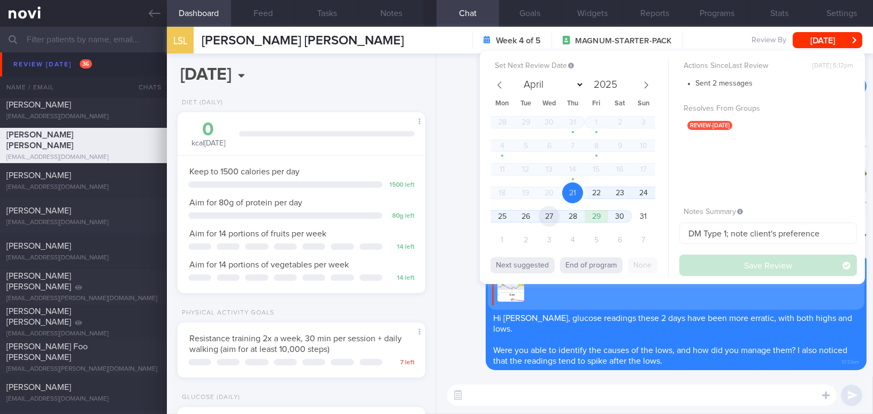
click at [547, 218] on span "27" at bounding box center [549, 216] width 21 height 21
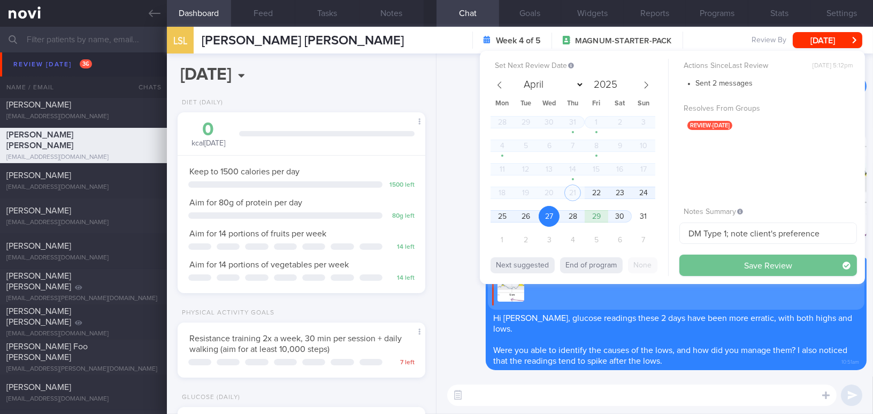
click at [734, 267] on button "Save Review" at bounding box center [768, 265] width 178 height 21
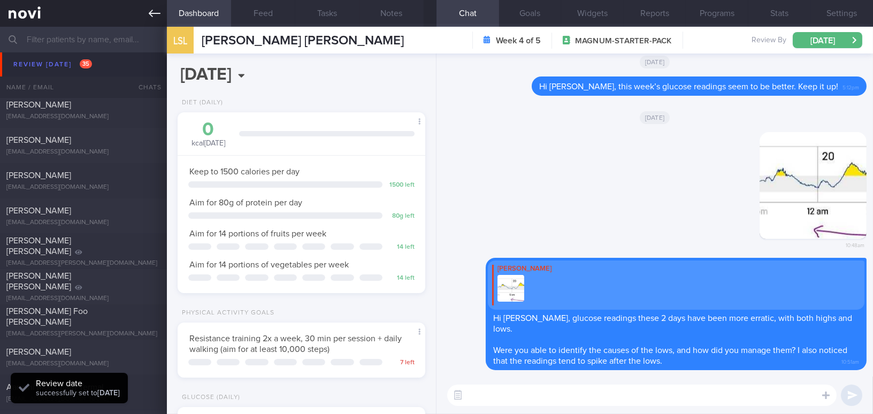
scroll to position [113, 225]
click at [154, 17] on icon at bounding box center [155, 13] width 12 height 12
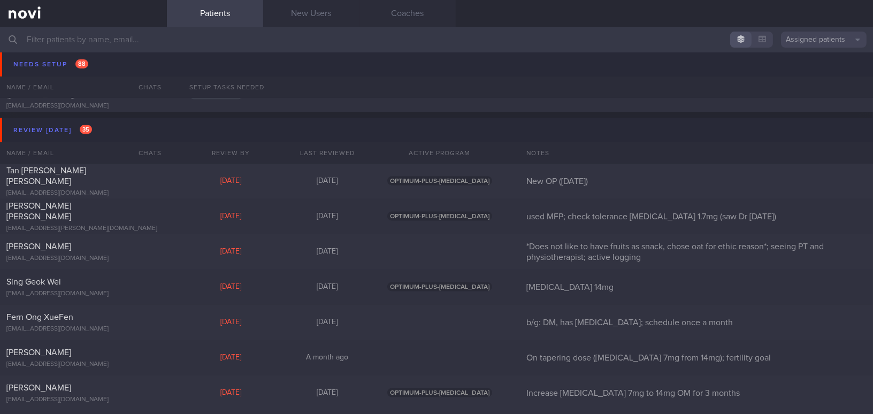
scroll to position [3059, 0]
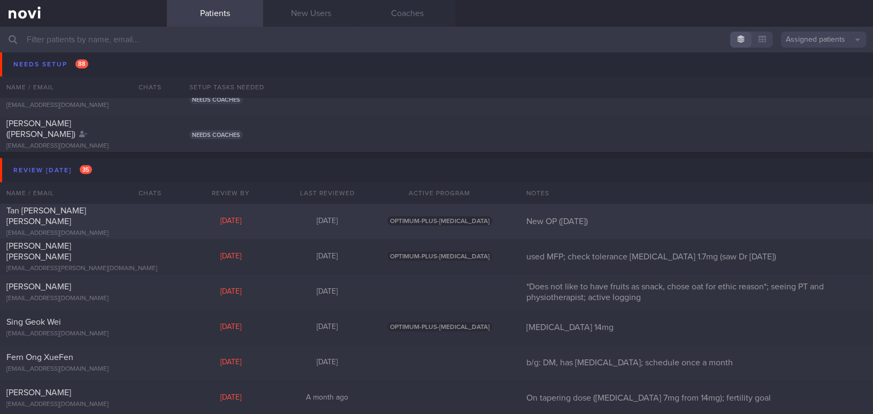
click at [77, 215] on span "Tan Chen Lin Serina" at bounding box center [46, 215] width 80 height 19
select select "7"
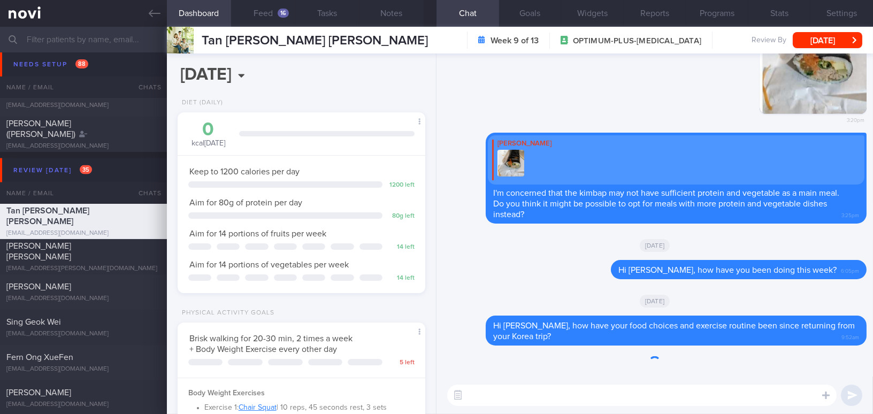
scroll to position [126, 221]
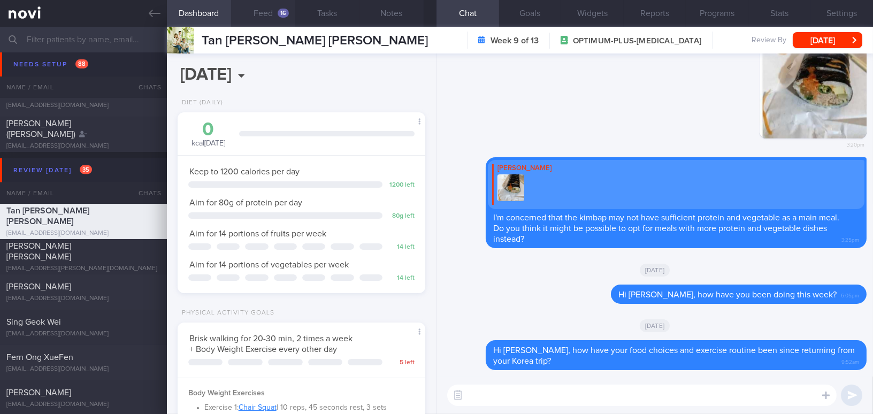
click at [272, 10] on button "Feed 16" at bounding box center [263, 13] width 64 height 27
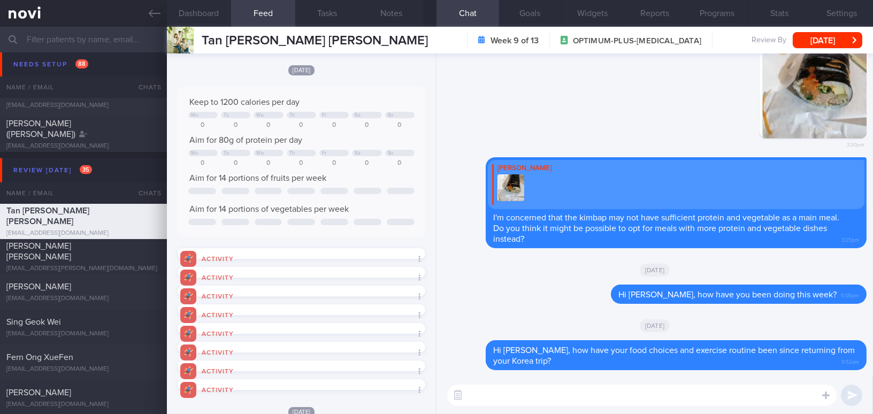
scroll to position [48, 0]
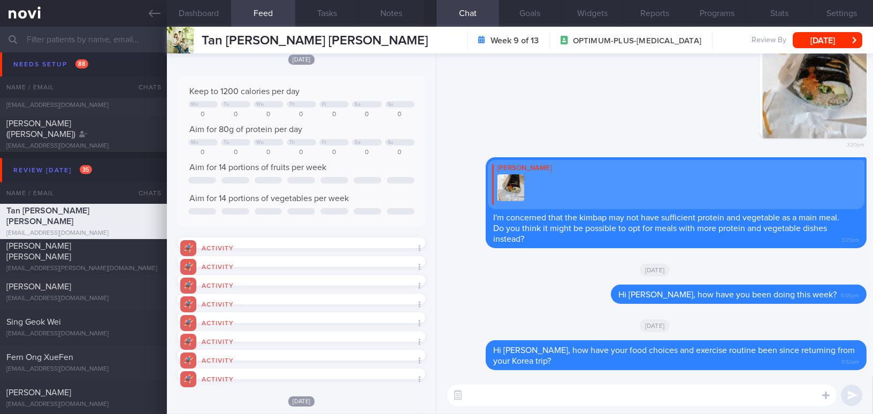
click at [504, 398] on textarea at bounding box center [641, 395] width 389 height 21
type textarea "Hi Serina, how have you been coping this month?"
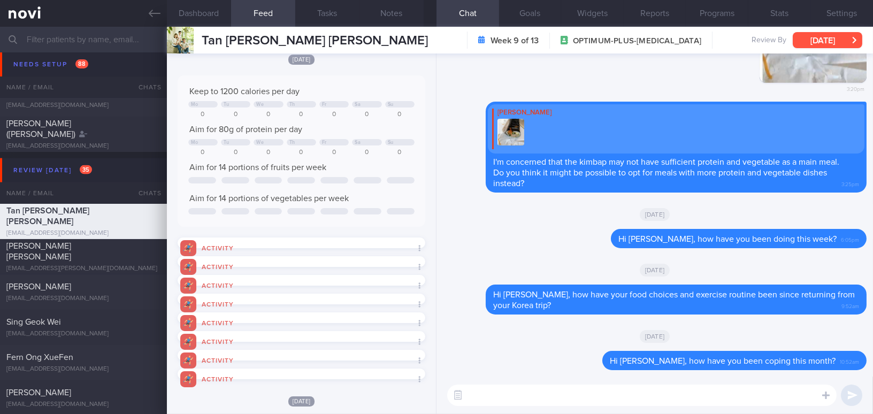
click at [807, 39] on button "Wed, 13 Aug" at bounding box center [828, 40] width 70 height 16
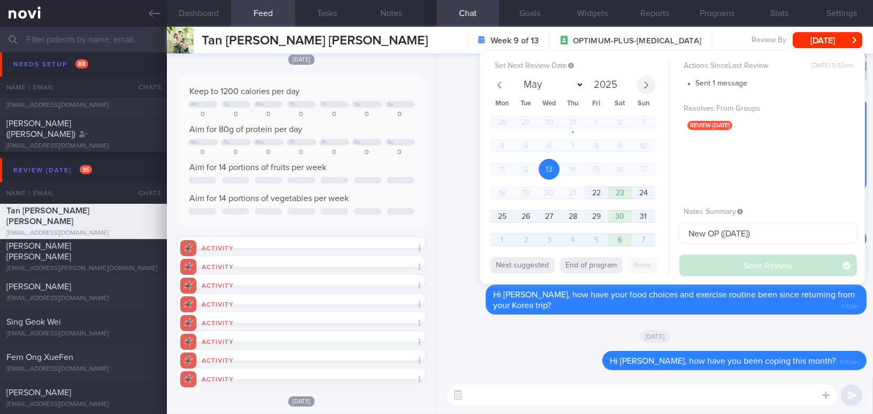
click at [645, 83] on icon at bounding box center [645, 84] width 7 height 7
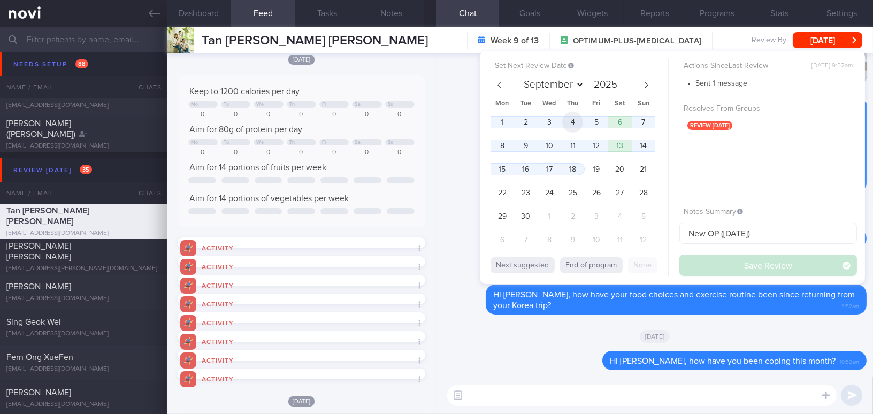
click at [567, 121] on span "4" at bounding box center [572, 122] width 21 height 21
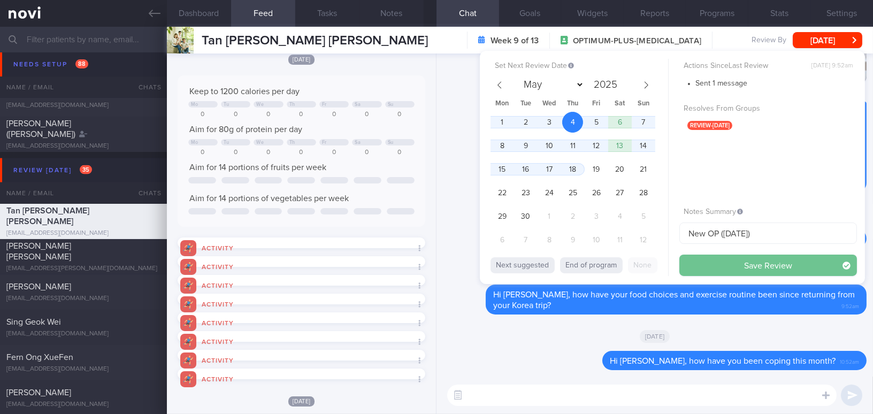
click at [694, 266] on button "Save Review" at bounding box center [768, 265] width 178 height 21
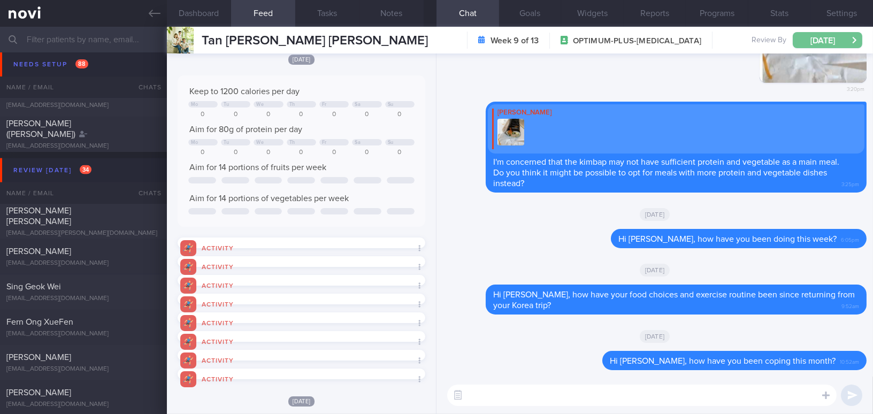
click at [830, 35] on button "Thu, 4 Sep" at bounding box center [828, 40] width 70 height 16
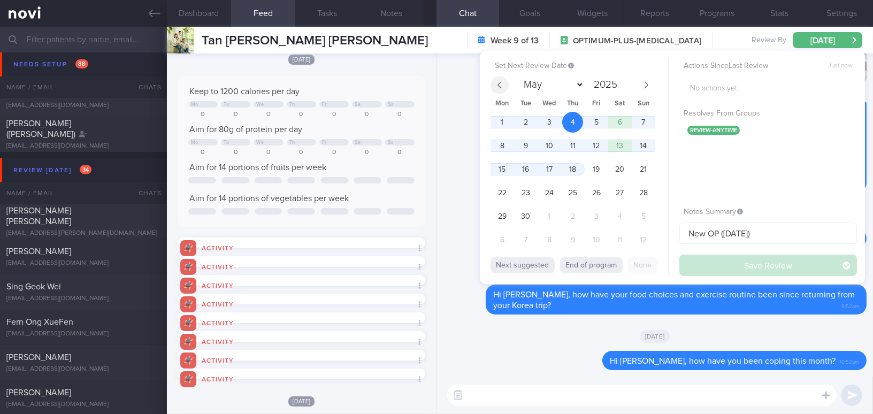
click at [499, 86] on icon at bounding box center [499, 84] width 7 height 7
select select "7"
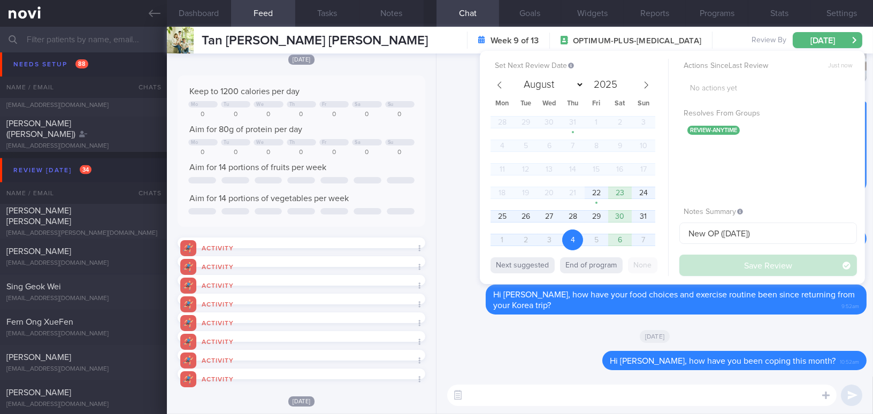
click at [571, 342] on div "[DATE]" at bounding box center [655, 336] width 424 height 30
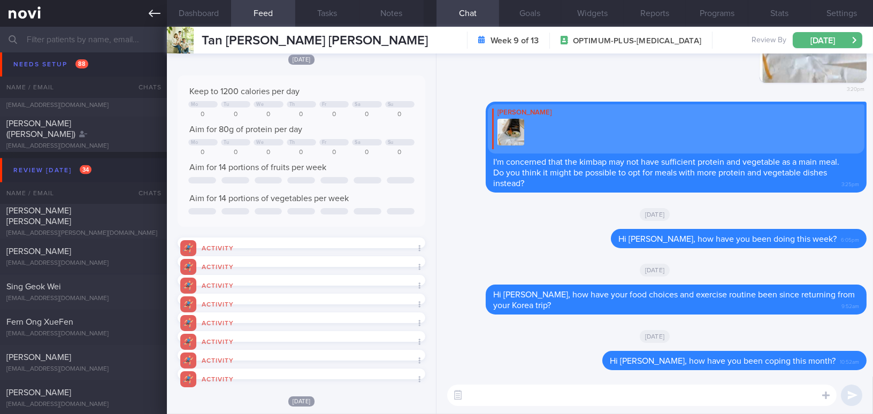
click at [154, 9] on icon at bounding box center [155, 13] width 12 height 12
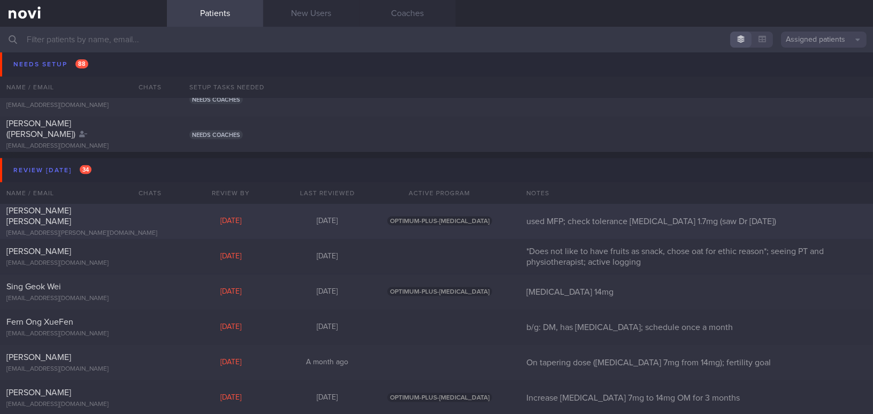
click at [69, 229] on div "oli.ralph@gmail.com" at bounding box center [83, 233] width 154 height 8
select select "7"
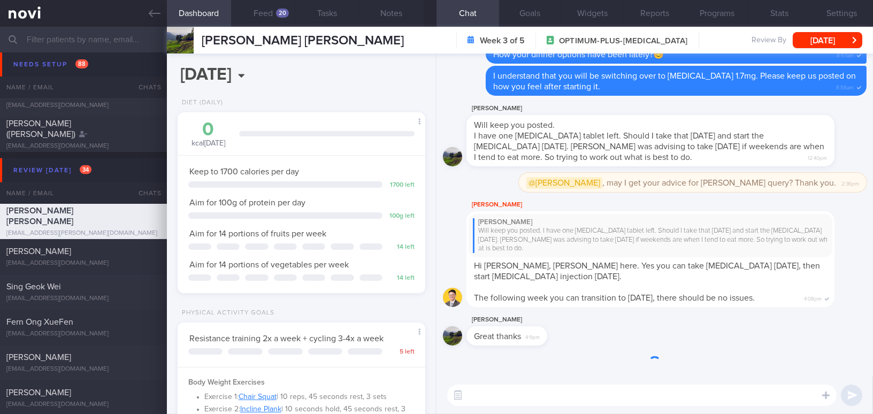
scroll to position [126, 221]
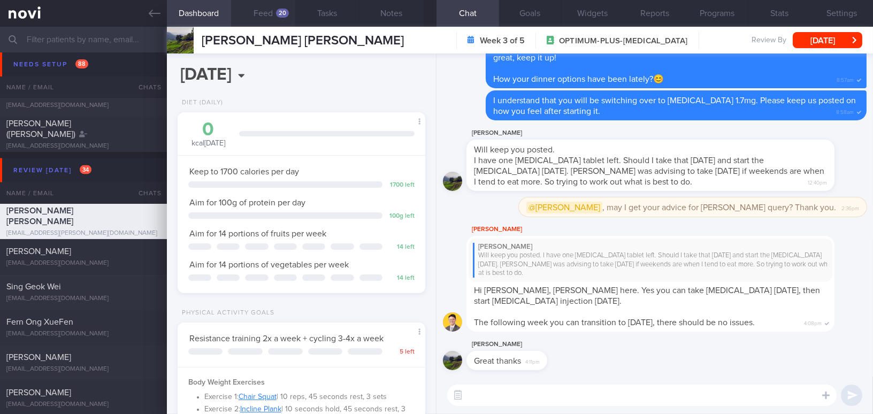
click at [272, 15] on button "Feed 20" at bounding box center [263, 13] width 64 height 27
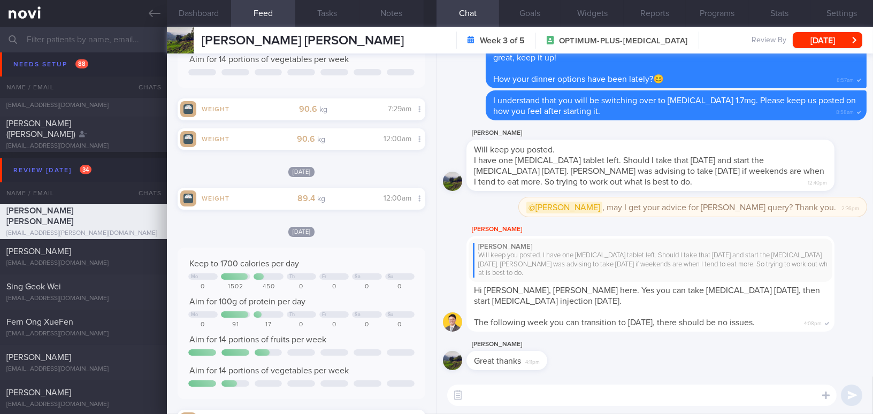
scroll to position [243, 0]
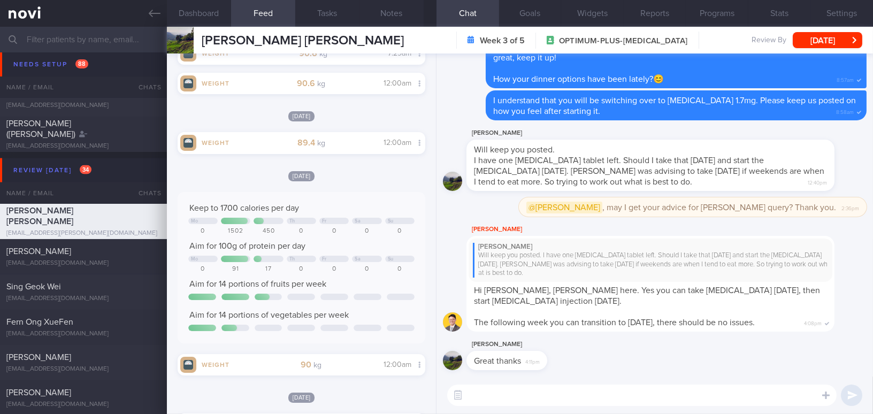
click at [492, 396] on textarea at bounding box center [641, 395] width 389 height 21
type textarea "h"
type textarea "Hi Mr Oliver,"
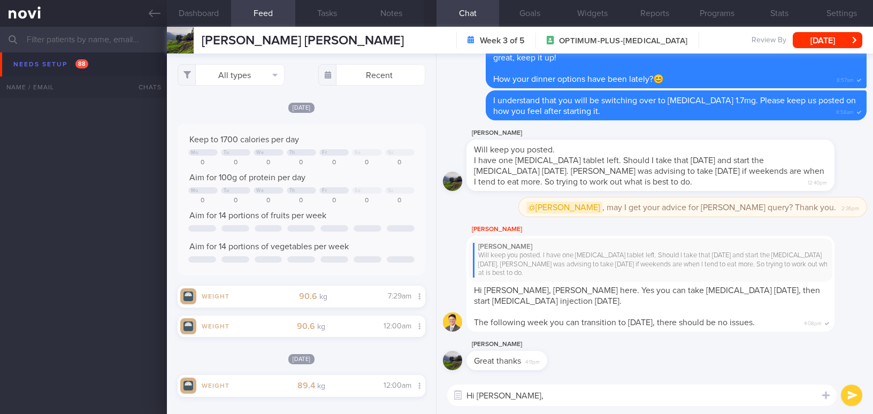
select select "7"
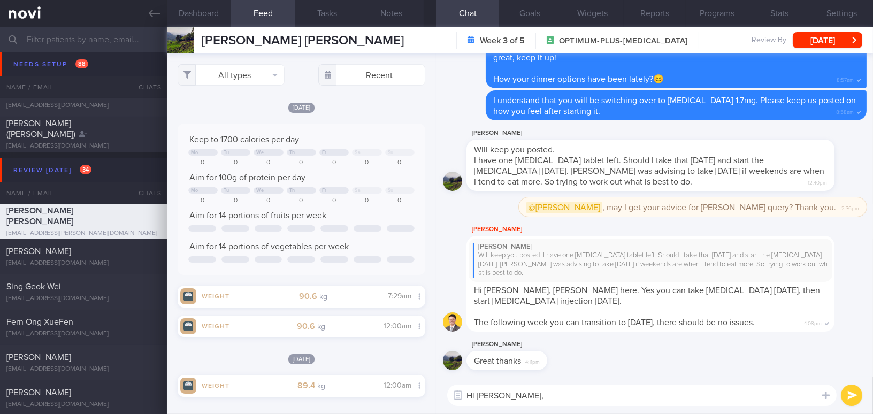
scroll to position [243, 0]
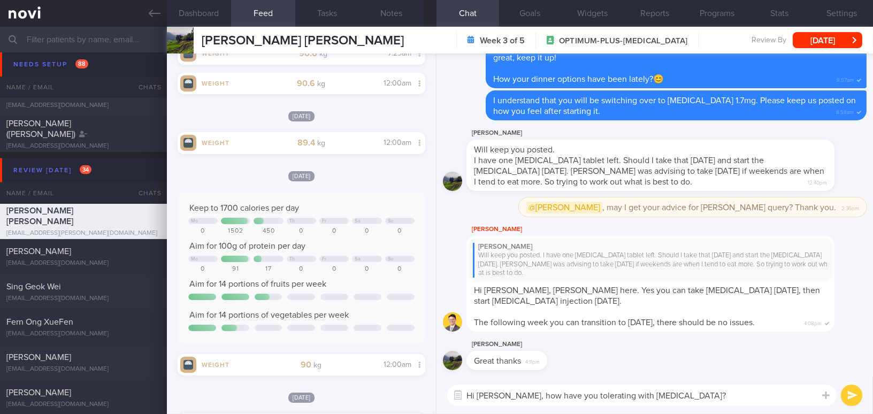
drag, startPoint x: 516, startPoint y: 397, endPoint x: 692, endPoint y: 393, distance: 176.0
click at [692, 393] on textarea "Hi [PERSON_NAME], how have you tolerating with [MEDICAL_DATA]?" at bounding box center [641, 395] width 389 height 21
click at [515, 396] on textarea "Hi [PERSON_NAME], how have you tolerating with [MEDICAL_DATA]?" at bounding box center [641, 395] width 389 height 21
drag, startPoint x: 515, startPoint y: 396, endPoint x: 664, endPoint y: 399, distance: 149.3
click at [664, 399] on textarea "Hi [PERSON_NAME], how have you tolerating with [MEDICAL_DATA]?" at bounding box center [641, 395] width 389 height 21
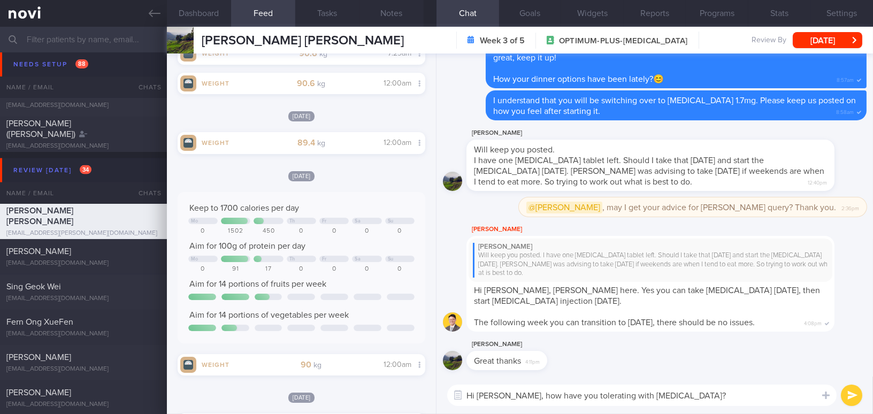
paste textarea "How have you been tolerating"
click at [522, 392] on textarea "Hi [PERSON_NAME], How have you been tolerating [MEDICAL_DATA]?" at bounding box center [641, 395] width 389 height 21
click at [396, 13] on button "Notes" at bounding box center [391, 13] width 64 height 27
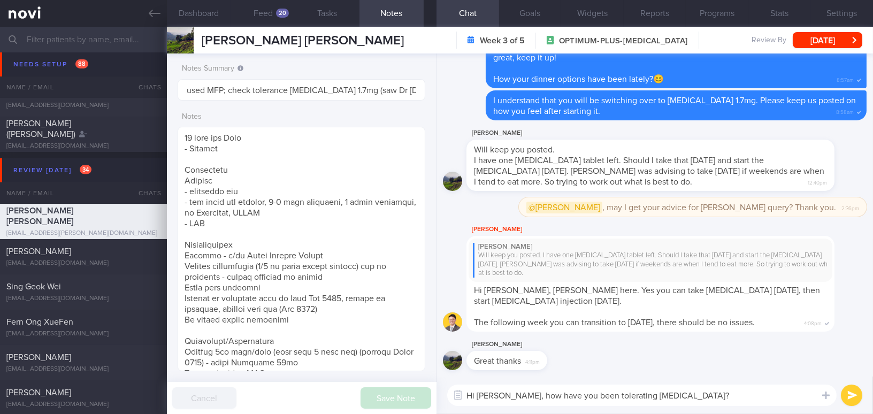
click at [658, 393] on textarea "Hi [PERSON_NAME], how have you been tolerating [MEDICAL_DATA]?" at bounding box center [641, 395] width 389 height 21
type textarea "Hi [PERSON_NAME], how have you been tolerating [MEDICAL_DATA] 1.7mg?"
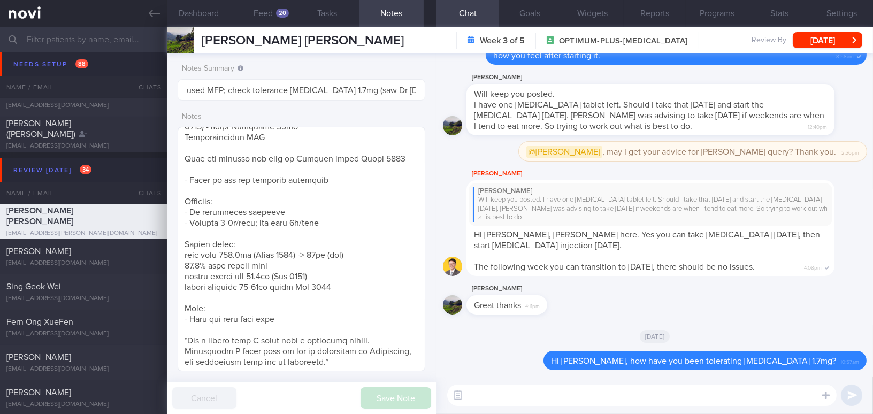
scroll to position [237, 0]
drag, startPoint x: 226, startPoint y: 89, endPoint x: 287, endPoint y: 89, distance: 60.4
click at [287, 89] on input "used MFP; check tolerance [MEDICAL_DATA] 1.7mg (saw Dr [DATE])" at bounding box center [302, 89] width 248 height 21
type input "used MFP; on Wegovy 1.7mg (saw Dr 5/8/25)"
click at [389, 403] on button "Save Note" at bounding box center [396, 397] width 71 height 21
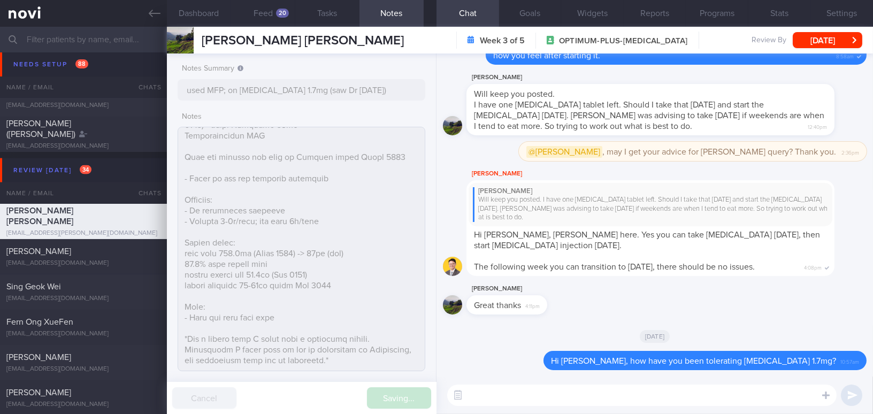
type input "used MFP; on Wegovy 1.7mg (saw Dr 5/8/25)"
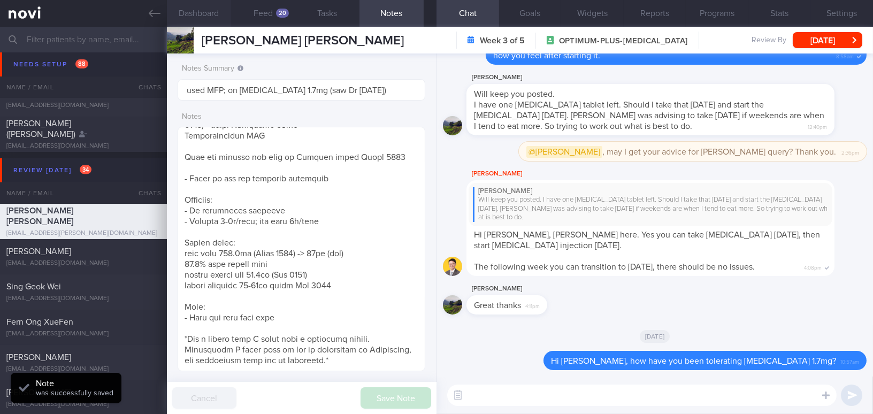
click at [203, 13] on button "Dashboard" at bounding box center [199, 13] width 64 height 27
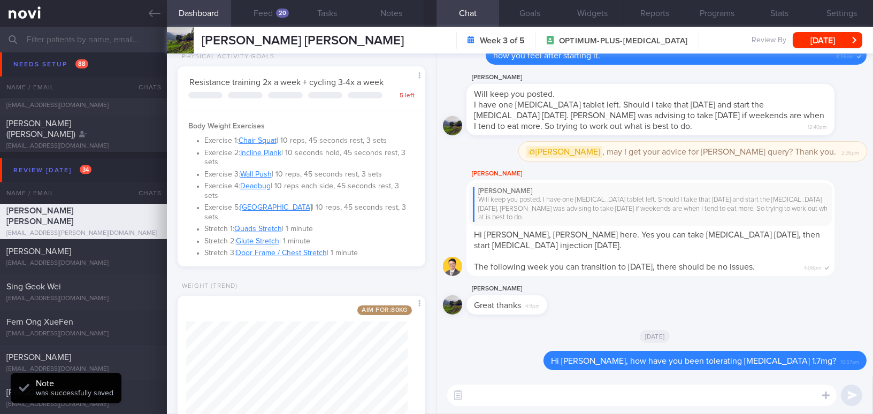
scroll to position [298, 0]
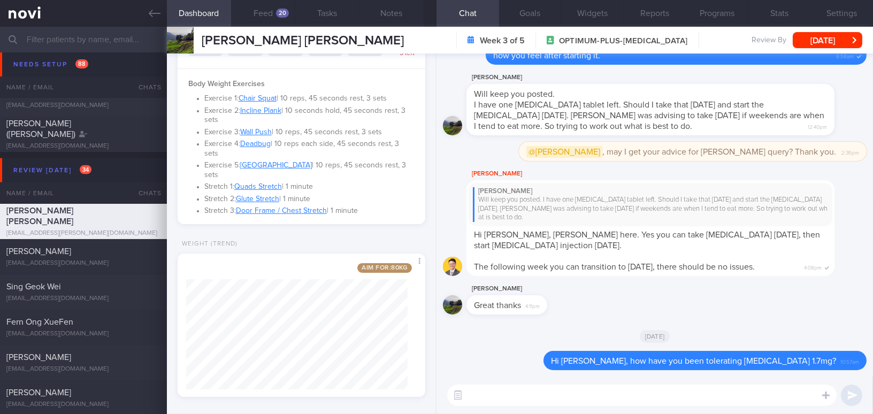
click at [523, 401] on textarea at bounding box center [641, 395] width 389 height 21
type textarea "Has there been any"
click at [722, 10] on button "Programs" at bounding box center [717, 13] width 63 height 27
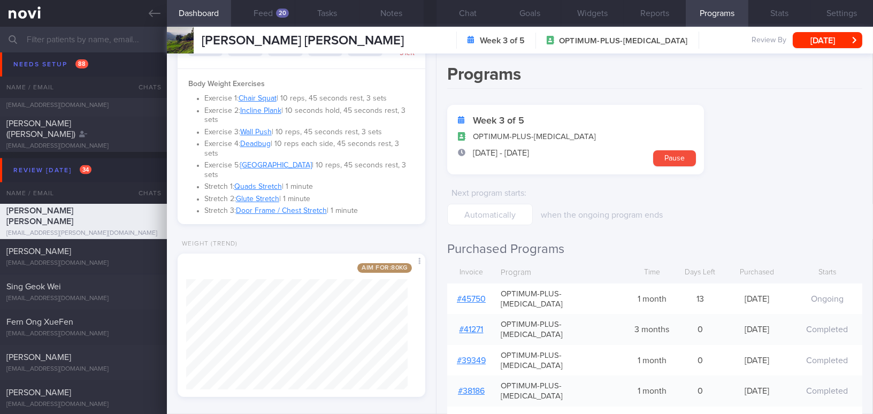
click at [471, 295] on link "# 45750" at bounding box center [471, 299] width 29 height 9
click at [461, 13] on button "Chat" at bounding box center [467, 13] width 63 height 27
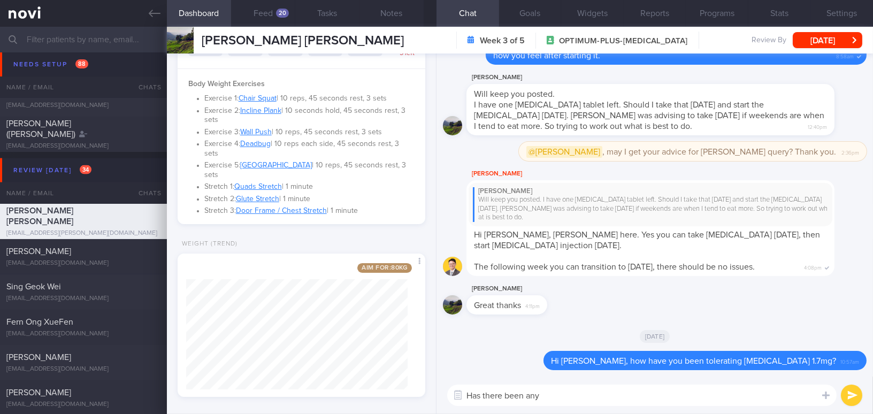
drag, startPoint x: 560, startPoint y: 399, endPoint x: 408, endPoint y: 377, distance: 153.6
click at [408, 377] on div "Dashboard Feed 20 Tasks Notes Chat Goals Widgets Reports Programs Stats Setting…" at bounding box center [520, 220] width 706 height 387
click at [544, 365] on div at bounding box center [534, 361] width 19 height 20
click at [574, 339] on div "[DATE]" at bounding box center [655, 336] width 424 height 30
click at [544, 361] on div at bounding box center [534, 361] width 19 height 20
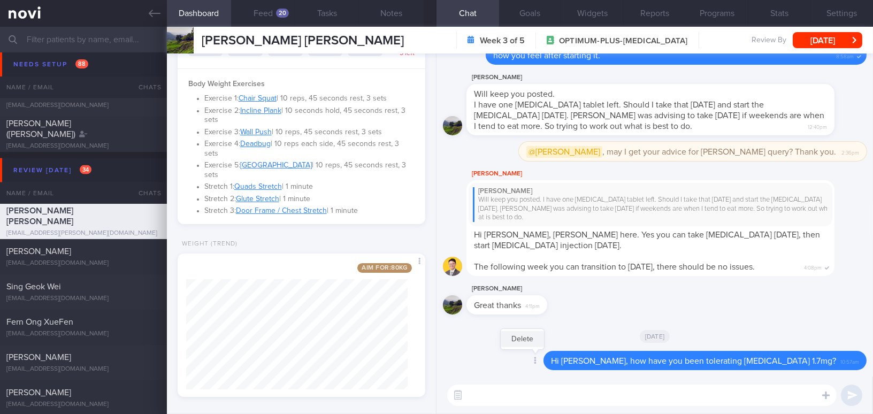
click at [544, 343] on button "Delete" at bounding box center [522, 339] width 43 height 16
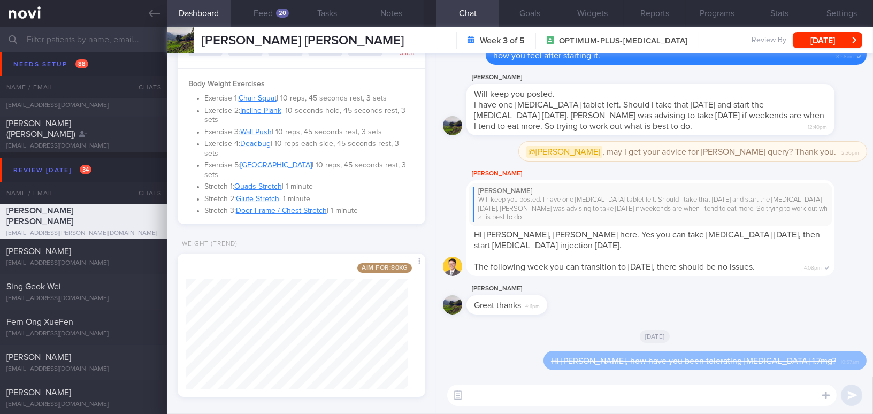
click at [526, 391] on textarea at bounding box center [641, 395] width 389 height 21
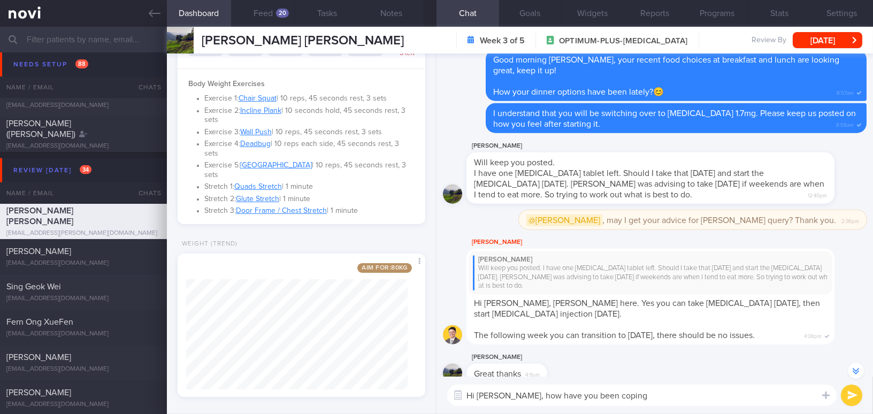
scroll to position [-145, 0]
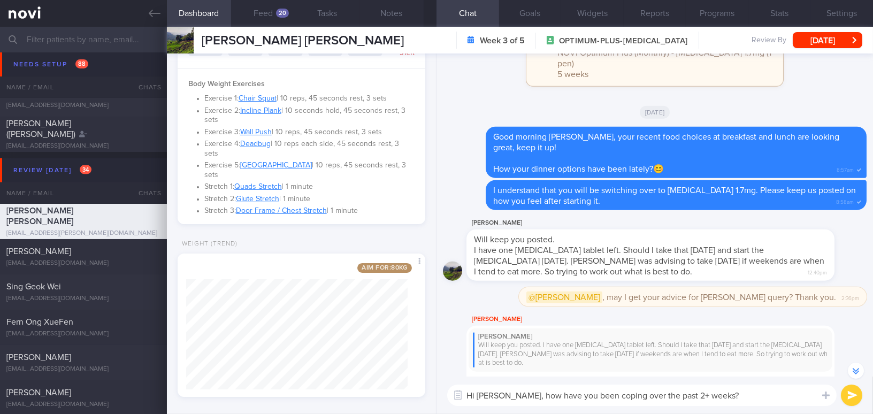
type textarea "Hi Mr Oliver, how have you been coping over the past 2+ weeks?"
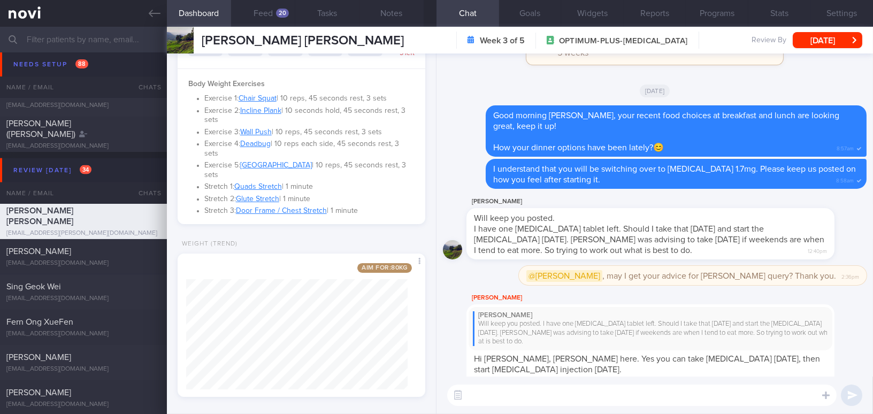
scroll to position [0, 0]
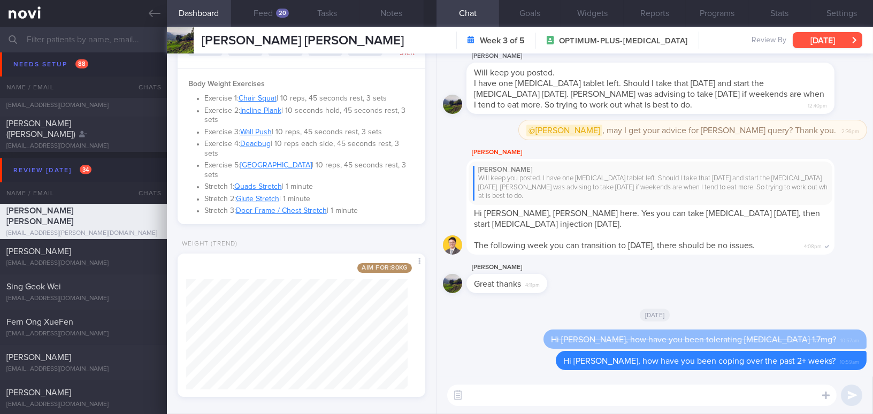
click at [823, 37] on button "Wed, 13 Aug" at bounding box center [828, 40] width 70 height 16
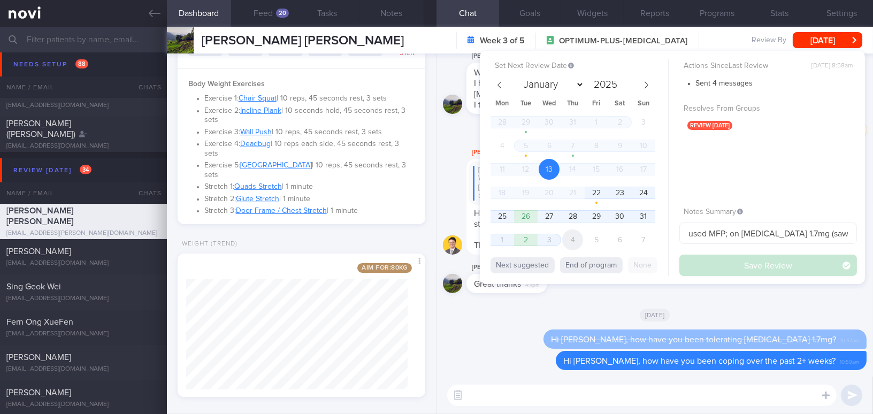
click at [563, 237] on span "4" at bounding box center [572, 239] width 21 height 21
select select "8"
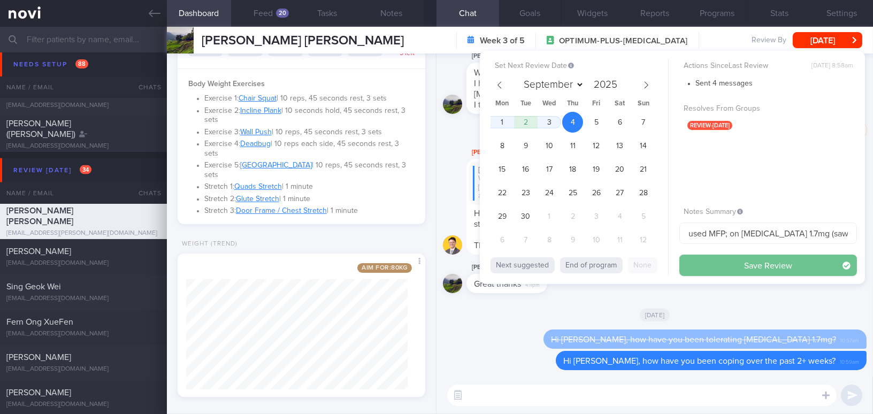
click at [709, 264] on button "Save Review" at bounding box center [768, 265] width 178 height 21
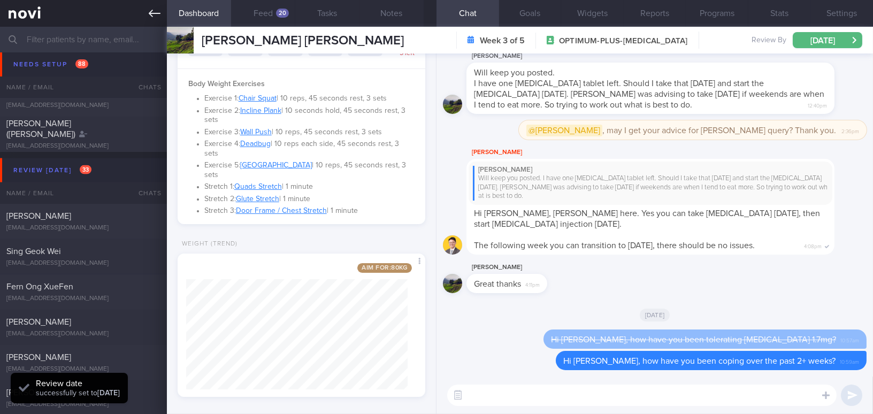
click at [156, 10] on icon at bounding box center [155, 13] width 12 height 12
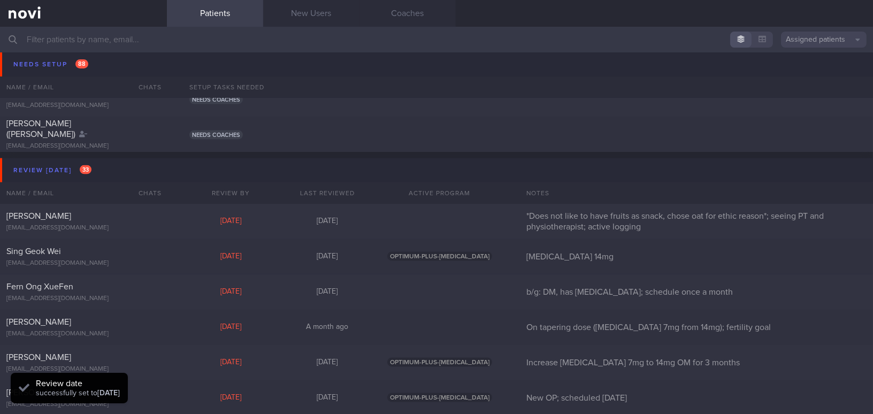
scroll to position [3156, 0]
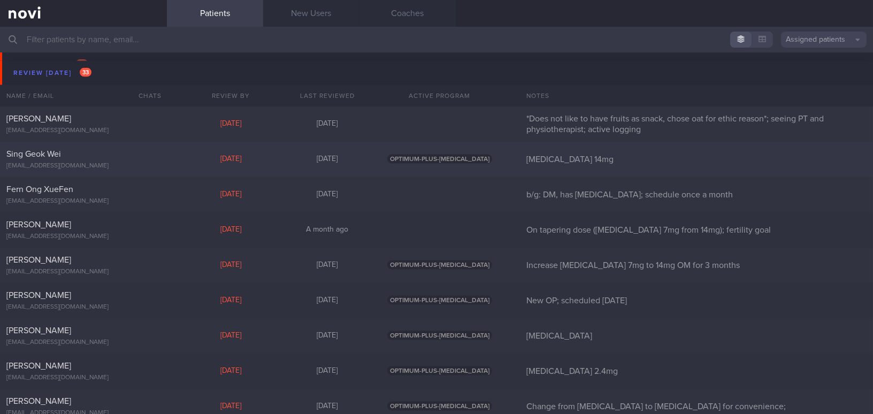
click at [109, 157] on div "Sing Geok Wei" at bounding box center [81, 154] width 151 height 11
select select "7"
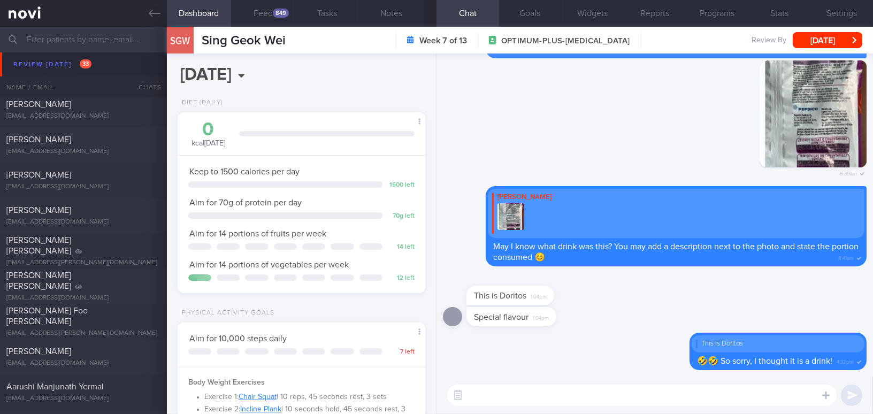
scroll to position [4031, 0]
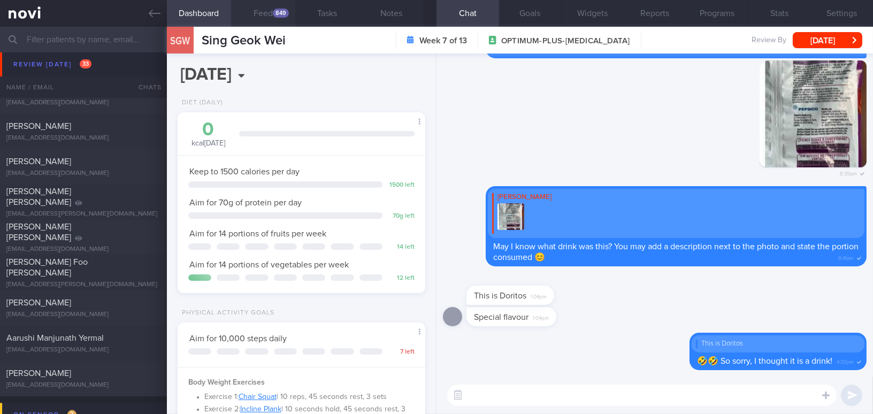
click at [279, 12] on div "849" at bounding box center [281, 13] width 16 height 9
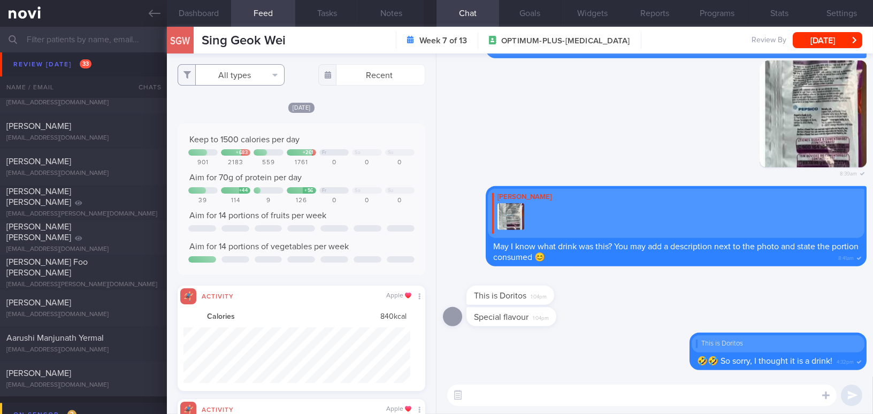
click at [249, 76] on button "All types" at bounding box center [231, 74] width 107 height 21
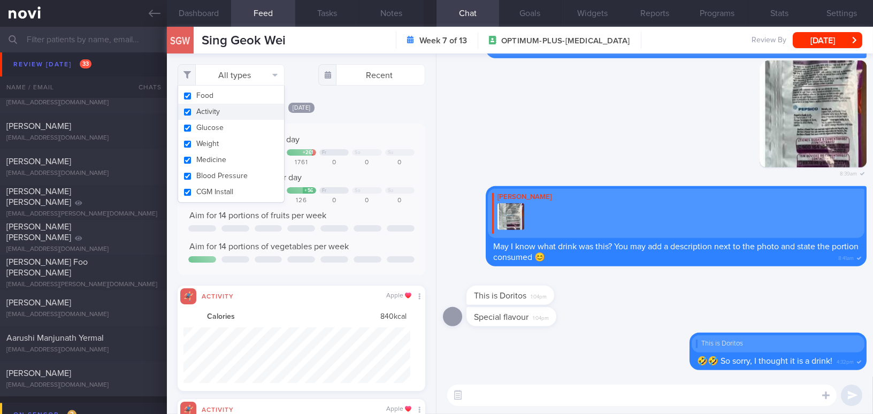
click at [191, 111] on button "Activity" at bounding box center [231, 112] width 106 height 16
checkbox input "false"
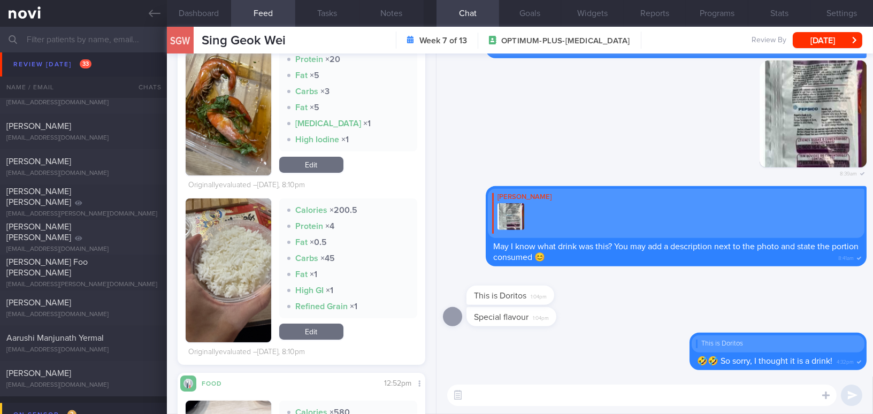
scroll to position [778, 0]
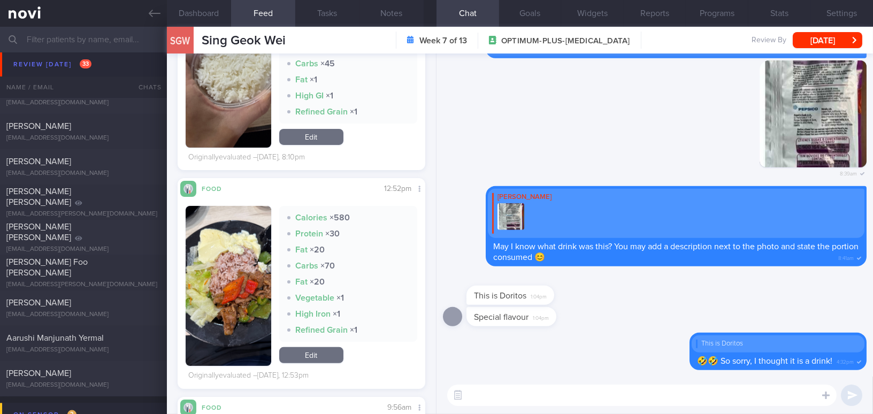
click at [241, 246] on button "button" at bounding box center [229, 286] width 86 height 160
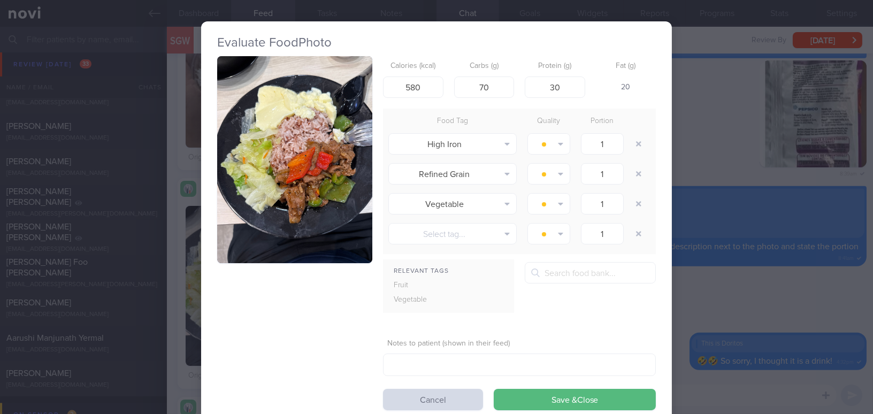
click at [262, 171] on button "button" at bounding box center [294, 159] width 155 height 207
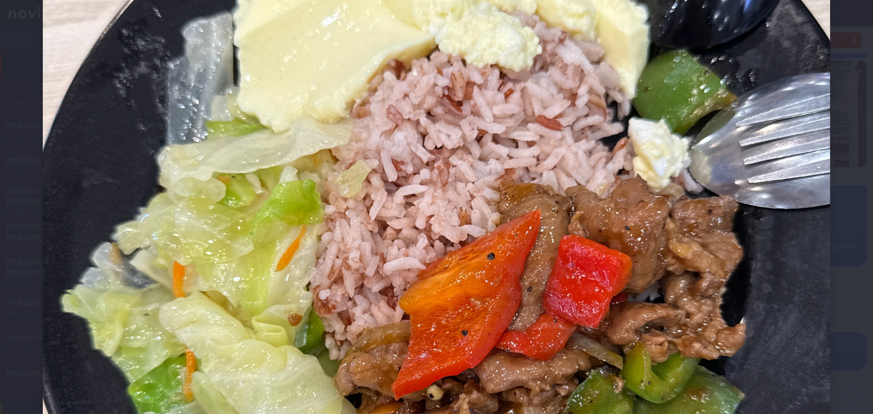
scroll to position [438, 0]
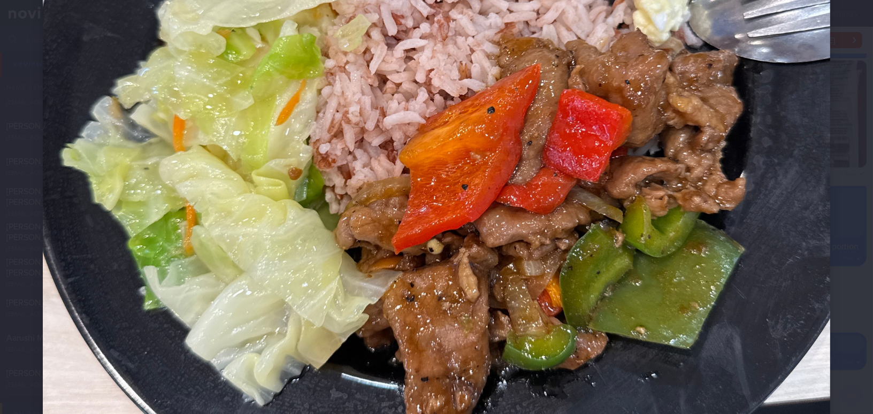
click at [616, 232] on img at bounding box center [436, 130] width 787 height 1050
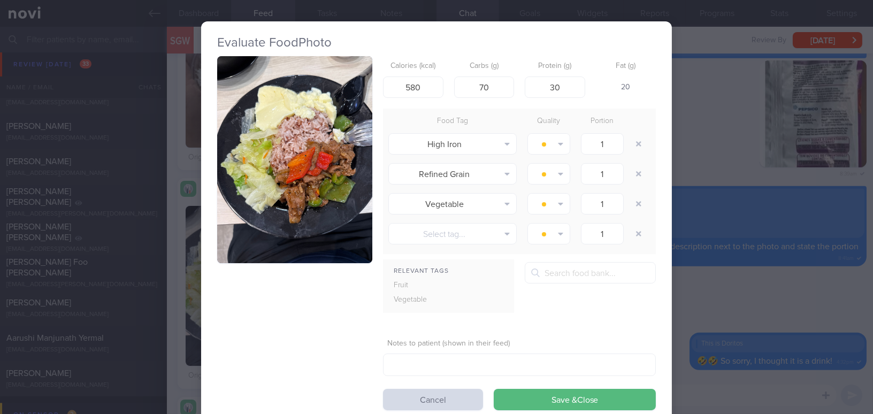
click at [731, 287] on div "Evaluate Food Photo Calories (kcal) 580 Carbs (g) 70 Protein (g) 30 Fat (g) 20 …" at bounding box center [436, 207] width 873 height 414
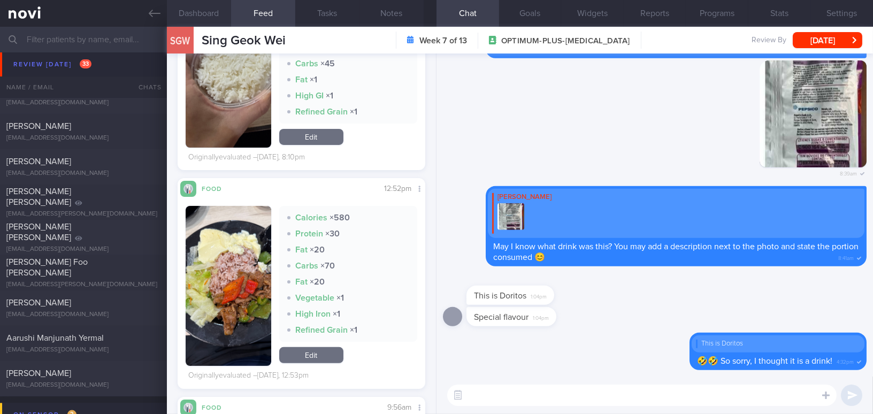
click at [194, 10] on button "Dashboard" at bounding box center [199, 13] width 64 height 27
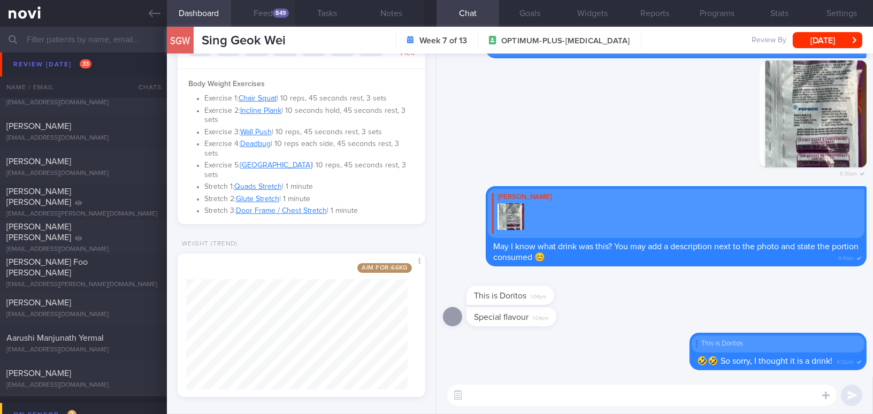
click at [267, 13] on button "Feed 849" at bounding box center [263, 13] width 64 height 27
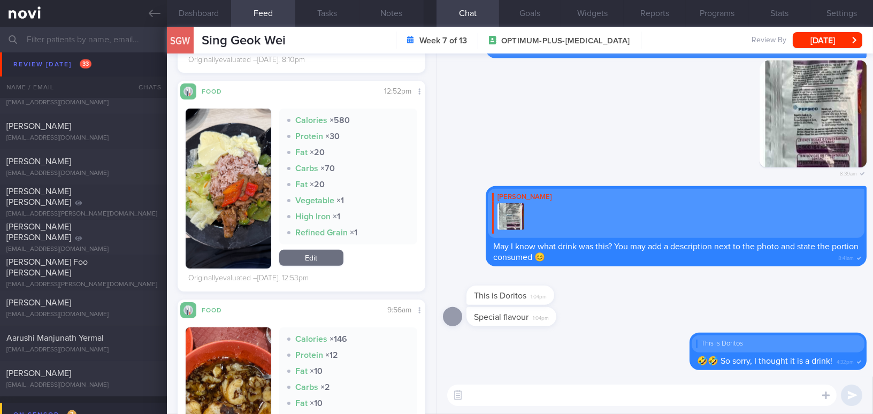
click at [221, 233] on button "button" at bounding box center [229, 189] width 86 height 160
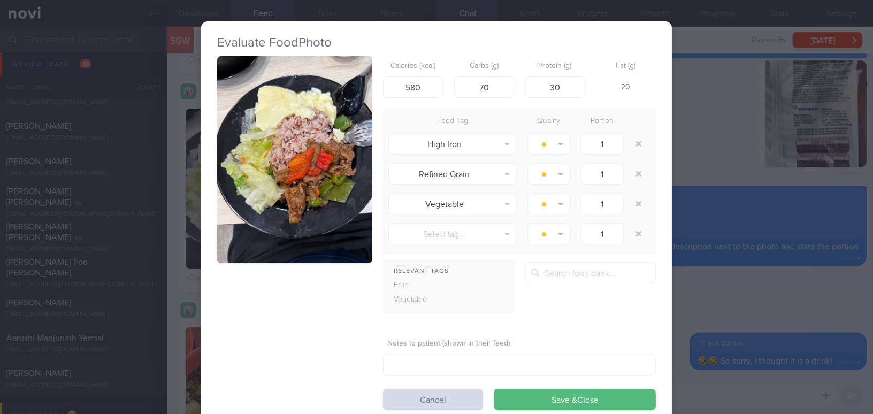
click at [239, 200] on button "button" at bounding box center [294, 159] width 155 height 207
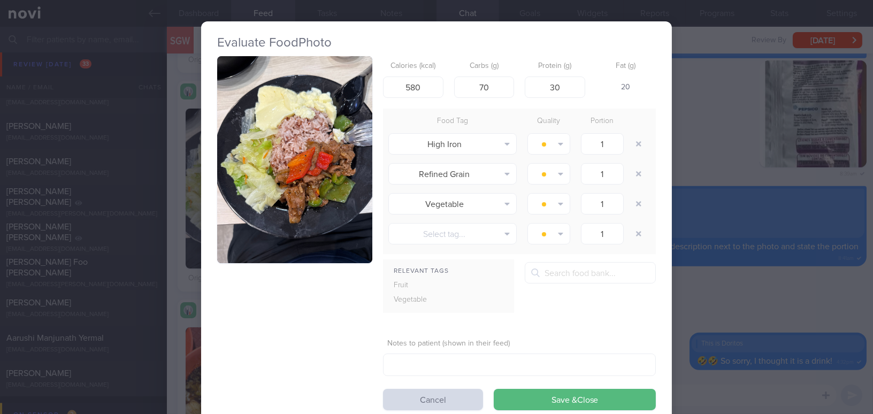
click at [721, 308] on div "Evaluate Food Photo Calories (kcal) 580 Carbs (g) 70 Protein (g) 30 Fat (g) 20 …" at bounding box center [436, 207] width 873 height 414
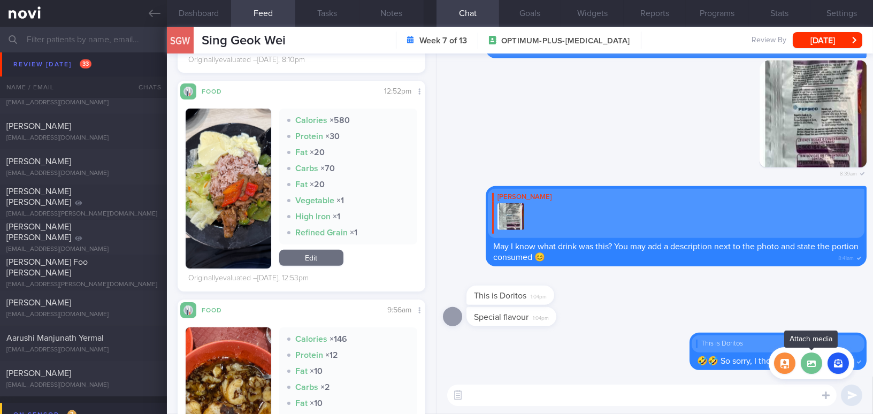
click at [815, 361] on label at bounding box center [811, 362] width 21 height 21
click at [0, 0] on input "file" at bounding box center [0, 0] width 0 height 0
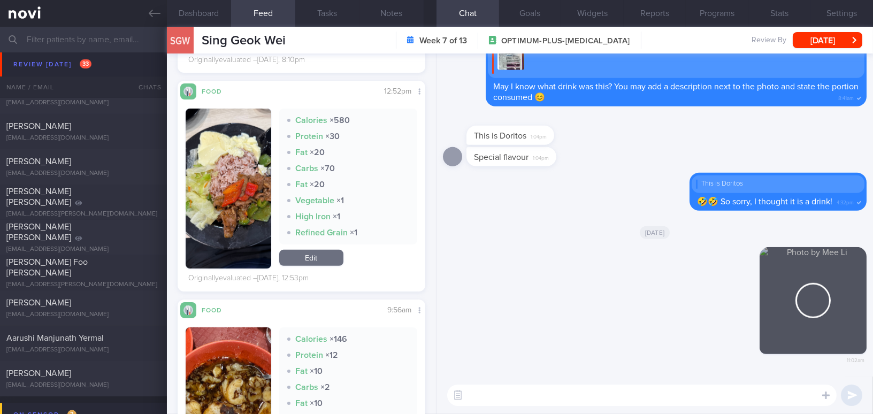
drag, startPoint x: 805, startPoint y: 310, endPoint x: 876, endPoint y: 312, distance: 71.2
click at [872, 312] on html "You are offline! Some functionality will be unavailable Patients New Users Coac…" at bounding box center [436, 207] width 873 height 414
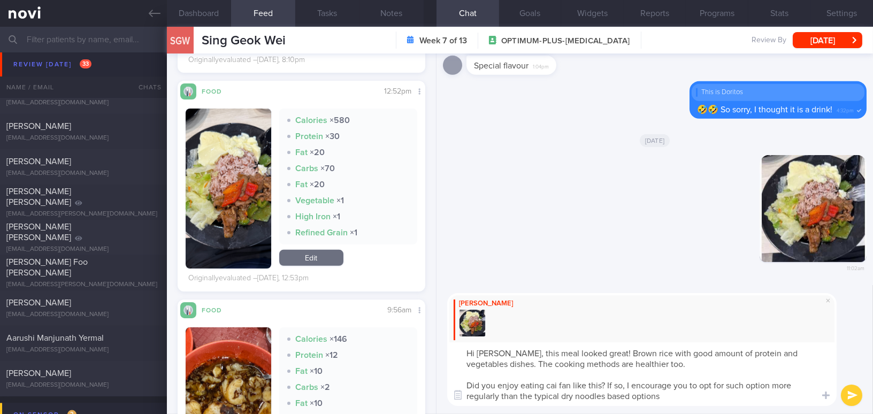
drag, startPoint x: 517, startPoint y: 351, endPoint x: 701, endPoint y: 396, distance: 188.8
click at [701, 396] on textarea "Hi Geok Wei, this meal looked great! Brown rice with good amount of protein and…" at bounding box center [641, 374] width 389 height 64
click at [524, 340] on div "[PERSON_NAME]" at bounding box center [641, 319] width 389 height 52
drag, startPoint x: 517, startPoint y: 352, endPoint x: 684, endPoint y: 397, distance: 172.8
click at [684, 397] on textarea "Hi Geok Wei, this meal looked great! Brown rice with good amount of protein and…" at bounding box center [641, 374] width 389 height 64
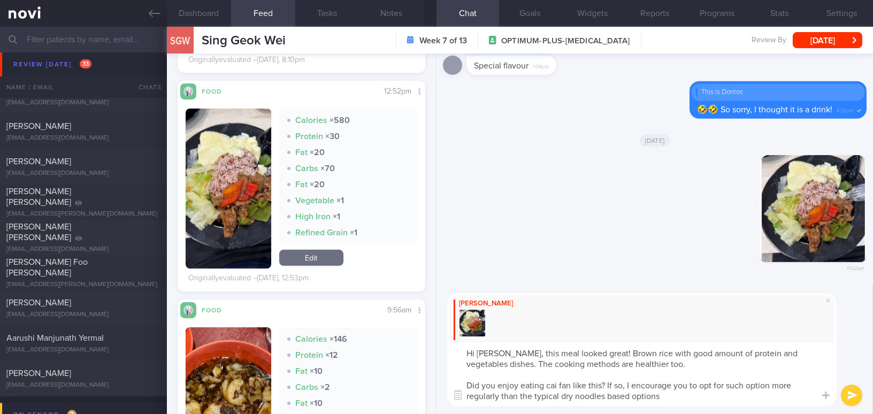
paste textarea "This meal looks great! Brown rice with a good amount of protein and vegetable d…"
click at [523, 353] on textarea "Hi Geok Wei, This meal looks great! Brown rice with a good amount of protein an…" at bounding box center [641, 374] width 389 height 64
type textarea "Hi Geok Wei, this meal looks great! Brown rice with a good amount of protein an…"
click at [847, 392] on button "submit" at bounding box center [851, 395] width 21 height 21
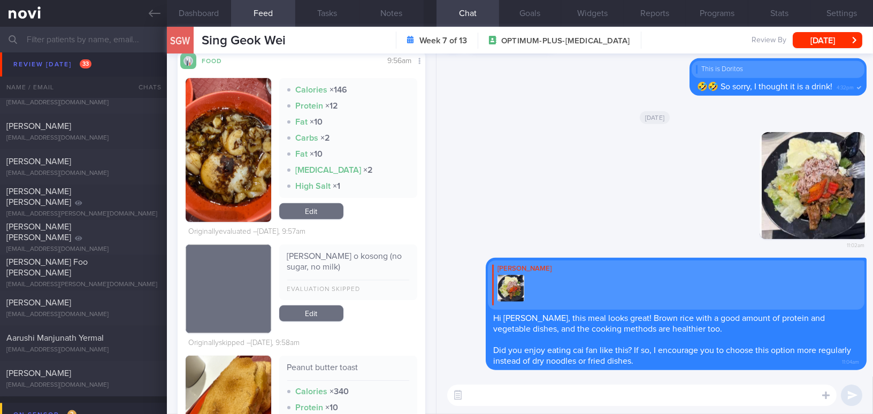
scroll to position [1118, 0]
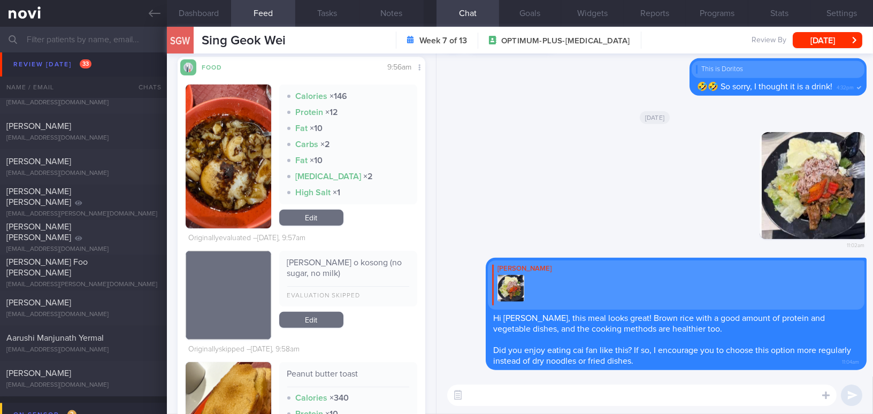
click at [203, 141] on button "button" at bounding box center [229, 157] width 86 height 144
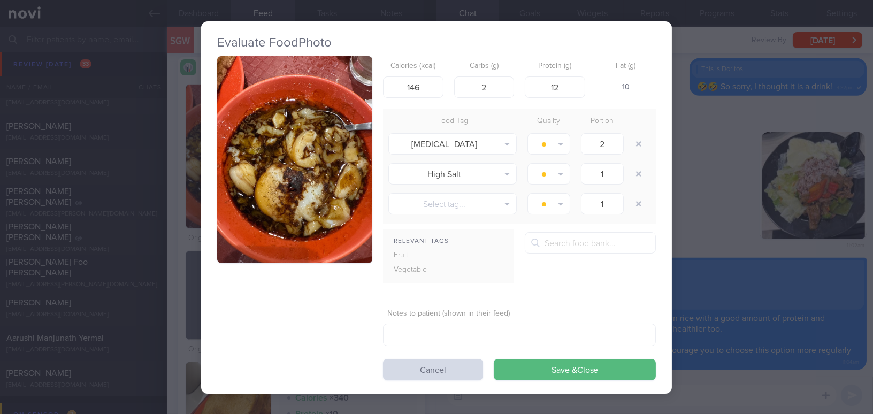
click at [801, 385] on div "Evaluate Food Photo Calories (kcal) 146 Carbs (g) 2 Protein (g) 12 Fat (g) 10 F…" at bounding box center [436, 207] width 873 height 414
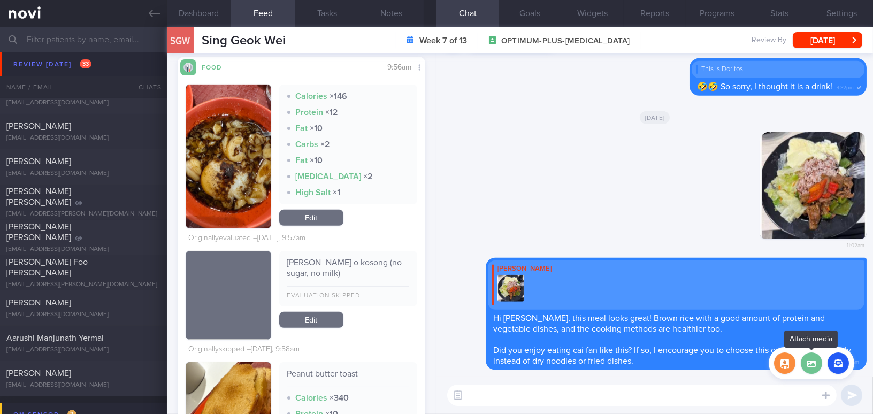
click at [806, 355] on label at bounding box center [811, 362] width 21 height 21
click at [0, 0] on input "file" at bounding box center [0, 0] width 0 height 0
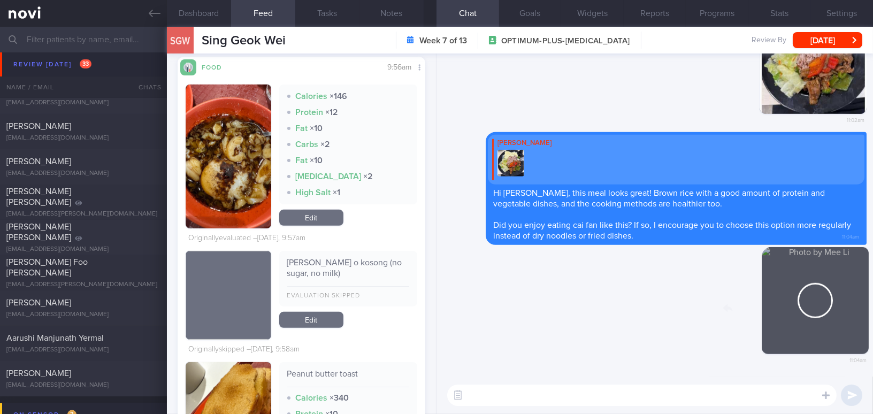
drag, startPoint x: 793, startPoint y: 311, endPoint x: 857, endPoint y: 315, distance: 64.3
click at [857, 315] on div "Delete 11:04am" at bounding box center [792, 309] width 150 height 124
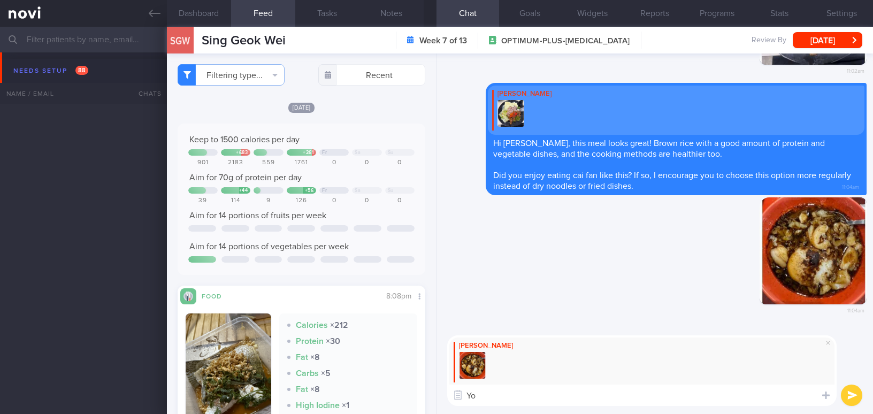
select select "7"
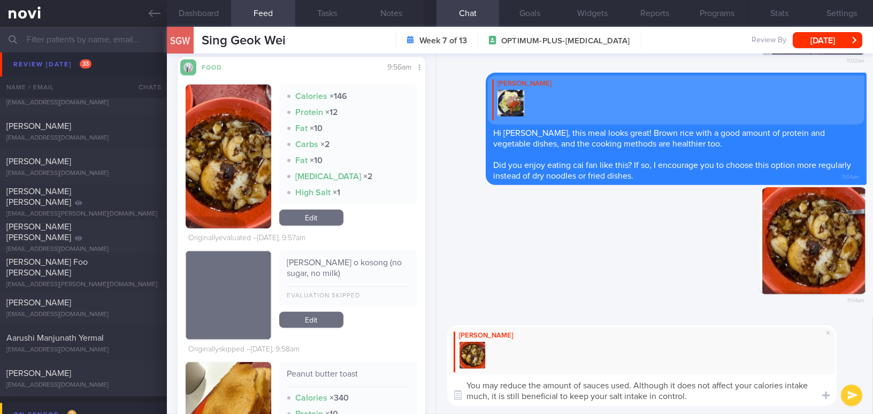
drag, startPoint x: 686, startPoint y: 399, endPoint x: 381, endPoint y: 353, distance: 308.3
click at [381, 353] on div "Dashboard Feed 849 Tasks Notes Chat Goals Widgets Reports Programs Stats Settin…" at bounding box center [520, 220] width 706 height 387
click at [602, 400] on textarea "You may reduce the amount of sauces used. Although it does not affect your calo…" at bounding box center [641, 390] width 389 height 32
drag, startPoint x: 696, startPoint y: 397, endPoint x: 377, endPoint y: 337, distance: 324.9
click at [377, 337] on div "Dashboard Feed 849 Tasks Notes Chat Goals Widgets Reports Programs Stats Settin…" at bounding box center [520, 220] width 706 height 387
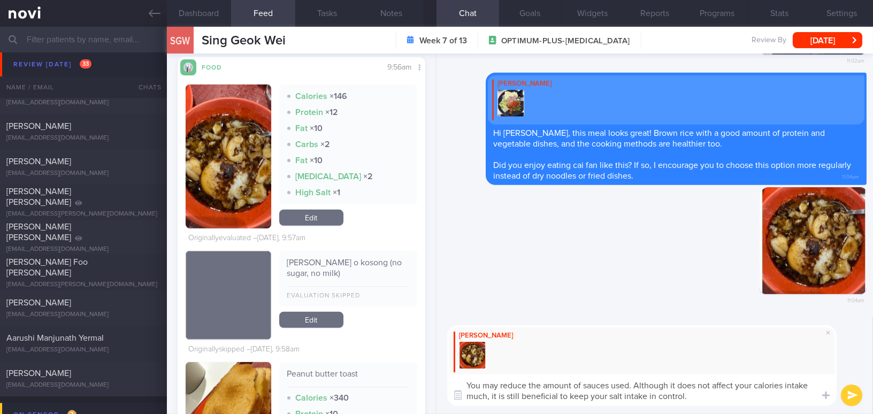
paste textarea "n’t significantly affect your calorie intake, it is still beneficial for keepin…"
type textarea "You may reduce the amount of sauces used. Although it doesn’t significantly aff…"
click at [848, 397] on button "submit" at bounding box center [851, 395] width 21 height 21
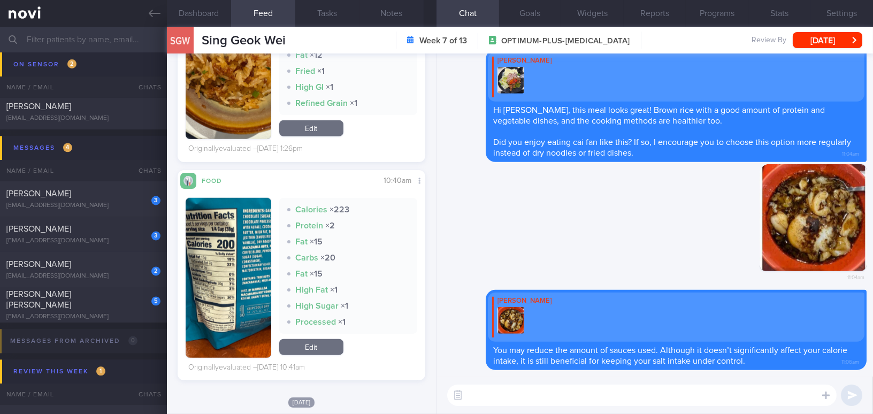
scroll to position [1896, 0]
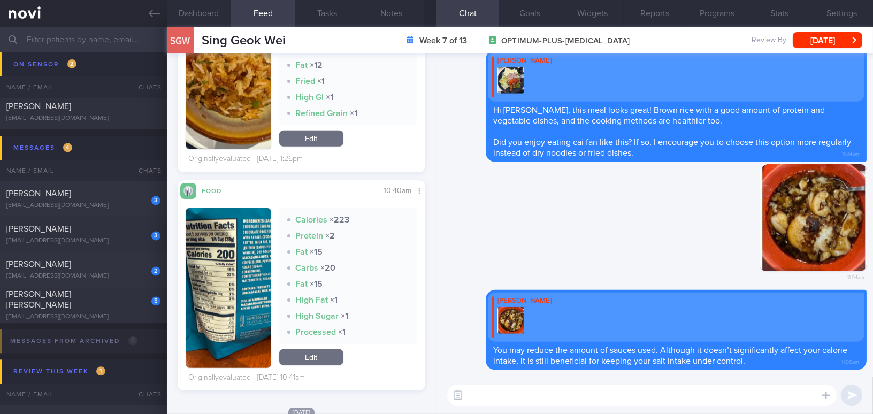
click at [195, 264] on button "button" at bounding box center [229, 288] width 86 height 160
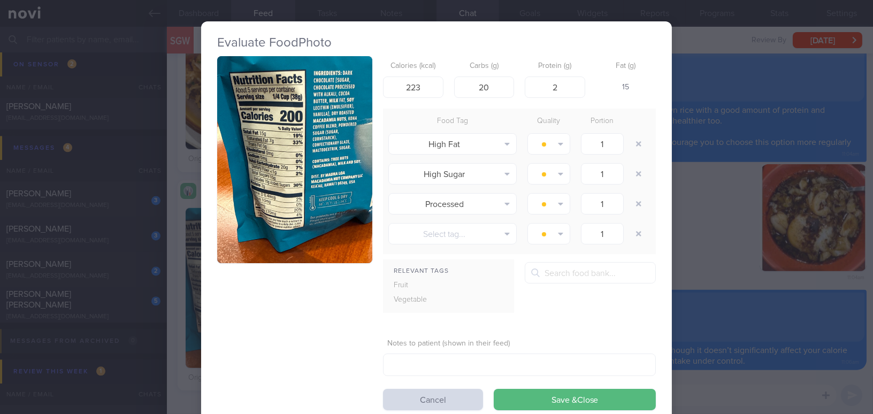
drag, startPoint x: 702, startPoint y: 255, endPoint x: 707, endPoint y: 257, distance: 5.8
click at [702, 255] on div "Evaluate Food Photo Calories (kcal) 223 Carbs (g) 20 Protein (g) 2 Fat (g) 15 F…" at bounding box center [436, 207] width 873 height 414
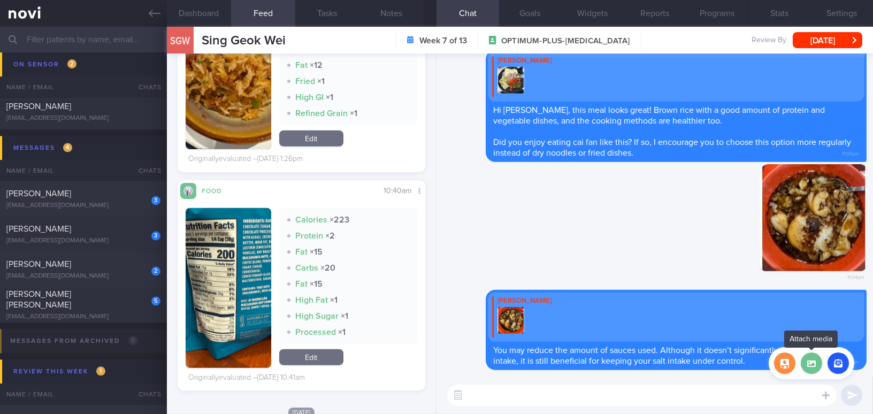
click at [810, 369] on label at bounding box center [811, 362] width 21 height 21
click at [0, 0] on input "file" at bounding box center [0, 0] width 0 height 0
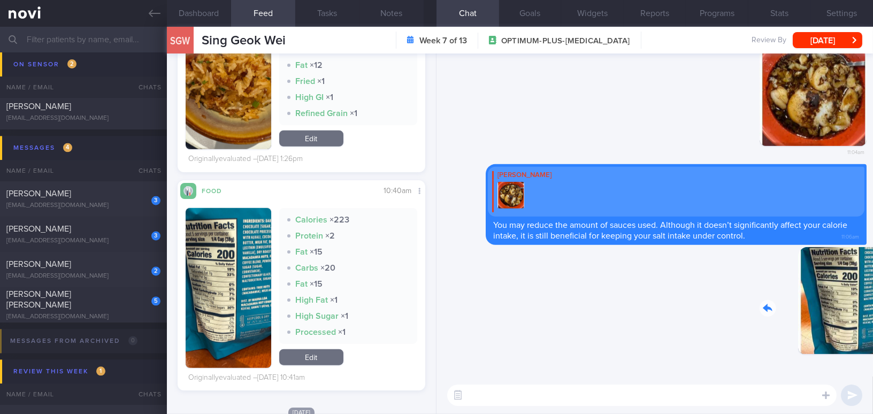
drag, startPoint x: 795, startPoint y: 320, endPoint x: 858, endPoint y: 330, distance: 63.9
click at [858, 330] on div "Delete 11:06am" at bounding box center [792, 309] width 150 height 124
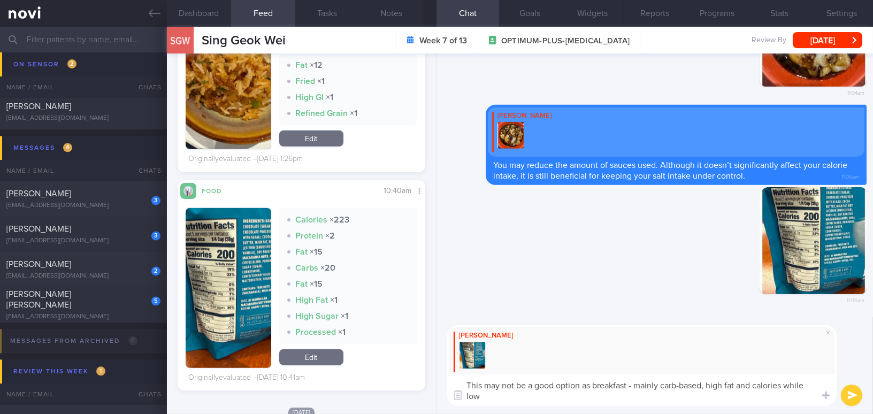
click at [235, 269] on button "button" at bounding box center [229, 288] width 86 height 160
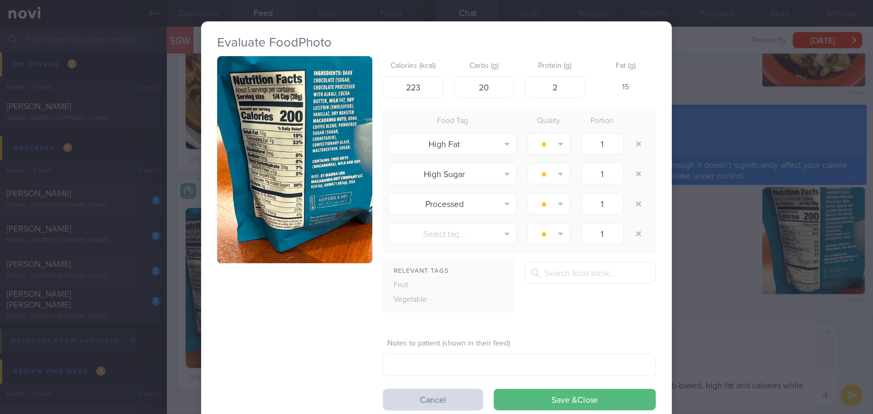
click at [750, 326] on div "Evaluate Food Photo Calories (kcal) 223 Carbs (g) 20 Protein (g) 2 Fat (g) 15 F…" at bounding box center [436, 207] width 873 height 414
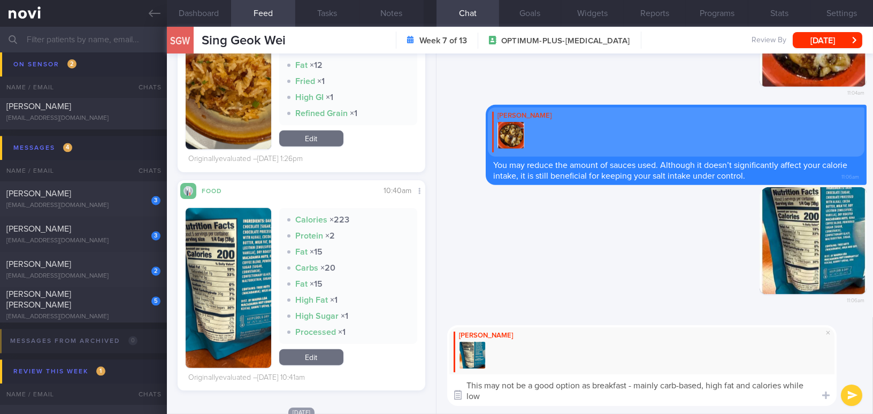
drag, startPoint x: 490, startPoint y: 400, endPoint x: 462, endPoint y: 388, distance: 30.7
click at [462, 388] on div "Attach media Chat Templates Admin CGM Weight Nutrition Physical Activity Infogr…" at bounding box center [654, 365] width 436 height 97
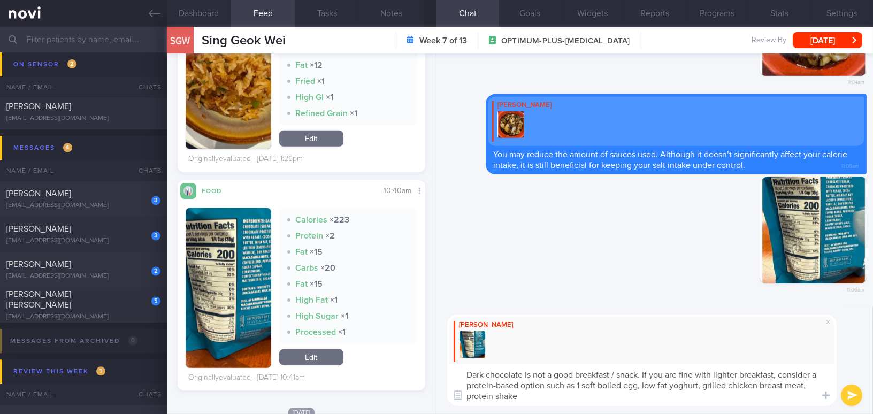
drag, startPoint x: 465, startPoint y: 376, endPoint x: 543, endPoint y: 399, distance: 81.4
click at [543, 399] on textarea "Dark chocolate is not a good breakfast / snack. If you are fine with lighter br…" at bounding box center [641, 385] width 389 height 42
click at [491, 380] on textarea "Dark chocolate is not a good breakfast / snack. If you are fine with lighter br…" at bounding box center [641, 385] width 389 height 42
drag, startPoint x: 524, startPoint y: 396, endPoint x: 436, endPoint y: 366, distance: 92.7
click at [436, 366] on div "[PERSON_NAME] Dark chocolate is not a good breakfast / snack. If you are fine w…" at bounding box center [654, 360] width 436 height 108
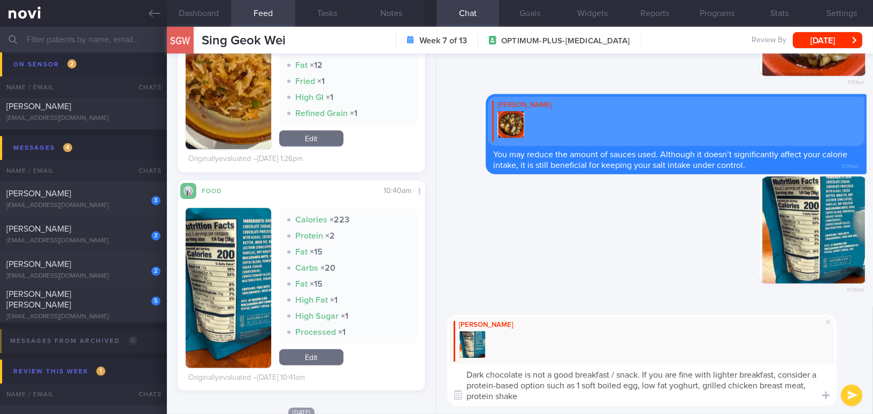
paste textarea "n ideal choice for breakfast or a snack. If you prefer a lighter breakfast, con…"
click at [697, 378] on textarea "Dark chocolate is not an ideal choice for breakfast or a snack. If you prefer a…" at bounding box center [641, 385] width 389 height 42
drag, startPoint x: 710, startPoint y: 373, endPoint x: 507, endPoint y: 382, distance: 203.5
click at [507, 382] on textarea "Dark chocolate is not an ideal choice for breakfast or a snack.😬 If you prefer …" at bounding box center [641, 385] width 389 height 42
drag, startPoint x: 492, startPoint y: 385, endPoint x: 513, endPoint y: 385, distance: 21.4
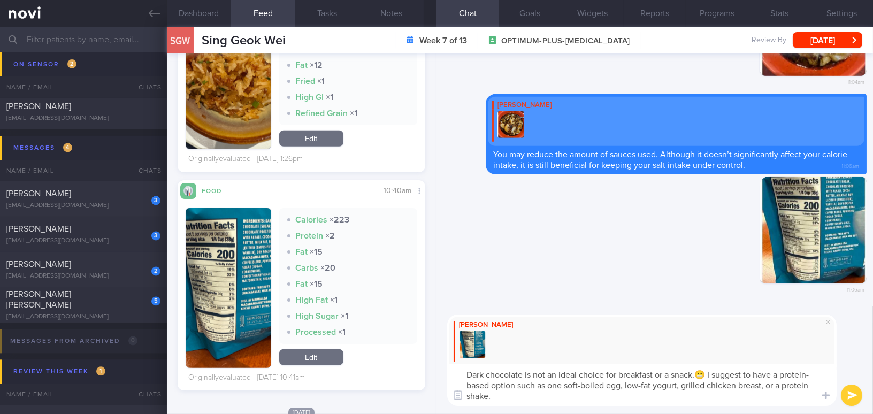
click at [513, 385] on textarea "Dark chocolate is not an ideal choice for breakfast or a snack.😬 I suggest to h…" at bounding box center [641, 385] width 389 height 42
click at [492, 388] on textarea "Dark chocolate is not an ideal choice for breakfast or a snack.😬 I suggest to h…" at bounding box center [641, 385] width 389 height 42
click at [737, 382] on textarea "Dark chocolate is not an ideal choice for breakfast or a snack.😬 I suggest to h…" at bounding box center [641, 385] width 389 height 42
click at [493, 396] on textarea "Dark chocolate is not an ideal choice for breakfast or a snack.😬 I suggest to h…" at bounding box center [641, 385] width 389 height 42
type textarea "Dark chocolate is not an ideal choice for breakfast or a snack.😬 I suggest to h…"
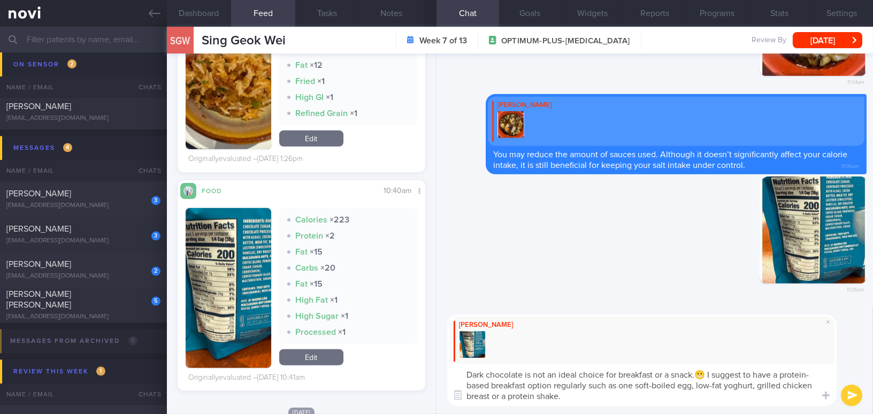
click at [849, 394] on button "submit" at bounding box center [851, 395] width 21 height 21
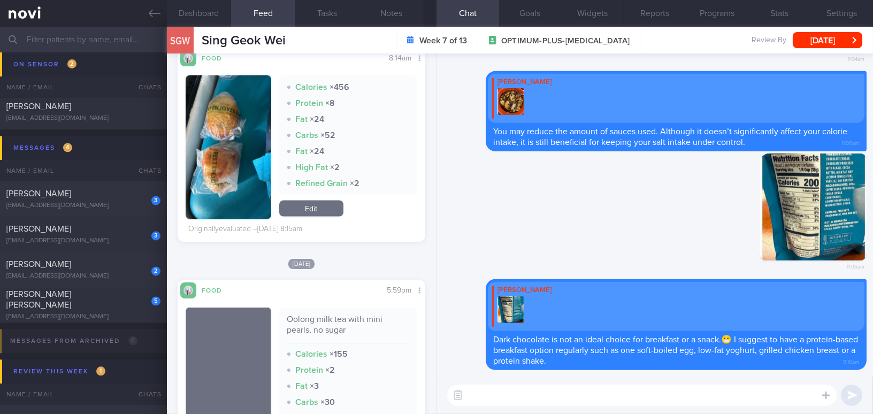
scroll to position [3306, 0]
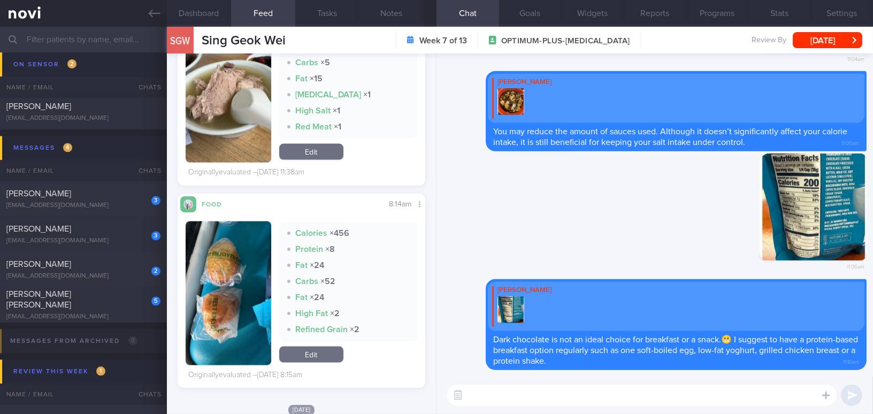
click at [573, 396] on textarea at bounding box center [641, 395] width 389 height 21
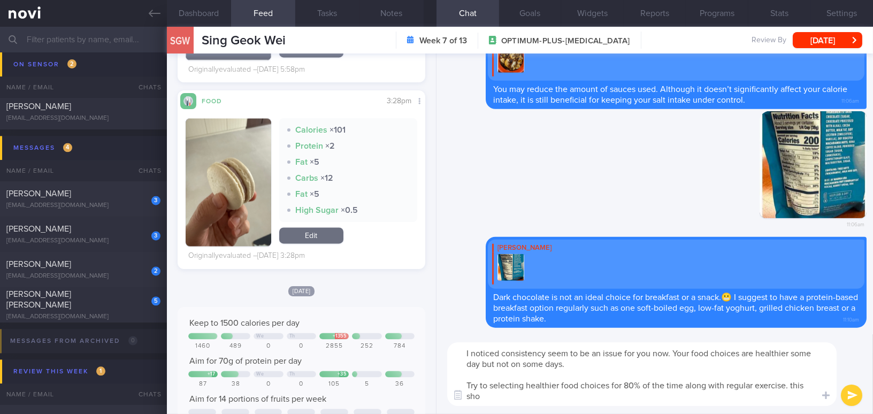
scroll to position [0, 0]
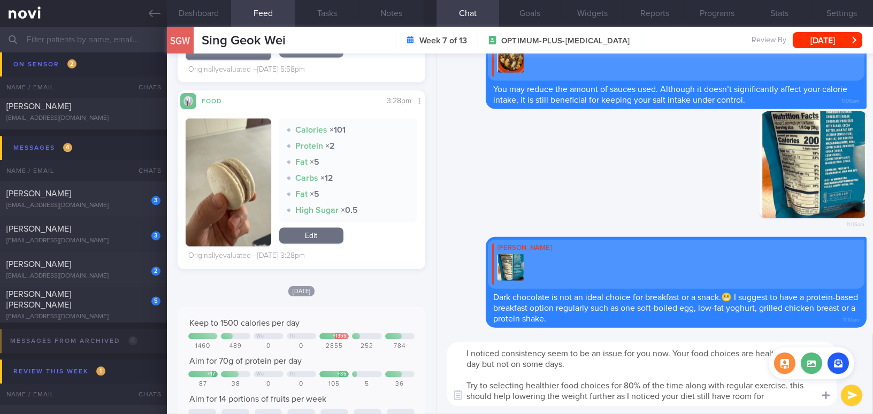
drag, startPoint x: 463, startPoint y: 351, endPoint x: 819, endPoint y: 397, distance: 359.8
click at [819, 397] on div "Attach media Chat Templates Admin CGM Weight Nutrition Physical Activity Infogr…" at bounding box center [654, 374] width 436 height 80
click at [542, 385] on textarea "I noticed consistency seem to be an issue for you now. Your food choices are he…" at bounding box center [641, 374] width 389 height 64
drag, startPoint x: 463, startPoint y: 352, endPoint x: 838, endPoint y: 401, distance: 378.2
click at [838, 401] on div "I noticed consistency seem to be an issue for you now. Your food choices are he…" at bounding box center [654, 374] width 436 height 80
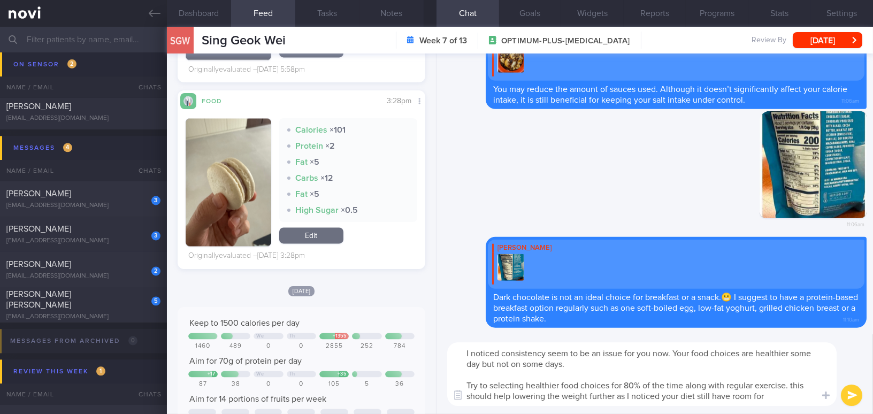
paste textarea "that consistency seems to be an issue for you. Your food choices are healthier …"
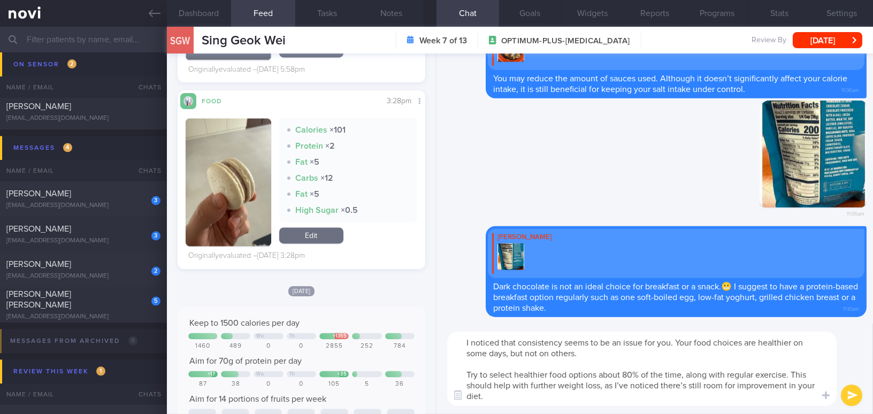
click at [627, 385] on textarea "I noticed that consistency seems to be an issue for you. Your food choices are …" at bounding box center [641, 369] width 389 height 74
type textarea "I noticed that consistency seems to be an issue for you. Your food choices are …"
click at [847, 398] on button "submit" at bounding box center [851, 395] width 21 height 21
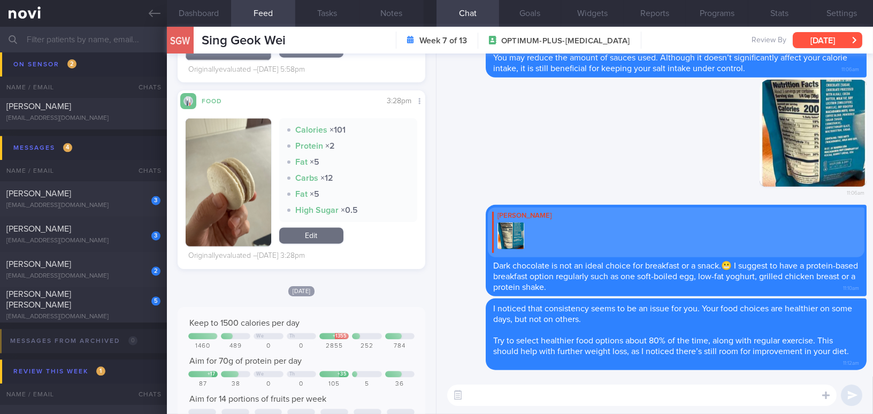
click at [803, 41] on button "[DATE]" at bounding box center [828, 40] width 70 height 16
click at [474, 222] on div at bounding box center [476, 215] width 19 height 20
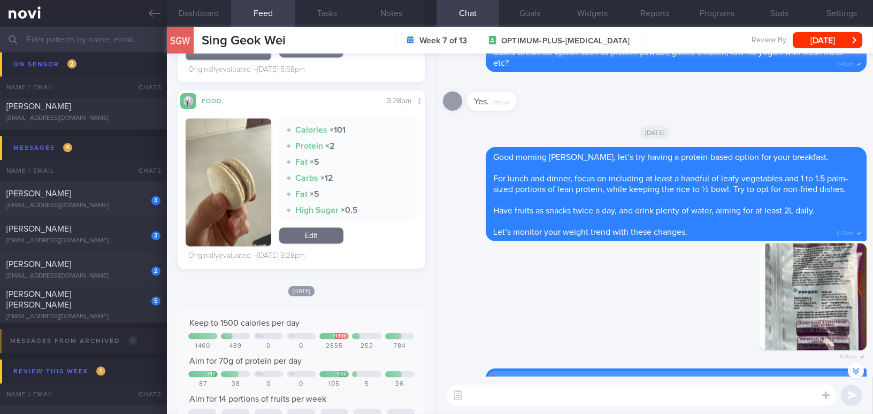
scroll to position [-873, 0]
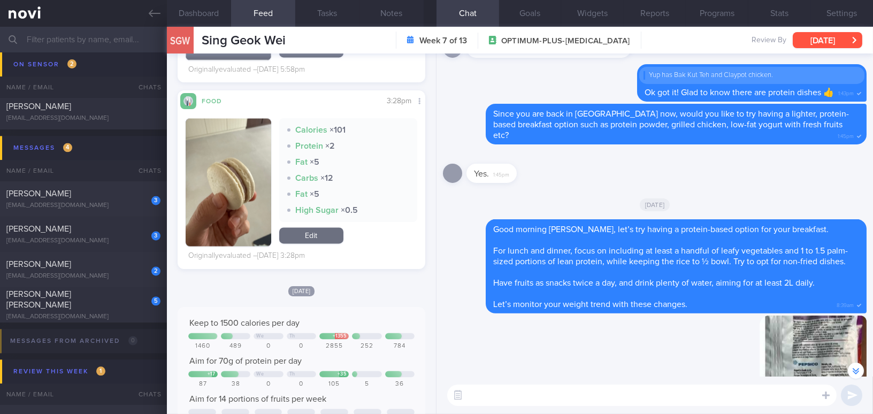
click at [820, 43] on button "[DATE]" at bounding box center [828, 40] width 70 height 16
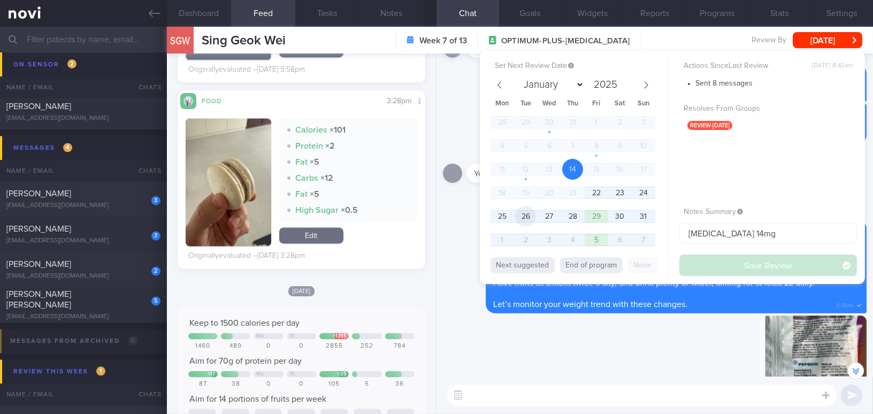
click at [533, 216] on span "26" at bounding box center [525, 216] width 21 height 21
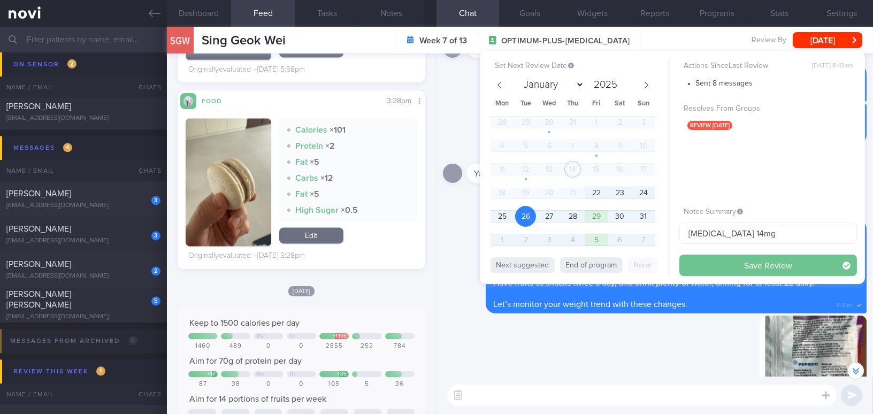
click at [723, 265] on button "Save Review" at bounding box center [768, 265] width 178 height 21
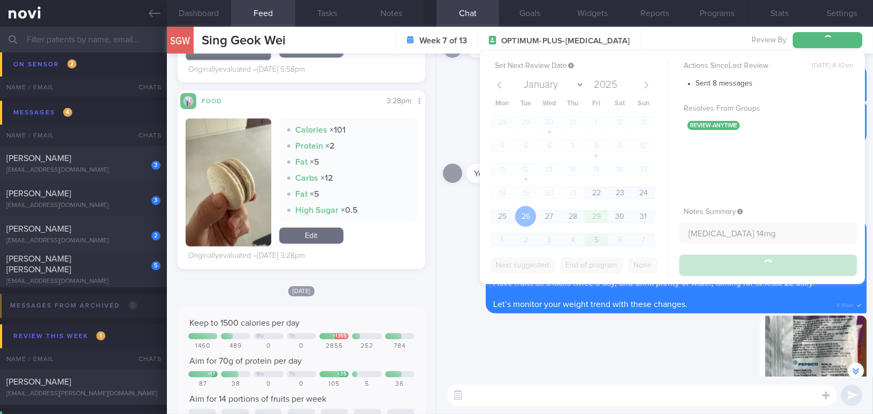
scroll to position [4385, 0]
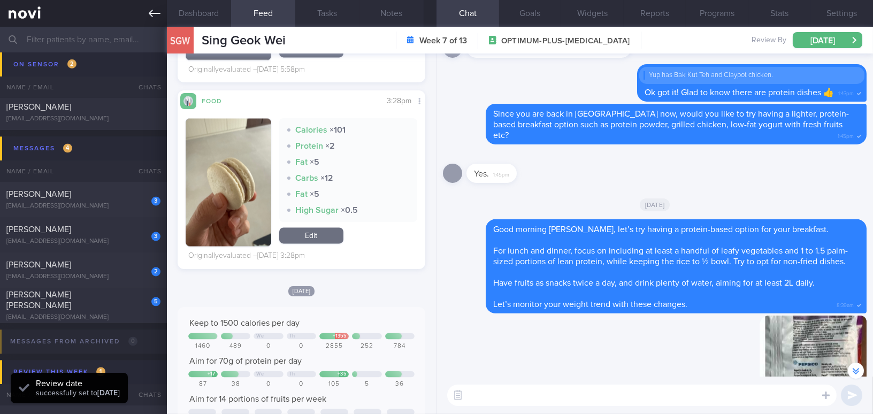
click at [150, 8] on icon at bounding box center [155, 13] width 12 height 12
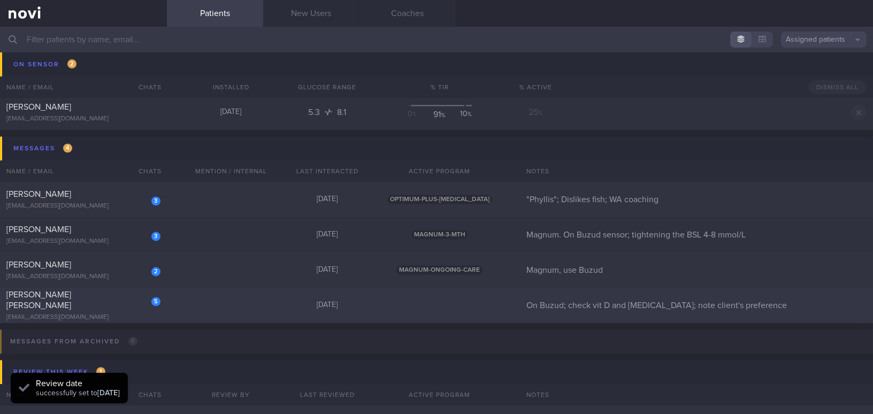
click at [91, 295] on div "[PERSON_NAME] [PERSON_NAME]" at bounding box center [81, 299] width 151 height 21
select select "7"
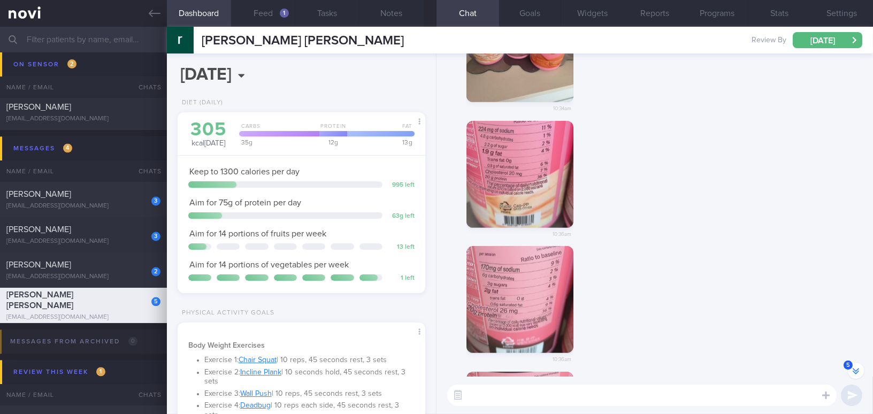
scroll to position [-292, 0]
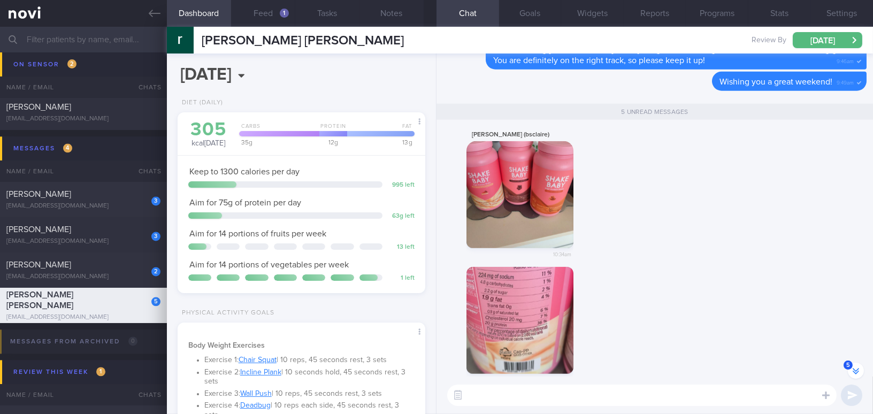
click at [517, 190] on button "button" at bounding box center [519, 194] width 107 height 107
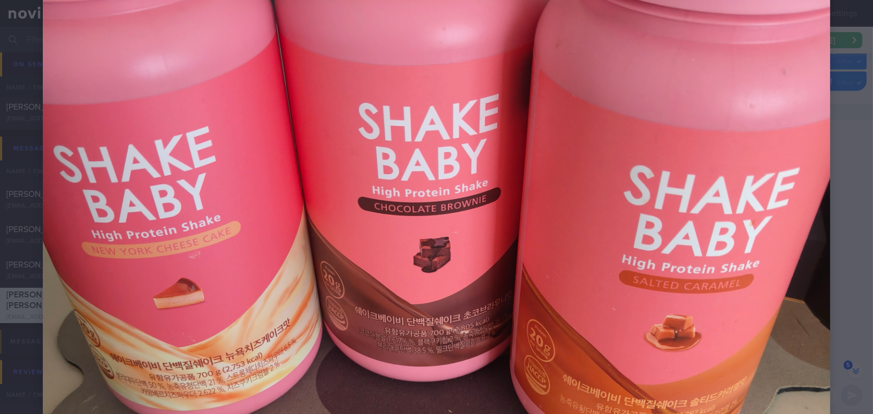
scroll to position [292, 0]
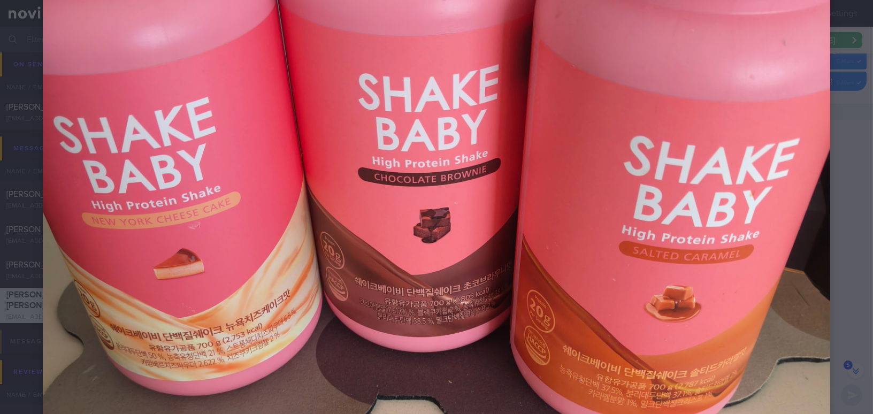
click at [819, 232] on img at bounding box center [436, 276] width 787 height 1050
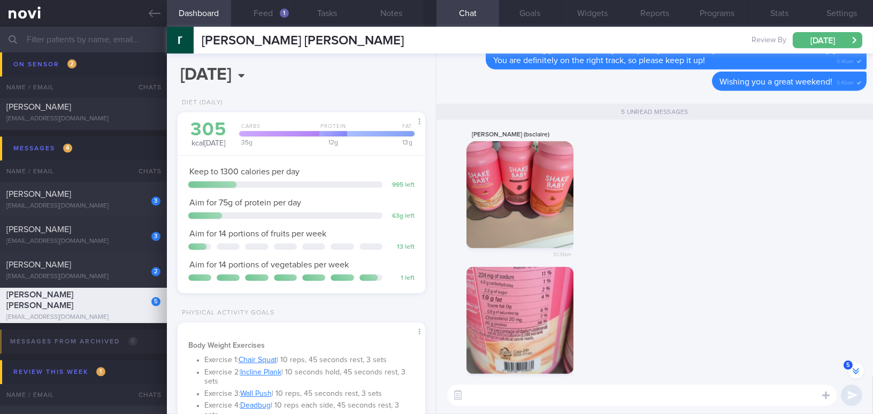
scroll to position [-194, 0]
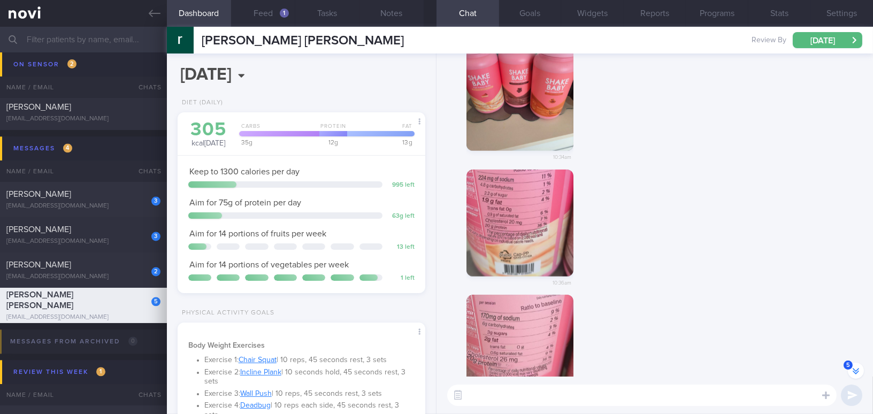
click at [557, 220] on button "button" at bounding box center [519, 223] width 107 height 107
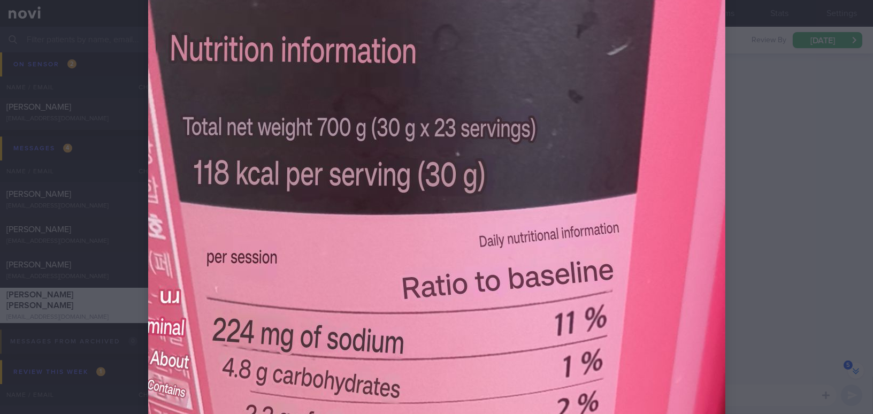
scroll to position [97, 0]
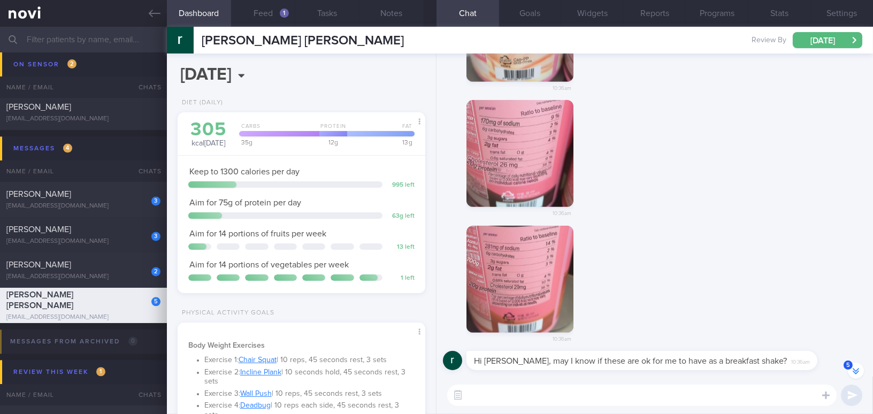
scroll to position [-145, 0]
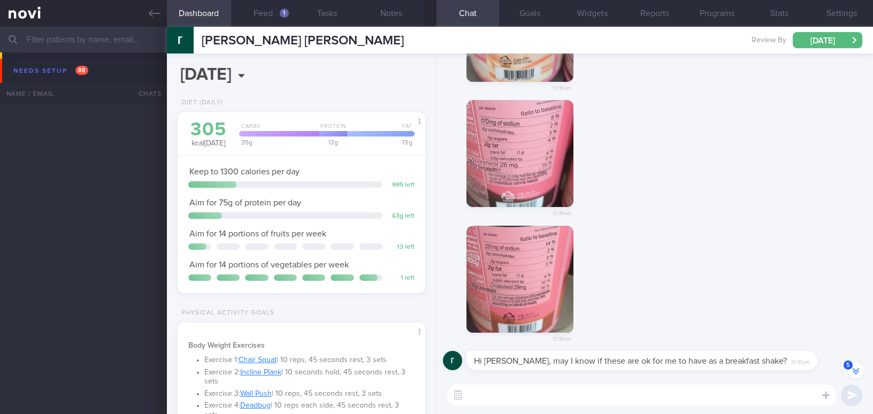
select select "7"
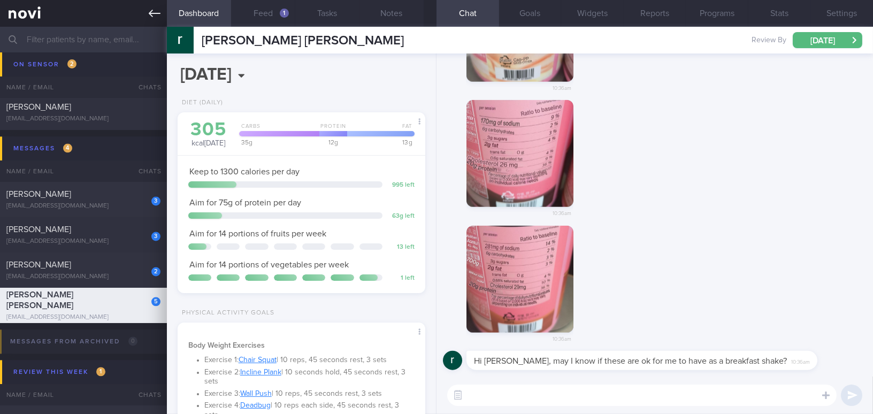
click at [157, 17] on icon at bounding box center [155, 13] width 12 height 12
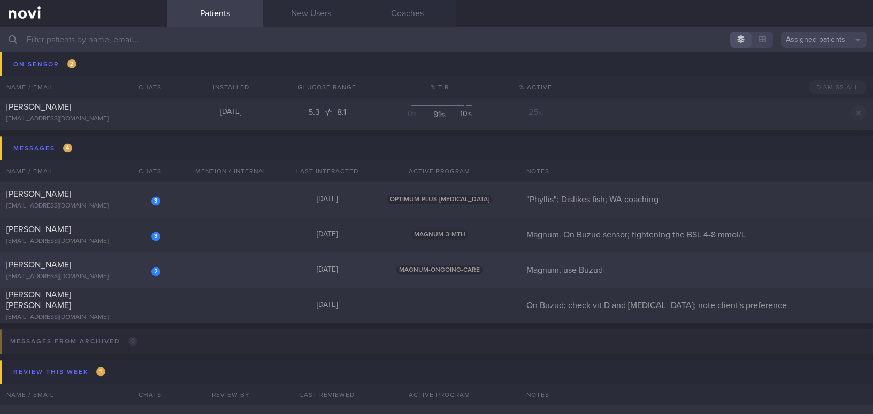
click at [122, 273] on div "[EMAIL_ADDRESS][DOMAIN_NAME]" at bounding box center [83, 277] width 154 height 8
click at [114, 270] on div "2 Tan [PERSON_NAME] [EMAIL_ADDRESS][DOMAIN_NAME]" at bounding box center [83, 269] width 167 height 21
select select "7"
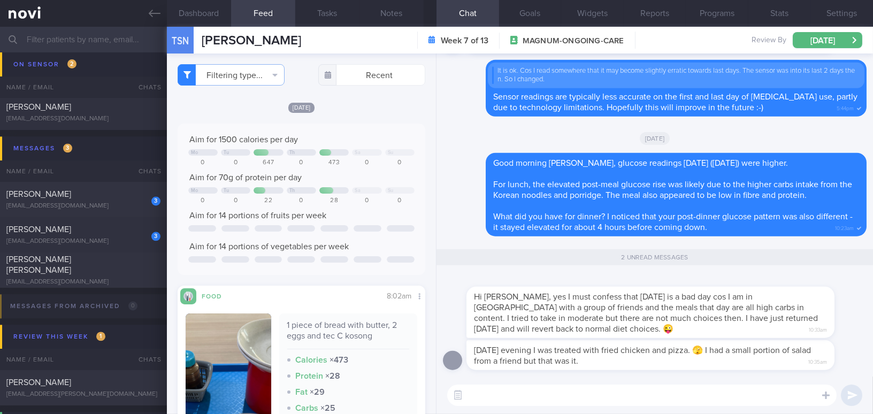
click at [530, 403] on textarea at bounding box center [641, 395] width 389 height 21
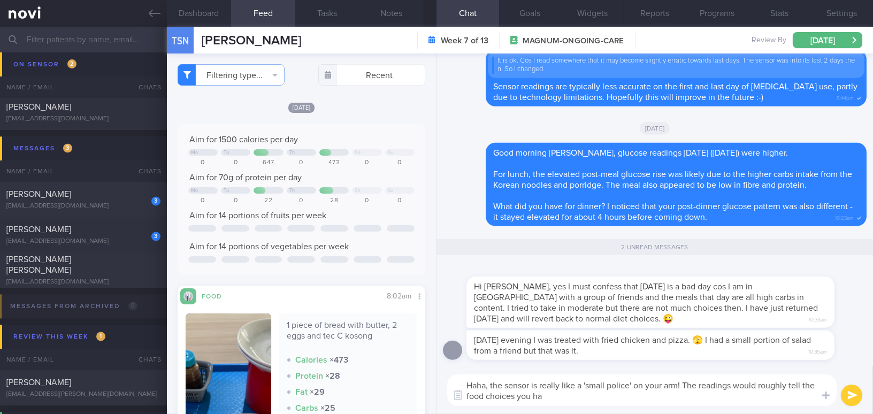
type textarea "Haha, the sensor is really like a 'small police' on your arm! The readings woul…"
drag, startPoint x: 565, startPoint y: 396, endPoint x: 449, endPoint y: 384, distance: 116.7
click at [449, 384] on textarea "Haha, the sensor is really like a 'small police' on your arm! The readings woul…" at bounding box center [641, 390] width 389 height 32
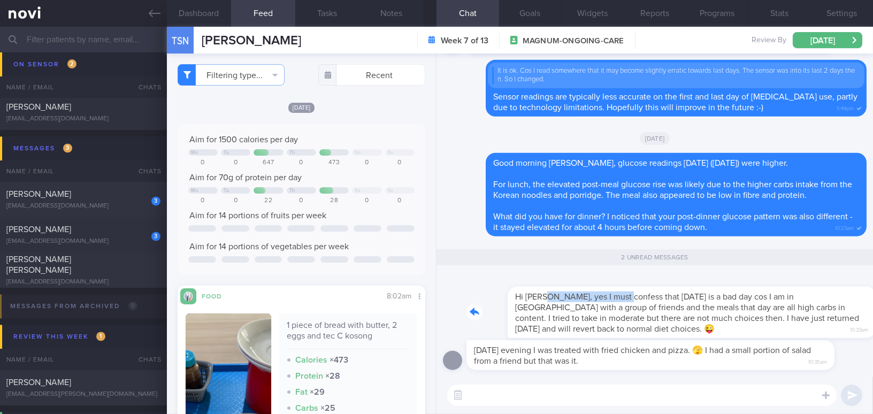
drag, startPoint x: 509, startPoint y: 292, endPoint x: 586, endPoint y: 292, distance: 77.6
click at [586, 292] on div "Hi [PERSON_NAME], yes I must confess that [DATE] is a bad day cos I am in [GEOG…" at bounding box center [666, 306] width 400 height 64
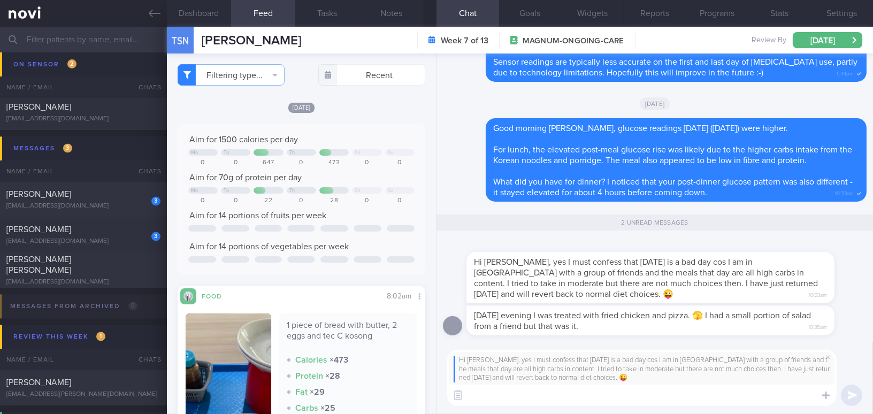
paste textarea "Haha, the sensor really is like a ‘small police’ on your arm! The readings can …"
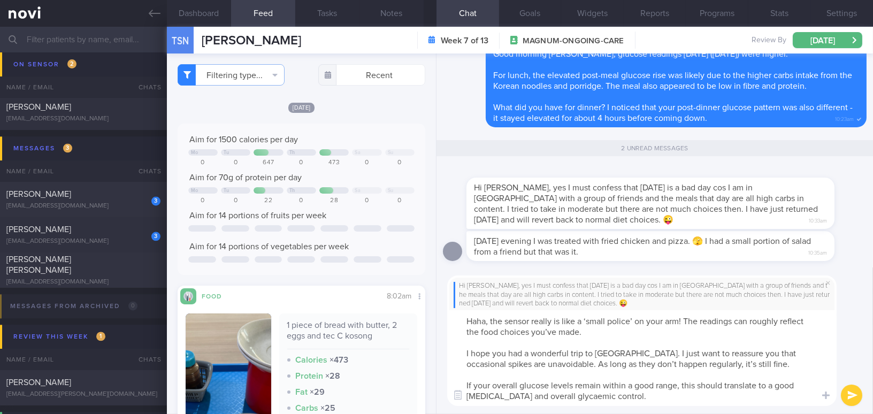
click at [554, 332] on textarea "Haha, the sensor really is like a ‘small police’ on your arm! The readings can …" at bounding box center [641, 358] width 389 height 96
click at [690, 361] on textarea "Haha, the sensor really is like a ‘small police’ on your arm! The readings can …" at bounding box center [641, 358] width 389 height 96
click at [612, 395] on textarea "Haha, the sensor really is like a ‘small police’ on your arm! The readings can …" at bounding box center [641, 358] width 389 height 96
type textarea "Haha, the sensor really is like a ‘small police’ on your arm! The readings can …"
click at [847, 391] on button "submit" at bounding box center [851, 395] width 21 height 21
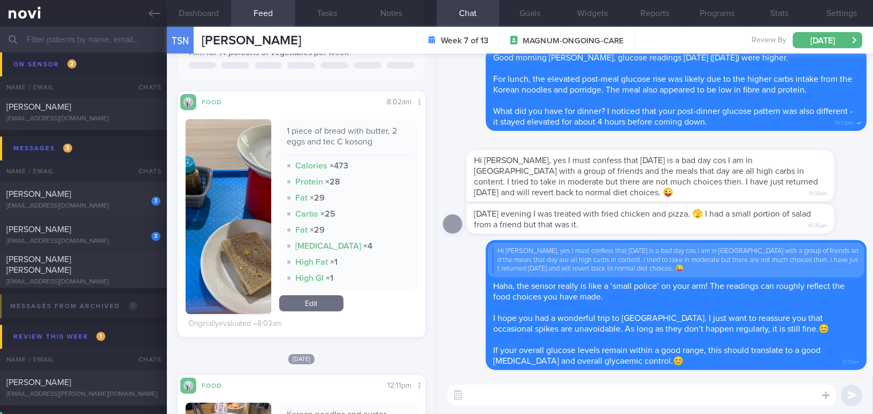
scroll to position [340, 0]
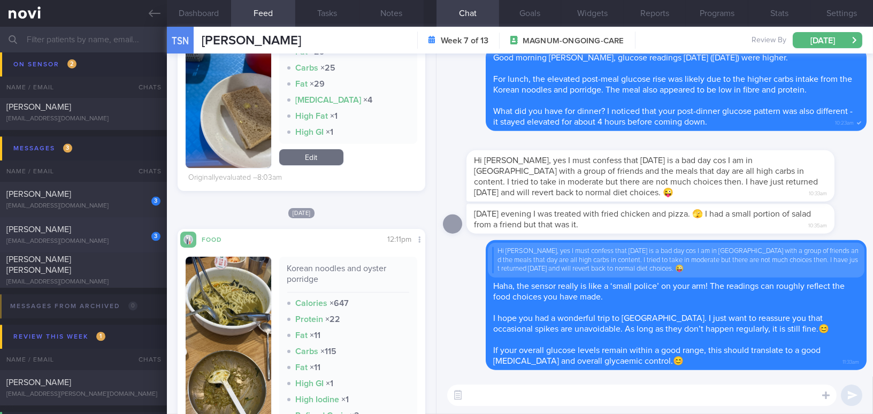
click at [109, 237] on div "[EMAIL_ADDRESS][DOMAIN_NAME]" at bounding box center [83, 241] width 154 height 8
type input "Magnum. On Buzud sensor; tightening the BSL 4-8 mmol/L"
checkbox input "true"
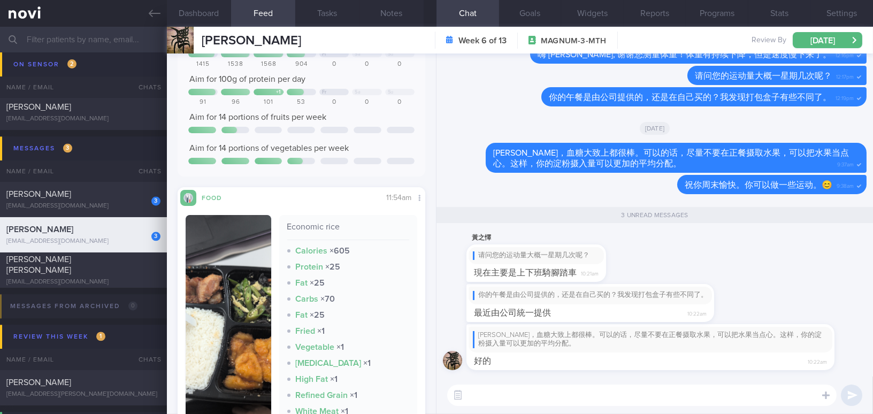
scroll to position [145, 0]
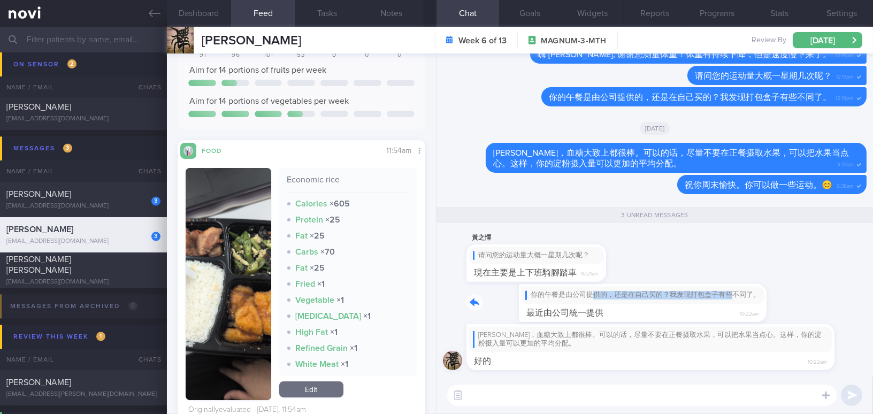
drag, startPoint x: 542, startPoint y: 289, endPoint x: 677, endPoint y: 292, distance: 134.8
click at [677, 292] on div "你的午餐是由公司提供的，还是在自己买的？我发现打包盒子有些不同了。 最近由公司統一提供 10:22am" at bounding box center [606, 302] width 280 height 37
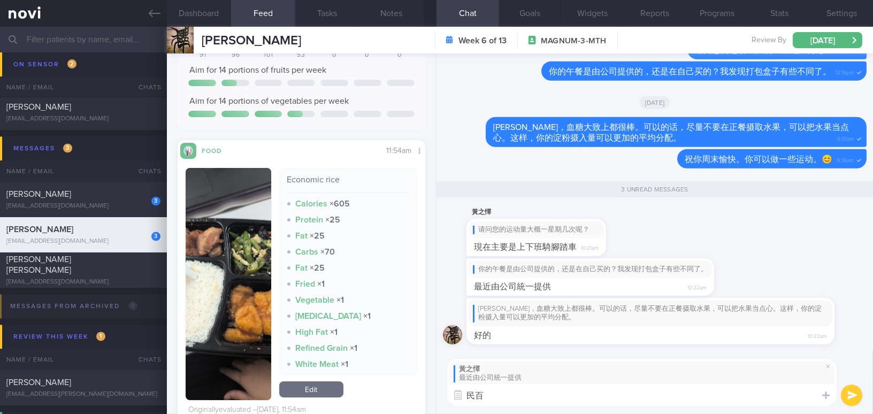
type textarea "民"
type textarea "明白，那么午餐的选择就比较难控制。"
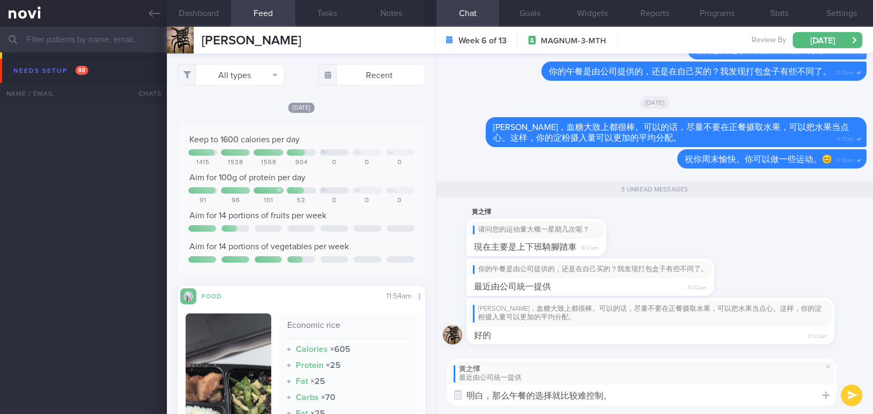
select select "7"
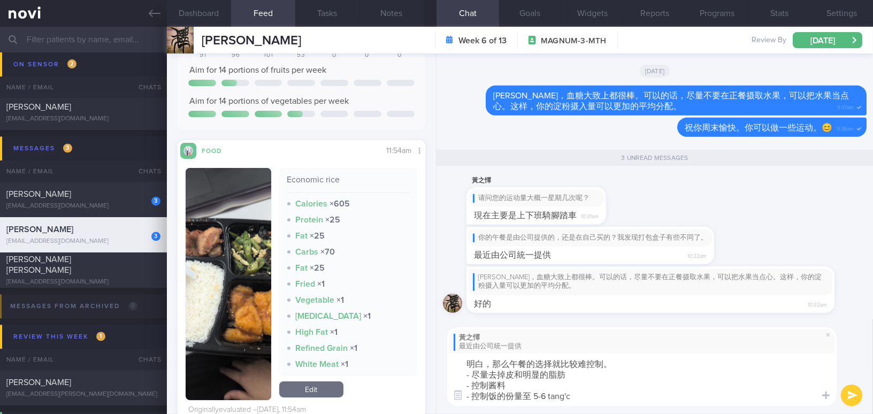
type textarea "明白，那么午餐的选择就比较难控制。 - 尽量去掉皮和明显的脂肪 - 控制酱料 - 控制饭的份量至 5-6 汤匙"
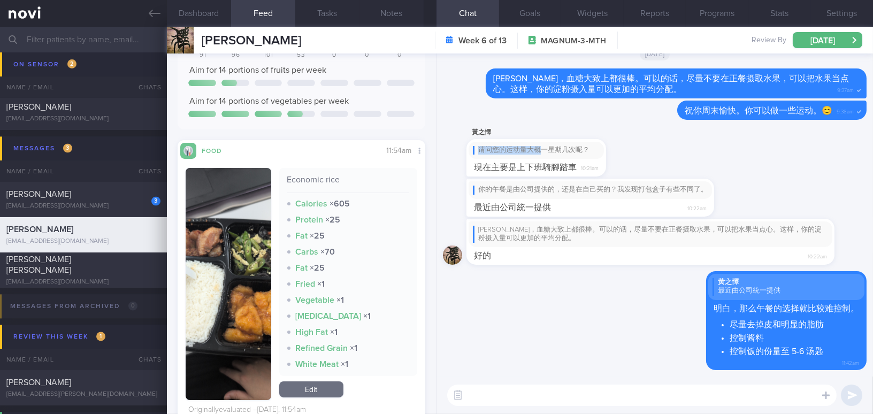
drag, startPoint x: 541, startPoint y: 144, endPoint x: 664, endPoint y: 154, distance: 123.4
click at [664, 154] on div "黃之懌 请问您的运动量大概一星期几次呢？ 現在主要是上下班騎腳踏車 10:21am" at bounding box center [655, 152] width 424 height 52
click at [581, 142] on div "请问您的运动量大概一星期几次呢？" at bounding box center [536, 150] width 135 height 17
drag, startPoint x: 568, startPoint y: 145, endPoint x: 704, endPoint y: 153, distance: 136.6
click at [704, 153] on div "黃之懌 请问您的运动量大概一星期几次呢？ 現在主要是上下班騎腳踏車 10:21am" at bounding box center [655, 152] width 424 height 52
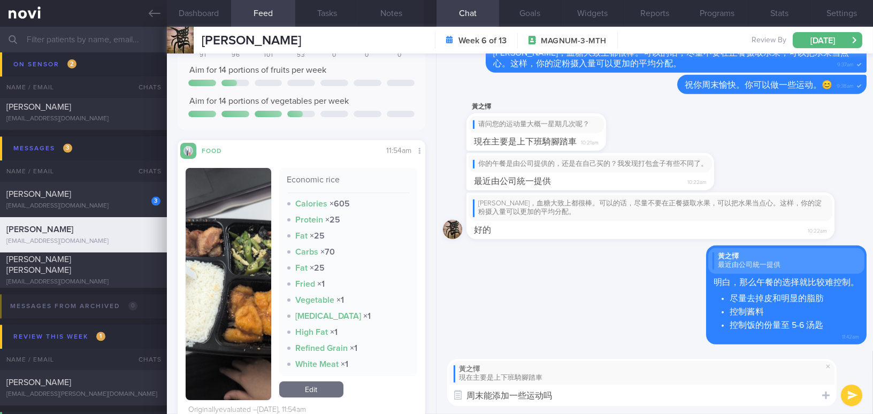
type textarea "周末能添加一些运动吗？"
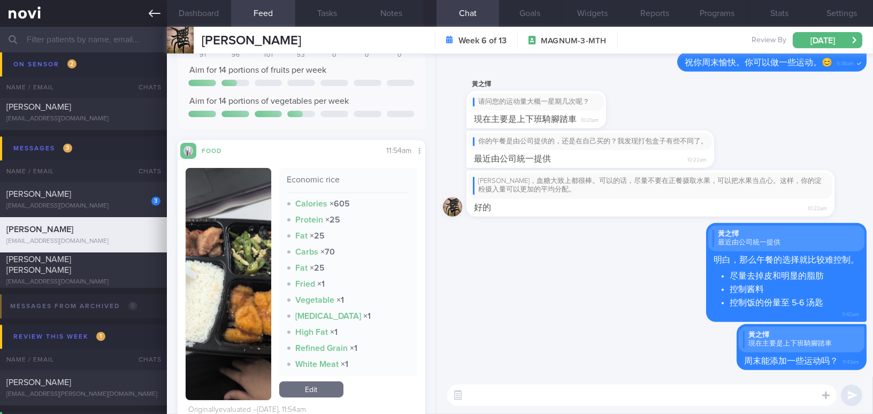
click at [146, 16] on link at bounding box center [83, 13] width 167 height 27
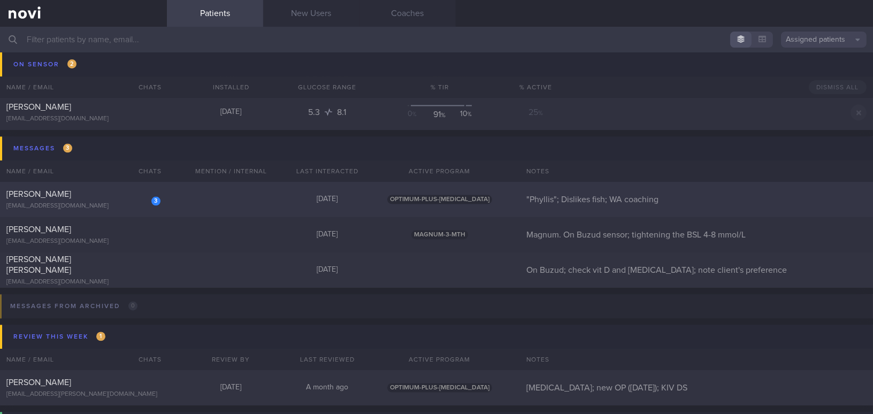
click at [79, 202] on div "[EMAIL_ADDRESS][DOMAIN_NAME]" at bounding box center [83, 206] width 154 height 8
select select "7"
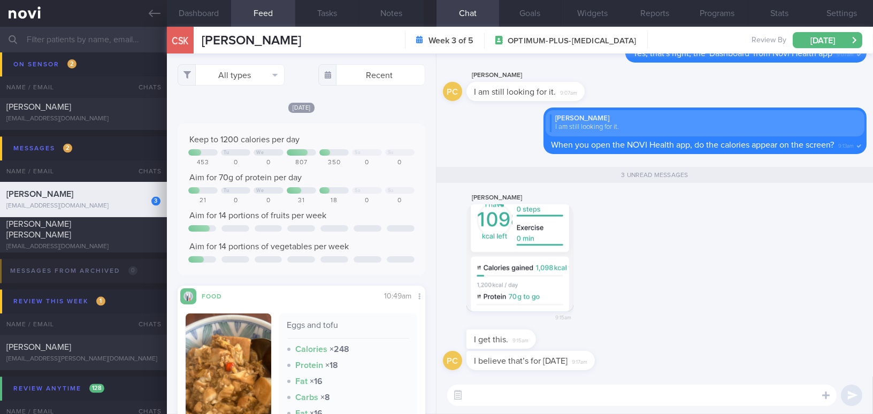
click at [536, 267] on button "button" at bounding box center [519, 257] width 107 height 107
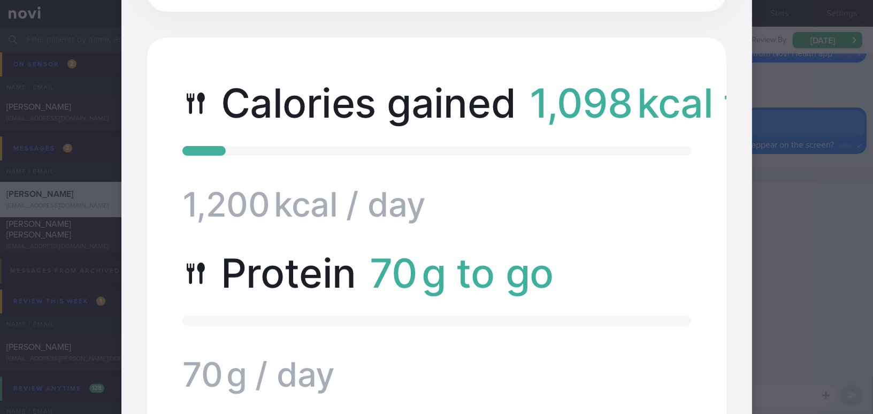
scroll to position [680, 0]
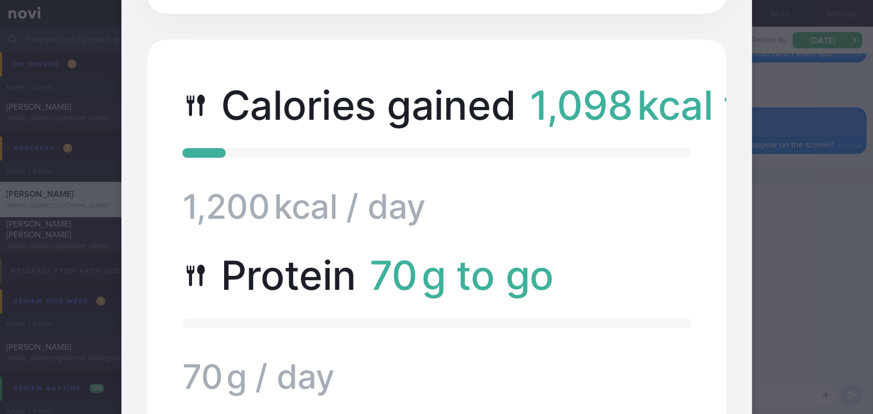
click at [779, 267] on div at bounding box center [437, 46] width 716 height 1453
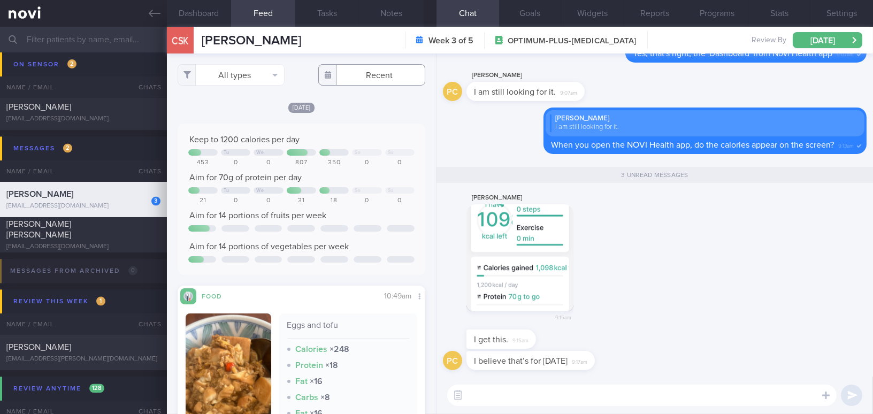
click at [376, 71] on input "text" at bounding box center [371, 74] width 107 height 21
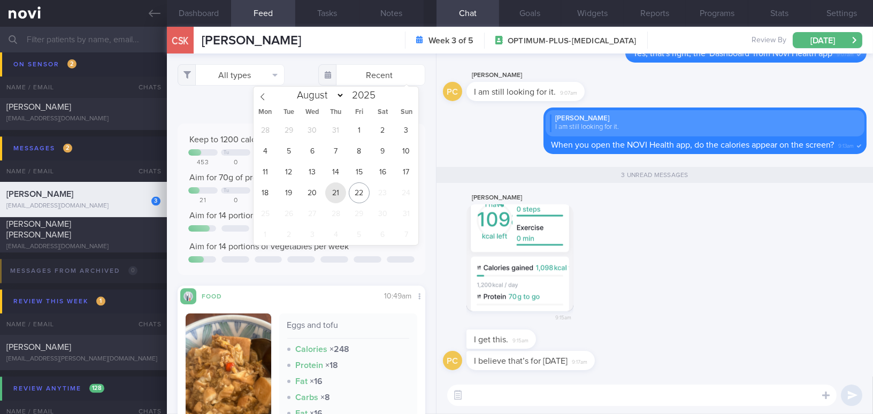
click at [335, 197] on span "21" at bounding box center [335, 192] width 21 height 21
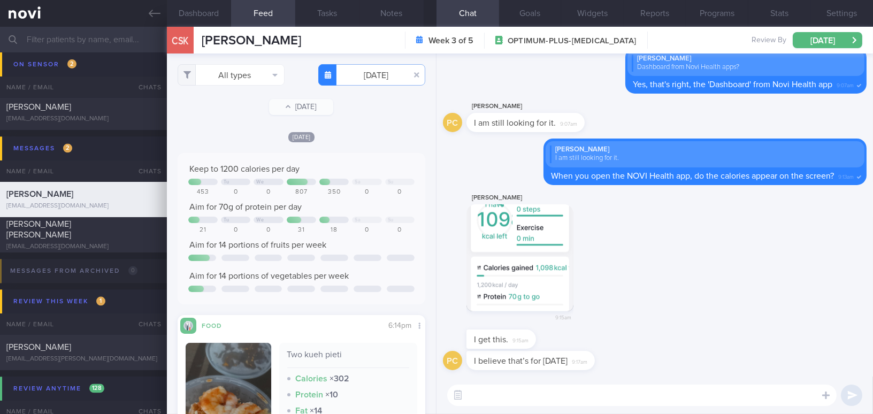
click at [547, 287] on button "button" at bounding box center [519, 257] width 107 height 107
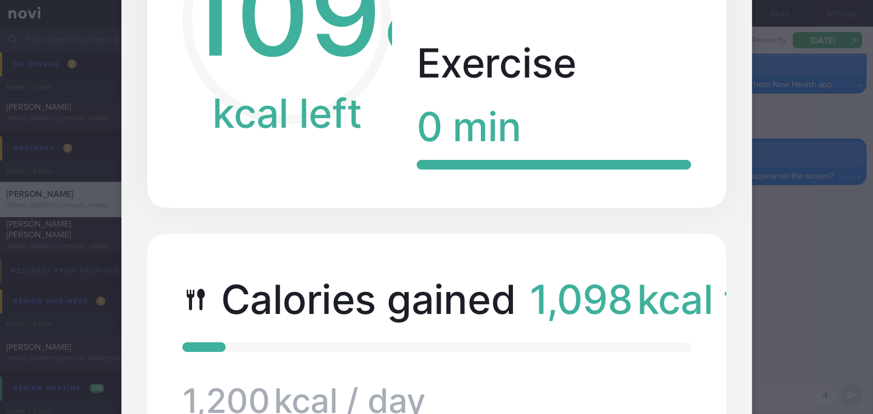
scroll to position [632, 0]
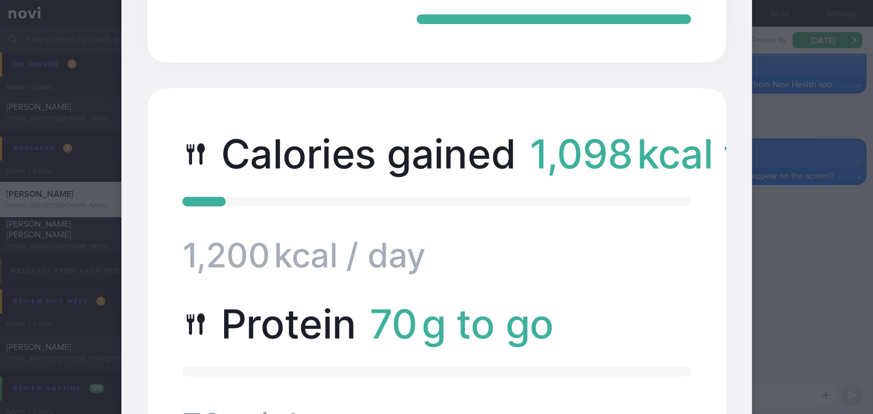
click at [709, 295] on img at bounding box center [436, 94] width 631 height 1367
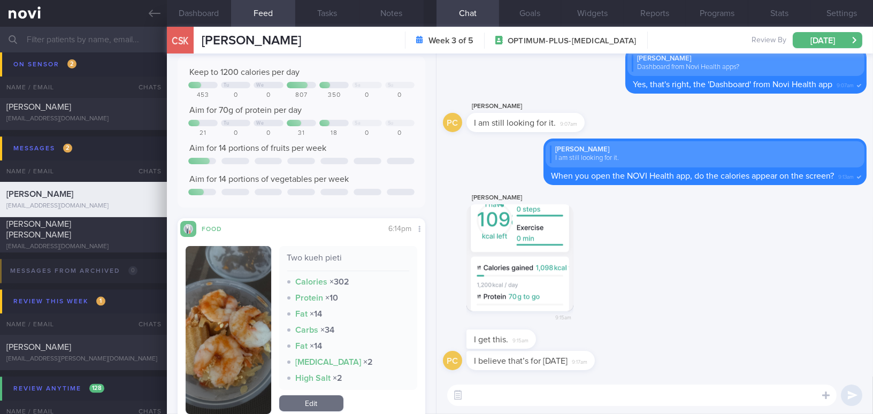
scroll to position [0, 0]
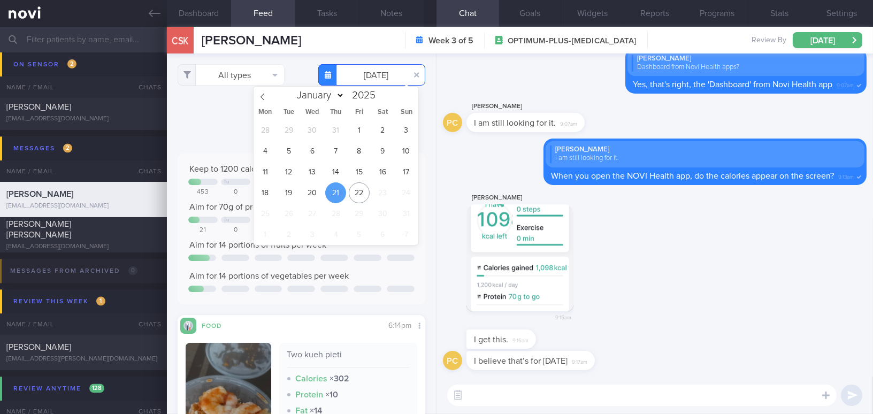
click at [376, 75] on input "[DATE]" at bounding box center [371, 74] width 107 height 21
click at [365, 190] on span "22" at bounding box center [359, 192] width 21 height 21
type input "[DATE]"
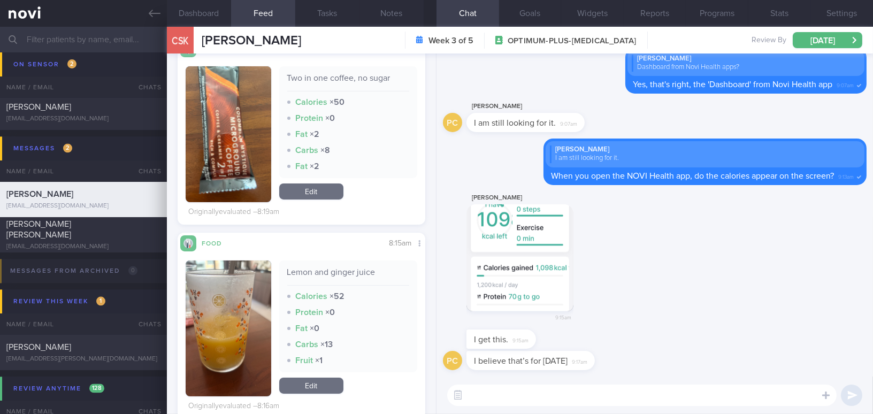
scroll to position [486, 0]
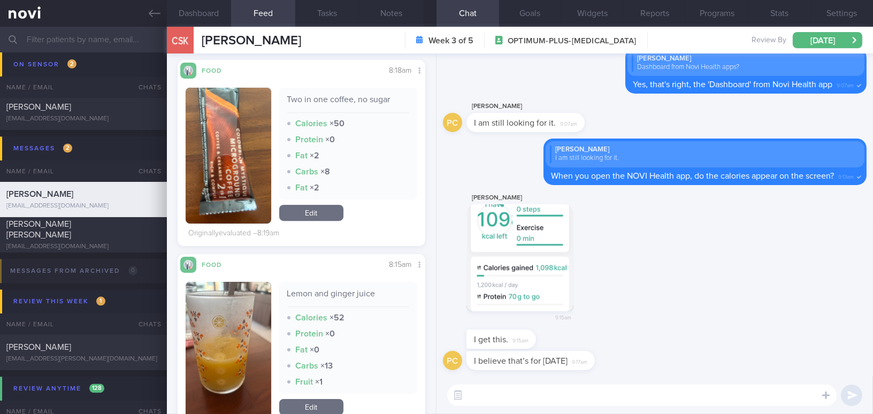
click at [553, 261] on button "button" at bounding box center [519, 257] width 107 height 107
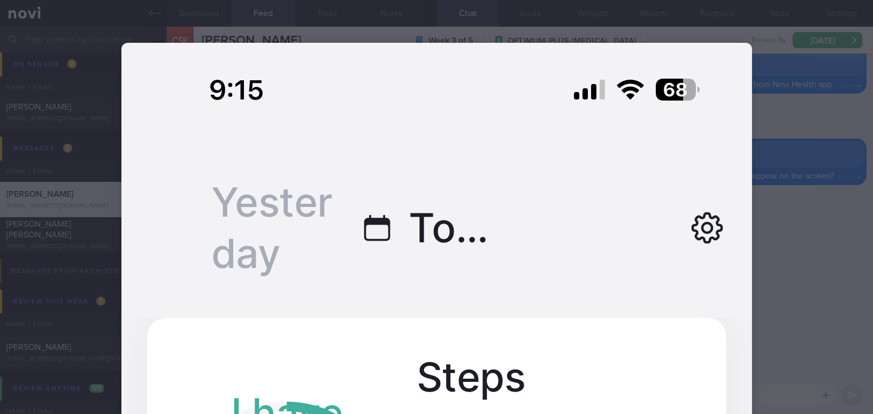
scroll to position [194, 0]
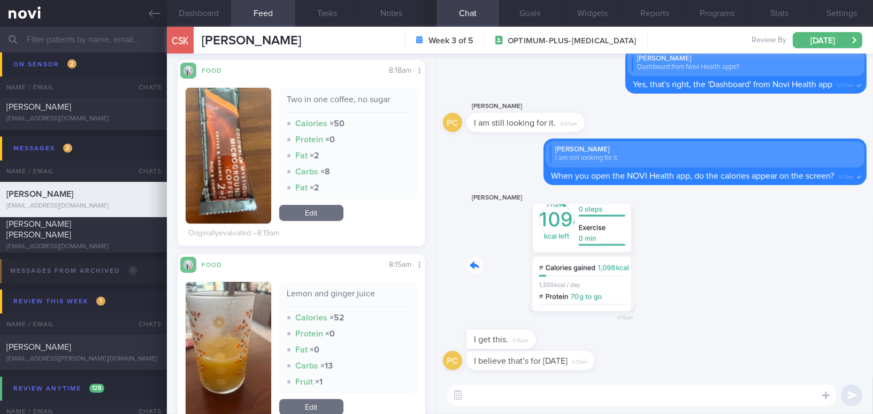
drag, startPoint x: 518, startPoint y: 264, endPoint x: 701, endPoint y: 279, distance: 183.0
click at [701, 279] on div "[PERSON_NAME] 9:15am" at bounding box center [655, 260] width 424 height 139
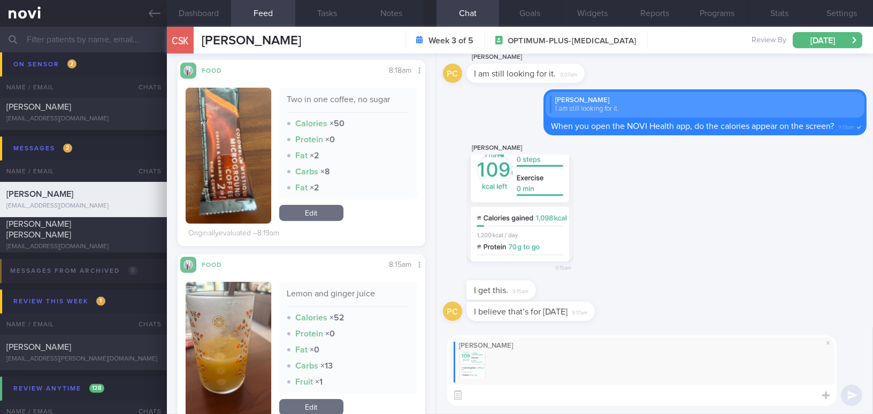
type textarea "I"
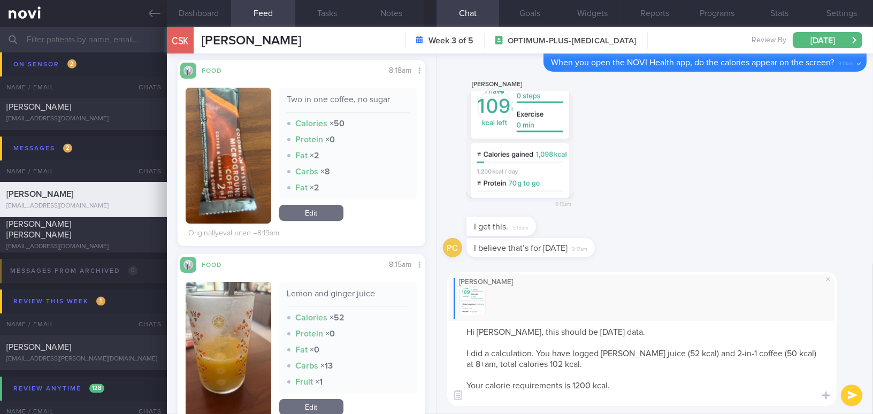
scroll to position [0, 0]
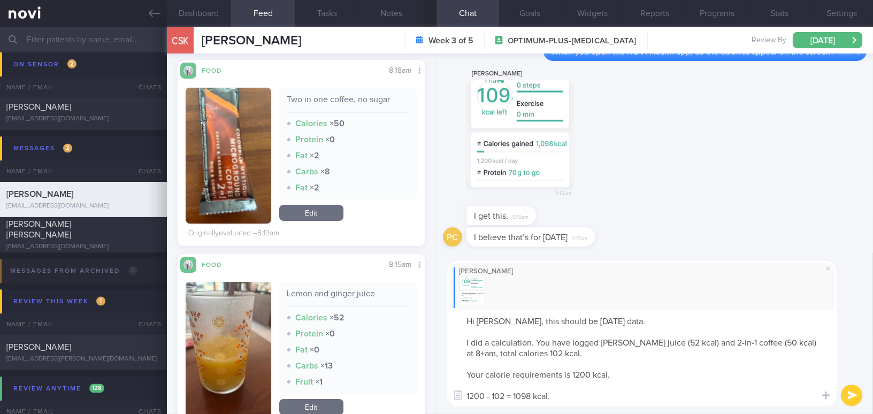
drag, startPoint x: 577, startPoint y: 403, endPoint x: 504, endPoint y: 319, distance: 111.9
click at [504, 319] on textarea "Hi [PERSON_NAME], this should be [DATE] data. I did a calculation. You have log…" at bounding box center [641, 358] width 389 height 96
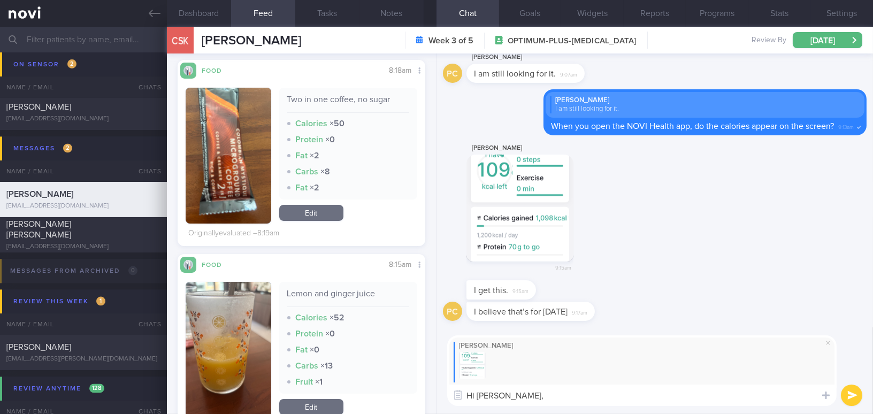
paste textarea "This should be [DATE] data. I did a calculation: you logged [PERSON_NAME] juice…"
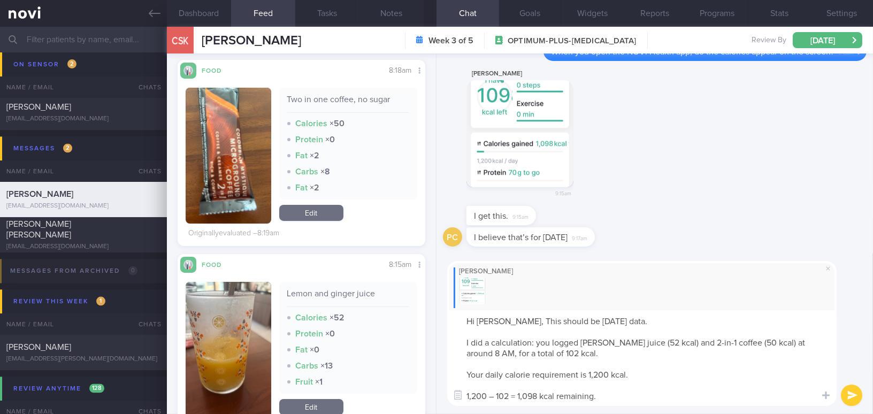
click at [508, 318] on textarea "Hi [PERSON_NAME], This should be [DATE] data. I did a calculation: you logged […" at bounding box center [641, 358] width 389 height 96
click at [504, 353] on textarea "Hi [PERSON_NAME], this should be [DATE] data. I did a calculation: you logged […" at bounding box center [641, 358] width 389 height 96
drag, startPoint x: 486, startPoint y: 352, endPoint x: 462, endPoint y: 352, distance: 23.5
click at [462, 352] on textarea "Hi [PERSON_NAME], this should be [DATE] data. I did a calculation: you logged […" at bounding box center [641, 358] width 389 height 96
click at [471, 396] on textarea "Hi [PERSON_NAME], this should be [DATE] data. I did a calculation: you logged […" at bounding box center [641, 358] width 389 height 96
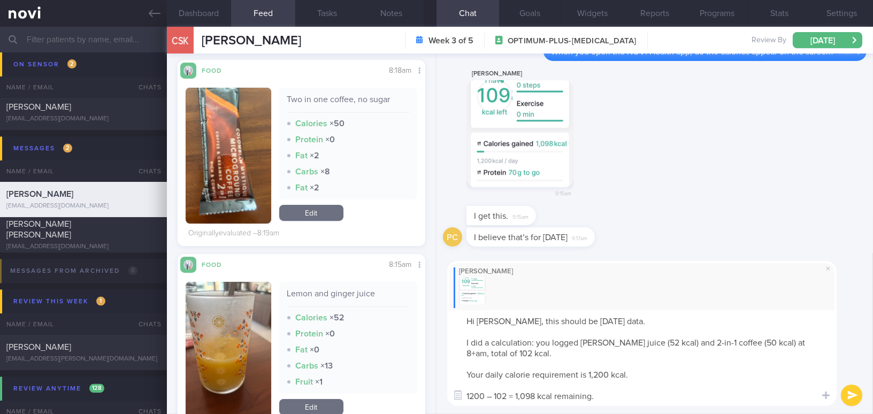
click at [520, 398] on textarea "Hi [PERSON_NAME], this should be [DATE] data. I did a calculation: you logged […" at bounding box center [641, 358] width 389 height 96
type textarea "Hi [PERSON_NAME], this should be [DATE] data. I did a calculation: you logged […"
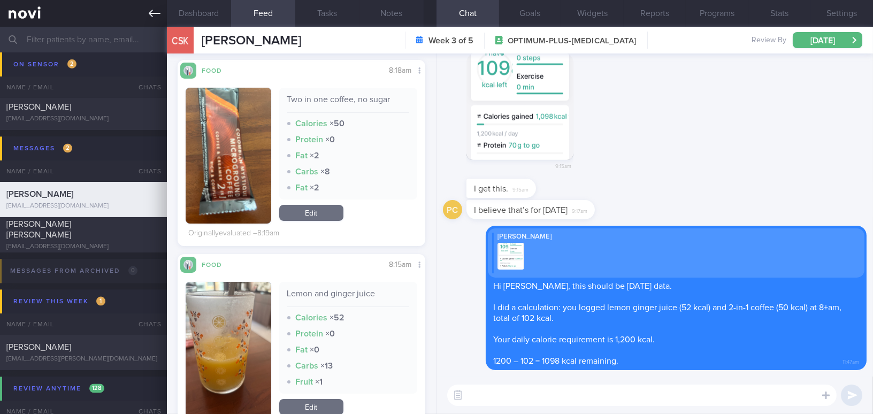
click at [152, 18] on icon at bounding box center [155, 13] width 12 height 12
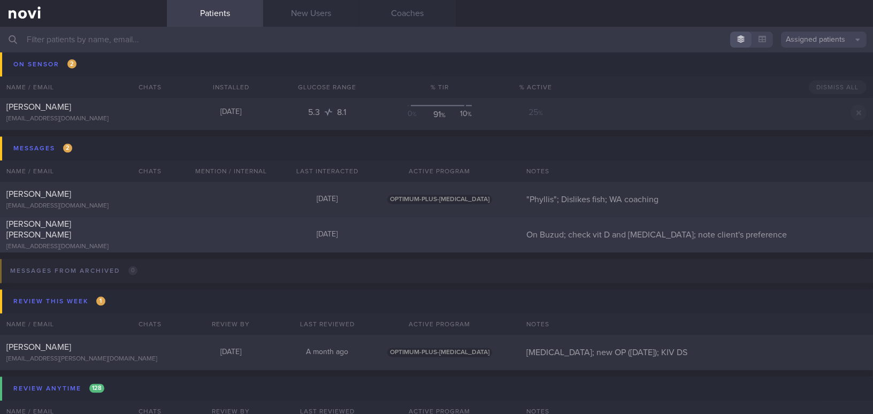
click at [58, 231] on span "[PERSON_NAME] [PERSON_NAME]" at bounding box center [38, 229] width 65 height 19
select select "7"
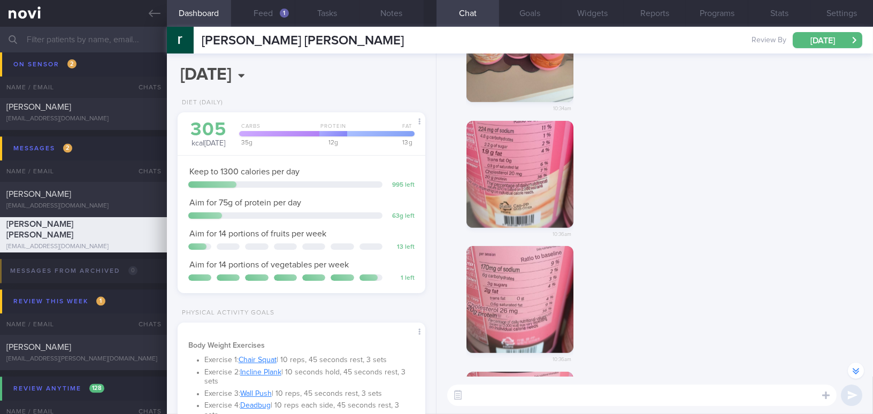
scroll to position [-291, 0]
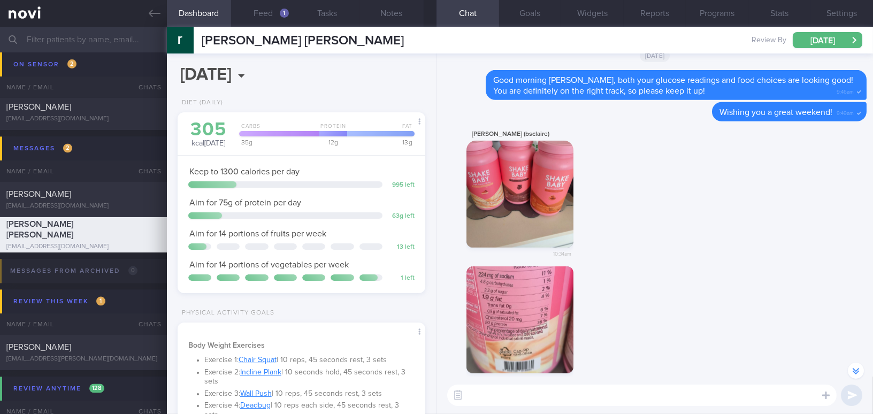
click at [520, 198] on button "button" at bounding box center [519, 194] width 107 height 107
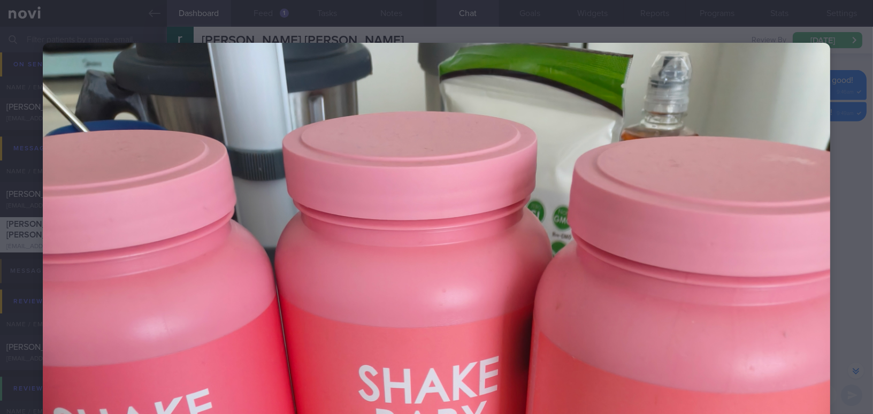
scroll to position [194, 0]
